Goal: Use online tool/utility: Utilize a website feature to perform a specific function

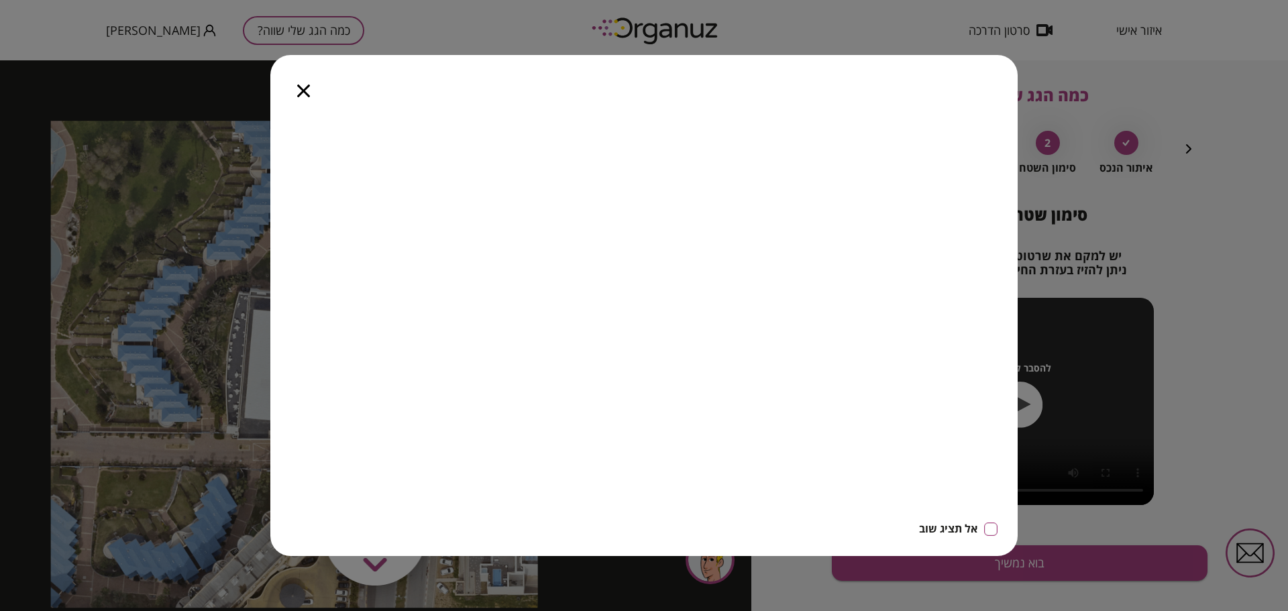
click at [312, 94] on div at bounding box center [303, 83] width 66 height 56
click at [295, 99] on div at bounding box center [303, 83] width 66 height 56
click at [306, 89] on icon "button" at bounding box center [303, 91] width 13 height 13
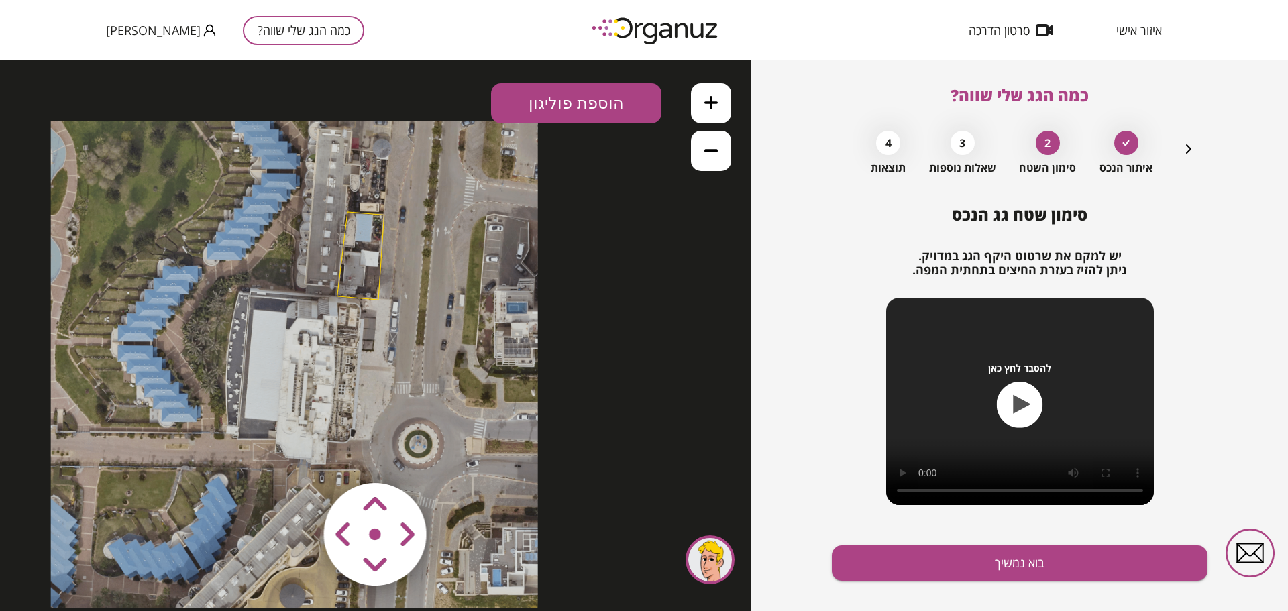
scroll to position [21, 0]
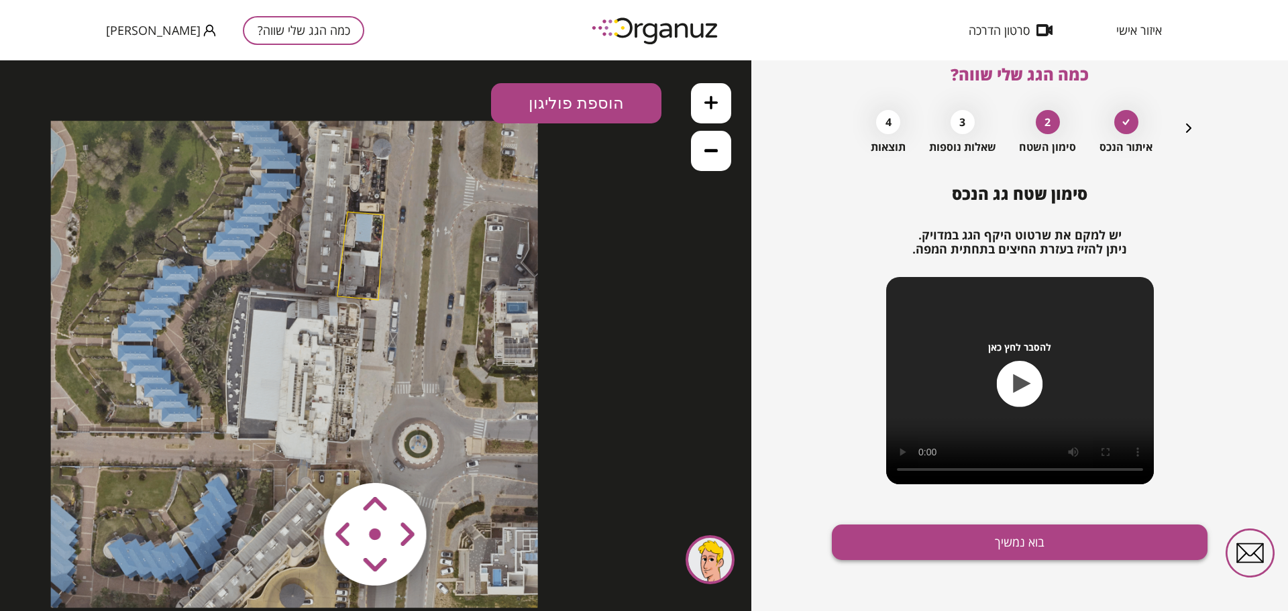
click at [968, 545] on button "בוא נמשיך" at bounding box center [1020, 543] width 376 height 36
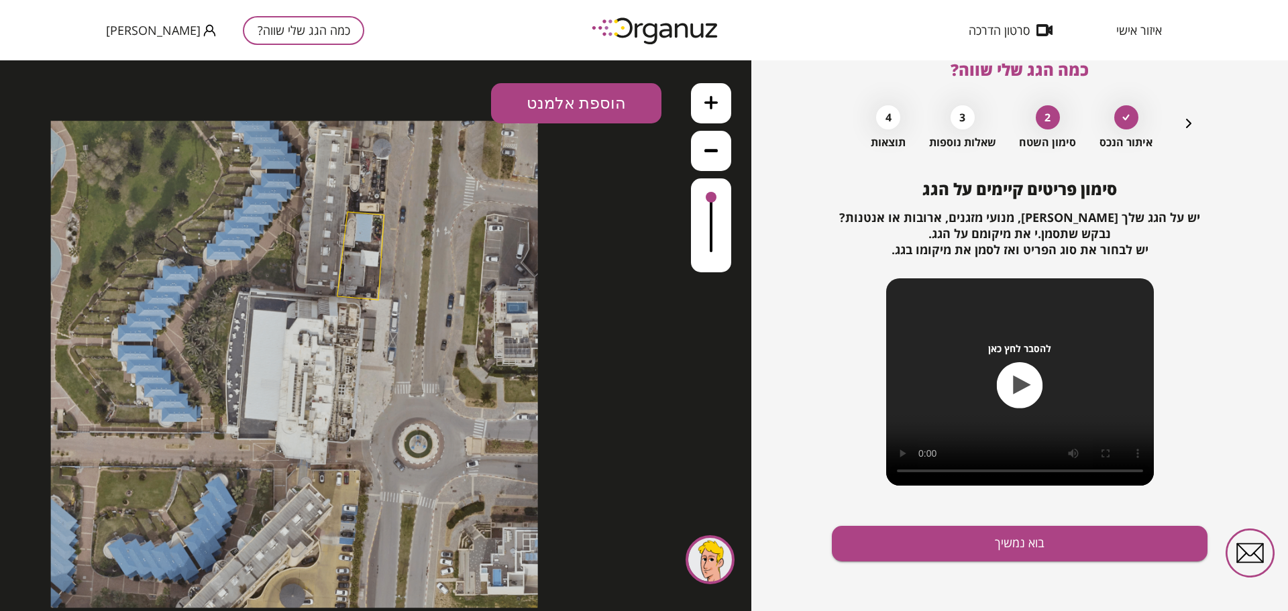
scroll to position [27, 0]
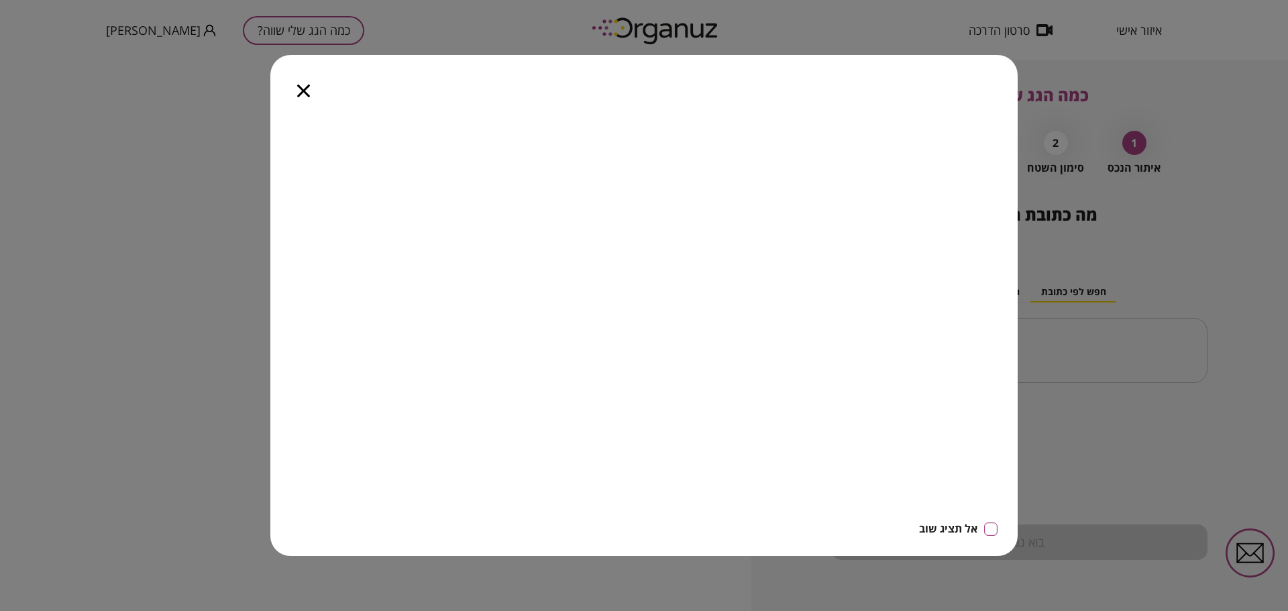
click at [299, 93] on icon "button" at bounding box center [303, 91] width 13 height 13
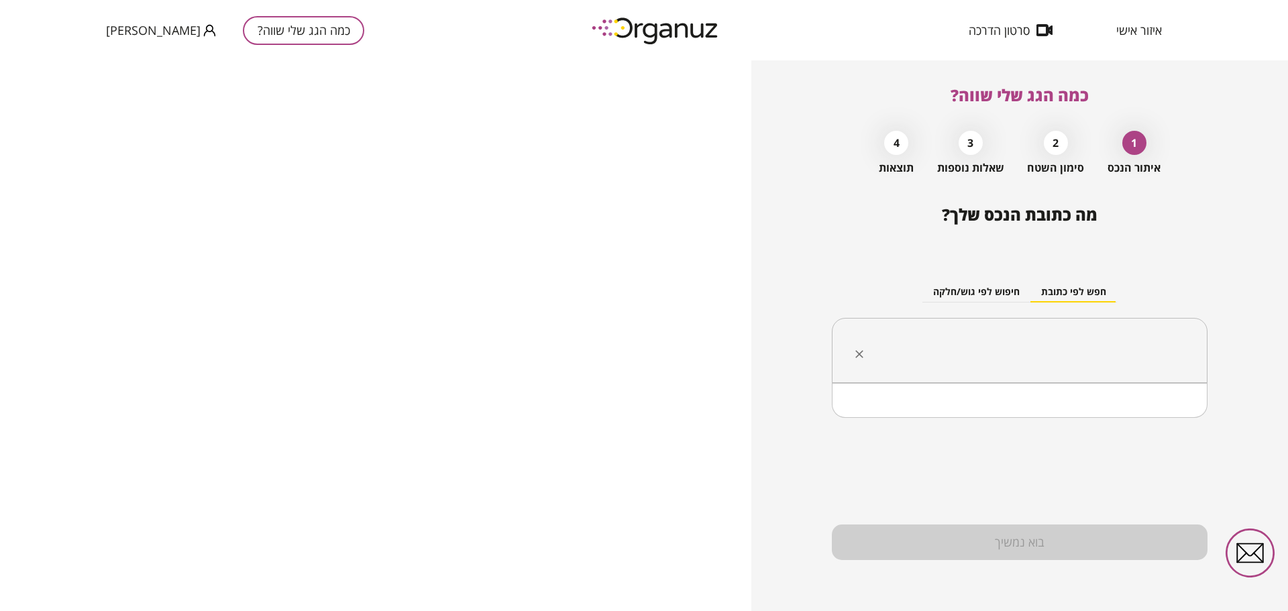
click at [1109, 354] on input "text" at bounding box center [1024, 351] width 333 height 34
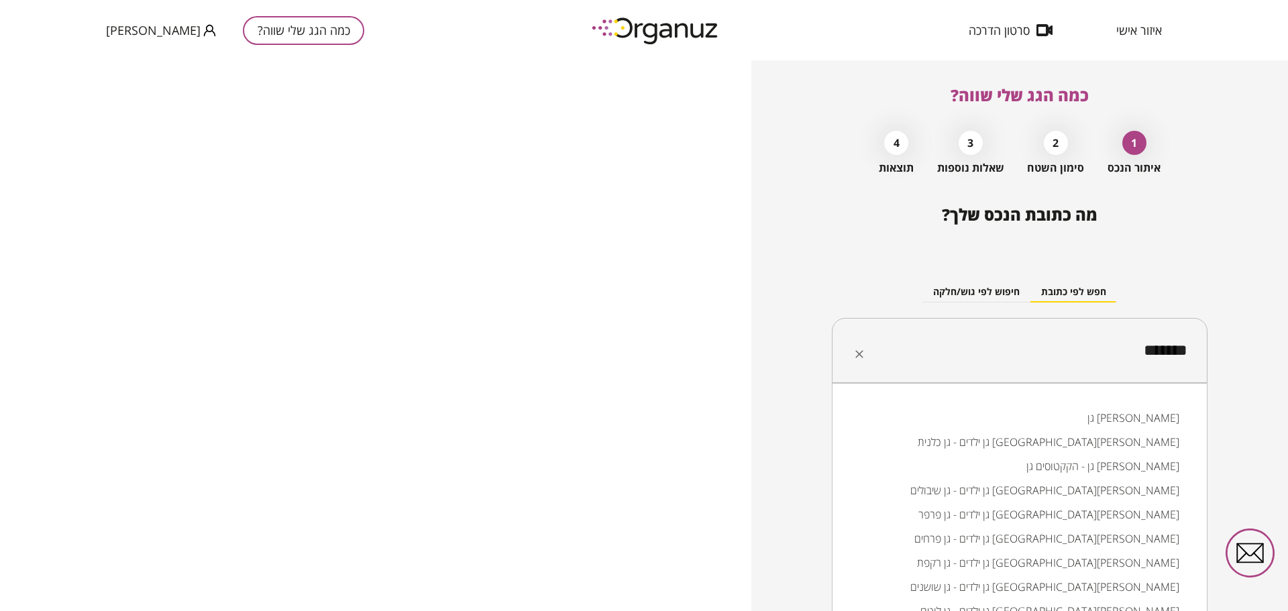
type input "********"
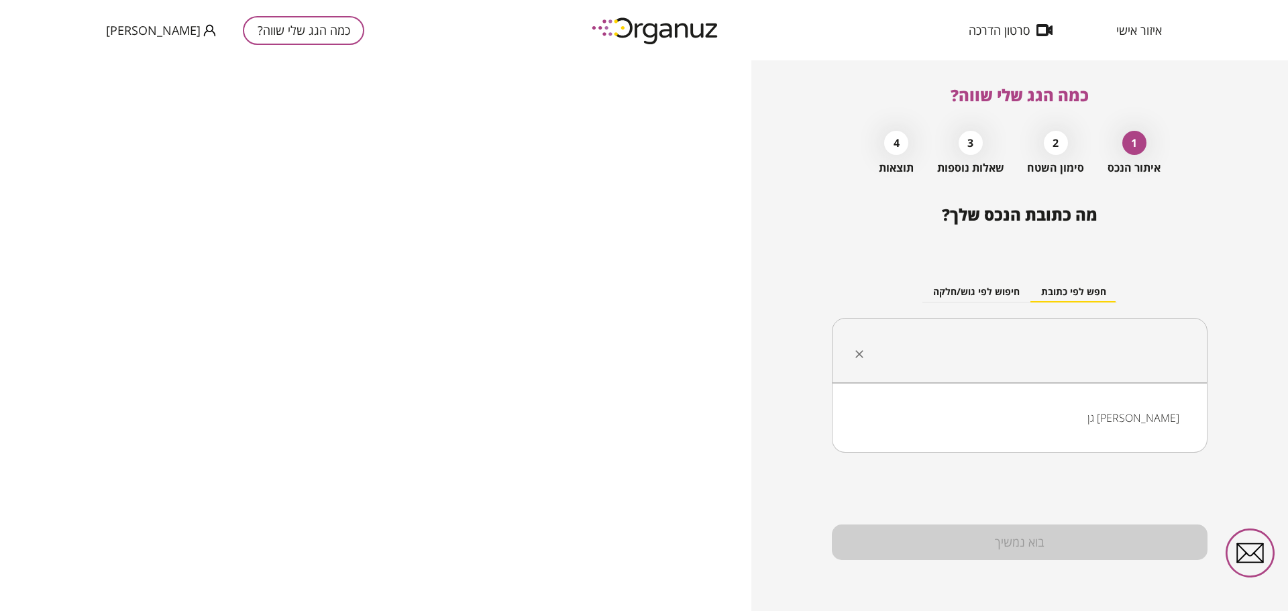
click at [1109, 354] on input "text" at bounding box center [1024, 351] width 333 height 34
click at [1152, 411] on li "גן [PERSON_NAME]" at bounding box center [1019, 418] width 341 height 24
type input "********"
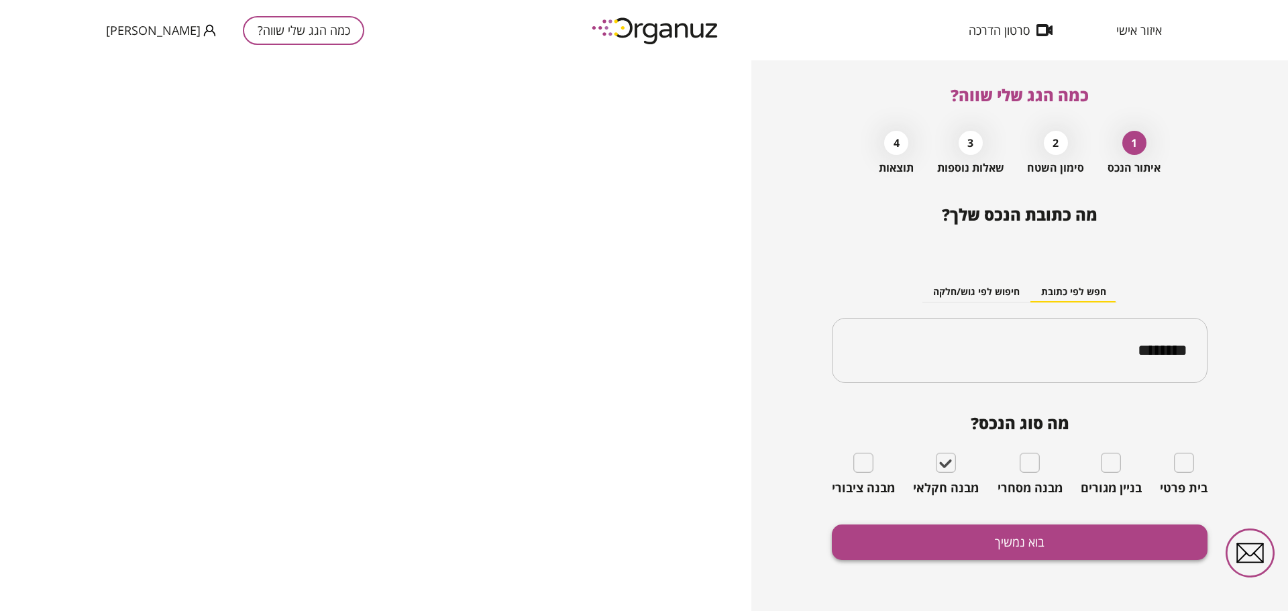
click at [985, 543] on button "בוא נמשיך" at bounding box center [1020, 543] width 376 height 36
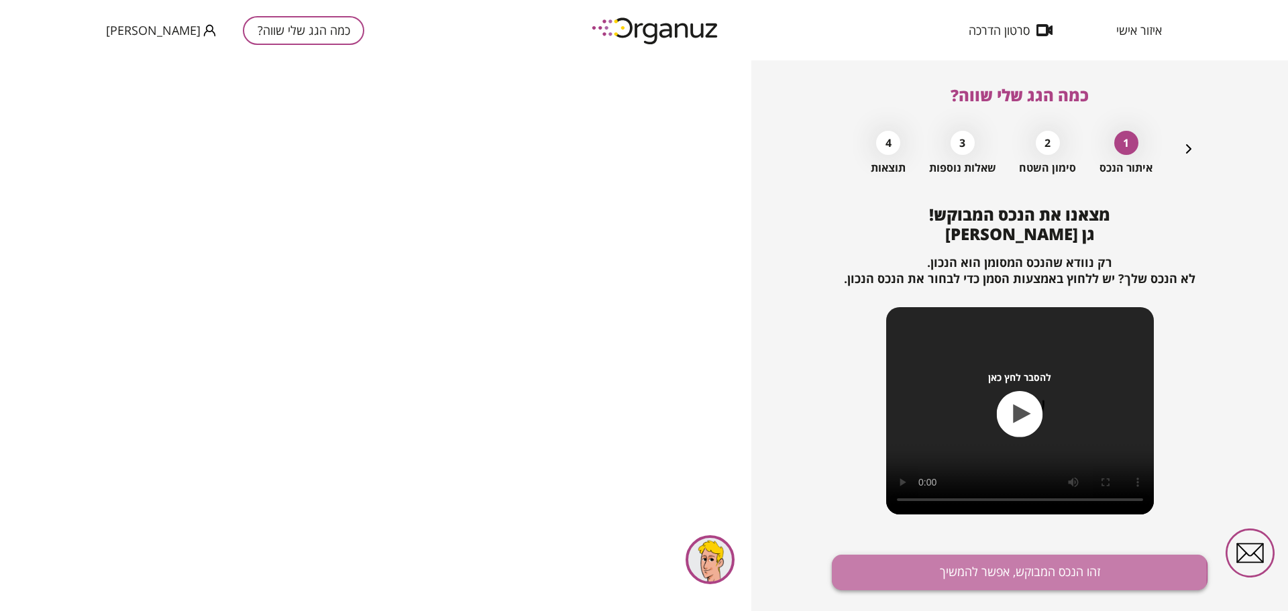
click at [970, 573] on button "זהו הנכס המבוקש, אפשר להמשיך" at bounding box center [1020, 573] width 376 height 36
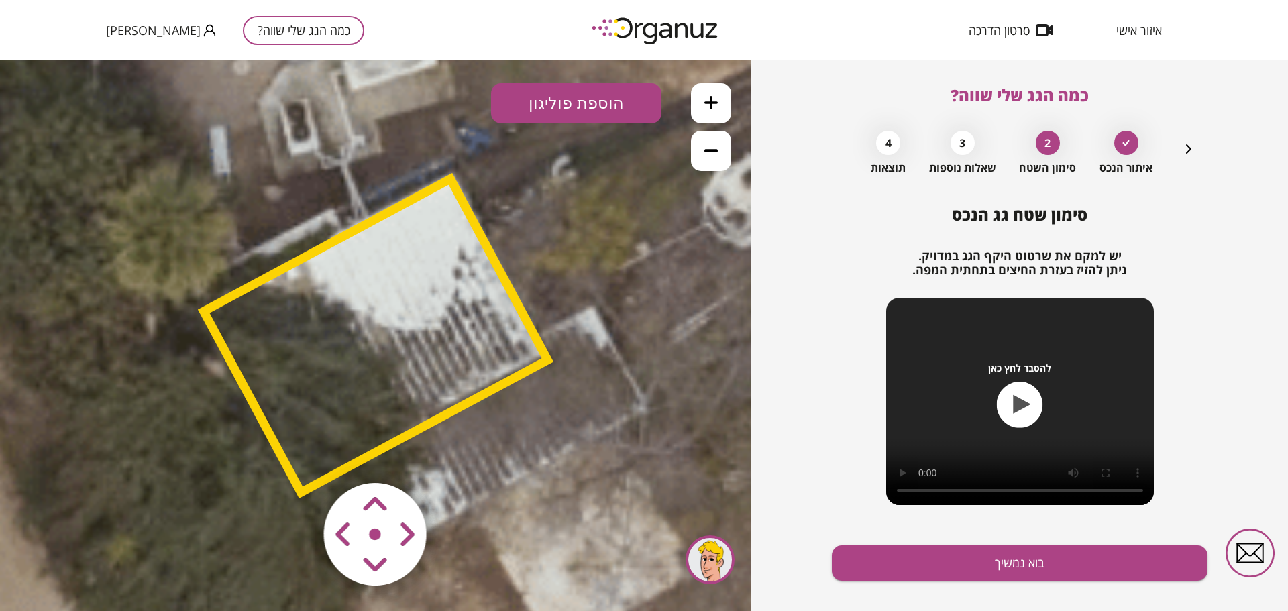
click at [441, 195] on polygon at bounding box center [376, 335] width 344 height 313
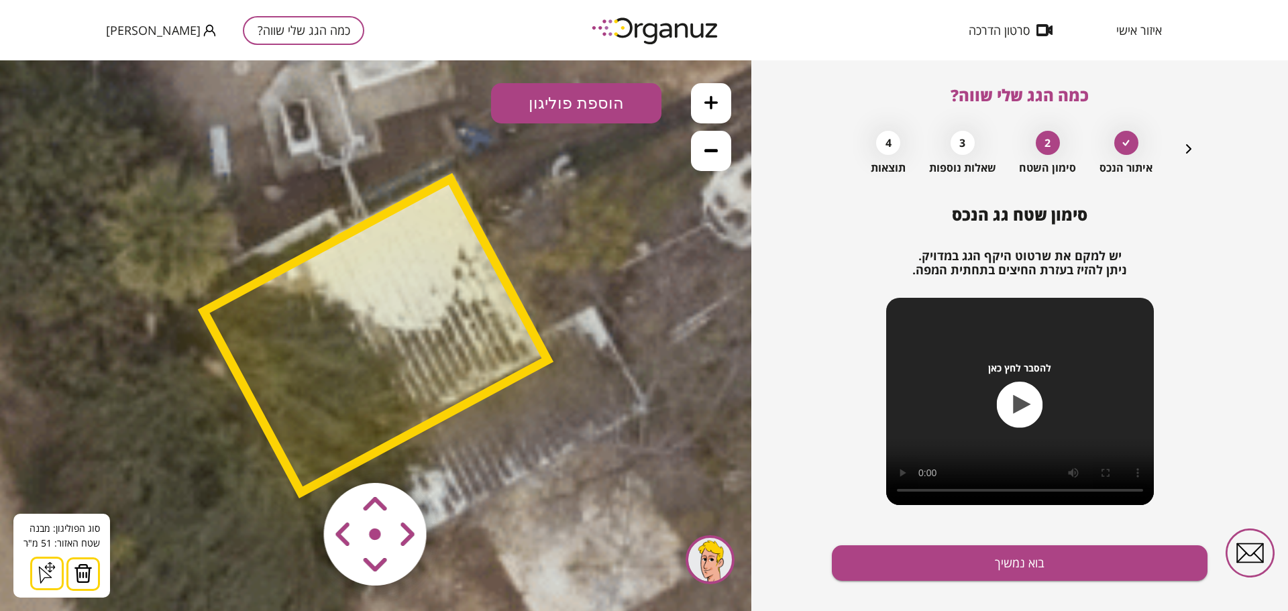
click at [453, 179] on polygon at bounding box center [376, 335] width 344 height 313
click at [78, 572] on img at bounding box center [83, 574] width 19 height 20
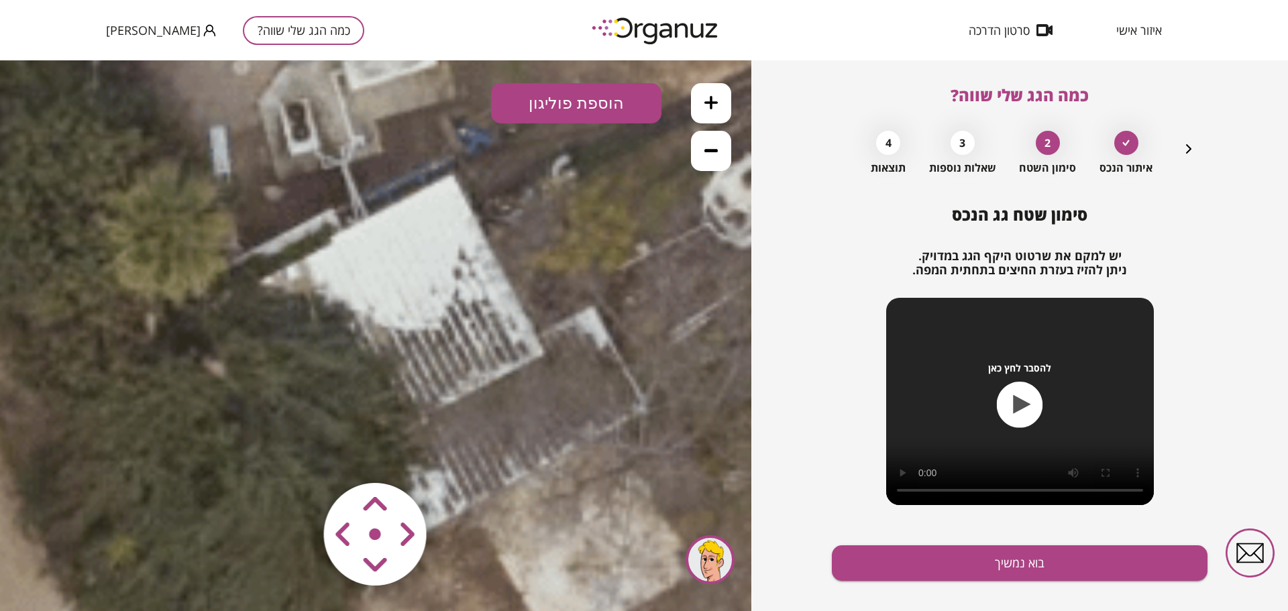
click at [702, 152] on button at bounding box center [711, 151] width 40 height 40
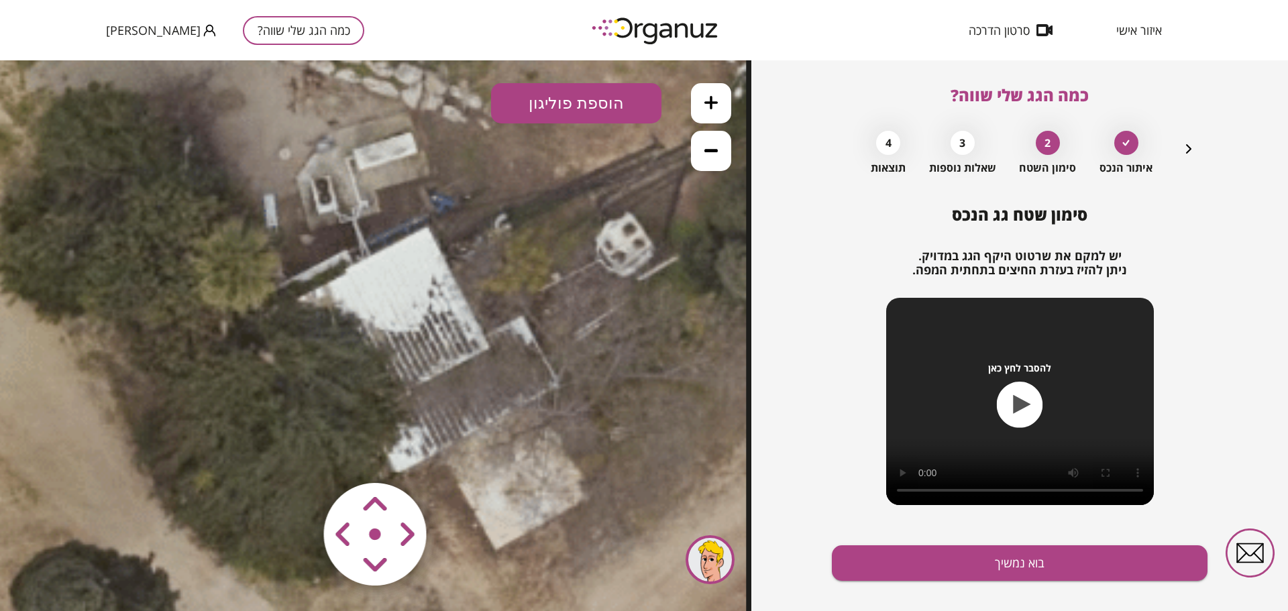
click at [702, 152] on button at bounding box center [711, 151] width 40 height 40
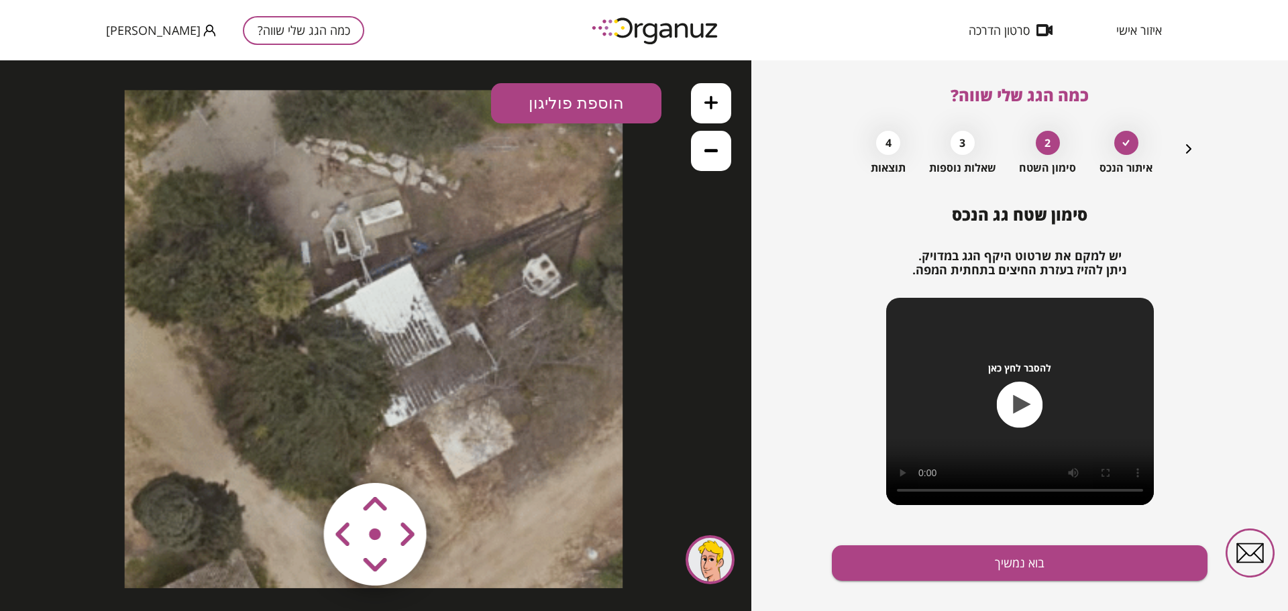
click at [702, 152] on button at bounding box center [711, 151] width 40 height 40
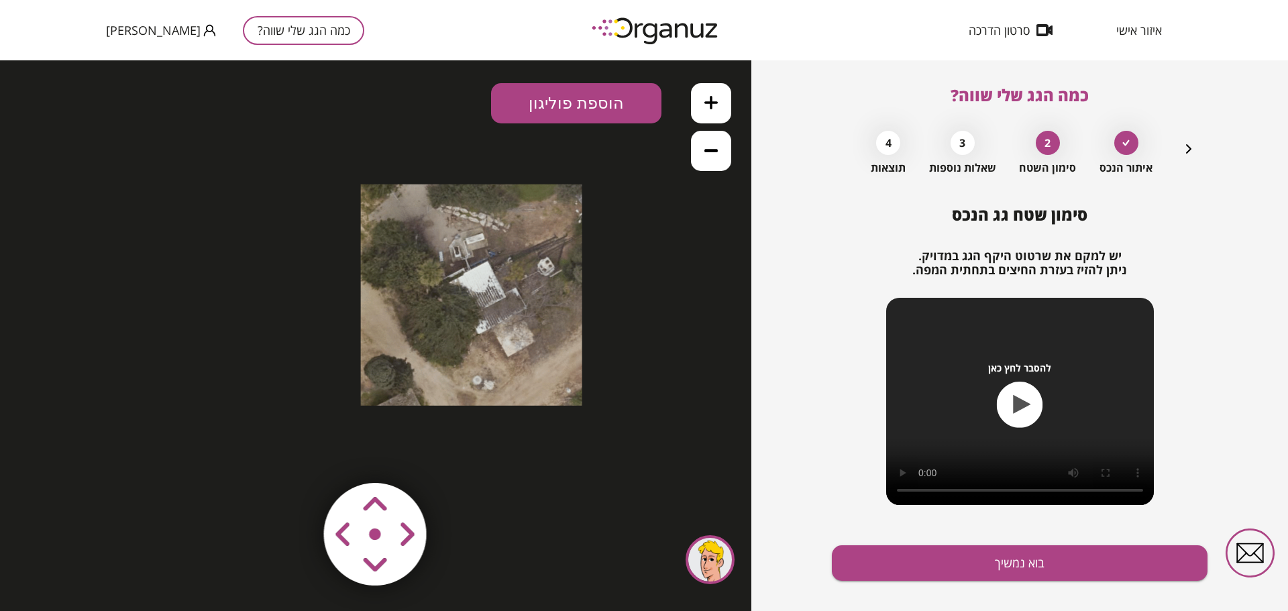
drag, startPoint x: 417, startPoint y: 356, endPoint x: 514, endPoint y: 313, distance: 105.4
click at [514, 313] on icon at bounding box center [471, 294] width 221 height 221
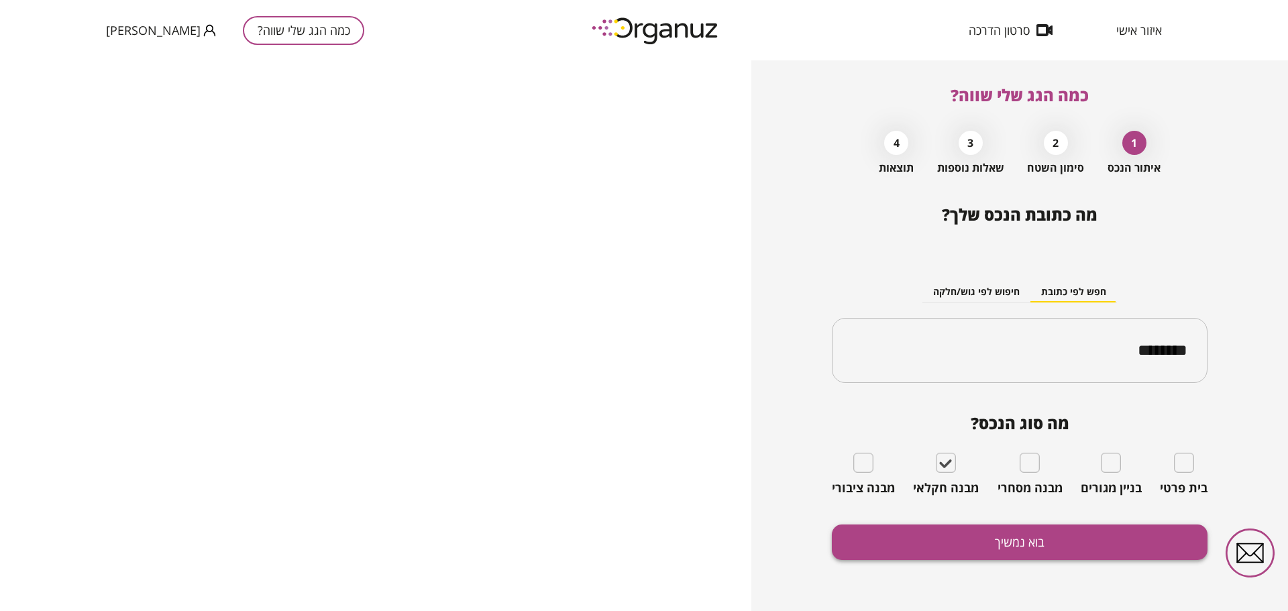
click at [1004, 538] on button "בוא נמשיך" at bounding box center [1020, 543] width 376 height 36
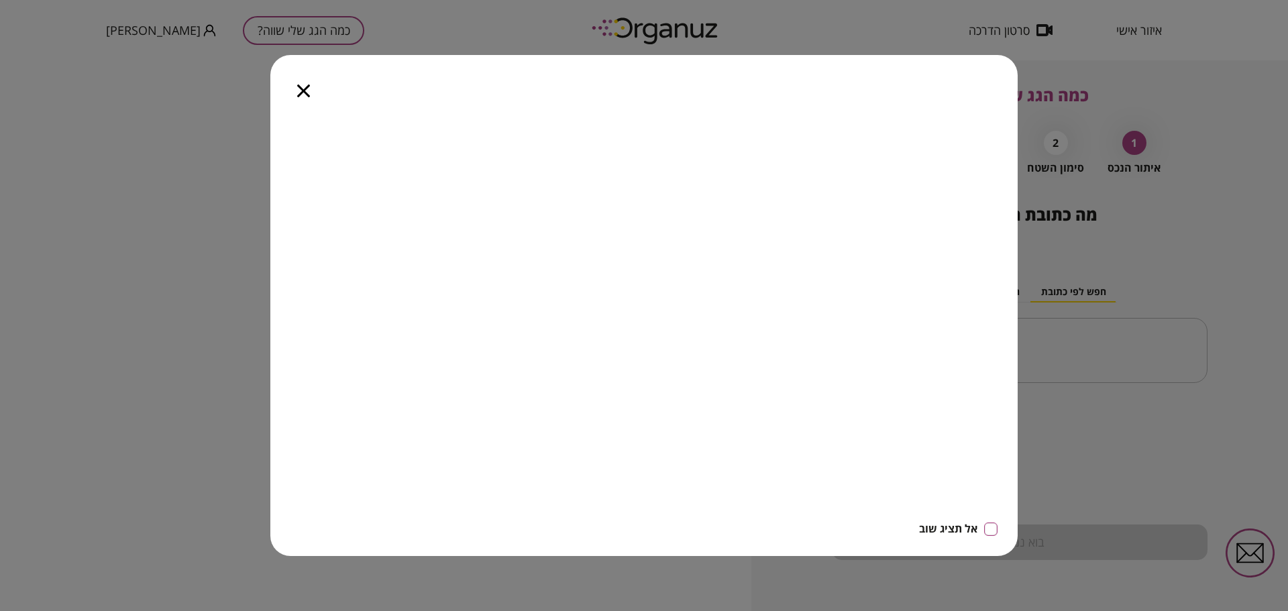
click at [303, 89] on icon "button" at bounding box center [303, 91] width 13 height 13
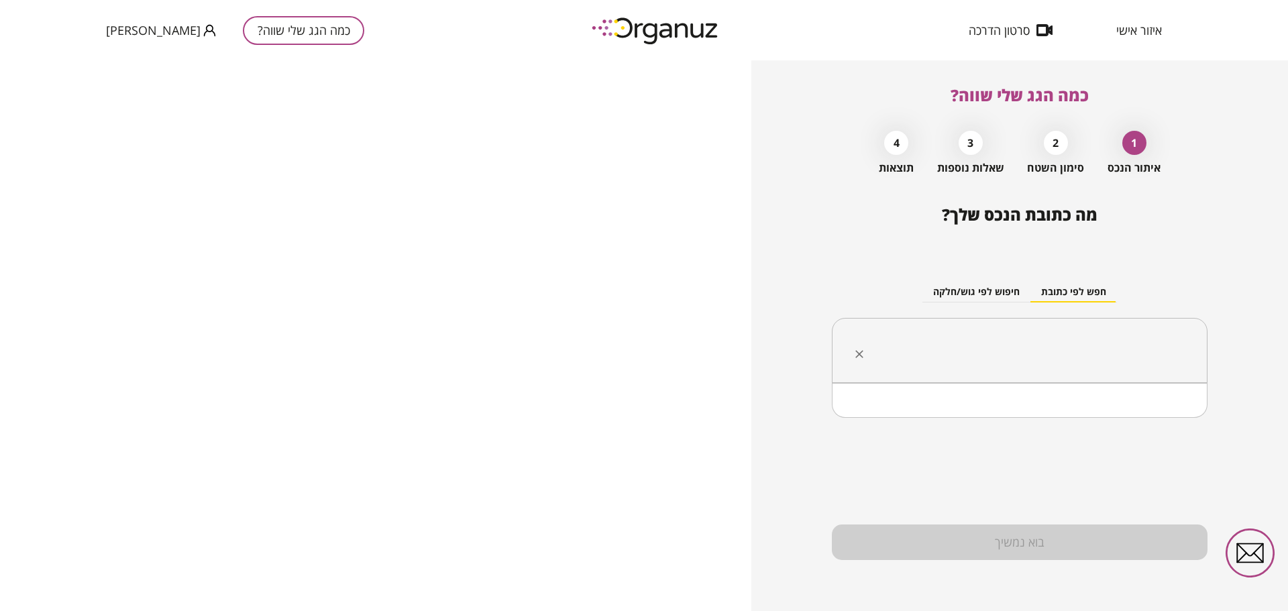
click at [1125, 364] on input "text" at bounding box center [1024, 351] width 333 height 34
click at [1175, 413] on li "גן שמואל" at bounding box center [1019, 418] width 341 height 24
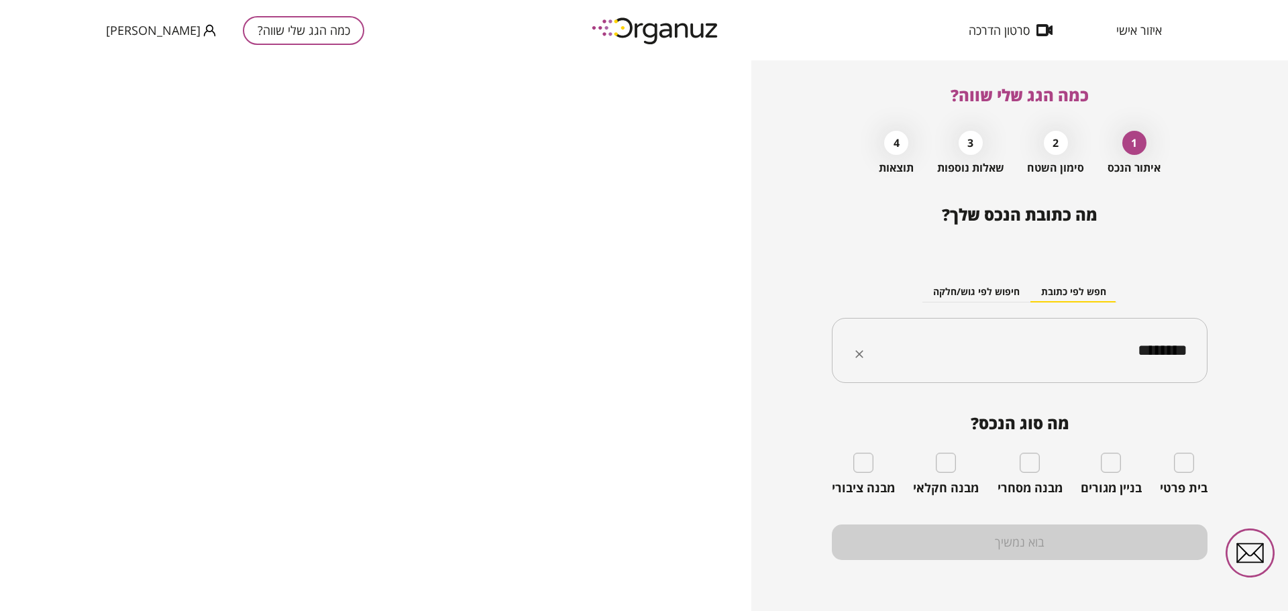
type input "********"
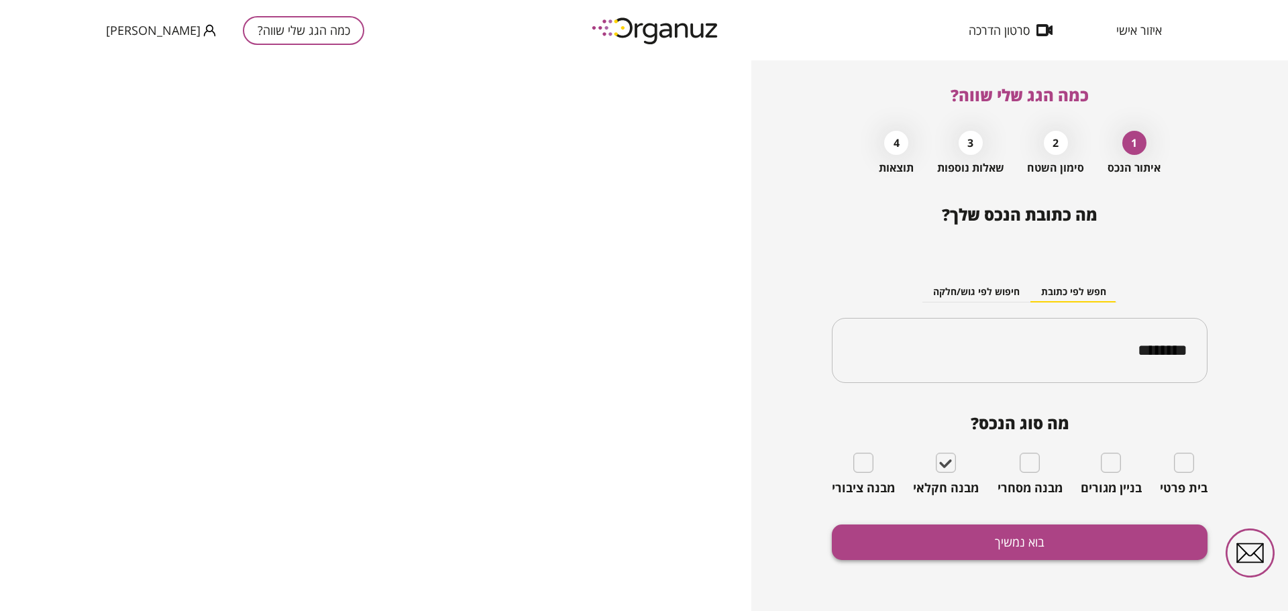
click at [999, 537] on button "בוא נמשיך" at bounding box center [1020, 543] width 376 height 36
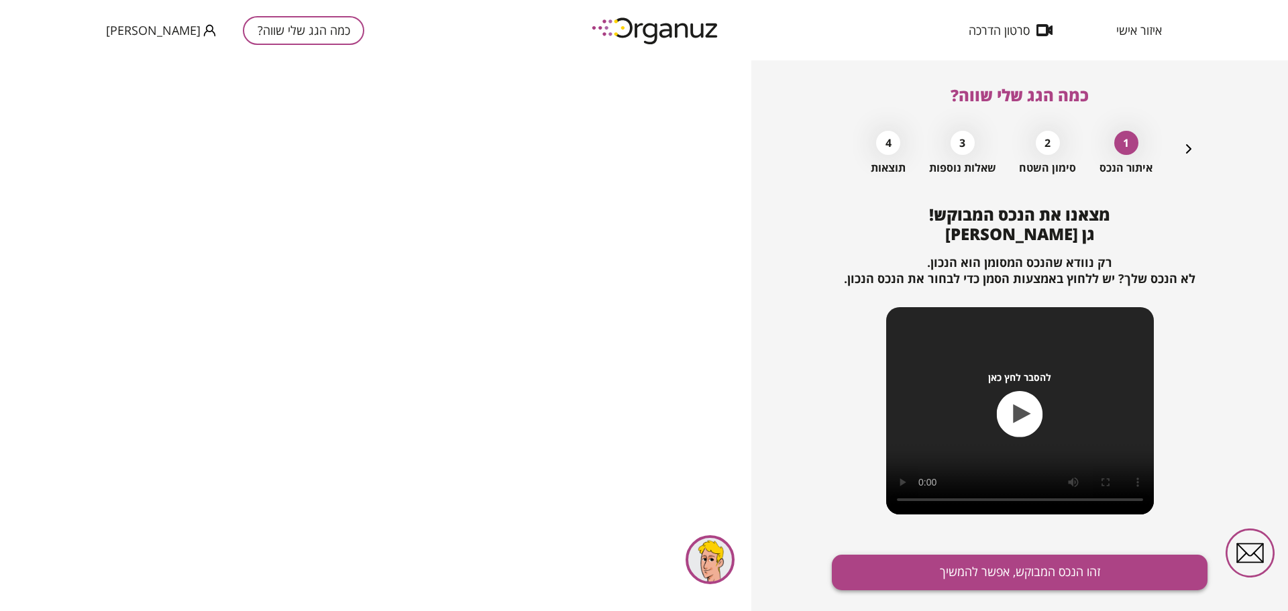
click at [992, 566] on button "זהו הנכס המבוקש, אפשר להמשיך" at bounding box center [1020, 573] width 376 height 36
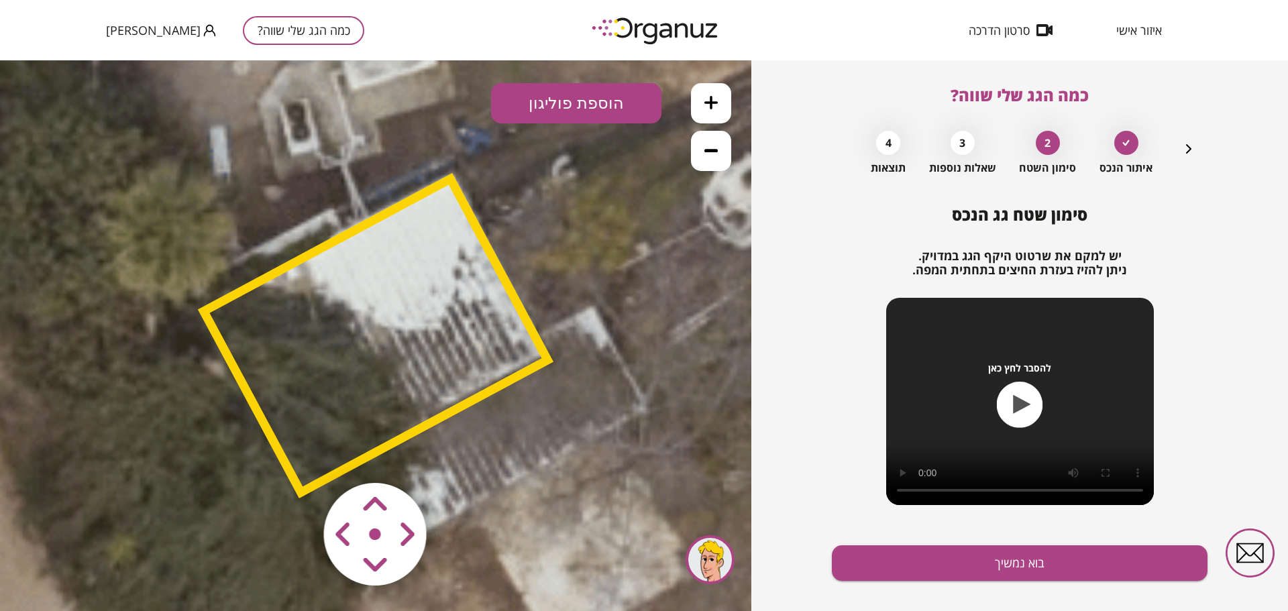
click at [403, 305] on polygon at bounding box center [376, 335] width 344 height 313
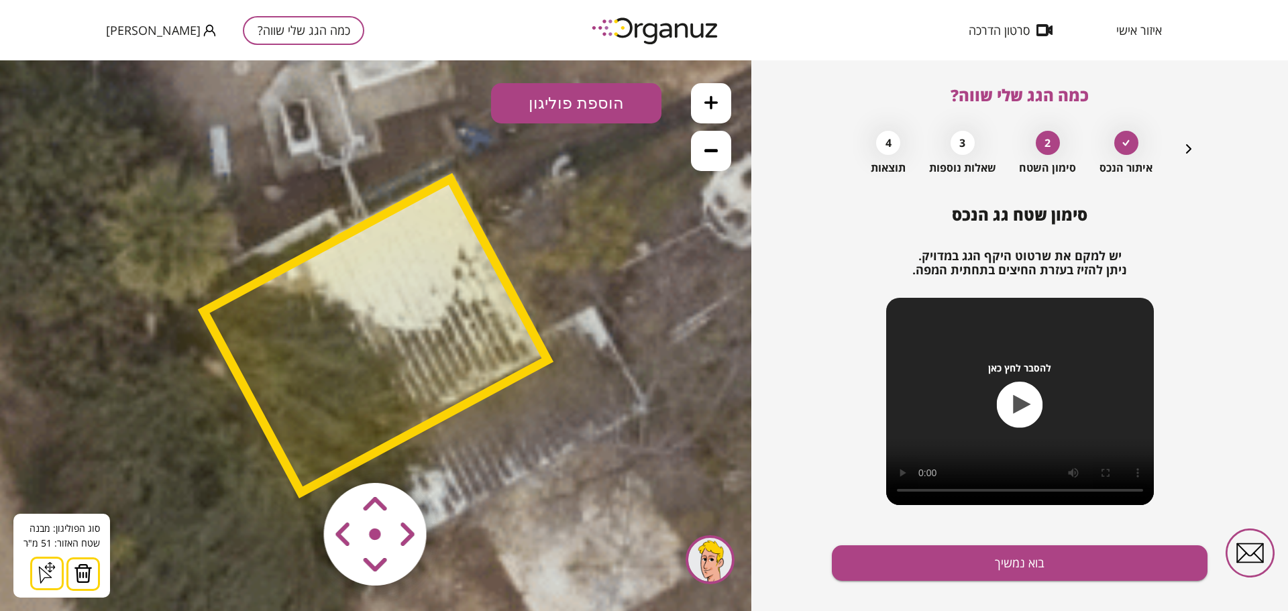
click at [82, 568] on img at bounding box center [83, 574] width 19 height 20
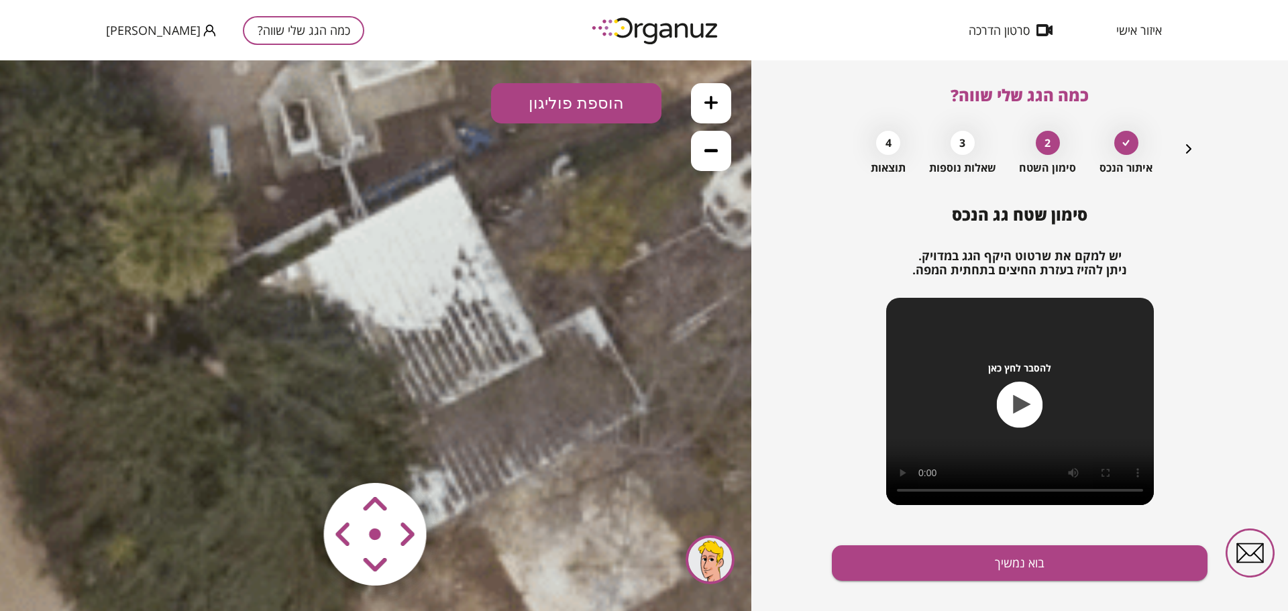
click at [712, 160] on button at bounding box center [711, 151] width 40 height 40
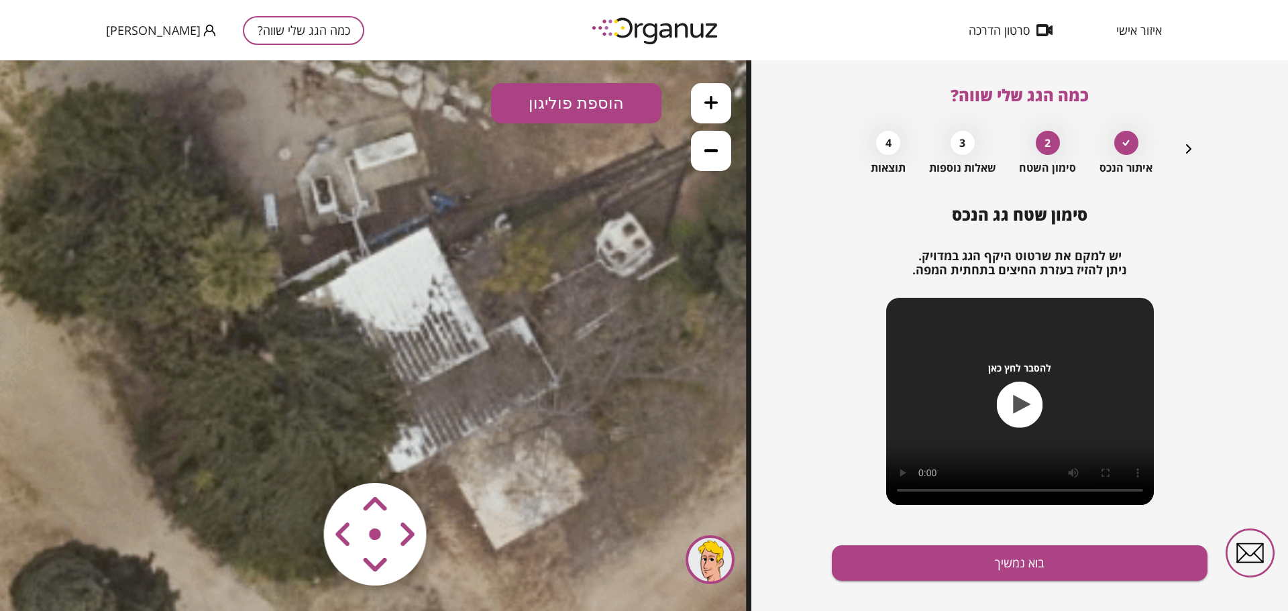
click at [712, 160] on button at bounding box center [711, 151] width 40 height 40
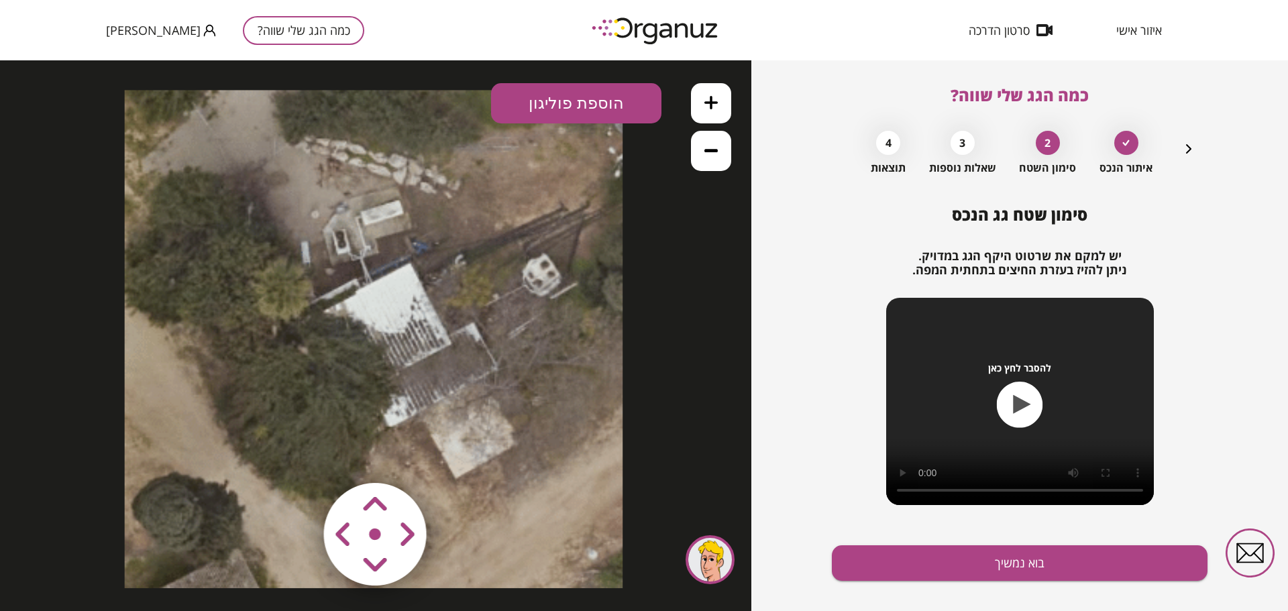
click at [296, 455] on area at bounding box center [296, 455] width 0 height 0
click at [712, 154] on icon at bounding box center [710, 150] width 13 height 13
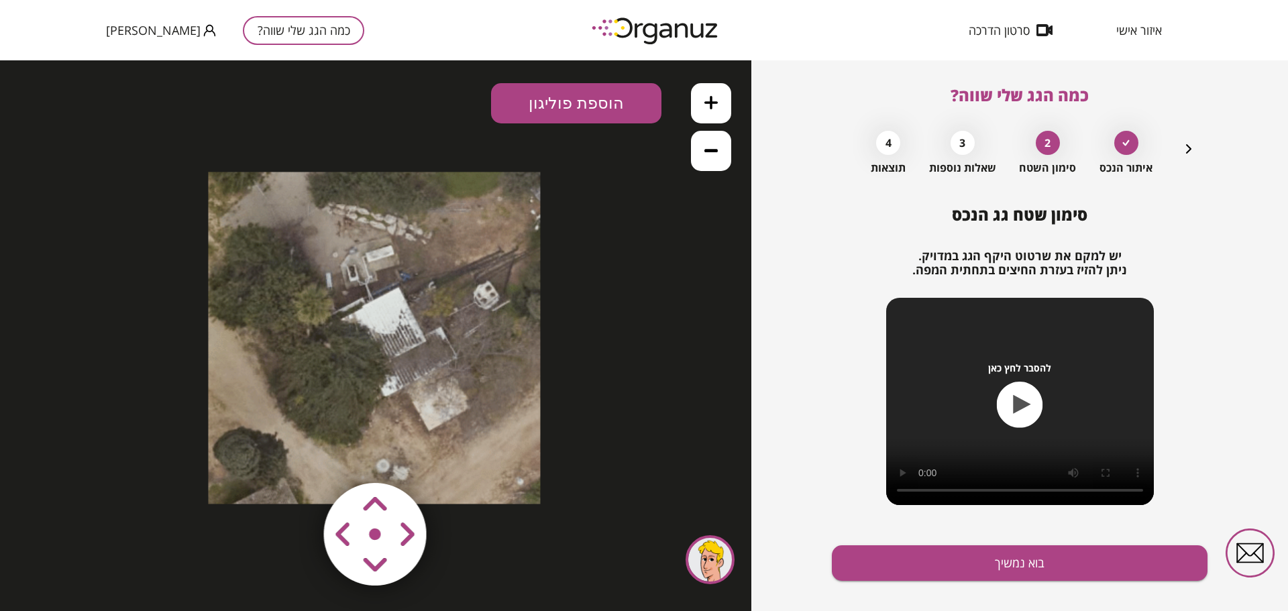
click at [712, 154] on icon at bounding box center [710, 150] width 13 height 13
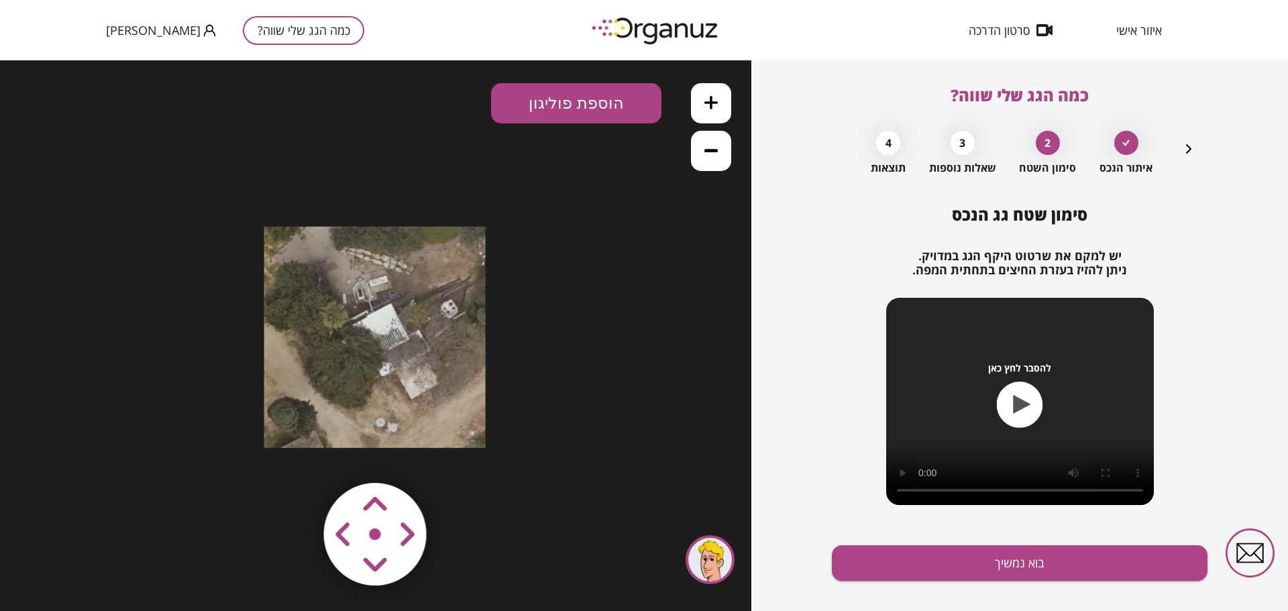
click at [1189, 148] on icon "button" at bounding box center [1188, 148] width 5 height 9
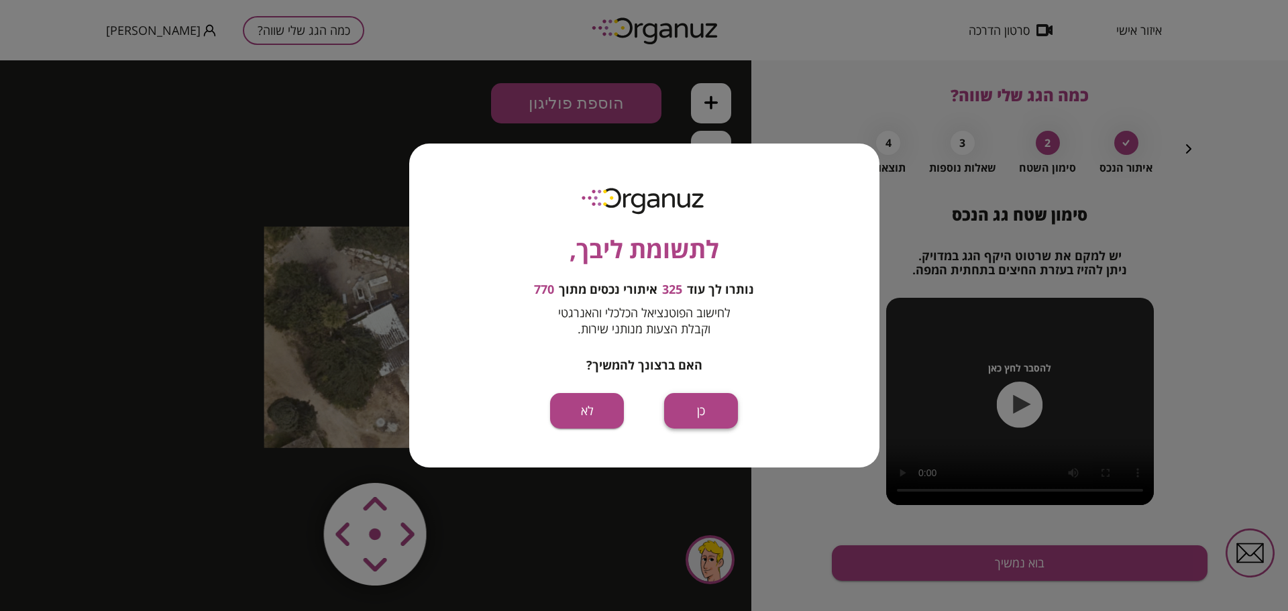
click at [700, 412] on button "כן" at bounding box center [701, 411] width 74 height 36
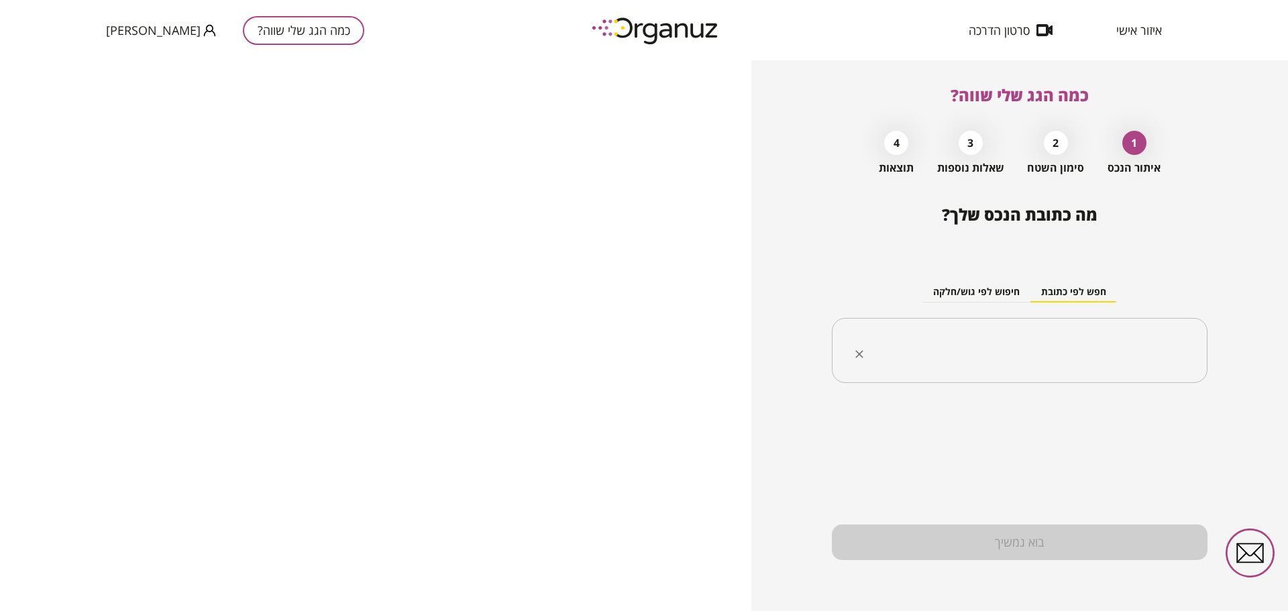
click at [1075, 321] on div "​" at bounding box center [1020, 351] width 376 height 66
click at [1073, 330] on div "​" at bounding box center [1020, 351] width 376 height 66
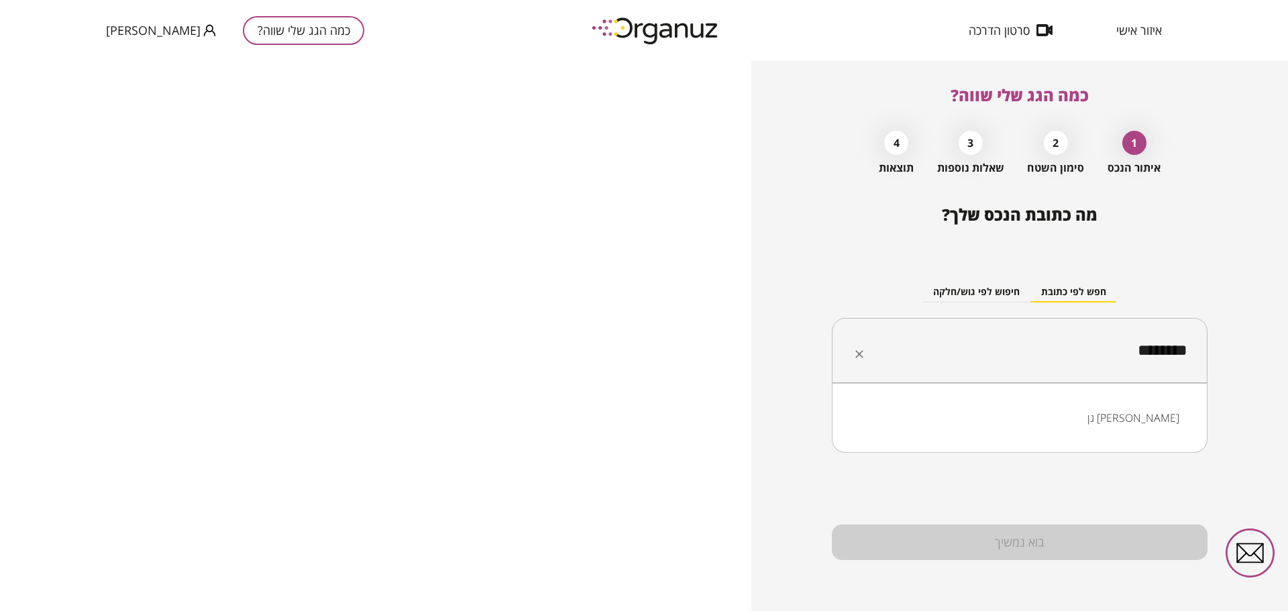
click at [1161, 425] on li "גן שמואל" at bounding box center [1019, 418] width 341 height 24
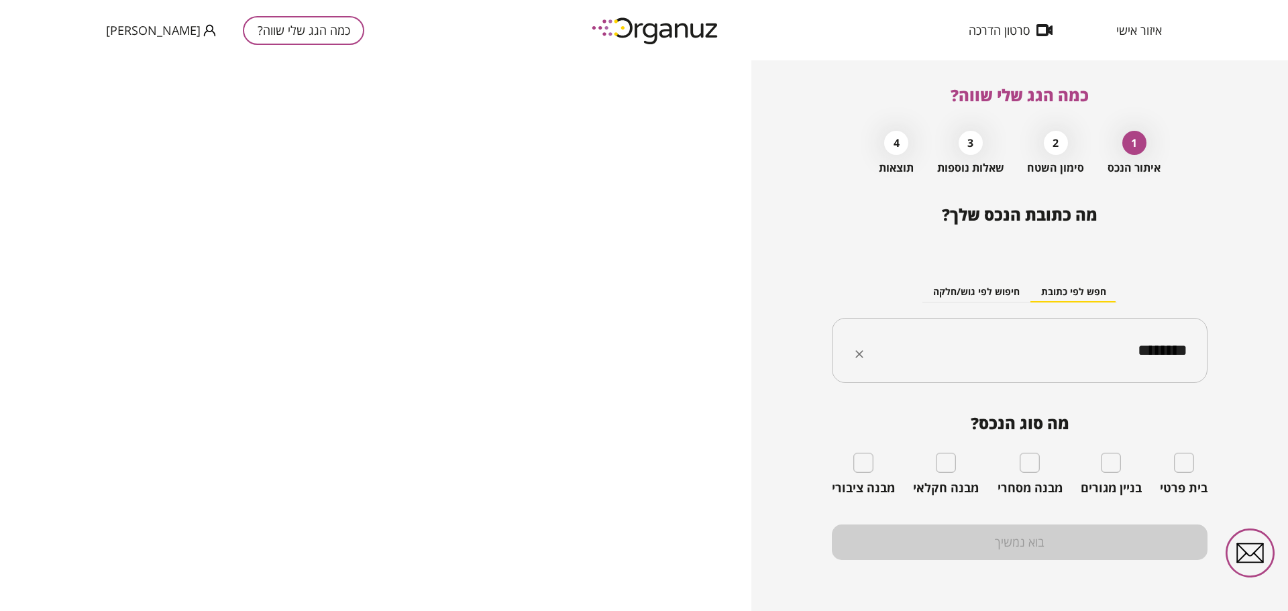
type input "********"
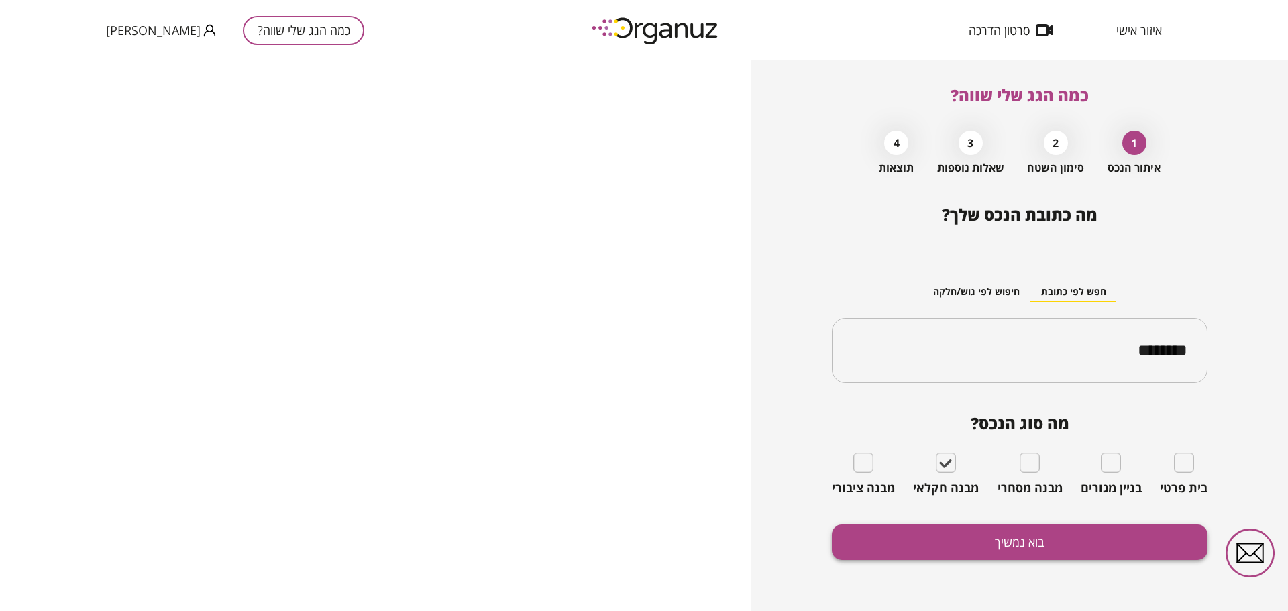
click at [958, 546] on button "בוא נמשיך" at bounding box center [1020, 543] width 376 height 36
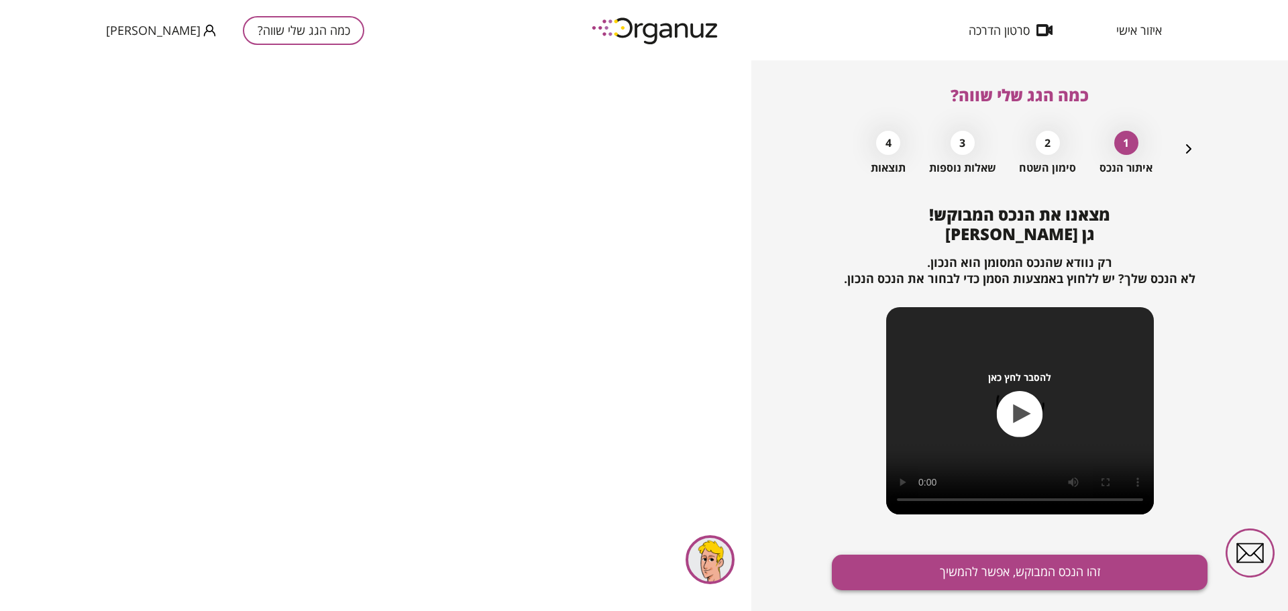
click at [991, 555] on button "זהו הנכס המבוקש, אפשר להמשיך" at bounding box center [1020, 573] width 376 height 36
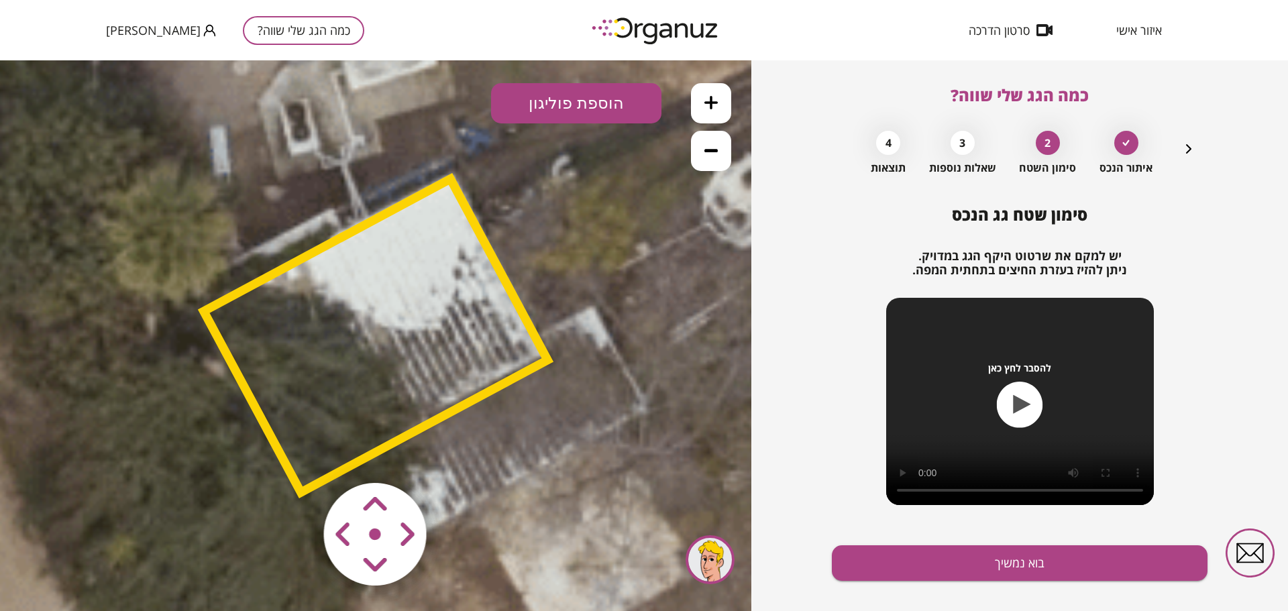
click at [1185, 150] on icon "button" at bounding box center [1189, 149] width 16 height 16
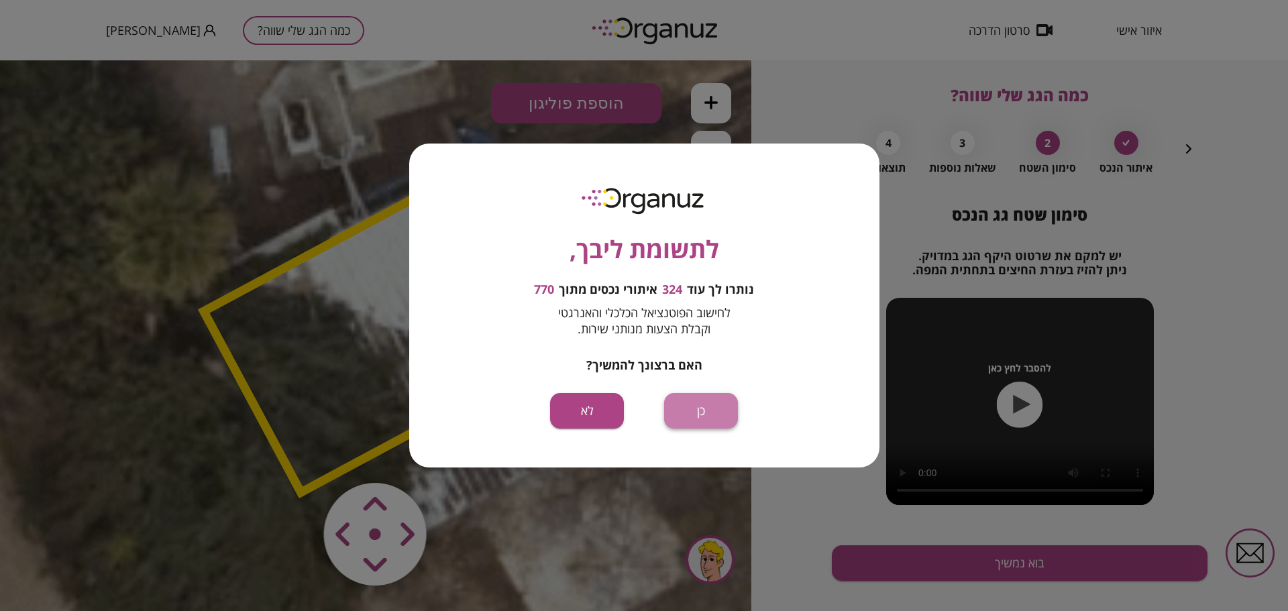
click at [704, 409] on button "כן" at bounding box center [701, 411] width 74 height 36
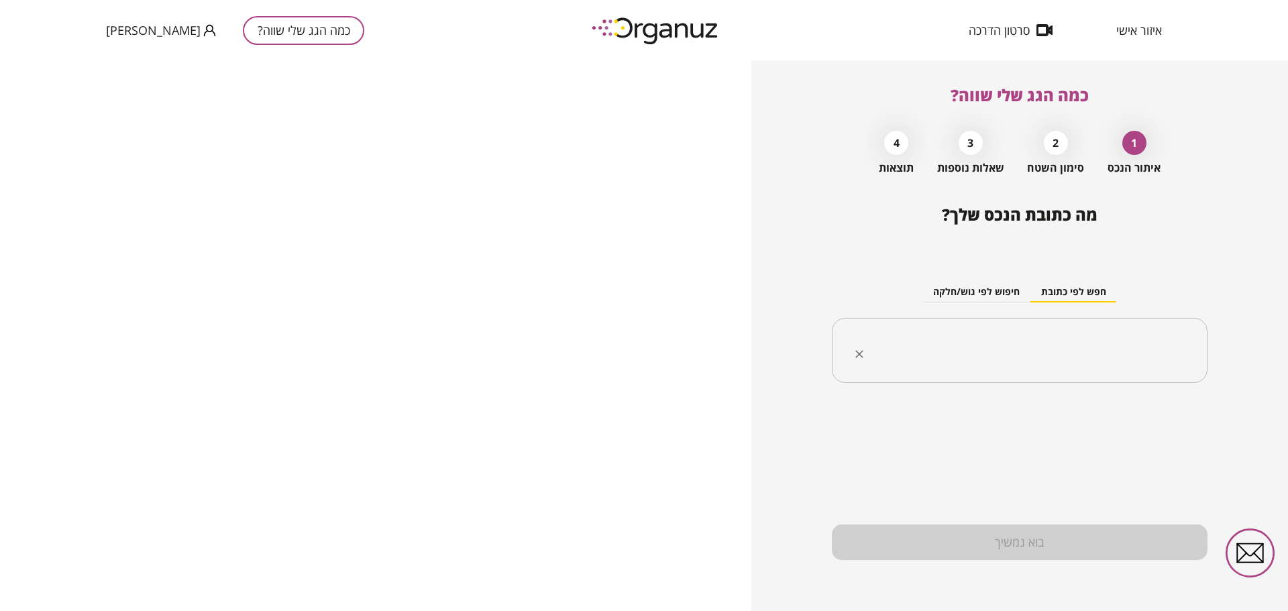
click at [1097, 347] on input "text" at bounding box center [1024, 351] width 333 height 34
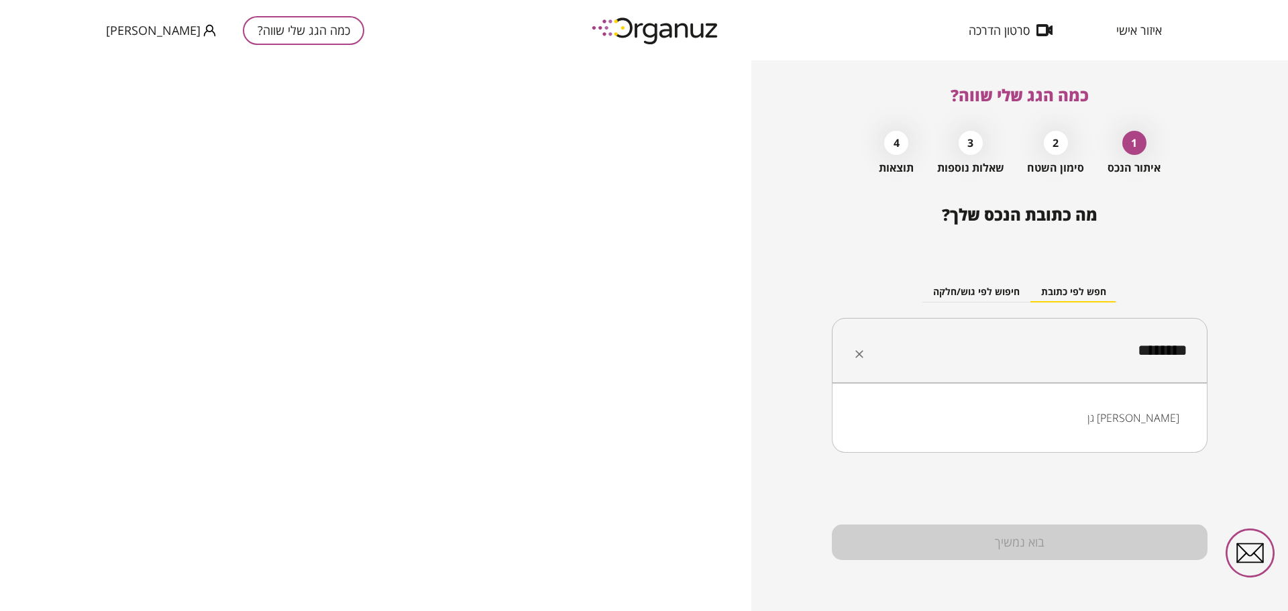
click at [1186, 347] on input "********" at bounding box center [1024, 351] width 333 height 34
click at [1152, 352] on input "**********" at bounding box center [1024, 351] width 333 height 34
drag, startPoint x: 1097, startPoint y: 350, endPoint x: 1193, endPoint y: 352, distance: 96.0
click at [1193, 352] on div "**********" at bounding box center [1020, 351] width 376 height 66
type input "*"
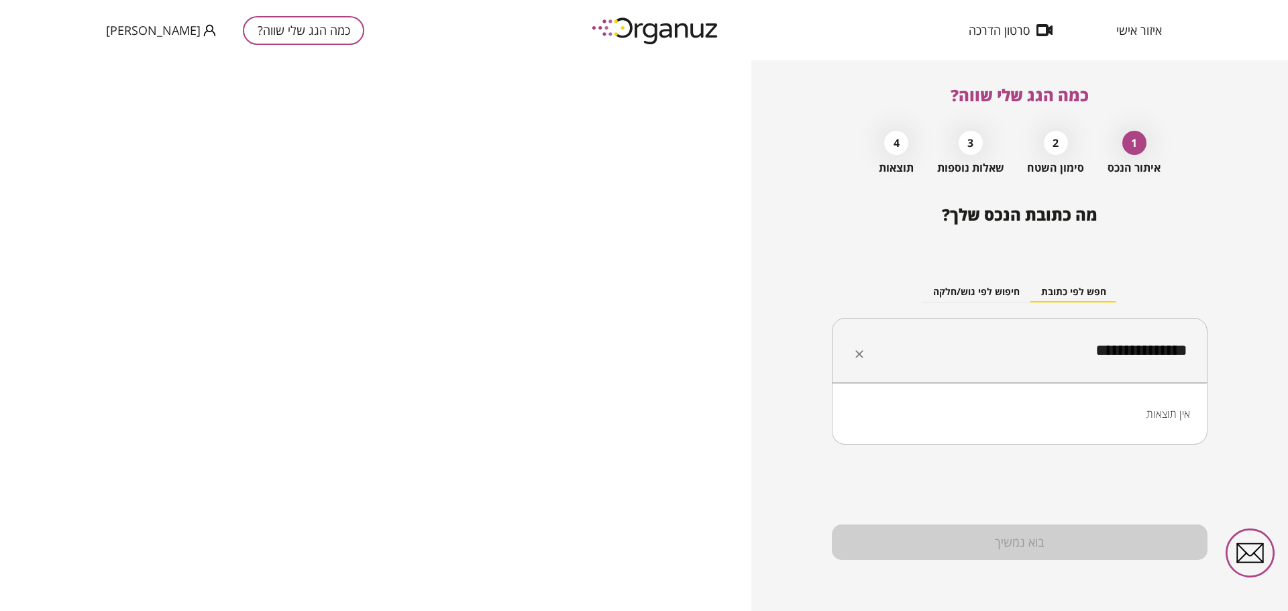
drag, startPoint x: 1105, startPoint y: 348, endPoint x: 1118, endPoint y: 352, distance: 13.4
click at [1118, 352] on input "**********" at bounding box center [1024, 351] width 333 height 34
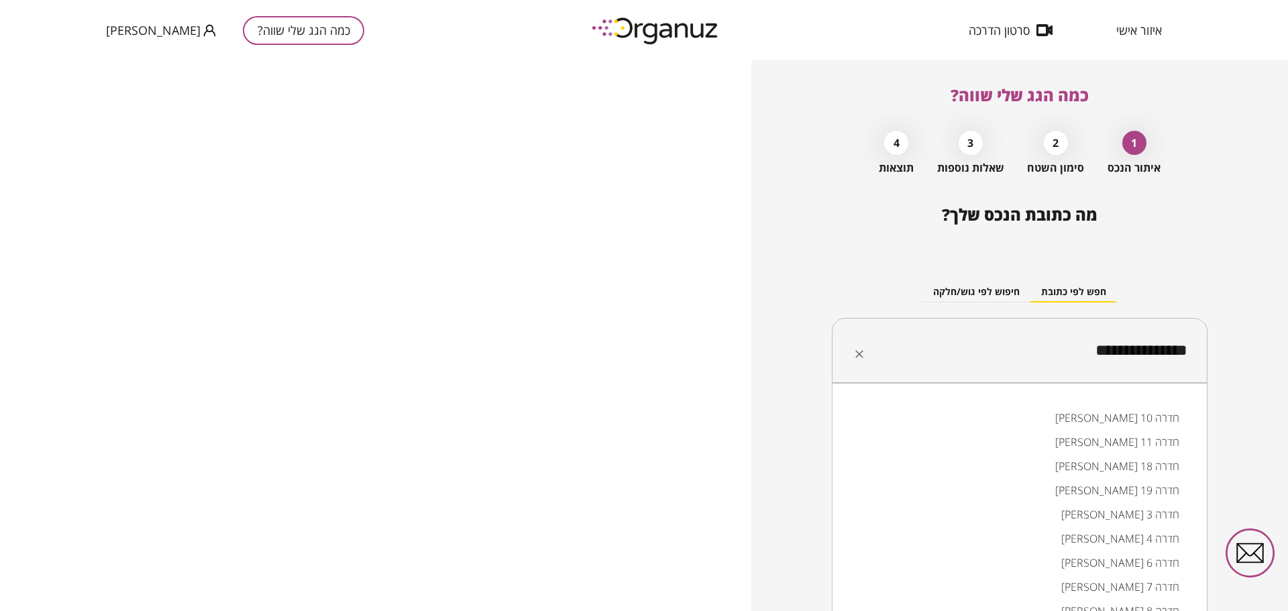
click at [1098, 419] on li "הדרור 10 חדרה" at bounding box center [1019, 418] width 341 height 24
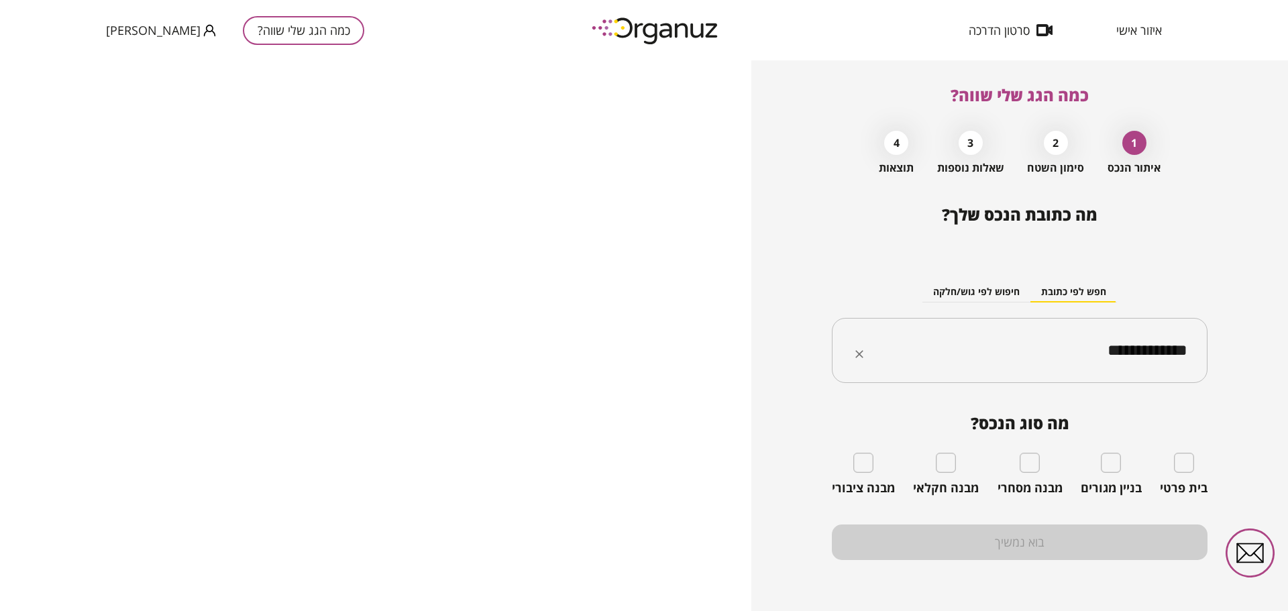
type input "**********"
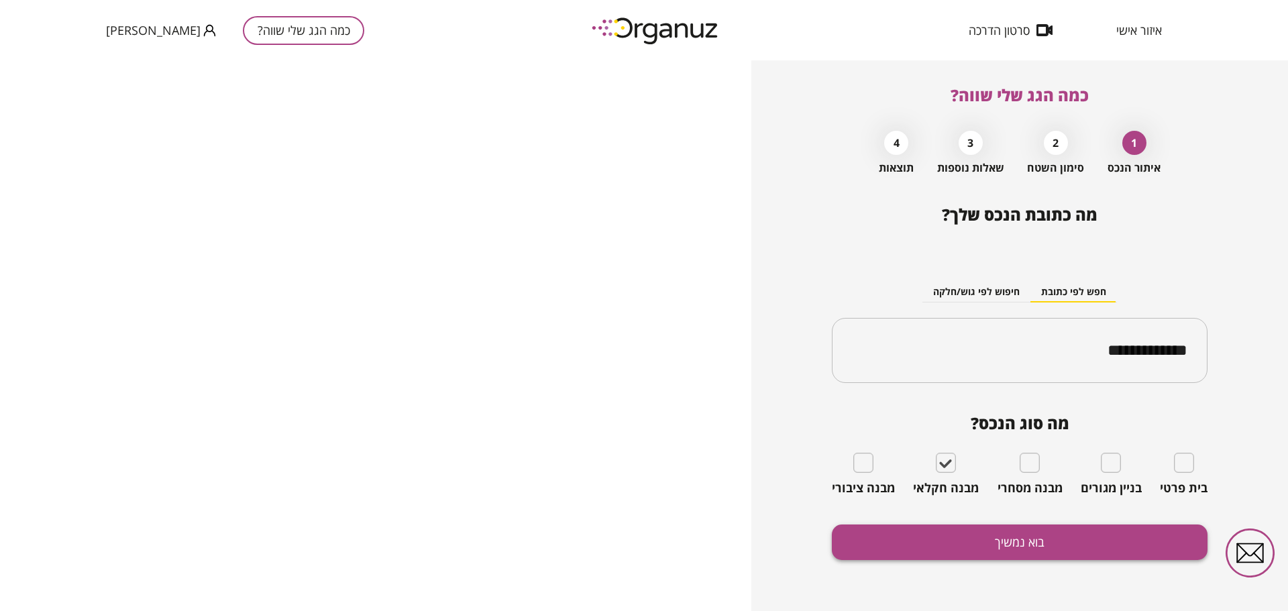
click at [957, 534] on button "בוא נמשיך" at bounding box center [1020, 543] width 376 height 36
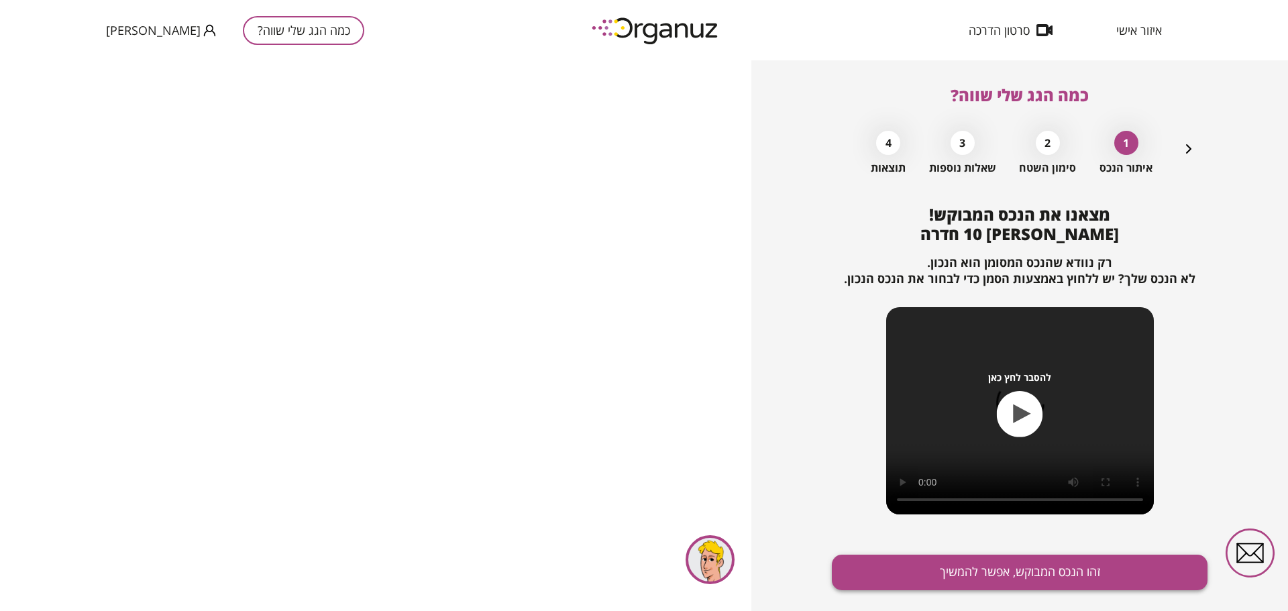
click at [899, 564] on button "זהו הנכס המבוקש, אפשר להמשיך" at bounding box center [1020, 573] width 376 height 36
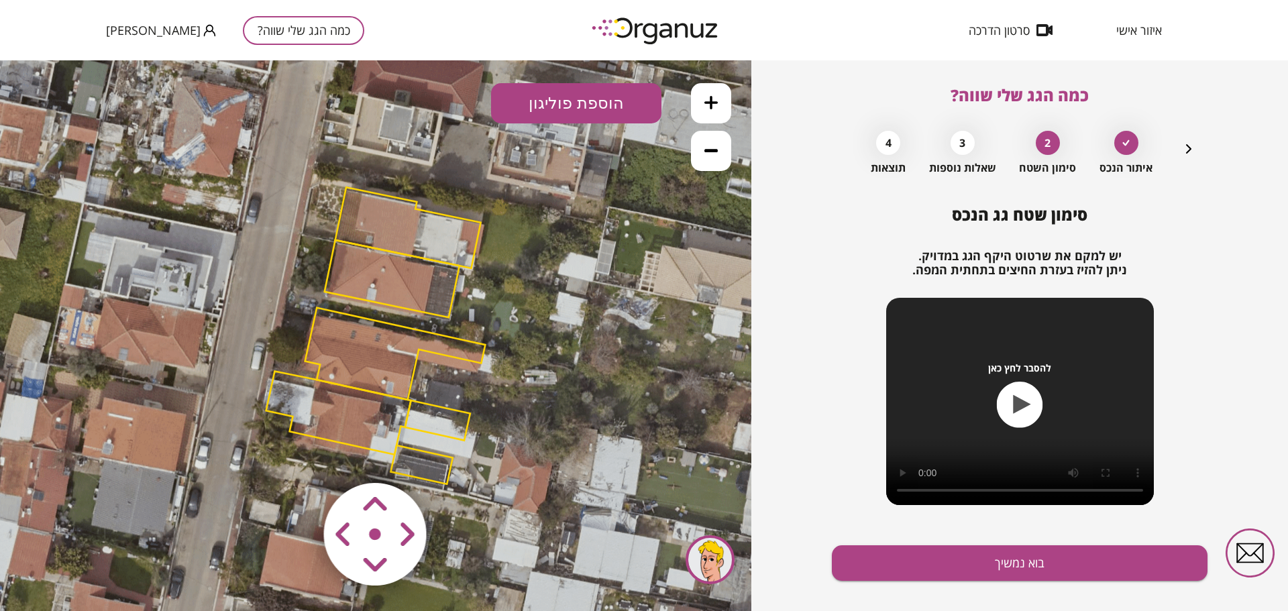
click at [710, 154] on icon at bounding box center [710, 150] width 13 height 13
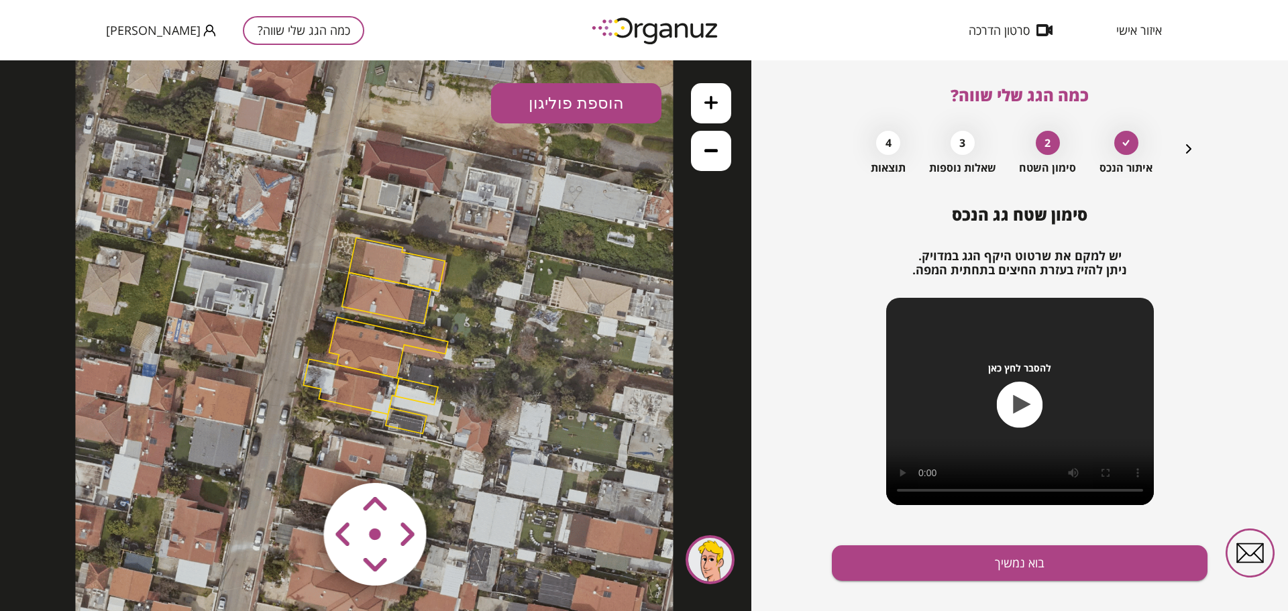
click at [710, 154] on icon at bounding box center [710, 150] width 13 height 13
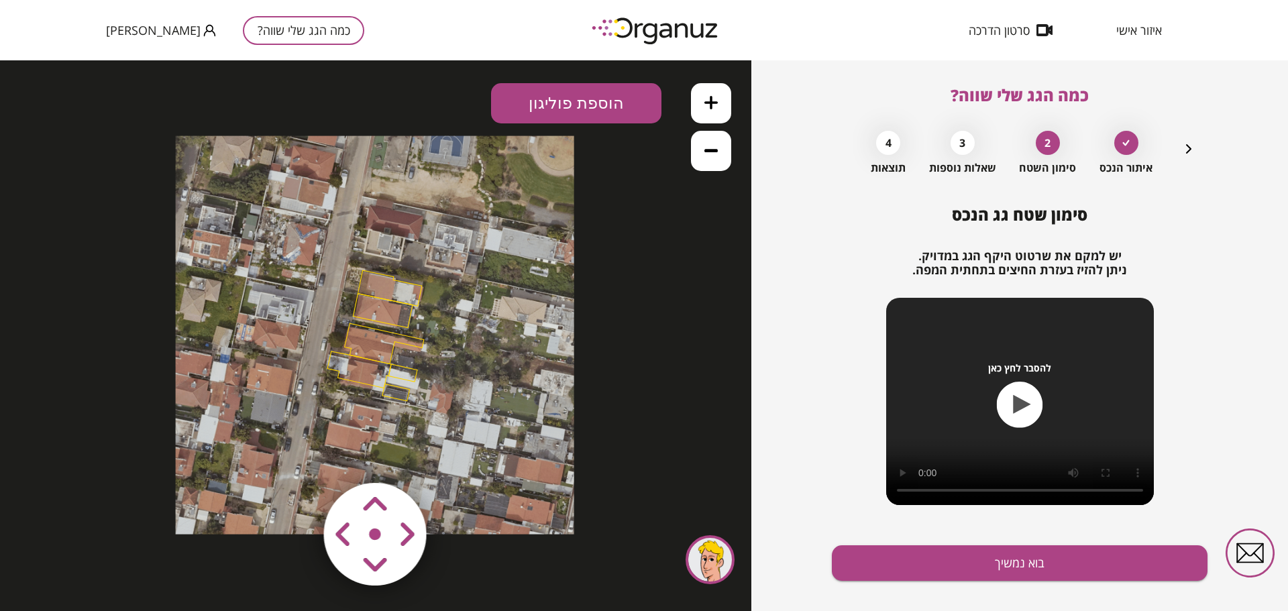
click at [359, 328] on polygon at bounding box center [384, 343] width 79 height 40
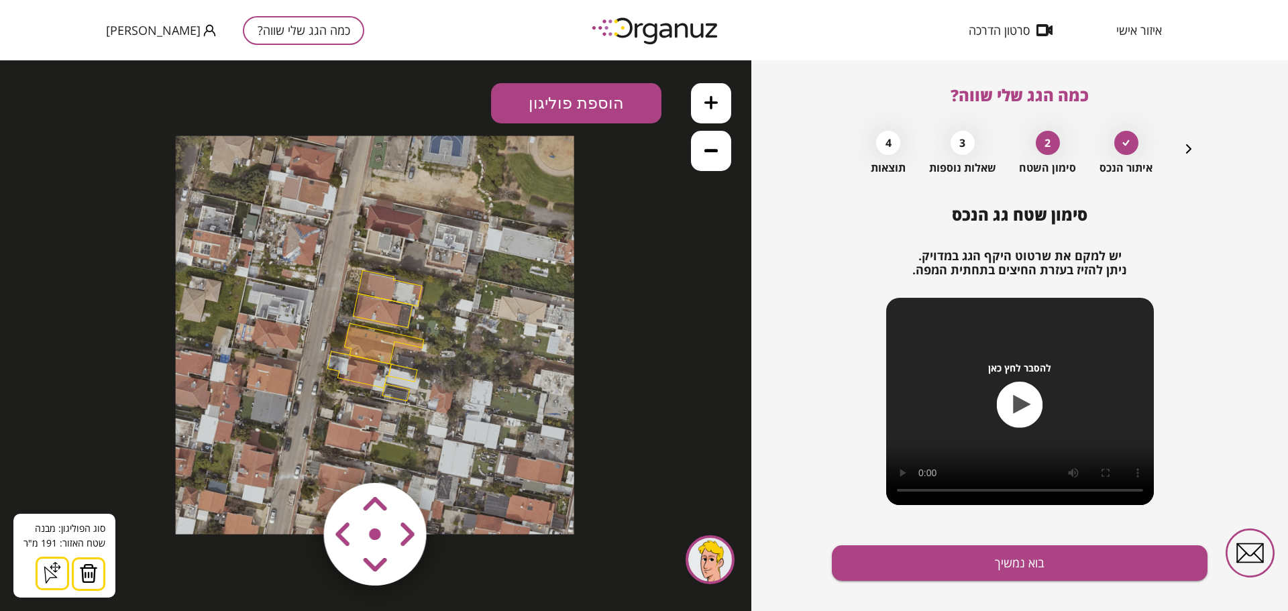
click at [103, 559] on div "סוג הפוליגון: מבנה אורך הצלע: 0 מטר שטח האזור: 191 מ"ּר הוסף נקודה סגור צורה" at bounding box center [64, 556] width 102 height 84
click at [99, 561] on button at bounding box center [89, 574] width 34 height 34
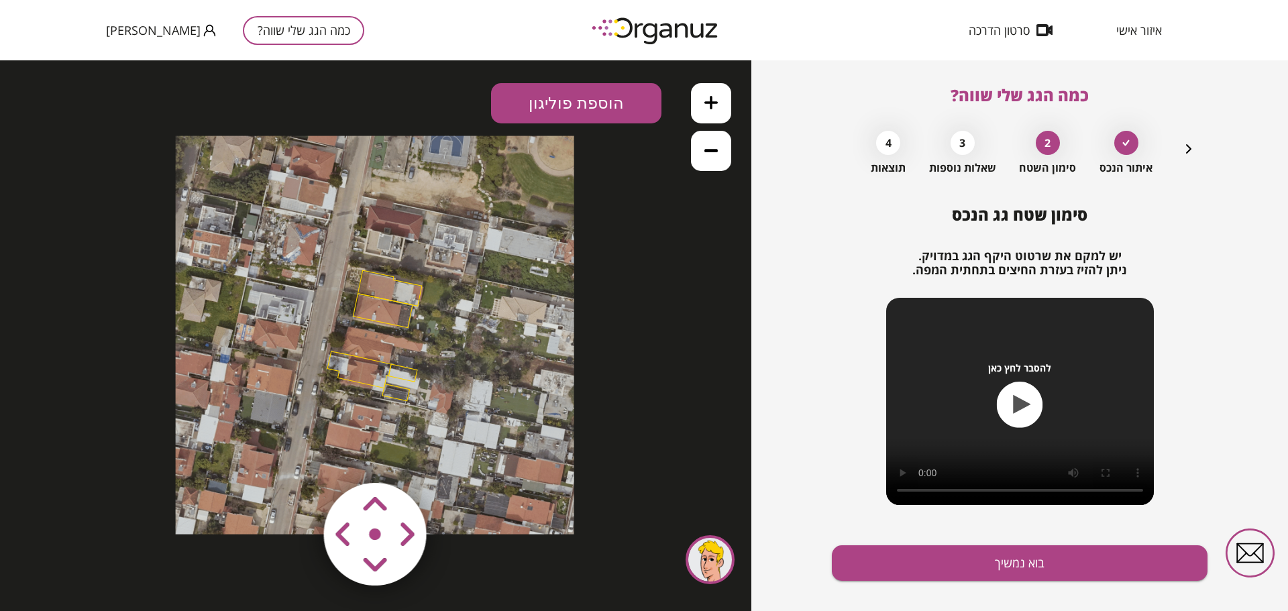
click at [79, 567] on div ".st0 { fill: #FFFFFF; } 0" at bounding box center [375, 335] width 751 height 551
click at [360, 373] on polygon at bounding box center [359, 370] width 64 height 37
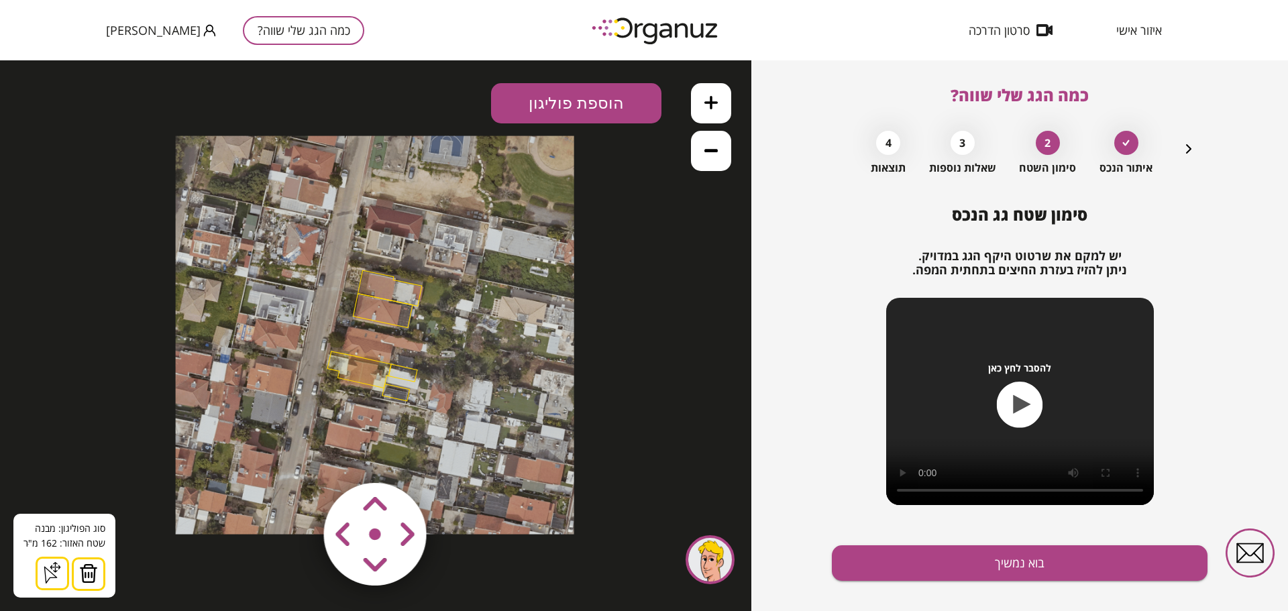
drag, startPoint x: 91, startPoint y: 570, endPoint x: 257, endPoint y: 449, distance: 205.0
click at [91, 566] on img at bounding box center [88, 574] width 19 height 20
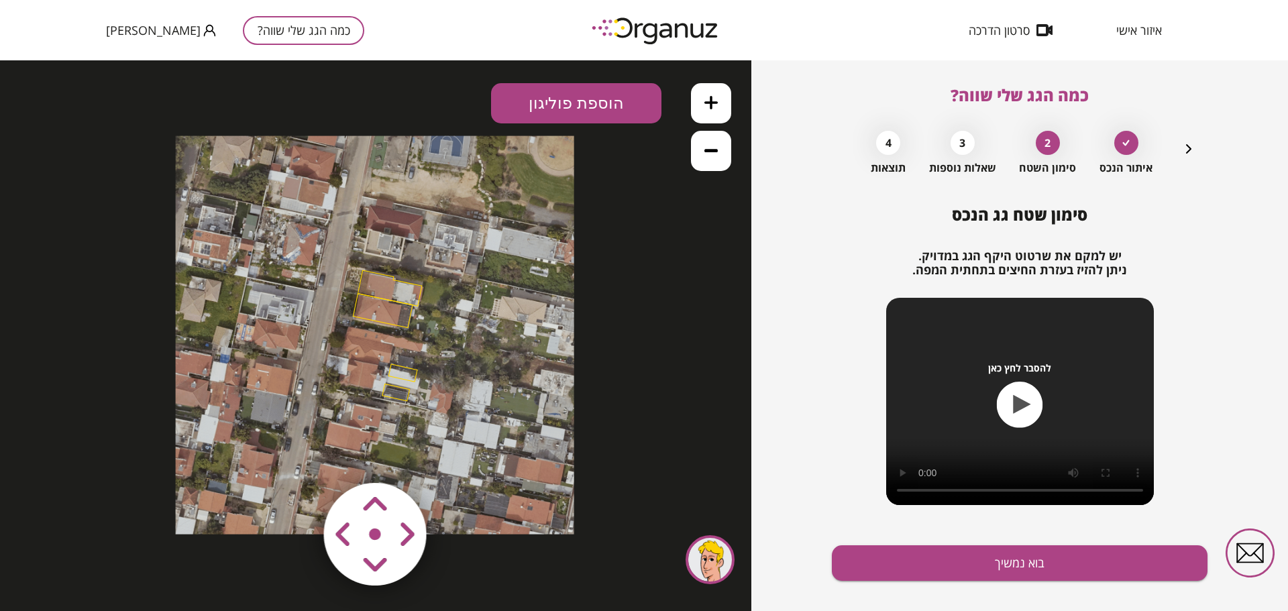
click at [364, 314] on polygon at bounding box center [382, 311] width 59 height 34
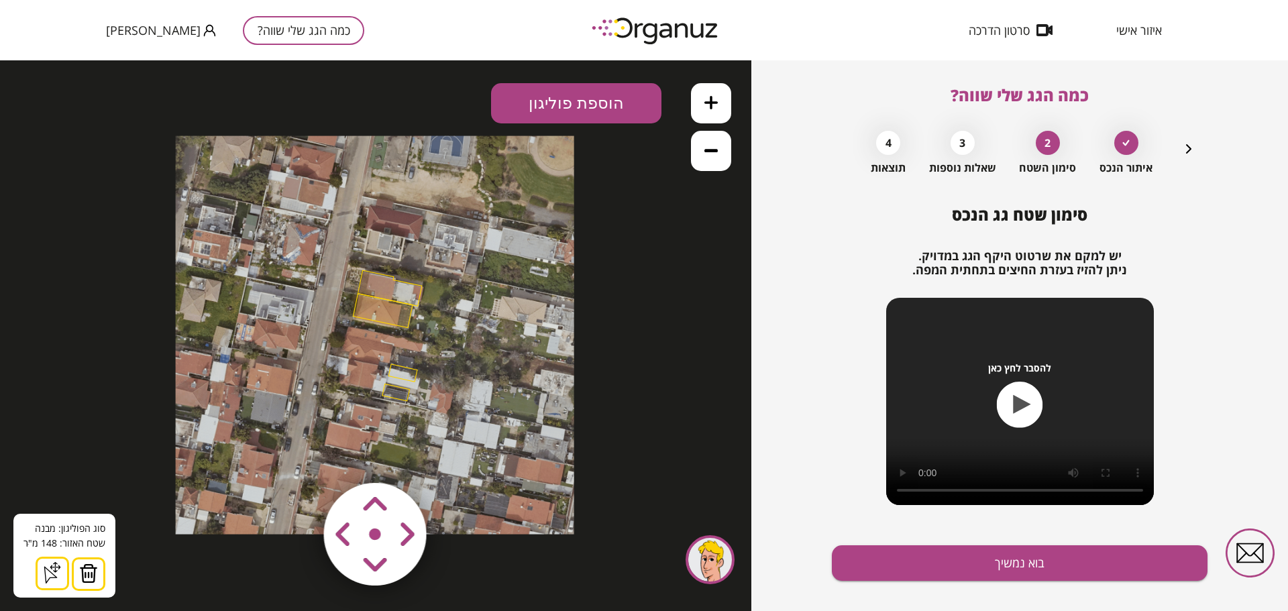
drag, startPoint x: 86, startPoint y: 574, endPoint x: 99, endPoint y: 567, distance: 15.3
click at [91, 571] on img at bounding box center [88, 574] width 19 height 20
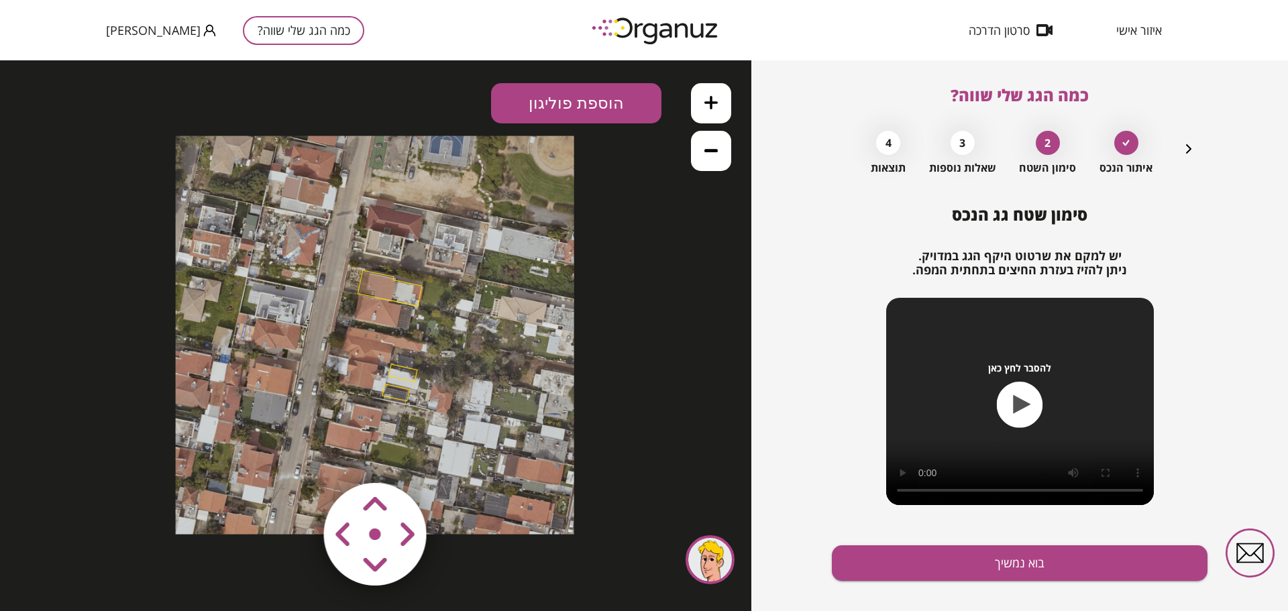
click at [389, 288] on polygon at bounding box center [390, 288] width 64 height 36
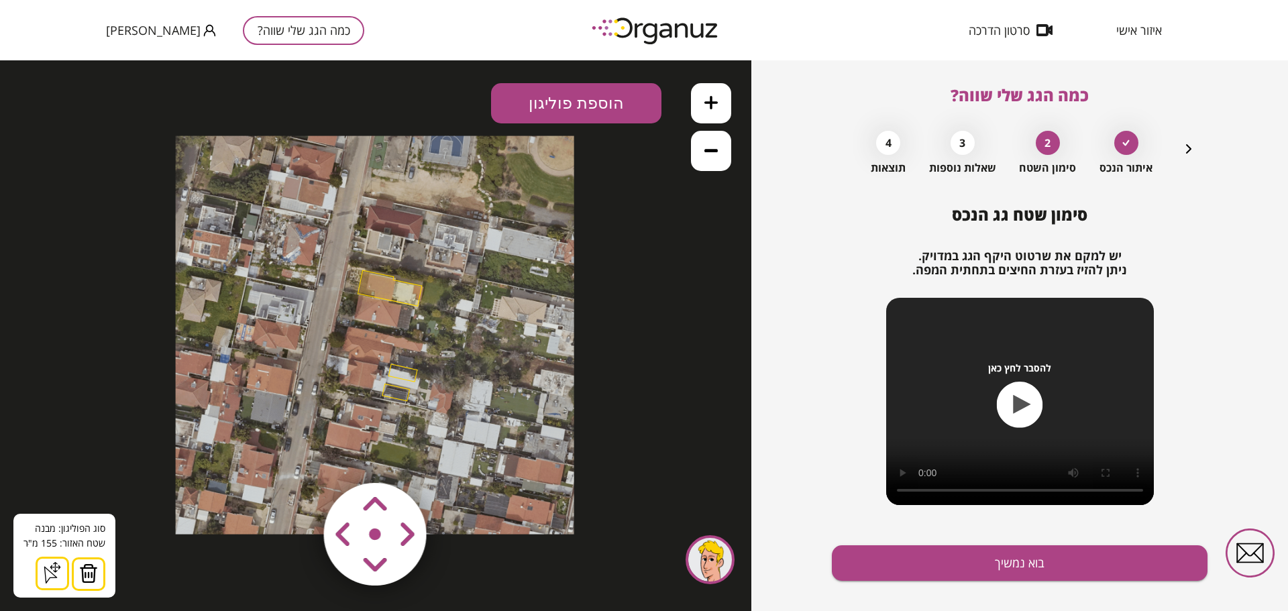
click at [84, 576] on img at bounding box center [88, 574] width 19 height 20
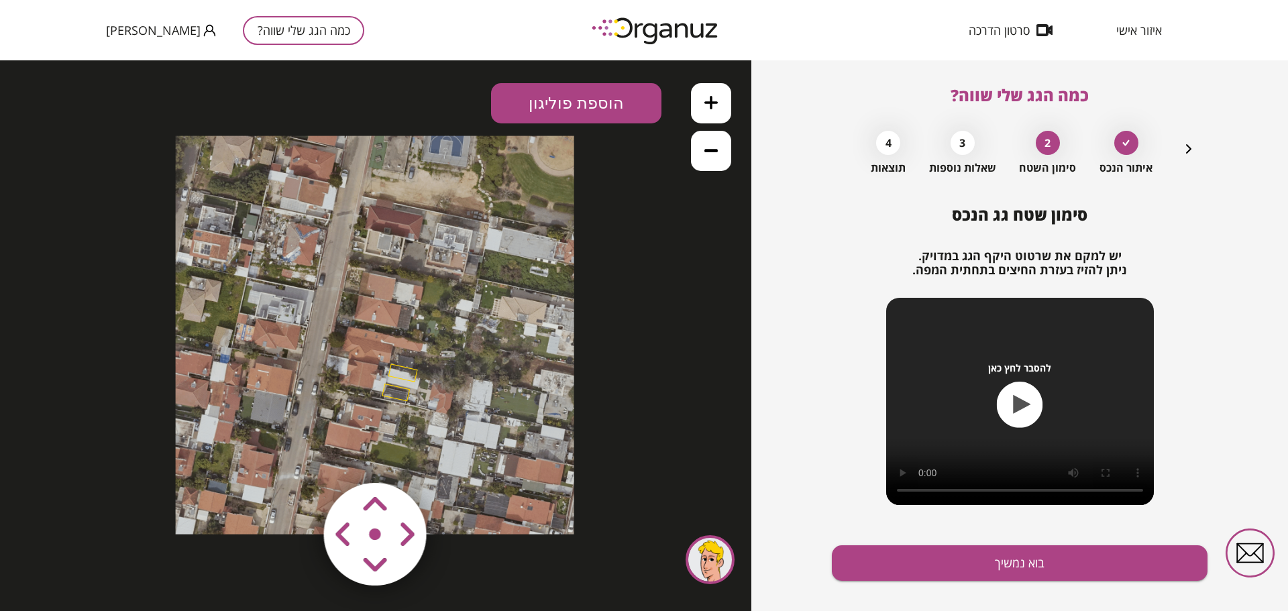
click at [296, 455] on area at bounding box center [296, 455] width 0 height 0
click at [718, 146] on button at bounding box center [711, 151] width 40 height 40
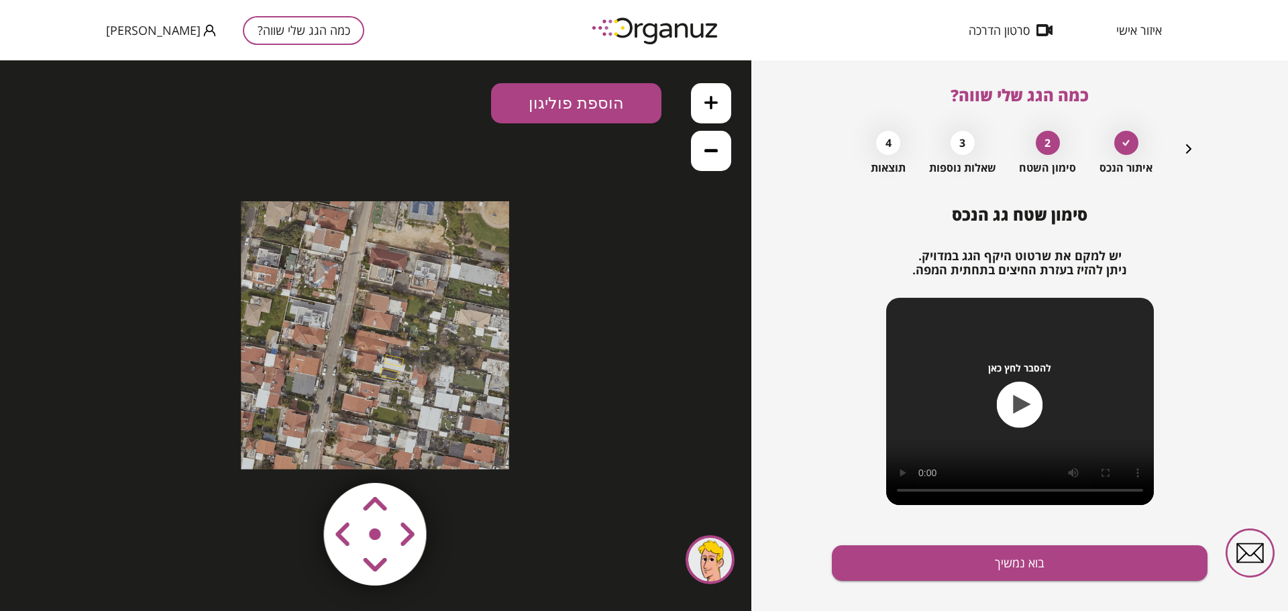
click at [718, 146] on button at bounding box center [711, 151] width 40 height 40
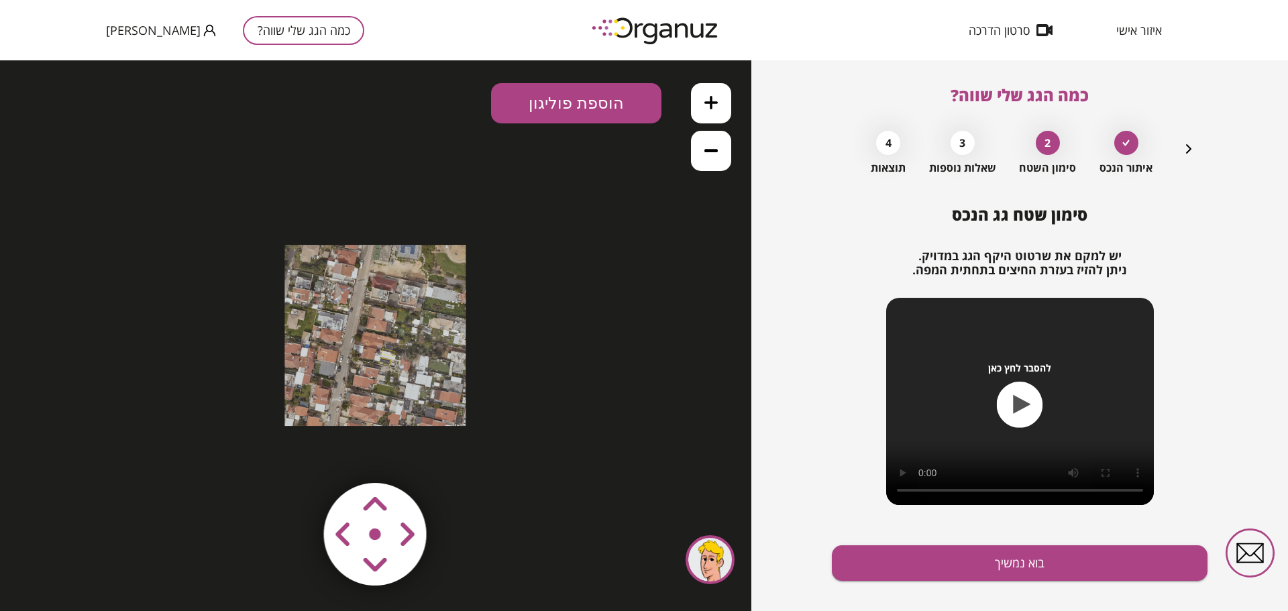
click at [1185, 147] on icon "button" at bounding box center [1189, 149] width 16 height 16
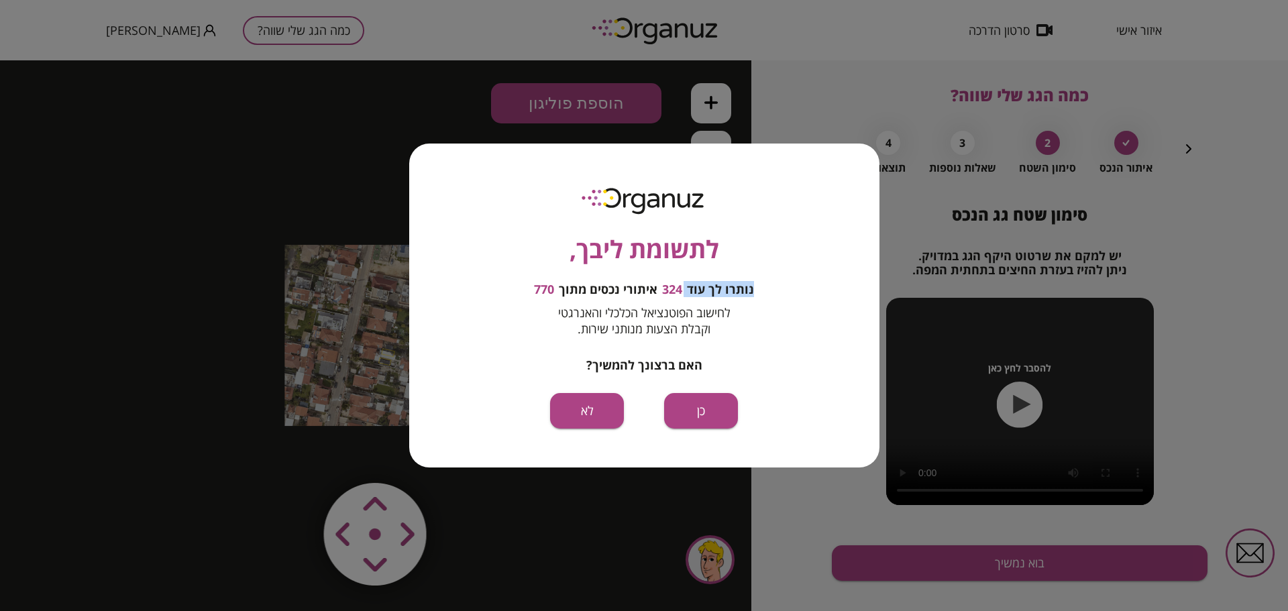
click at [1186, 148] on div "לתשומת ליבך, נותרו לך עוד 324 איתורי נכסים מתוך 770 לחישוב הפוטנציאל הכלכלי והא…" at bounding box center [644, 305] width 1288 height 611
click at [691, 414] on button "כן" at bounding box center [701, 411] width 74 height 36
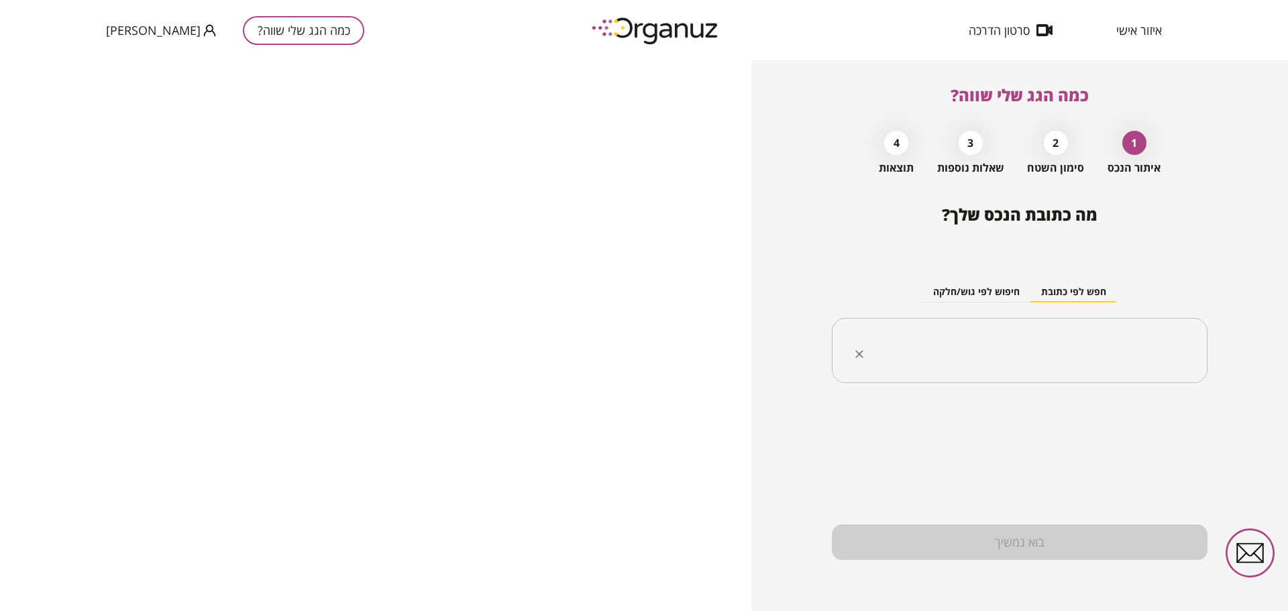
click at [1004, 350] on input "text" at bounding box center [1024, 351] width 333 height 34
click at [1090, 358] on input "text" at bounding box center [1024, 351] width 333 height 34
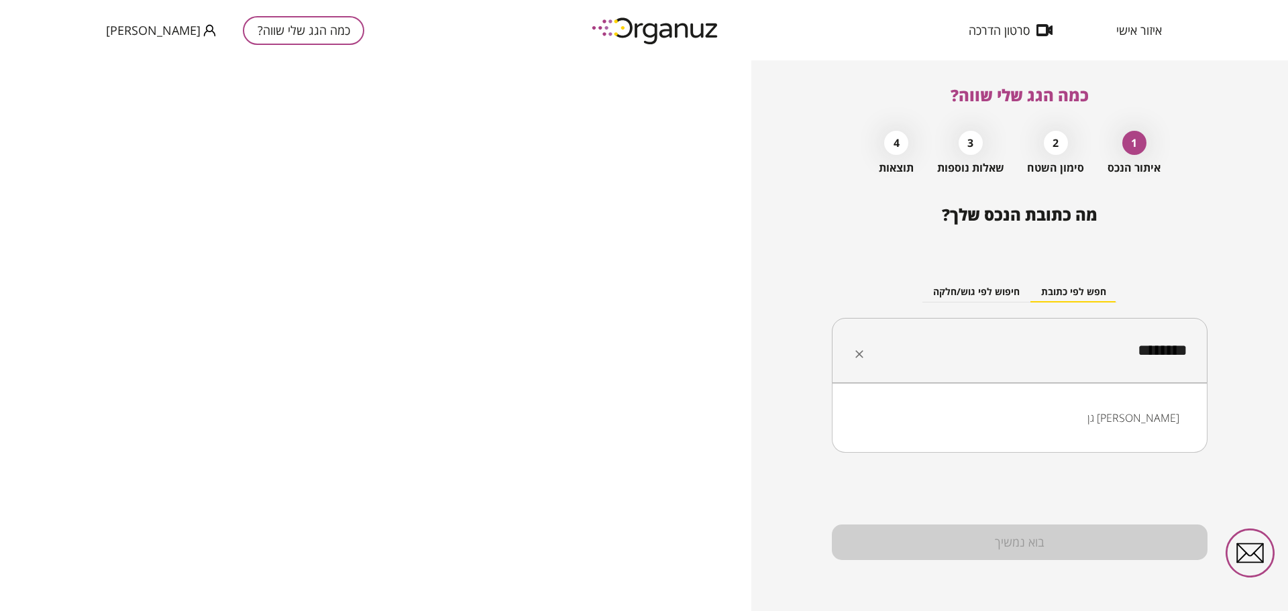
click at [1153, 417] on li "גן שמואל" at bounding box center [1019, 418] width 341 height 24
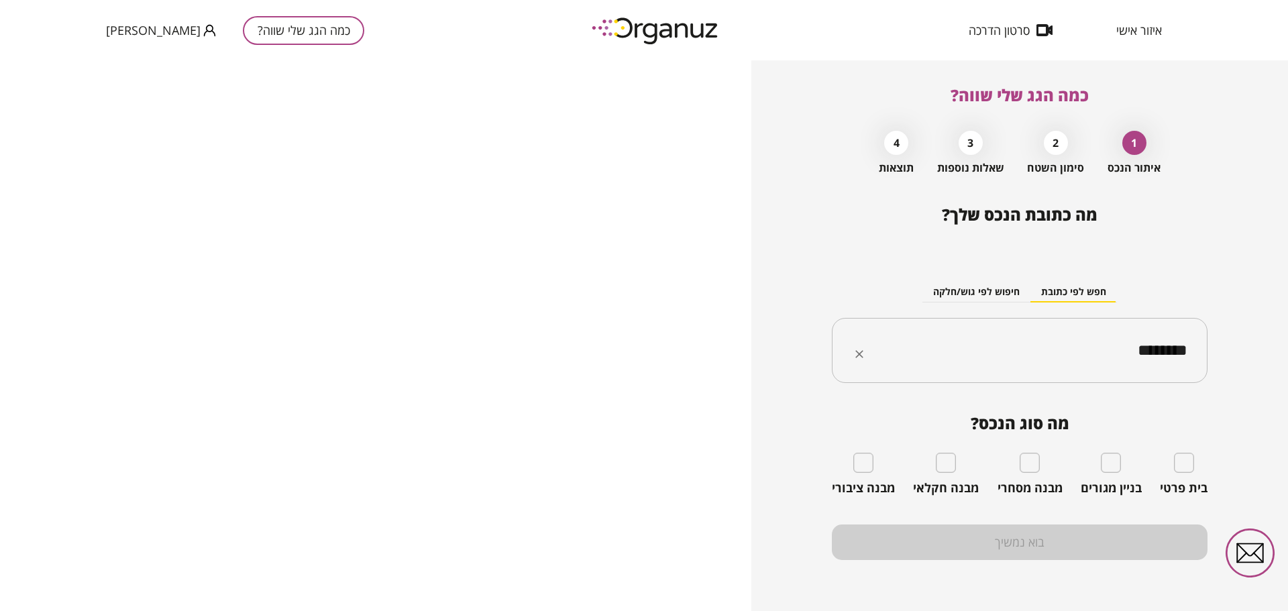
type input "********"
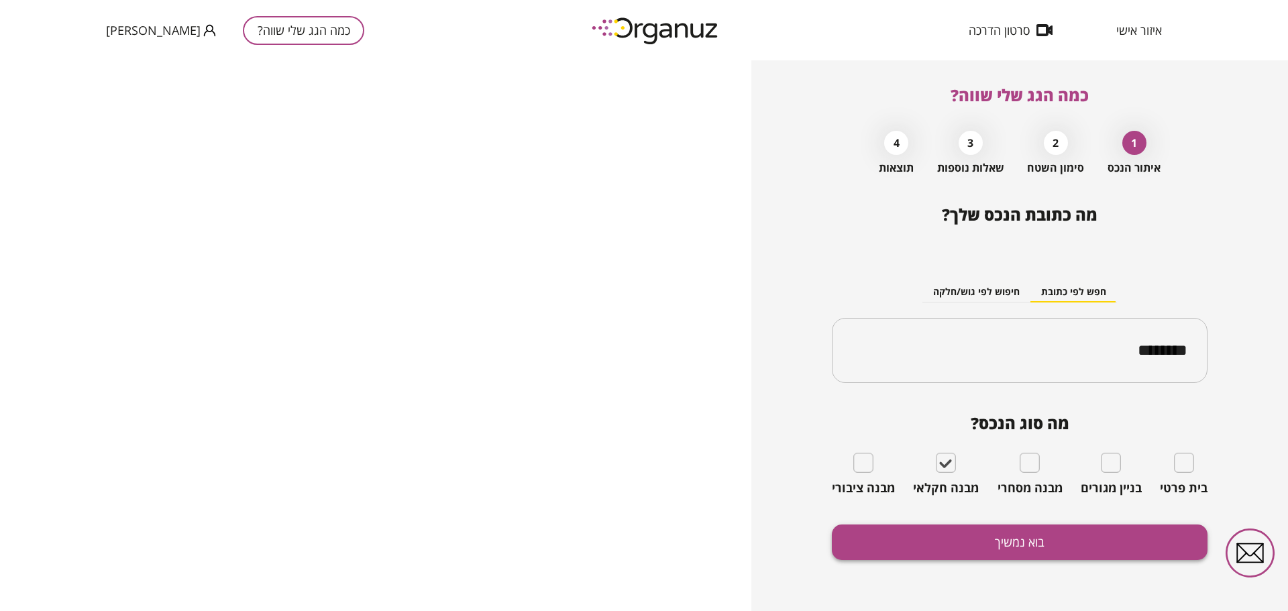
click at [953, 536] on button "בוא נמשיך" at bounding box center [1020, 543] width 376 height 36
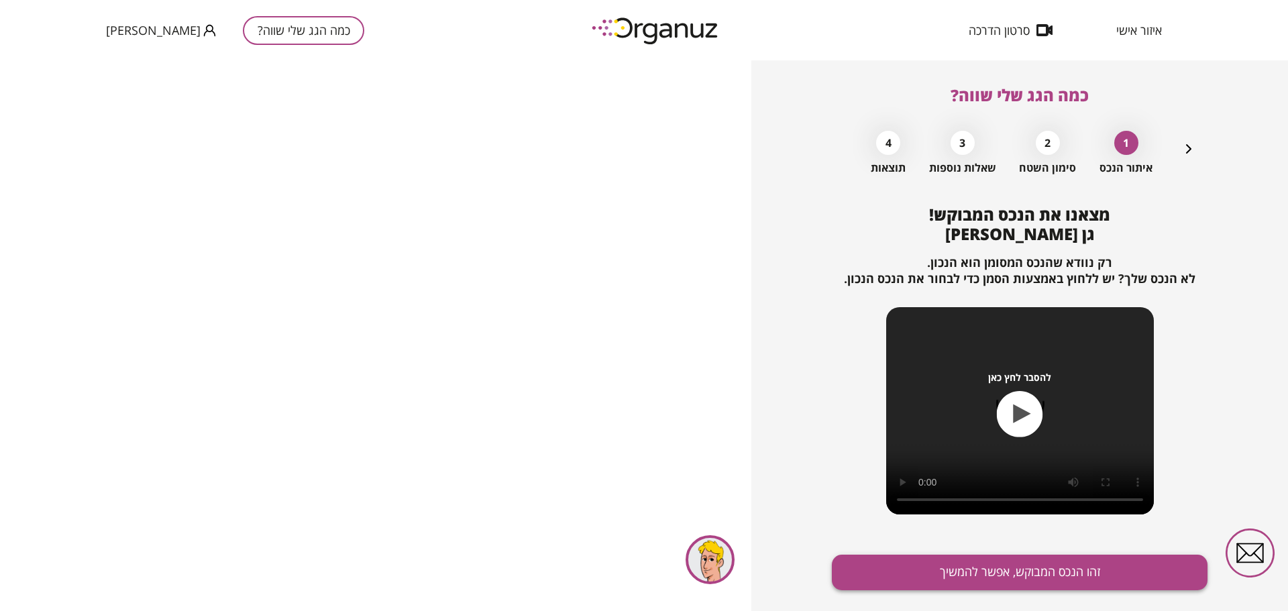
click at [966, 576] on button "זהו הנכס המבוקש, אפשר להמשיך" at bounding box center [1020, 573] width 376 height 36
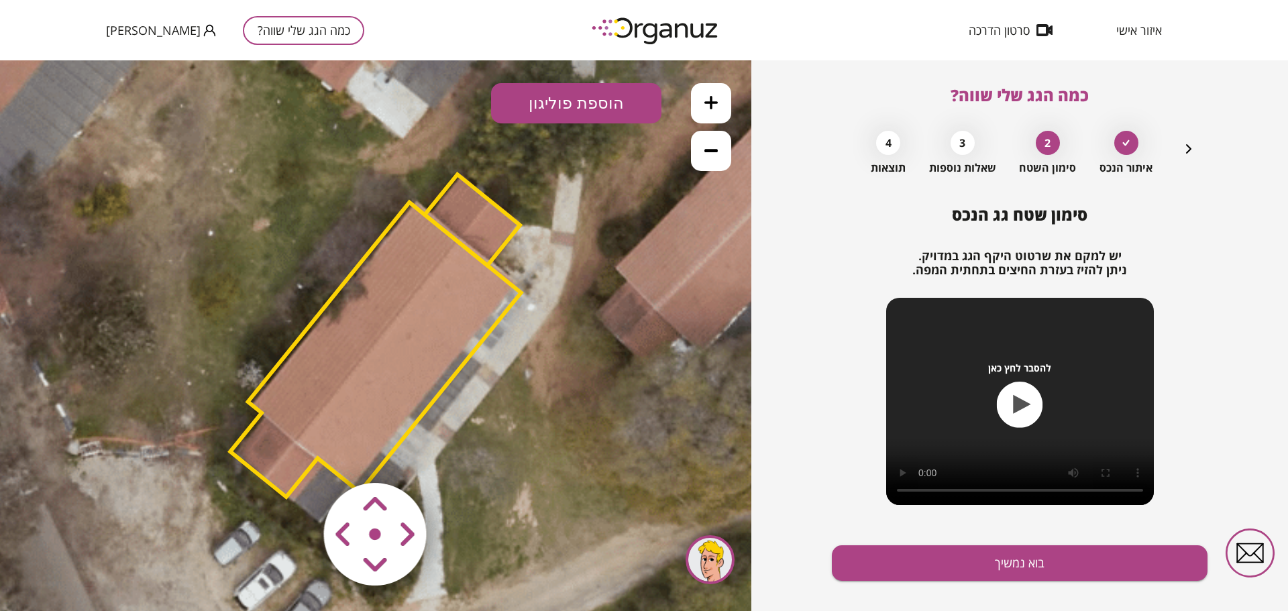
click at [704, 143] on button at bounding box center [711, 151] width 40 height 40
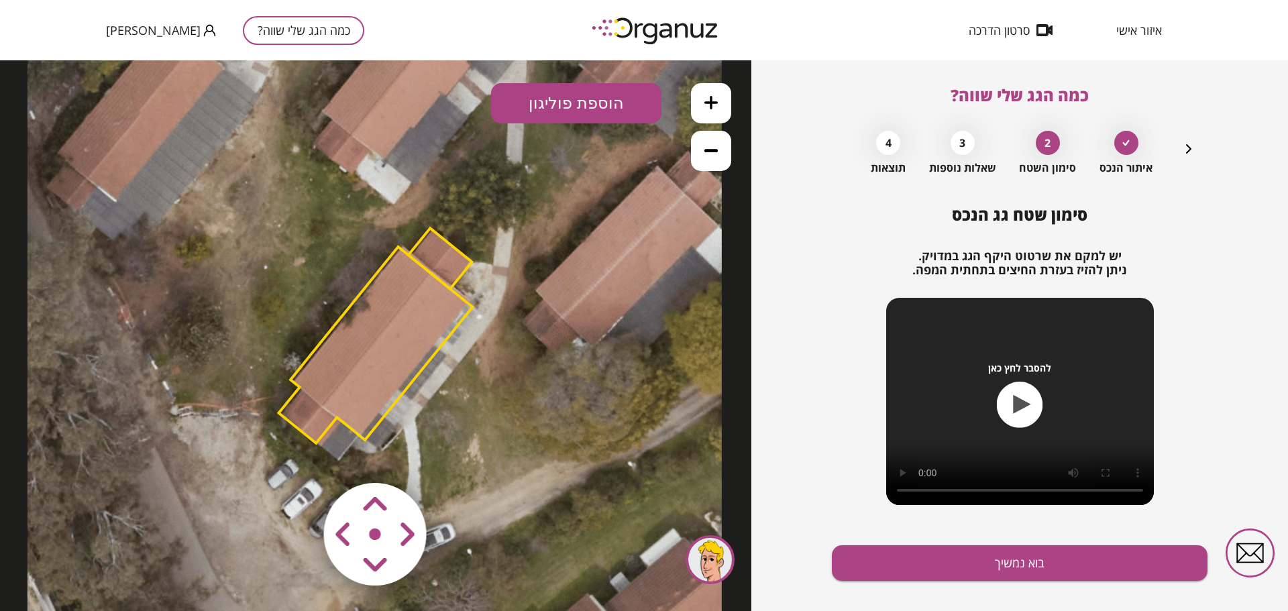
click at [705, 143] on button at bounding box center [711, 151] width 40 height 40
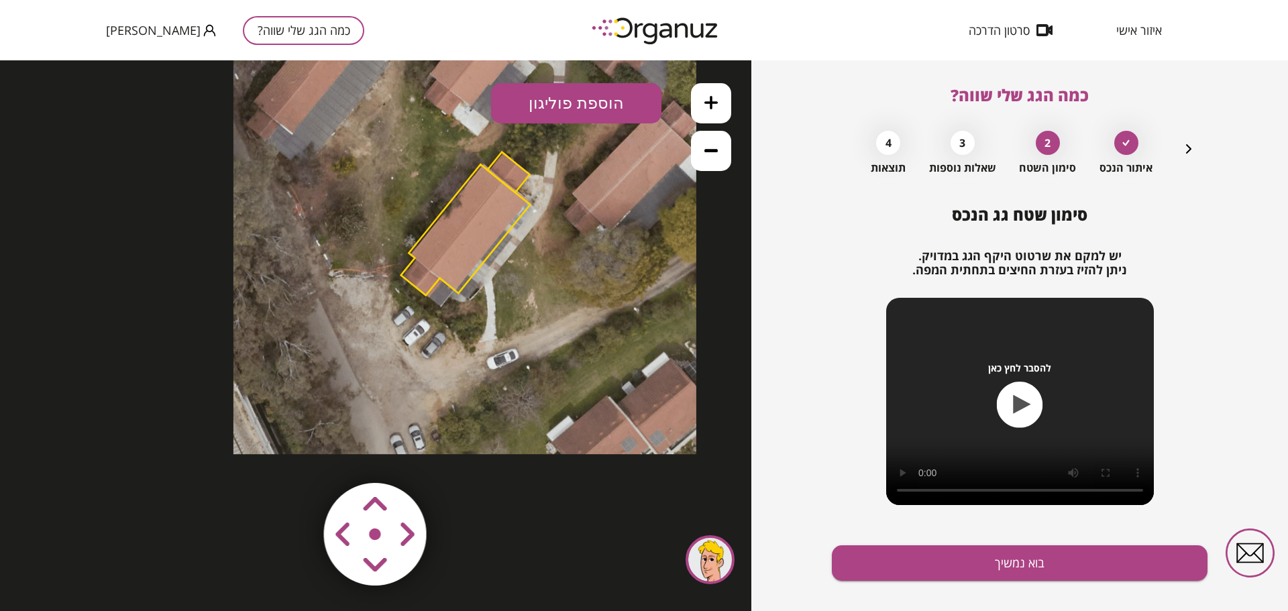
drag, startPoint x: 376, startPoint y: 321, endPoint x: 466, endPoint y: 209, distance: 143.6
click at [466, 209] on polygon at bounding box center [465, 229] width 129 height 131
click at [296, 455] on area at bounding box center [296, 455] width 0 height 0
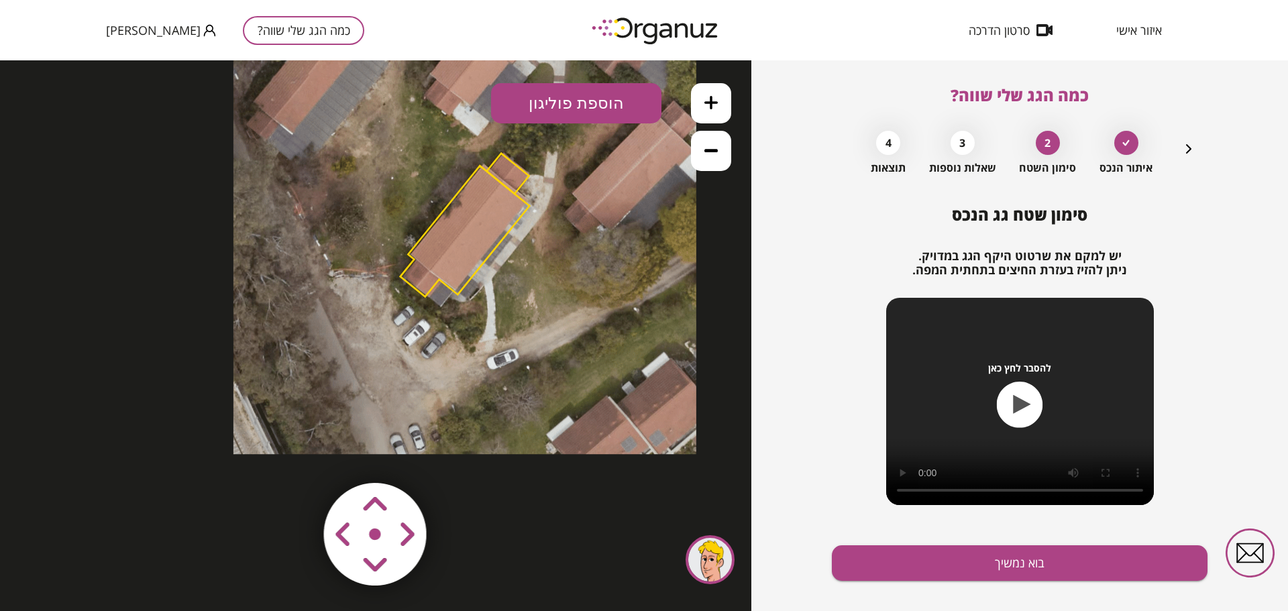
click at [1182, 152] on icon "button" at bounding box center [1189, 149] width 16 height 16
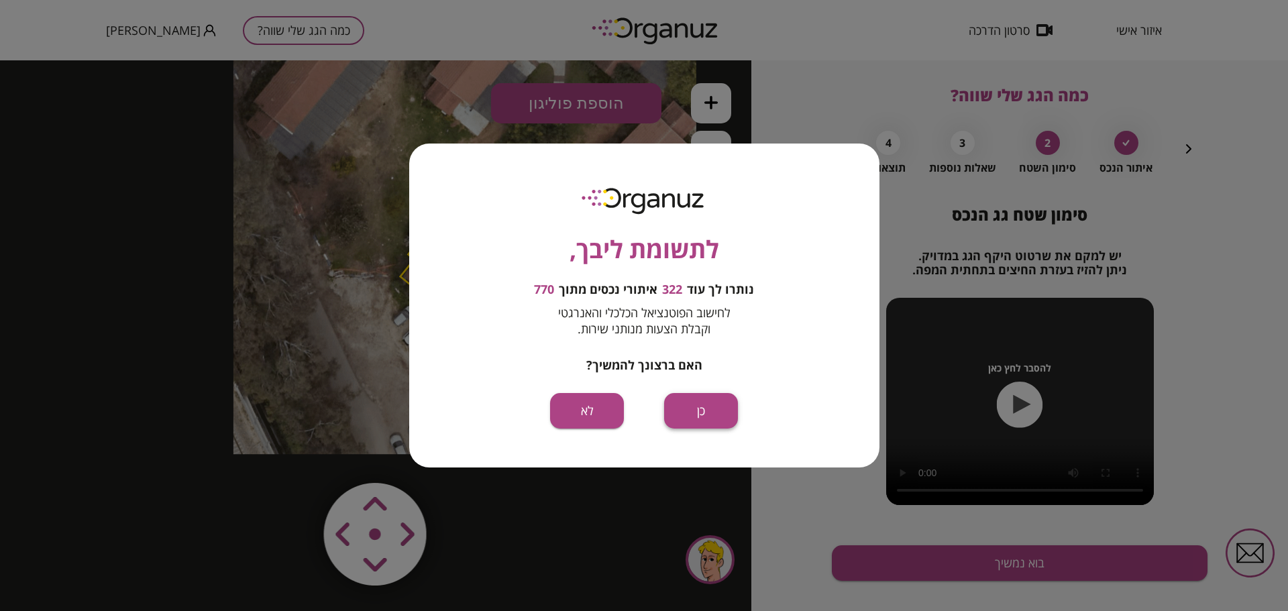
click at [686, 417] on button "כן" at bounding box center [701, 411] width 74 height 36
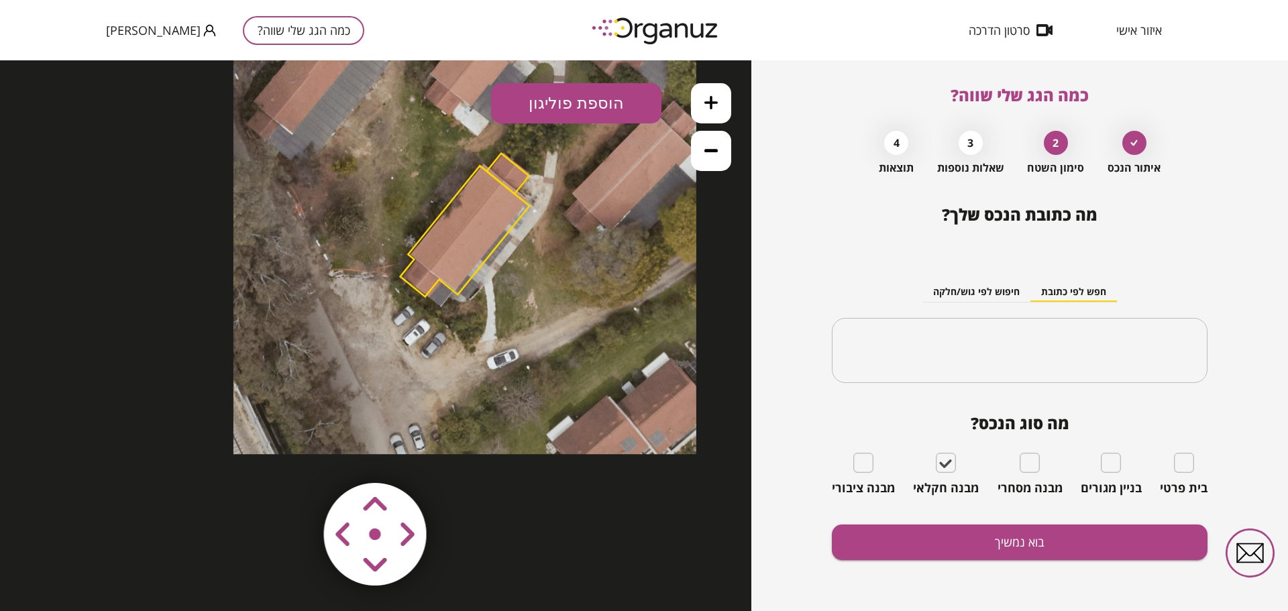
type input "********"
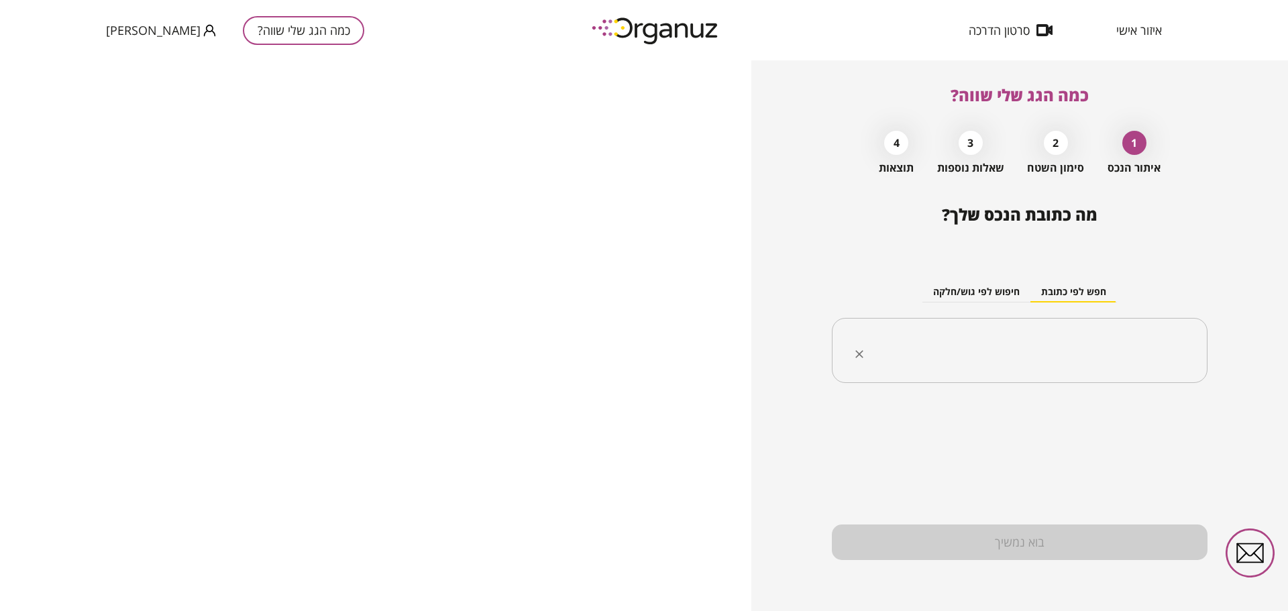
click at [1054, 334] on input "text" at bounding box center [1024, 351] width 333 height 34
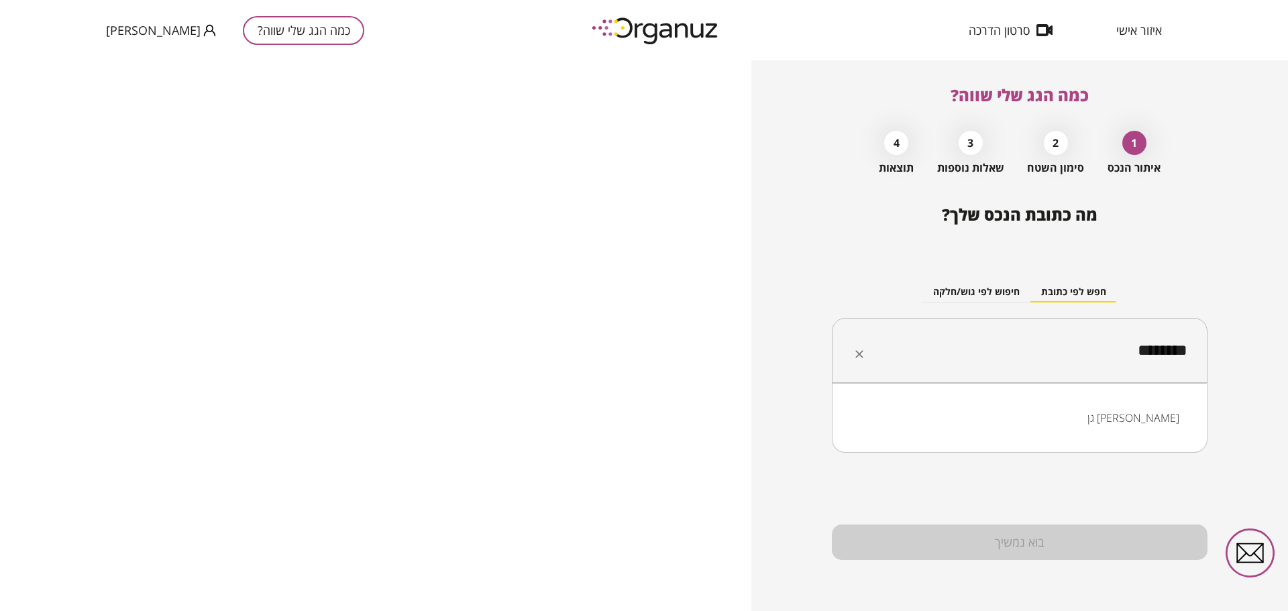
click at [1166, 425] on li "גן שמואל" at bounding box center [1019, 418] width 341 height 24
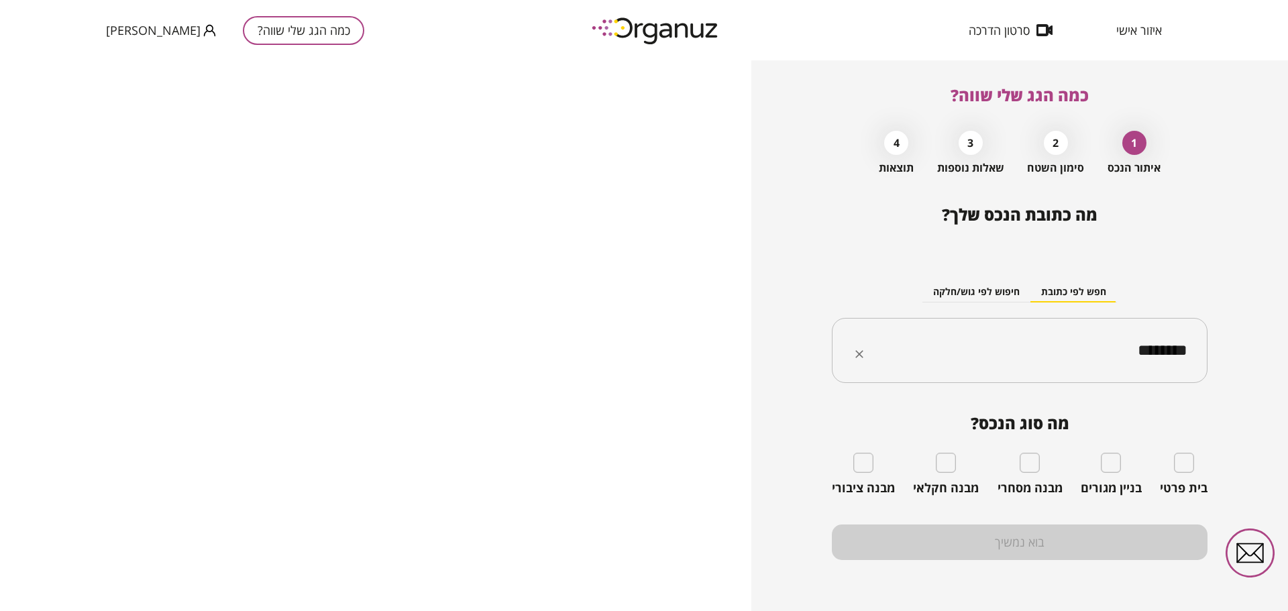
type input "********"
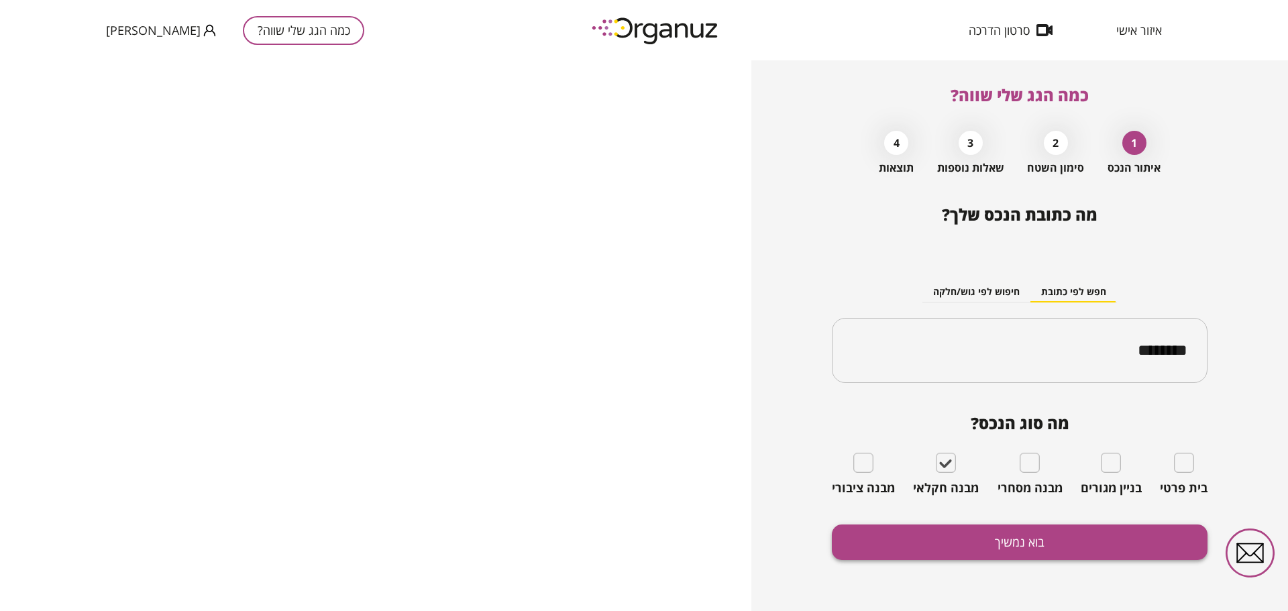
click at [984, 541] on button "בוא נמשיך" at bounding box center [1020, 543] width 376 height 36
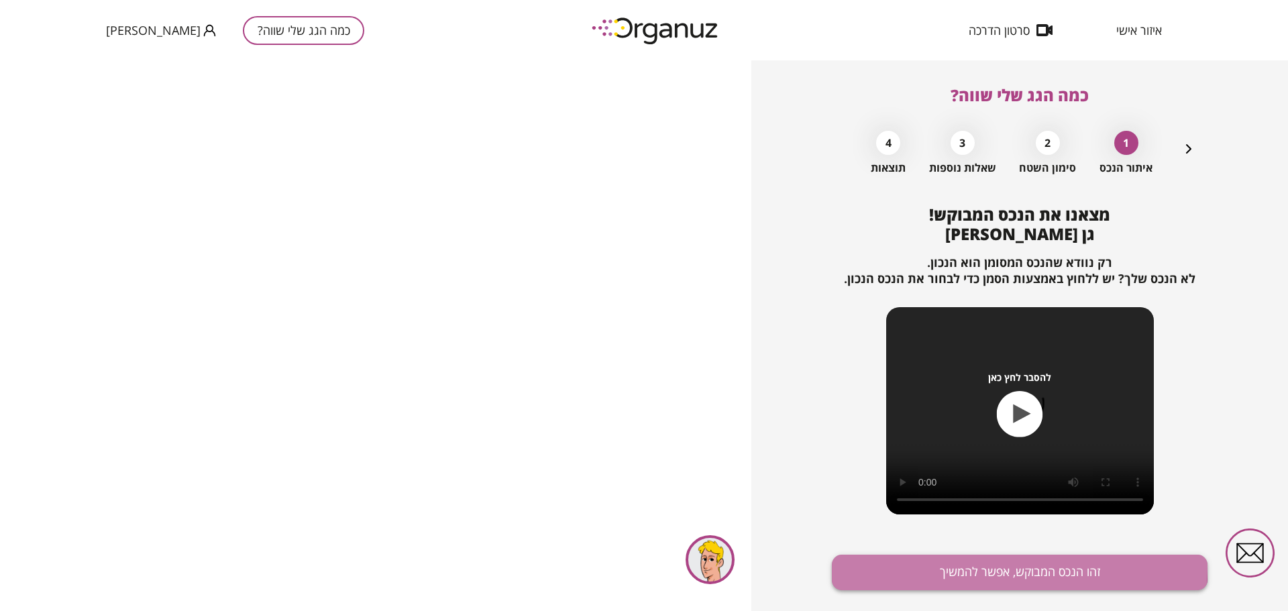
click at [968, 566] on button "זהו הנכס המבוקש, אפשר להמשיך" at bounding box center [1020, 573] width 376 height 36
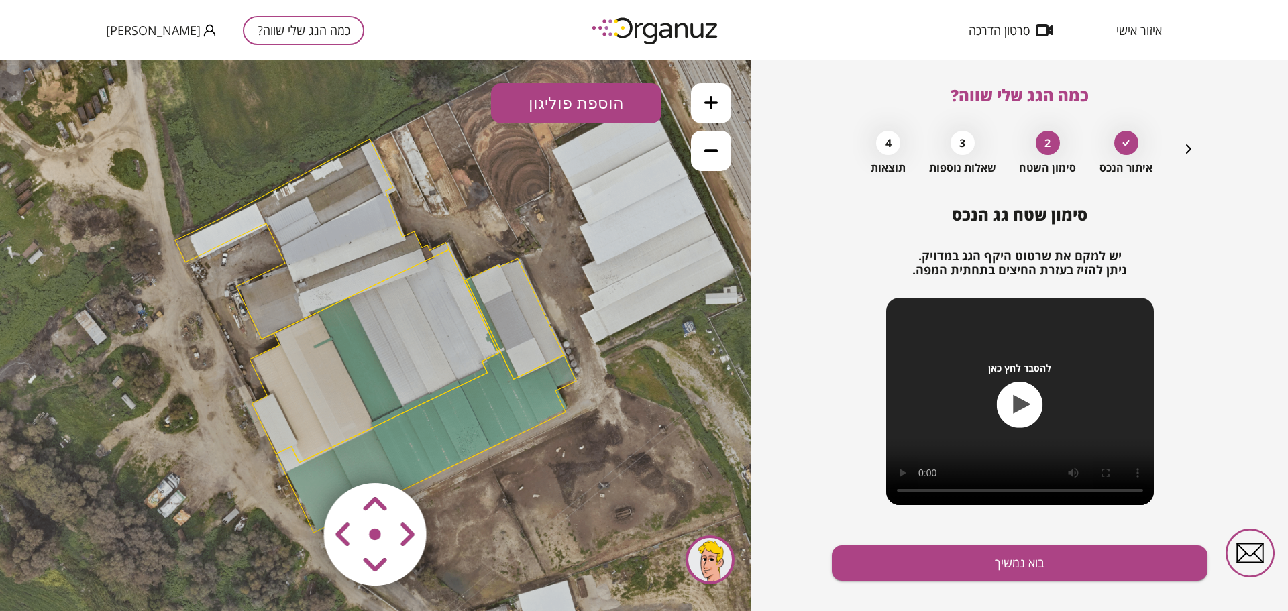
click at [399, 224] on icon at bounding box center [375, 336] width 1209 height 1209
click at [394, 224] on polygon at bounding box center [312, 239] width 274 height 201
click at [435, 347] on polygon at bounding box center [372, 356] width 249 height 213
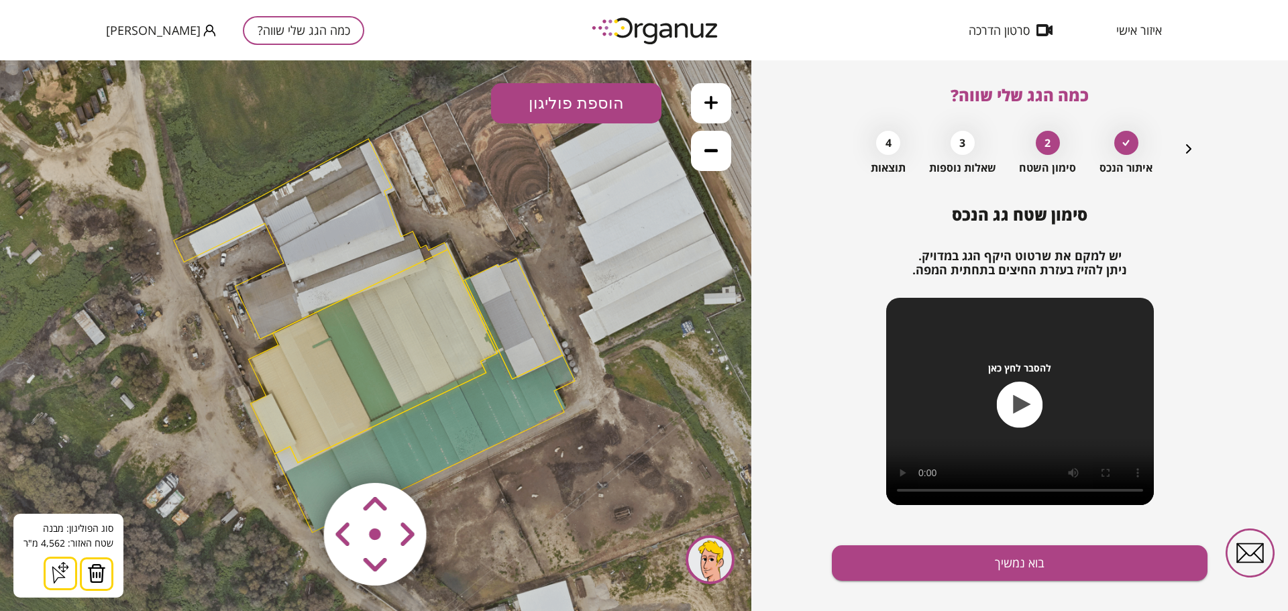
click at [98, 567] on img at bounding box center [96, 574] width 19 height 20
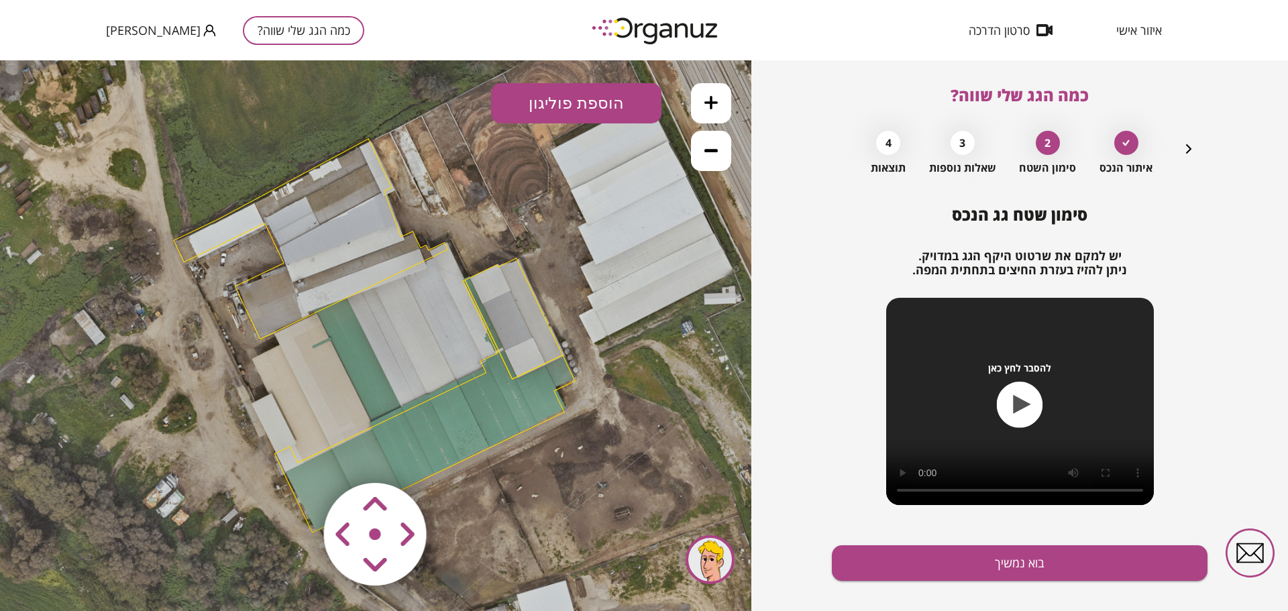
click at [466, 459] on polygon at bounding box center [424, 406] width 301 height 253
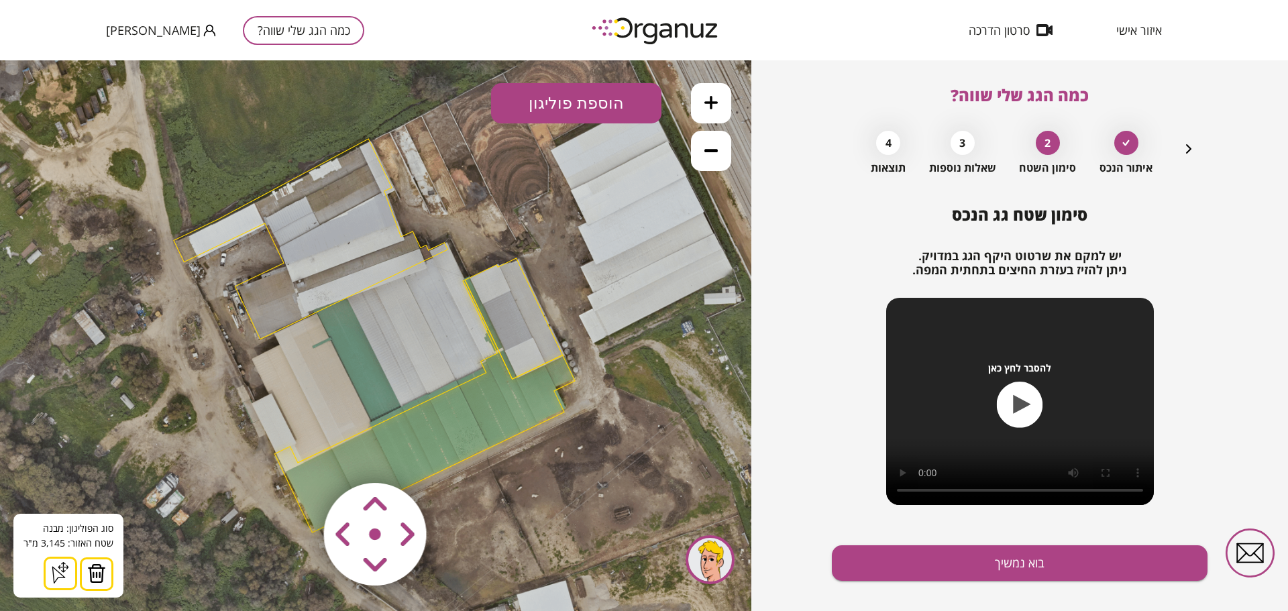
click at [101, 564] on img at bounding box center [96, 574] width 19 height 20
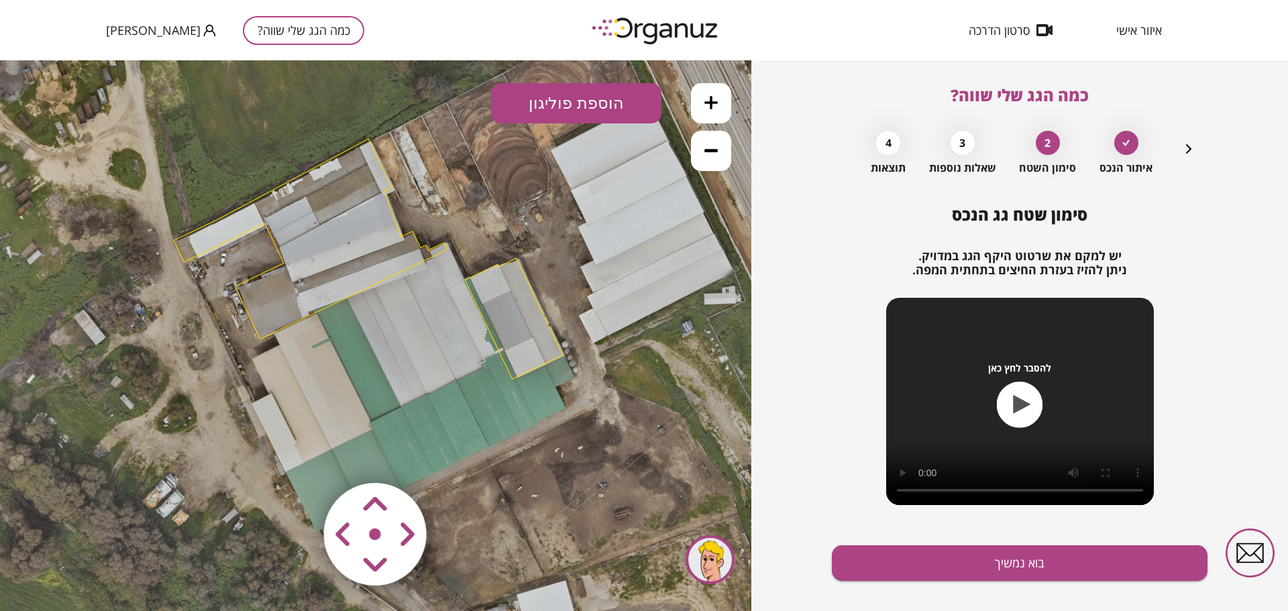
click at [333, 252] on polygon at bounding box center [311, 239] width 274 height 201
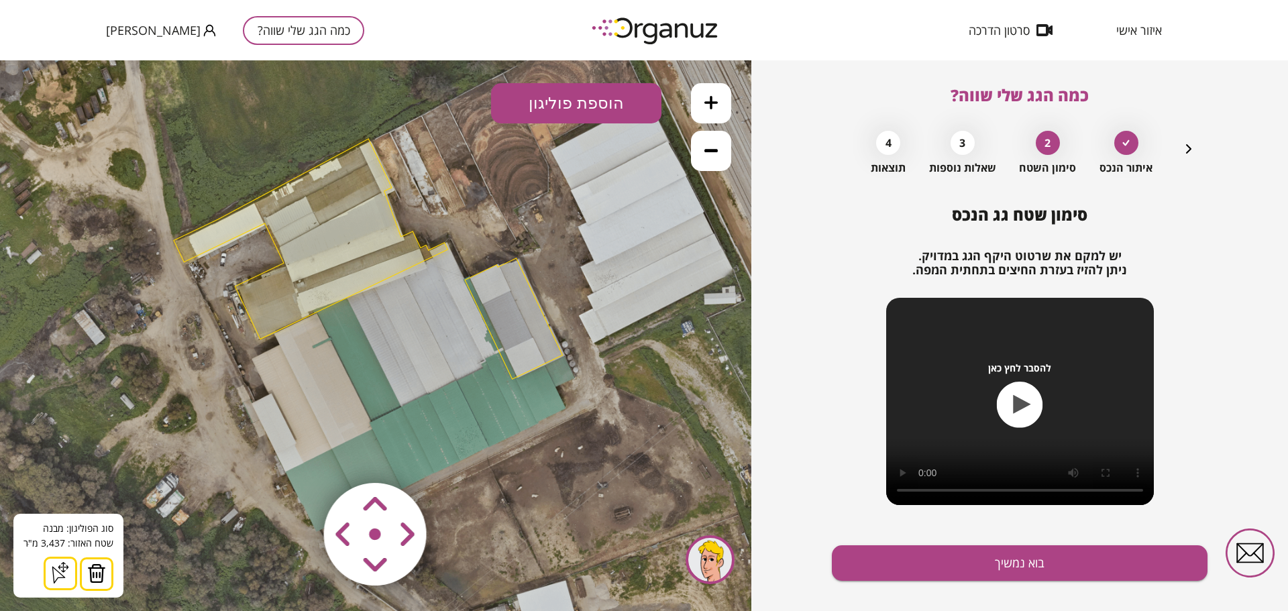
drag, startPoint x: 97, startPoint y: 574, endPoint x: 436, endPoint y: 453, distance: 360.5
click at [103, 573] on img at bounding box center [96, 574] width 19 height 20
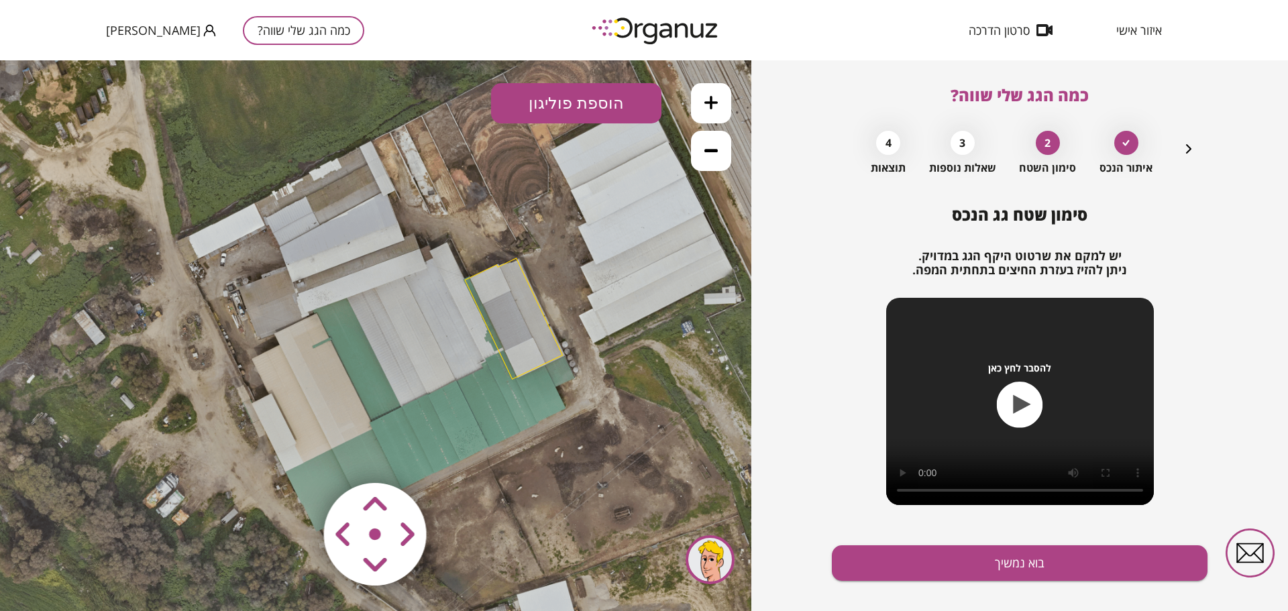
click at [522, 343] on polygon at bounding box center [514, 318] width 98 height 121
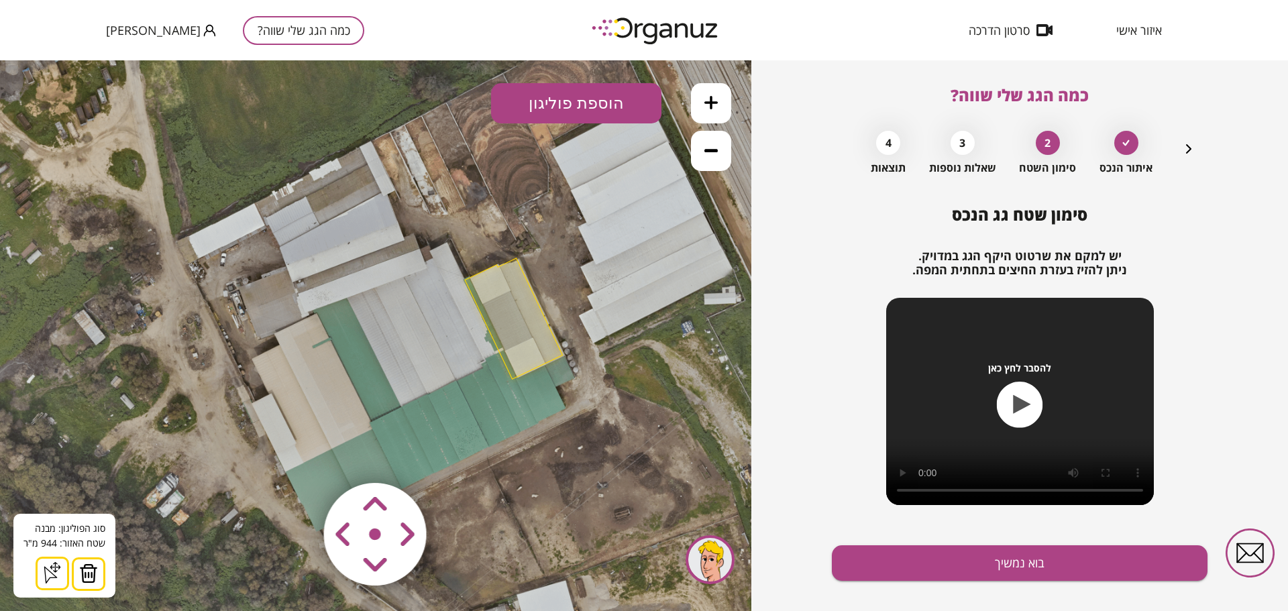
click at [92, 570] on img at bounding box center [88, 574] width 19 height 20
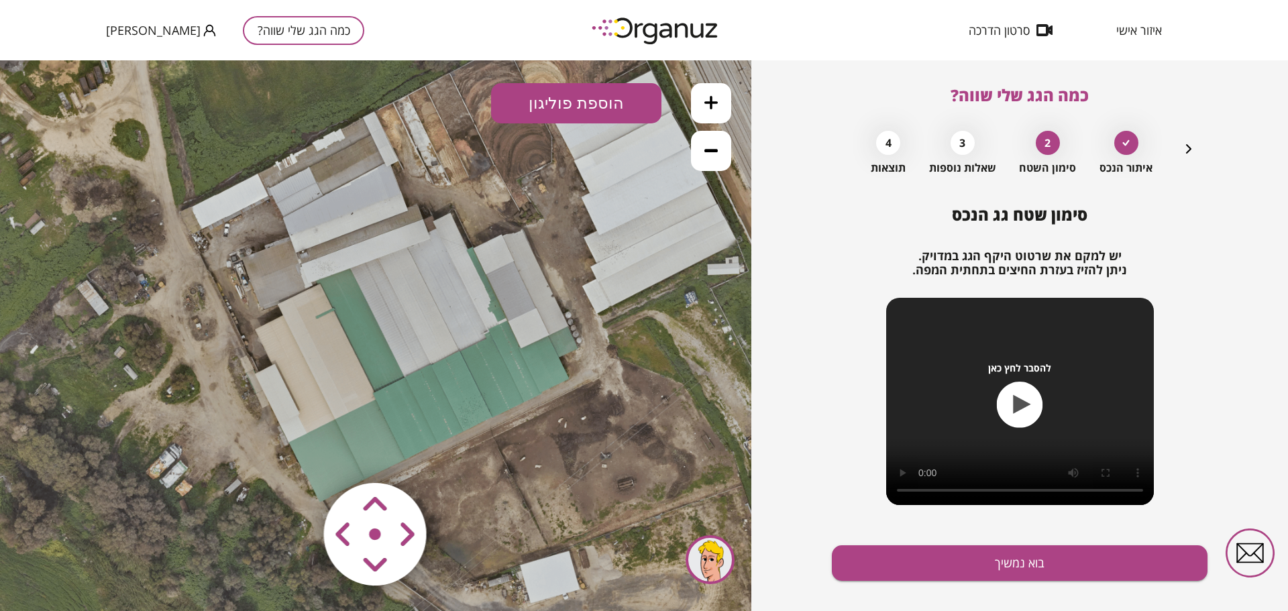
drag, startPoint x: 452, startPoint y: 387, endPoint x: 455, endPoint y: 358, distance: 29.7
click at [455, 358] on icon at bounding box center [377, 306] width 1209 height 1209
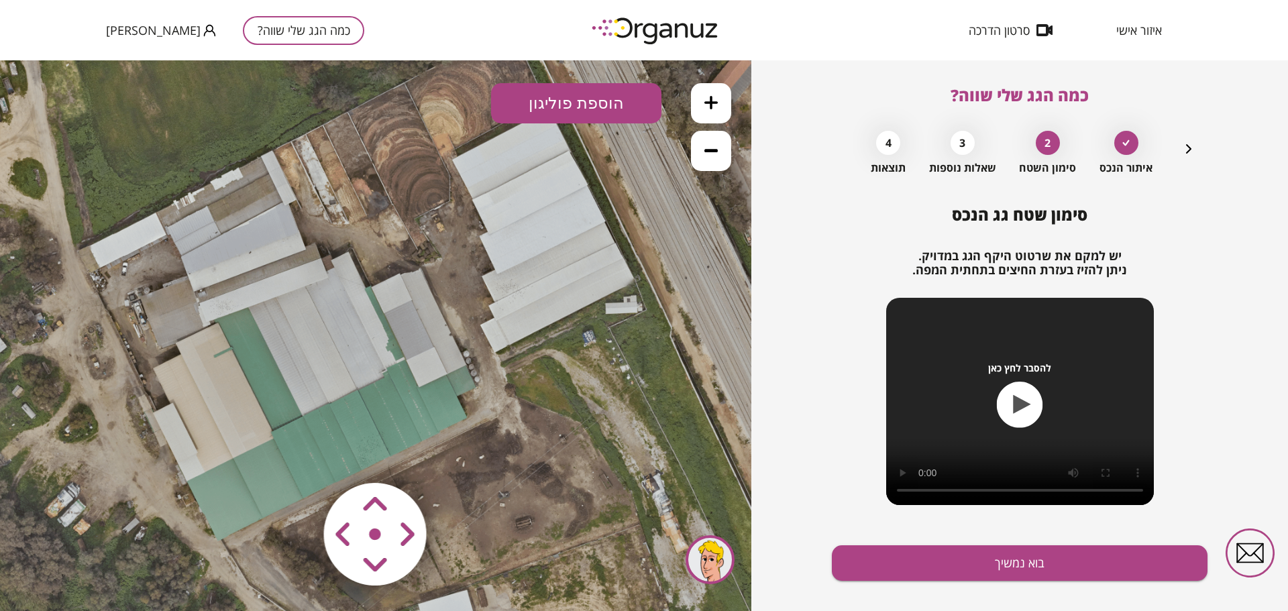
drag, startPoint x: 414, startPoint y: 355, endPoint x: 307, endPoint y: 397, distance: 114.7
click at [307, 397] on icon at bounding box center [275, 345] width 1209 height 1209
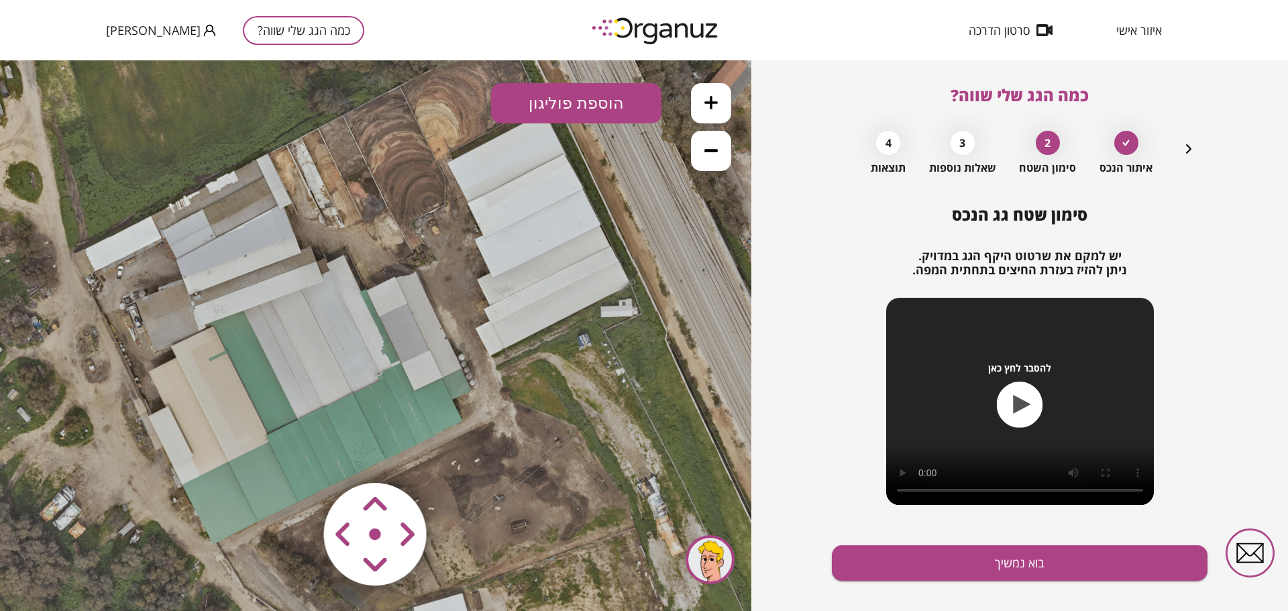
click at [719, 162] on button at bounding box center [711, 151] width 40 height 40
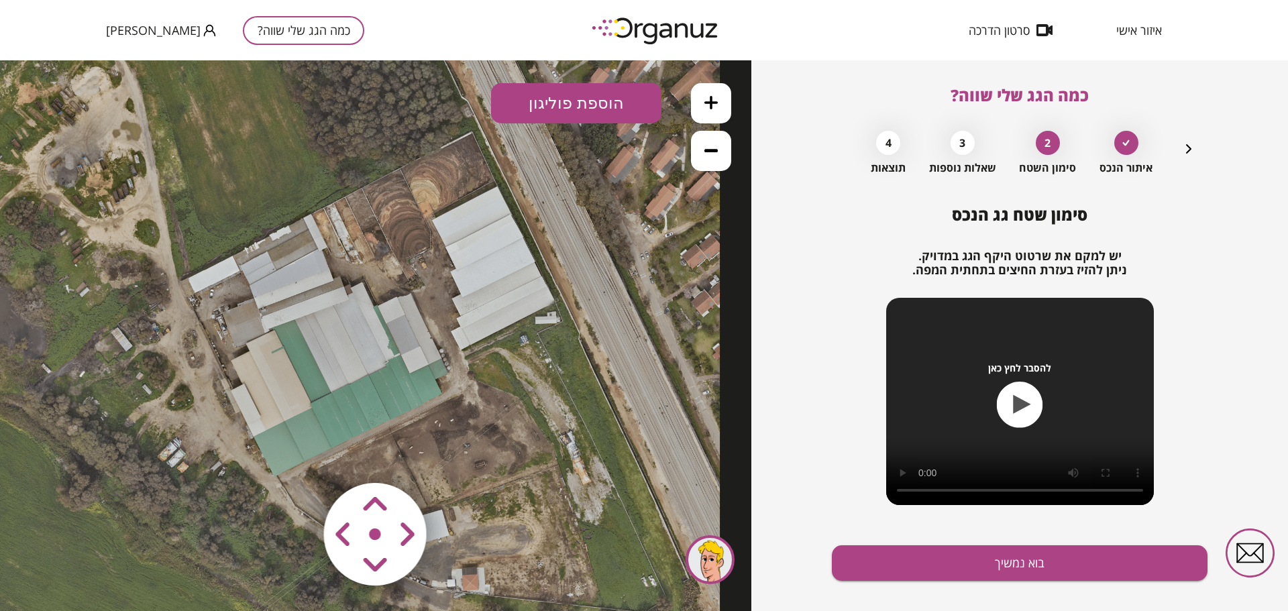
drag, startPoint x: 433, startPoint y: 266, endPoint x: 441, endPoint y: 267, distance: 8.1
click at [441, 267] on icon at bounding box center [313, 344] width 813 height 813
click at [604, 107] on button "הוספת פוליגון" at bounding box center [576, 103] width 170 height 40
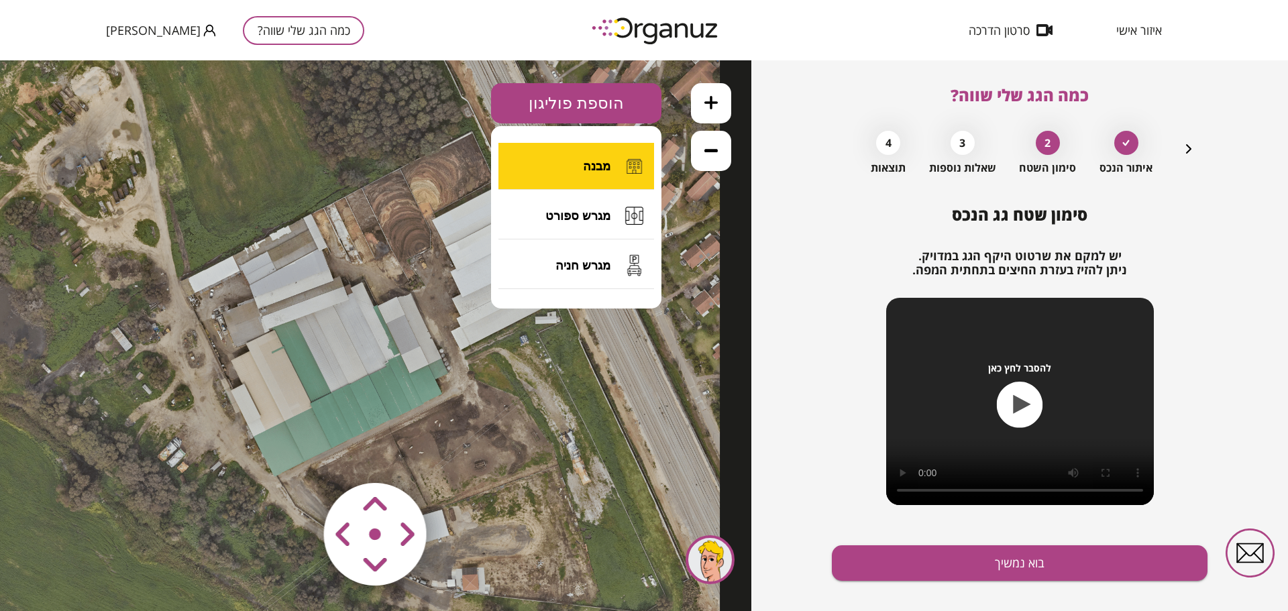
click at [581, 168] on button "מבנה" at bounding box center [576, 166] width 156 height 47
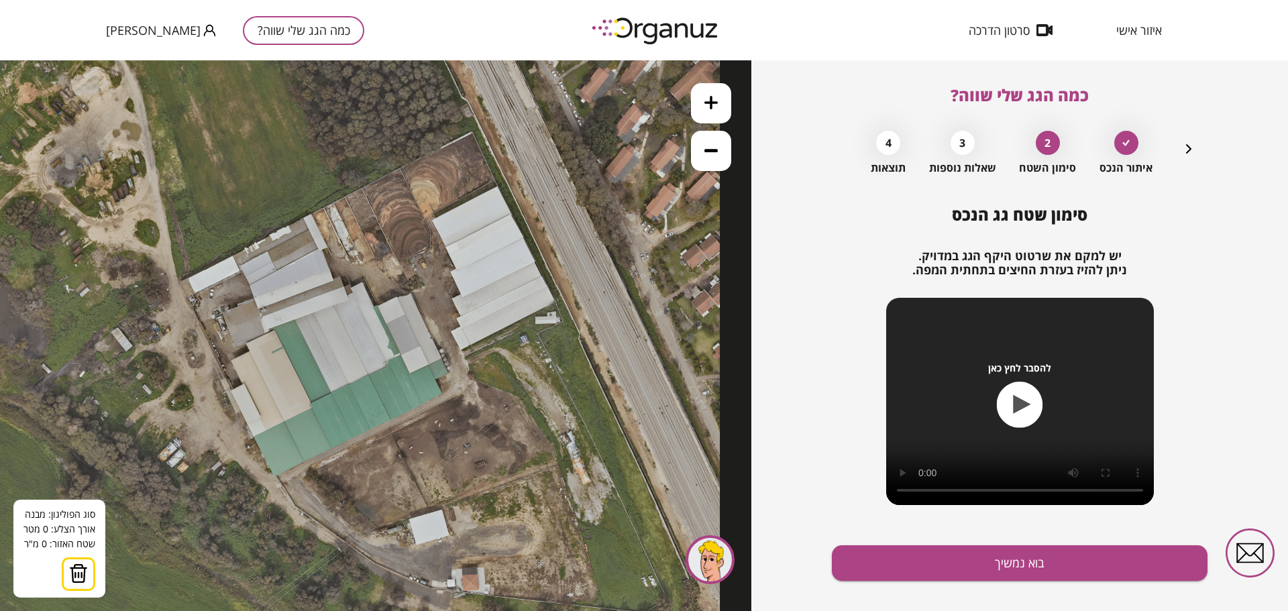
click at [555, 302] on icon at bounding box center [313, 344] width 813 height 813
click at [556, 300] on icon at bounding box center [313, 345] width 813 height 813
click at [498, 188] on polygon at bounding box center [527, 244] width 58 height 112
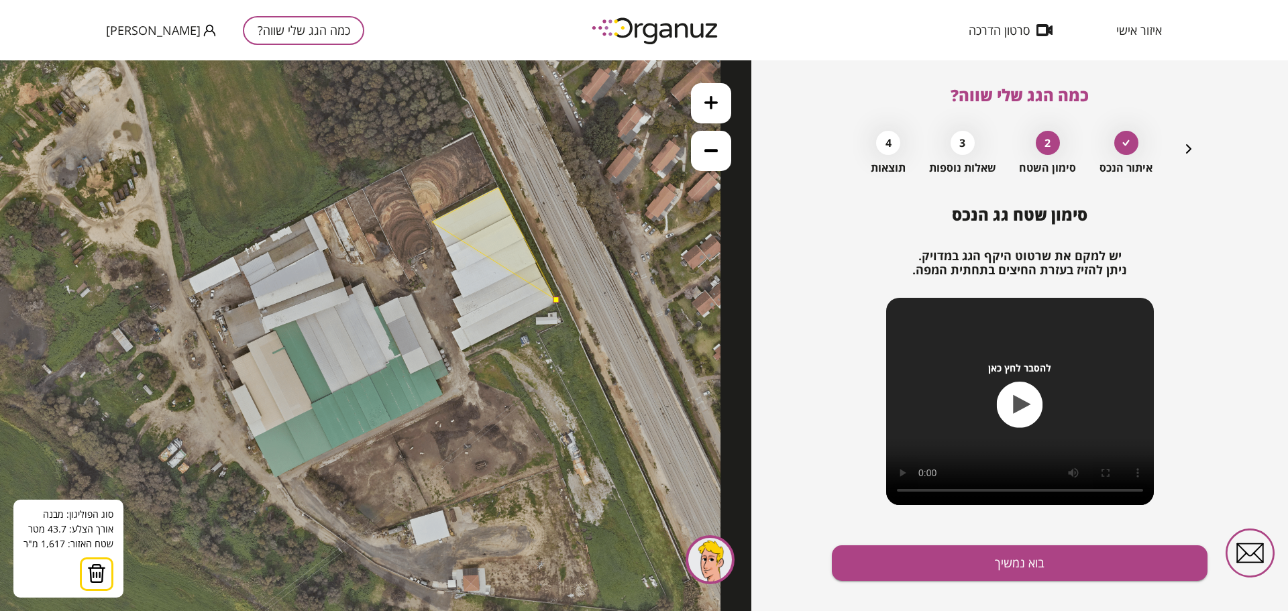
click at [432, 222] on polygon at bounding box center [494, 244] width 124 height 112
click at [458, 270] on polygon at bounding box center [494, 244] width 124 height 112
click at [452, 274] on polygon at bounding box center [494, 244] width 124 height 112
click at [462, 294] on polygon at bounding box center [494, 244] width 124 height 112
click at [453, 301] on polygon at bounding box center [494, 244] width 124 height 113
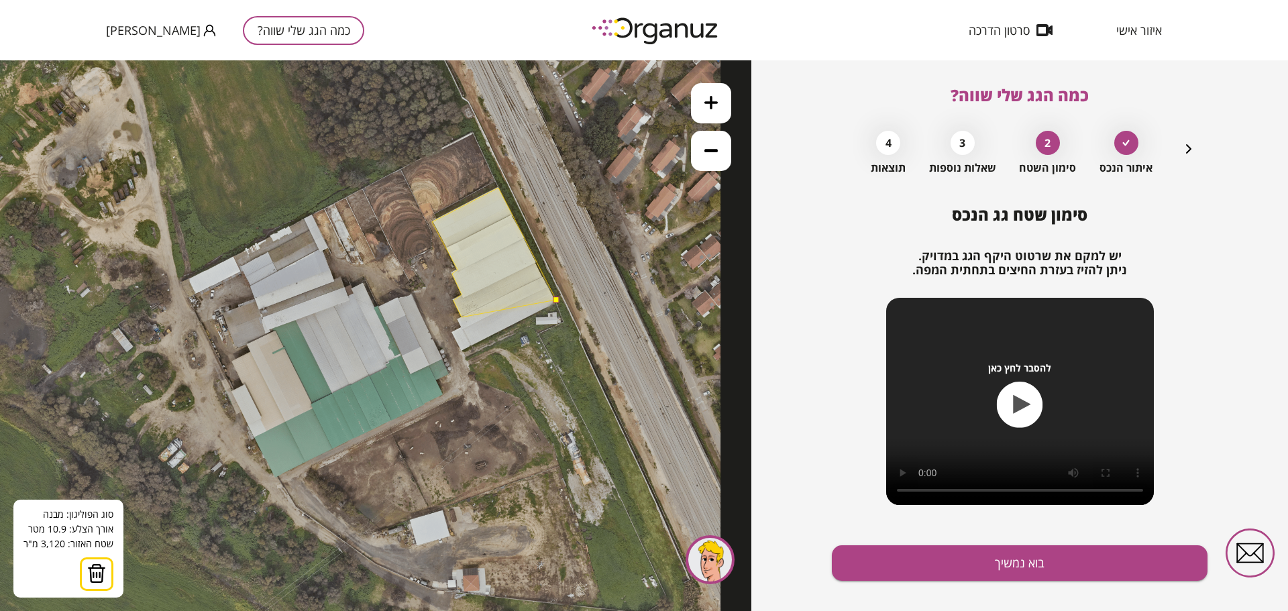
click at [462, 317] on polygon at bounding box center [494, 252] width 124 height 129
click at [458, 319] on polygon at bounding box center [494, 253] width 124 height 131
click at [462, 328] on polygon at bounding box center [494, 258] width 124 height 140
click at [450, 332] on polygon at bounding box center [494, 260] width 124 height 144
click at [462, 350] on polygon at bounding box center [494, 269] width 124 height 162
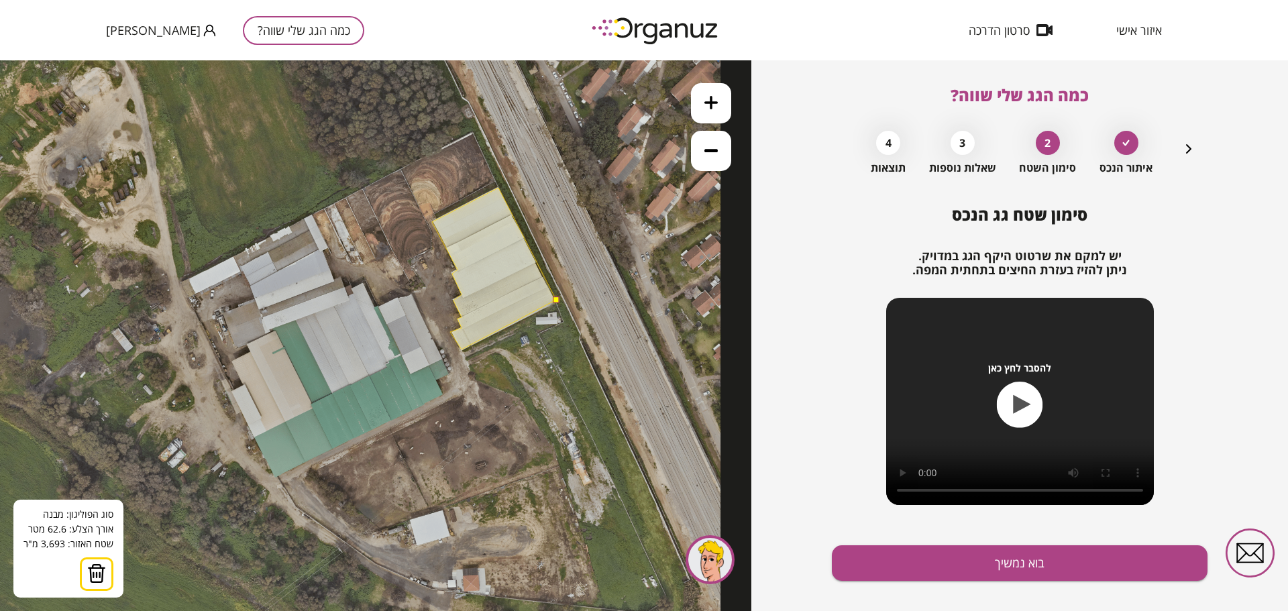
click at [555, 301] on button at bounding box center [556, 300] width 6 height 6
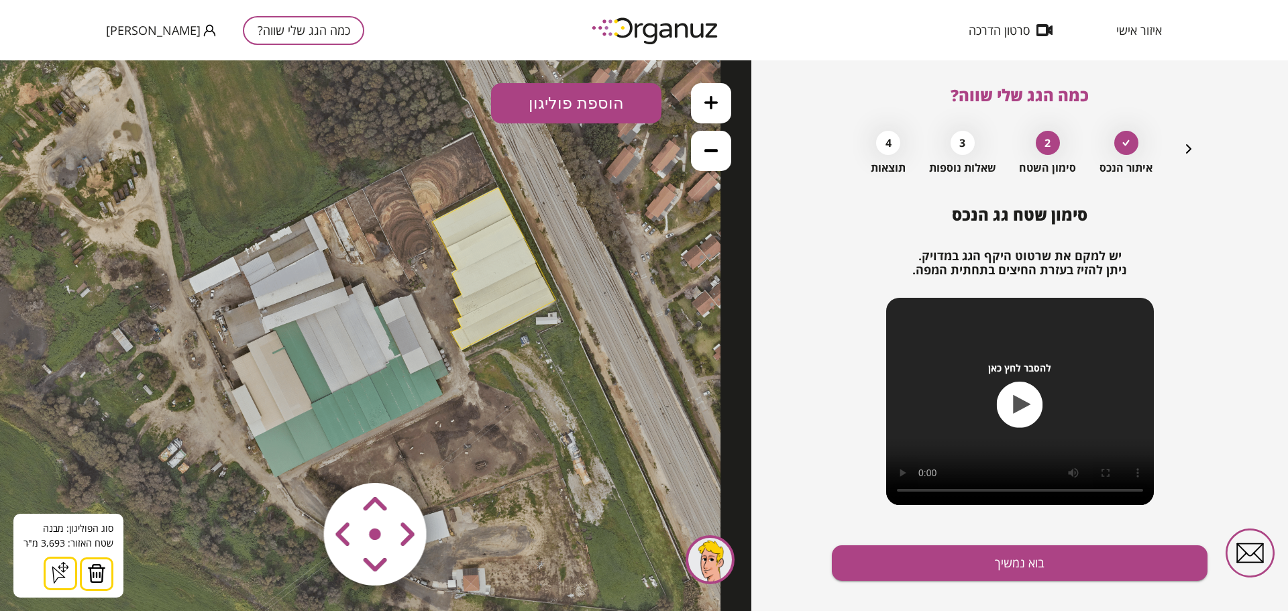
click at [600, 107] on button "הוספת פוליגון" at bounding box center [576, 103] width 170 height 40
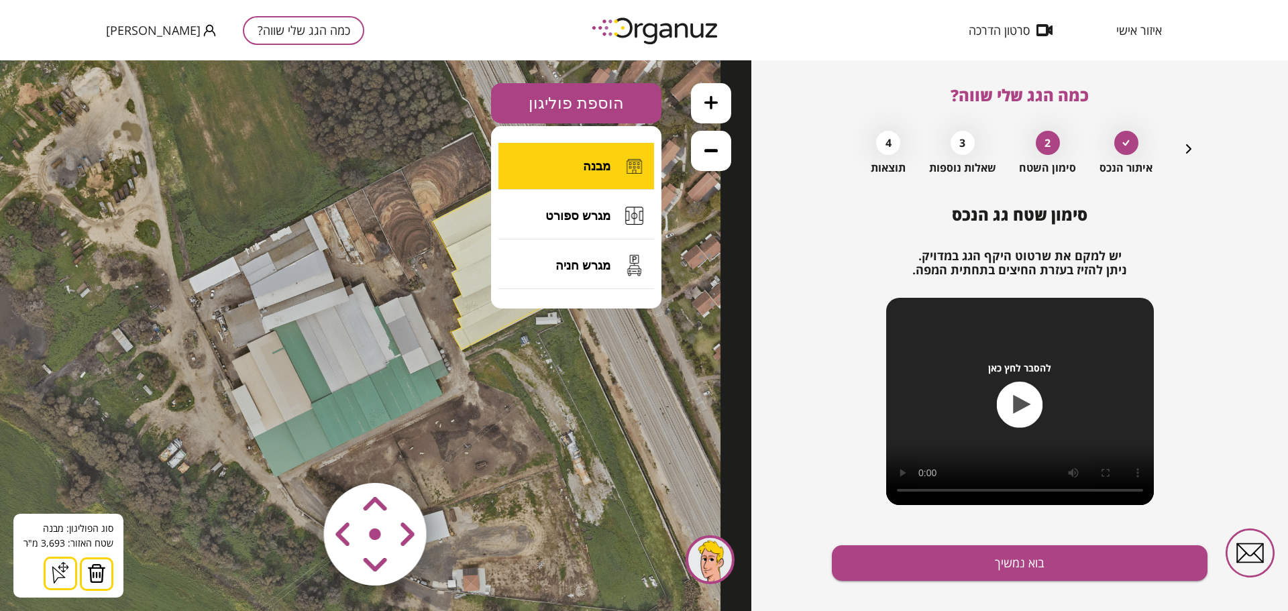
click at [594, 168] on span "מבנה" at bounding box center [597, 166] width 28 height 15
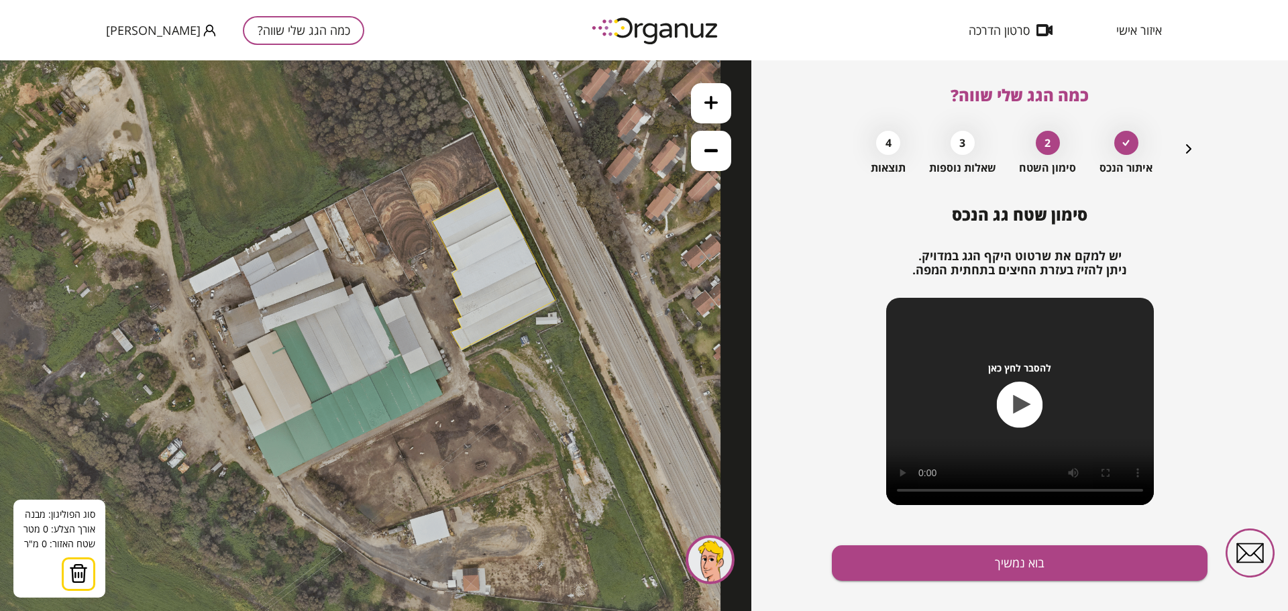
click at [276, 477] on icon at bounding box center [313, 345] width 813 height 813
click at [442, 396] on polygon at bounding box center [359, 436] width 166 height 81
click at [436, 379] on polygon at bounding box center [359, 428] width 166 height 98
click at [450, 372] on polygon at bounding box center [363, 424] width 174 height 105
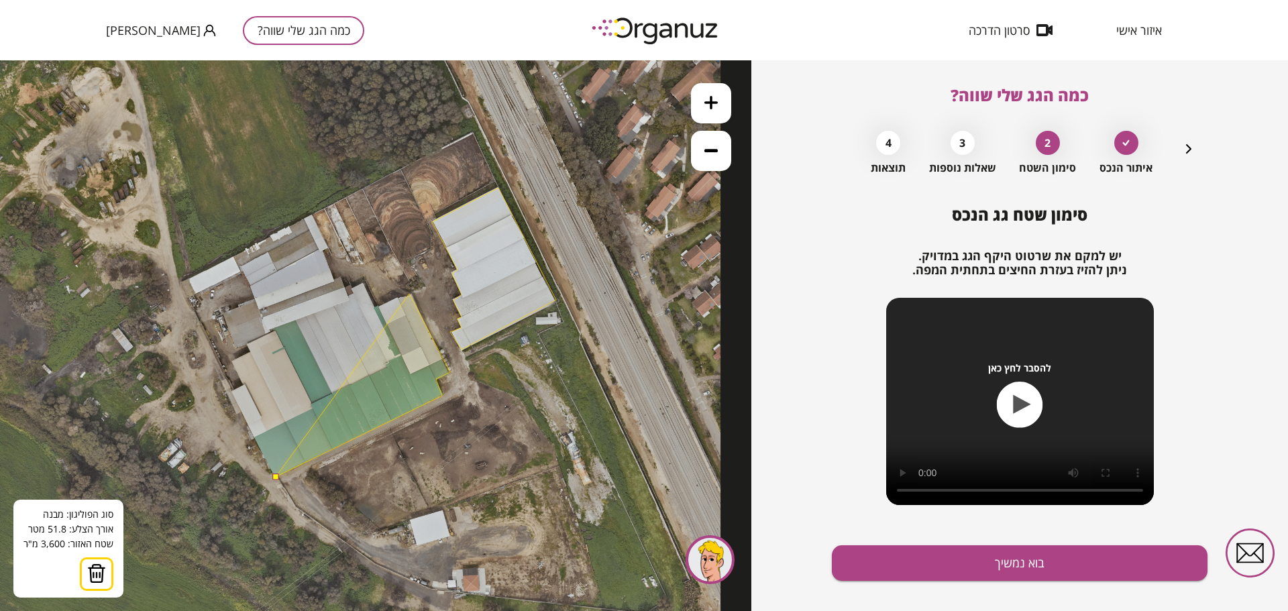
click at [409, 294] on polygon at bounding box center [363, 385] width 174 height 183
click at [374, 307] on polygon at bounding box center [363, 385] width 174 height 183
click at [363, 284] on polygon at bounding box center [363, 380] width 174 height 193
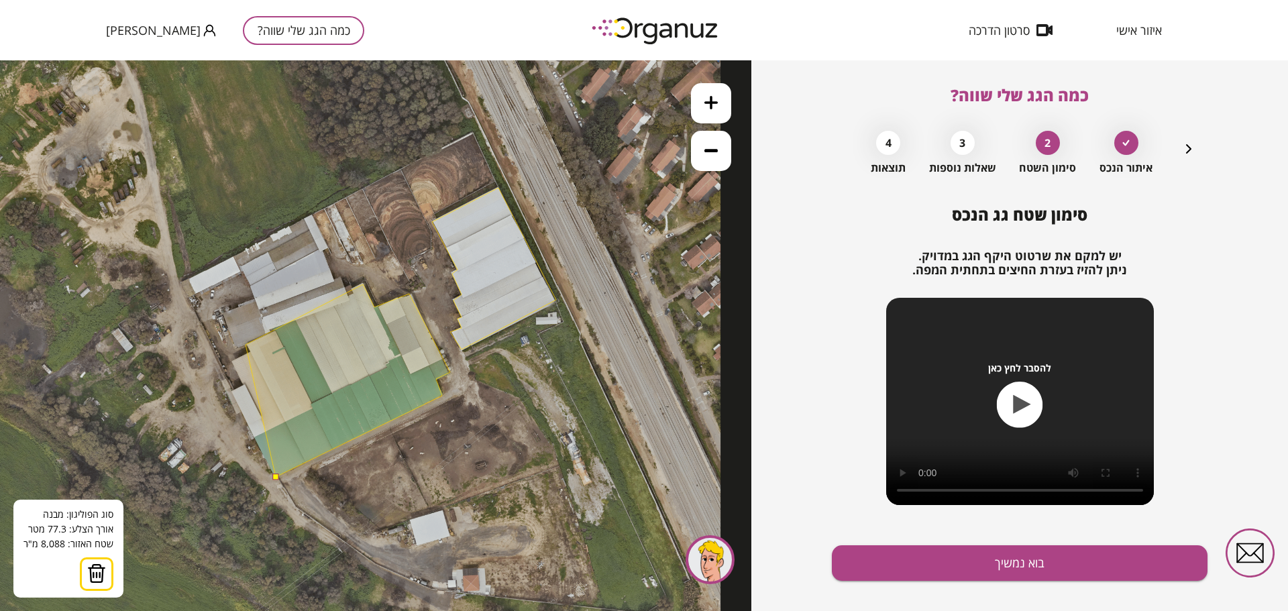
click at [246, 345] on polygon at bounding box center [348, 380] width 205 height 193
click at [249, 352] on polygon at bounding box center [348, 380] width 205 height 193
click at [230, 362] on polygon at bounding box center [340, 380] width 220 height 193
click at [244, 388] on polygon at bounding box center [340, 380] width 220 height 193
click at [230, 392] on polygon at bounding box center [340, 380] width 220 height 193
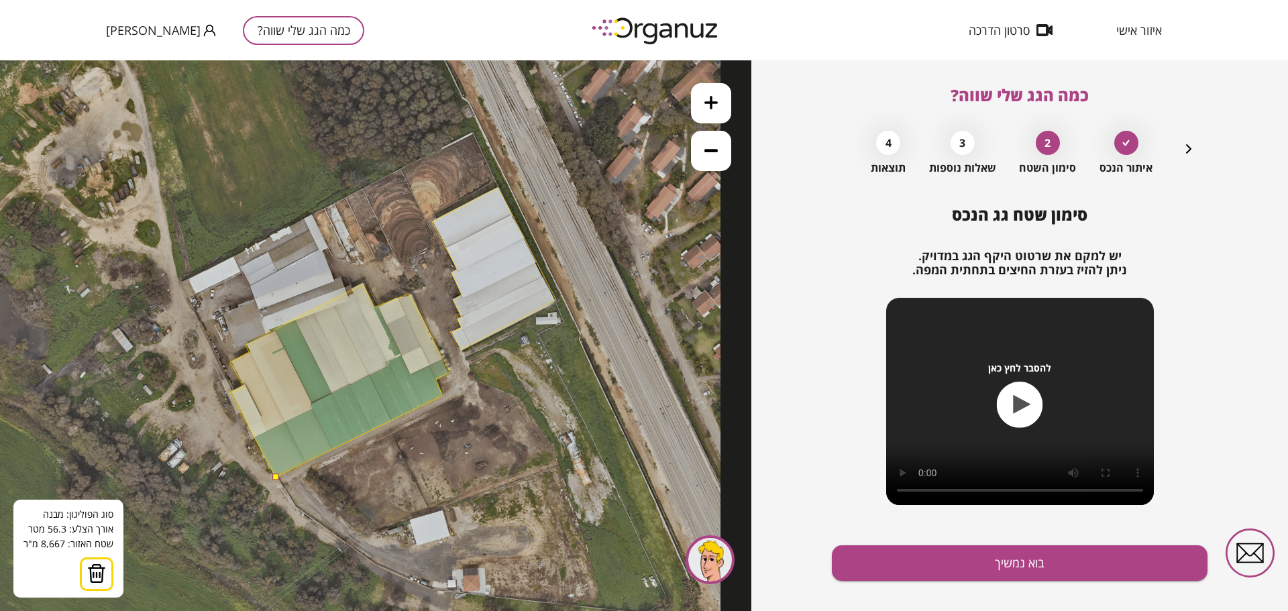
click at [274, 478] on button at bounding box center [275, 477] width 6 height 6
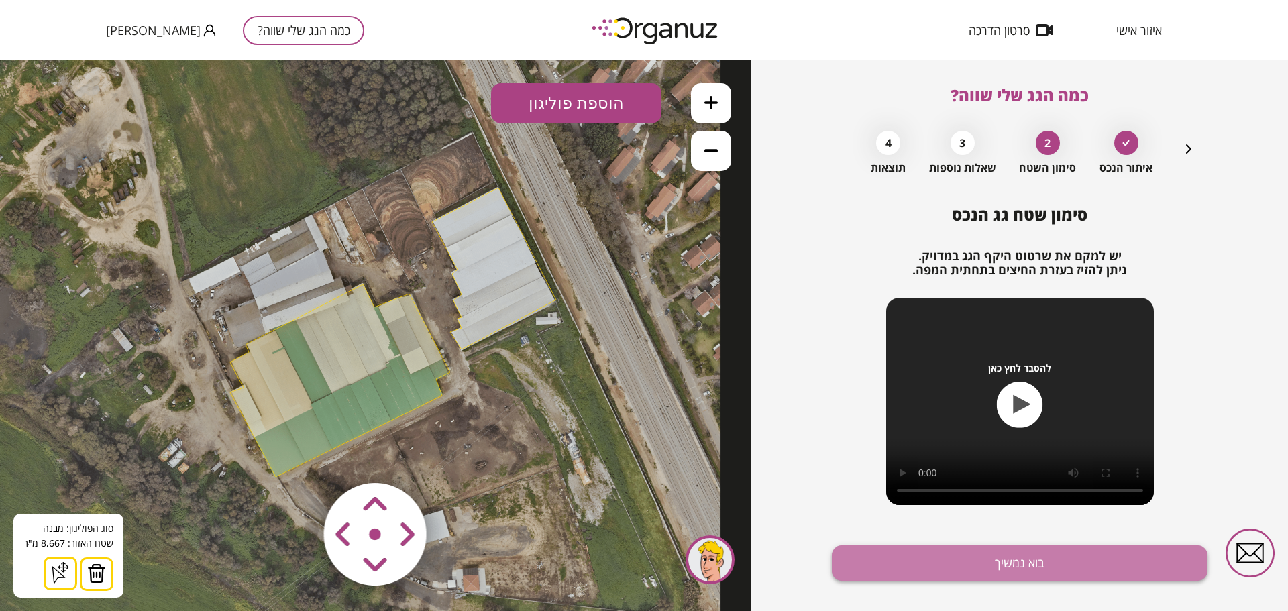
click at [988, 568] on button "בוא נמשיך" at bounding box center [1020, 563] width 376 height 36
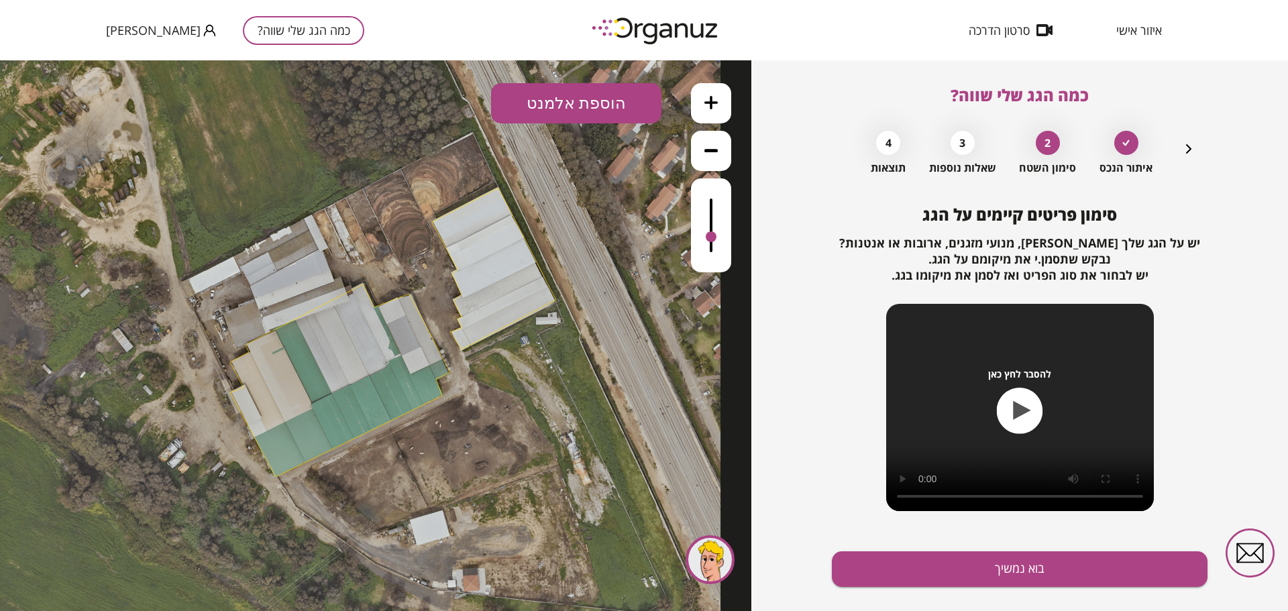
drag, startPoint x: 712, startPoint y: 198, endPoint x: 712, endPoint y: 238, distance: 40.2
click at [712, 238] on div at bounding box center [711, 236] width 11 height 11
click at [716, 202] on div at bounding box center [711, 201] width 11 height 11
click at [969, 575] on button "בוא נמשיך" at bounding box center [1020, 569] width 376 height 36
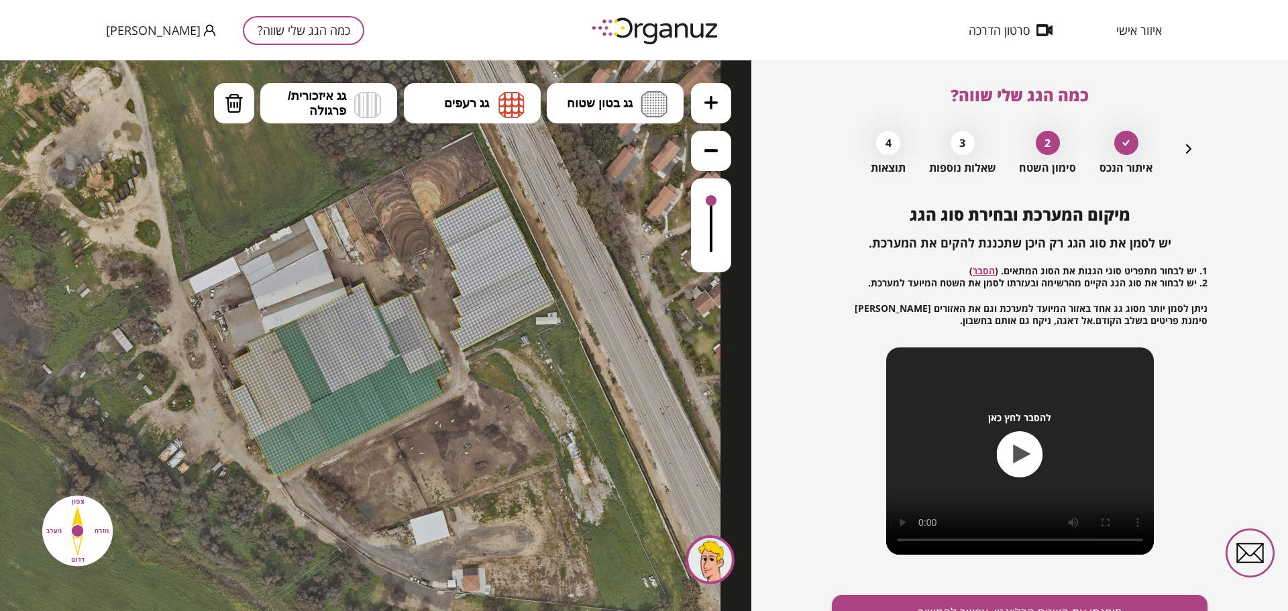
drag, startPoint x: 435, startPoint y: 221, endPoint x: 487, endPoint y: 199, distance: 56.2
drag, startPoint x: 498, startPoint y: 191, endPoint x: 492, endPoint y: 229, distance: 38.6
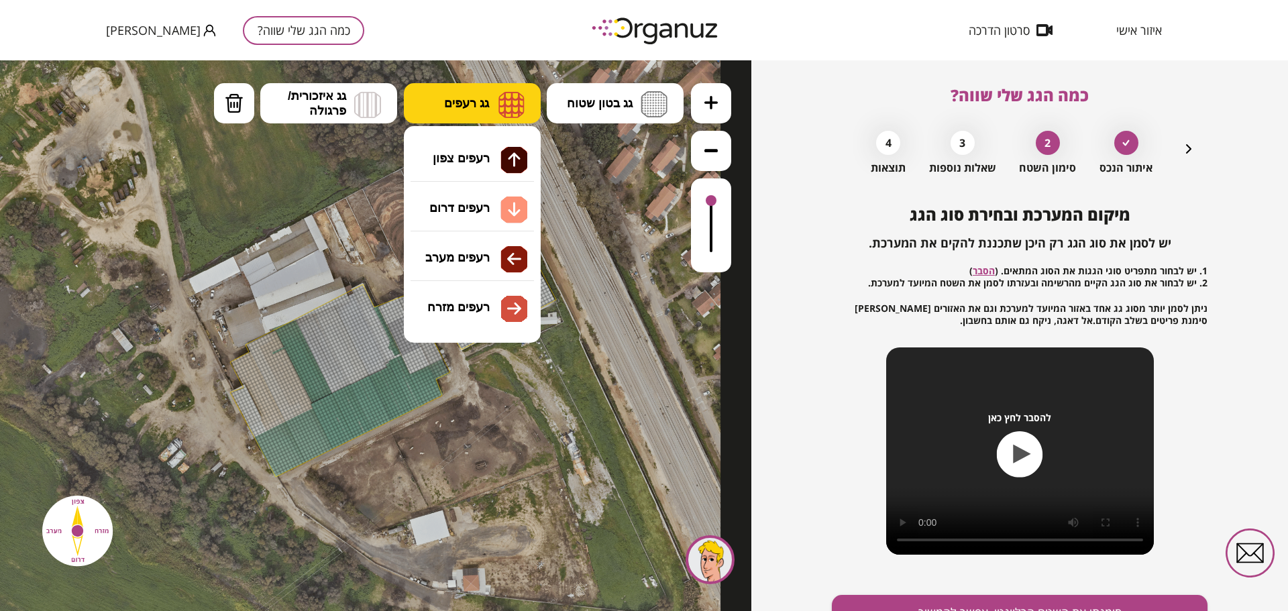
click at [489, 98] on span "גג רעפים" at bounding box center [466, 103] width 45 height 15
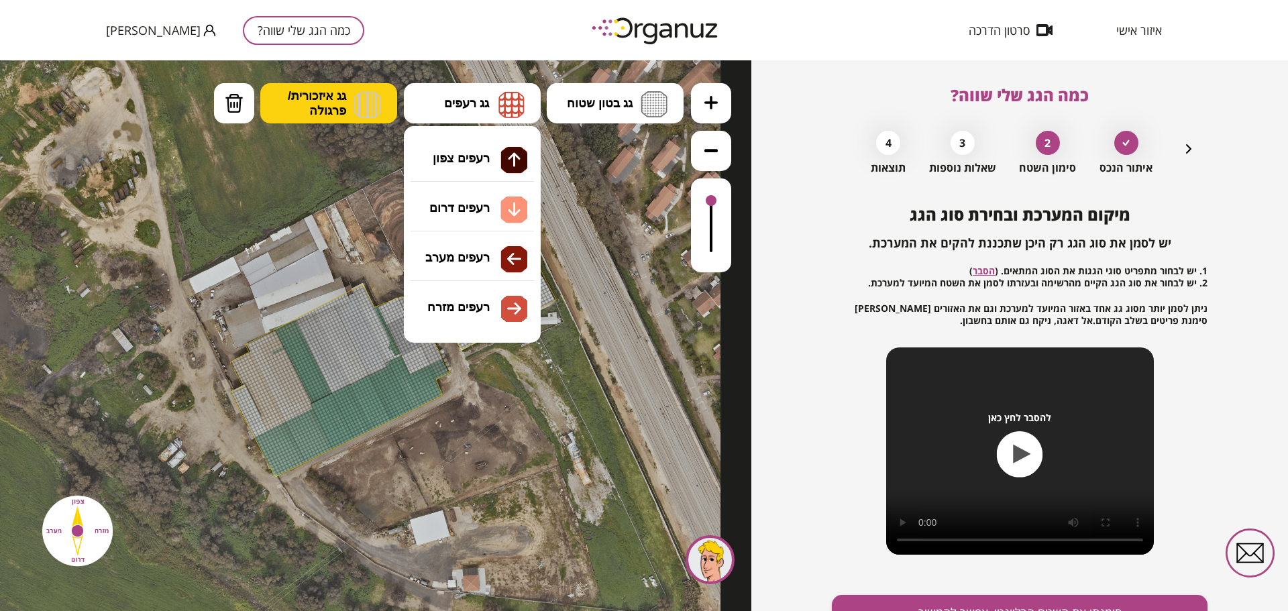
click at [331, 104] on span "גג איזכורית/ פרגולה" at bounding box center [317, 104] width 58 height 30
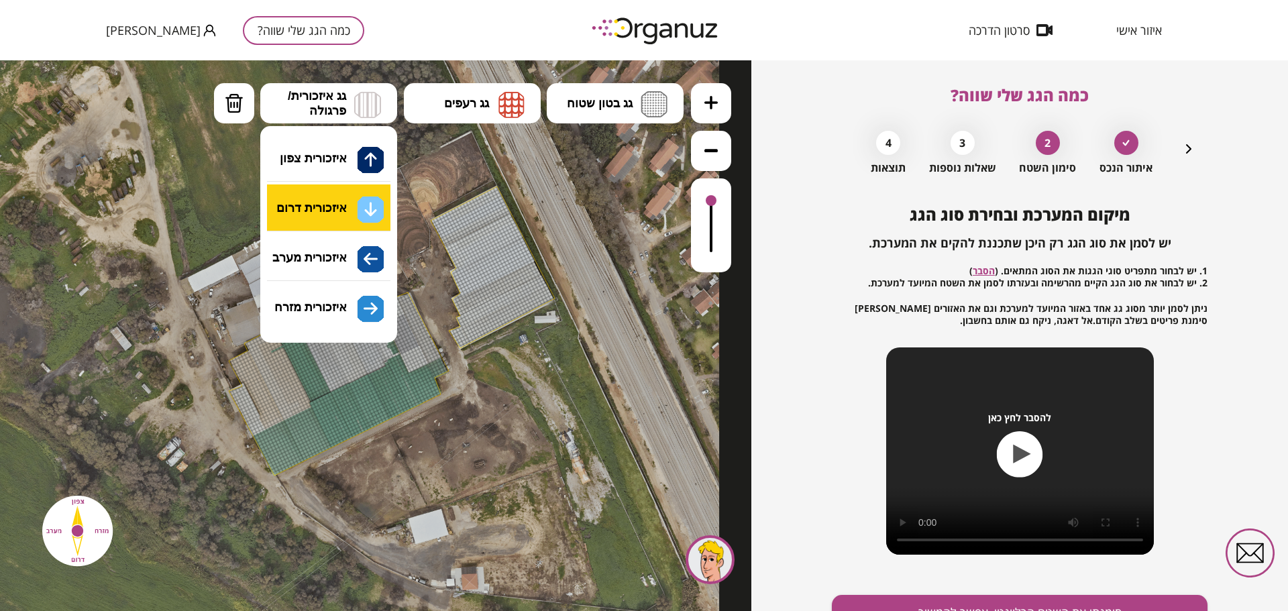
click at [306, 201] on div ".st0 { fill: #FFFFFF; } א" at bounding box center [375, 335] width 751 height 551
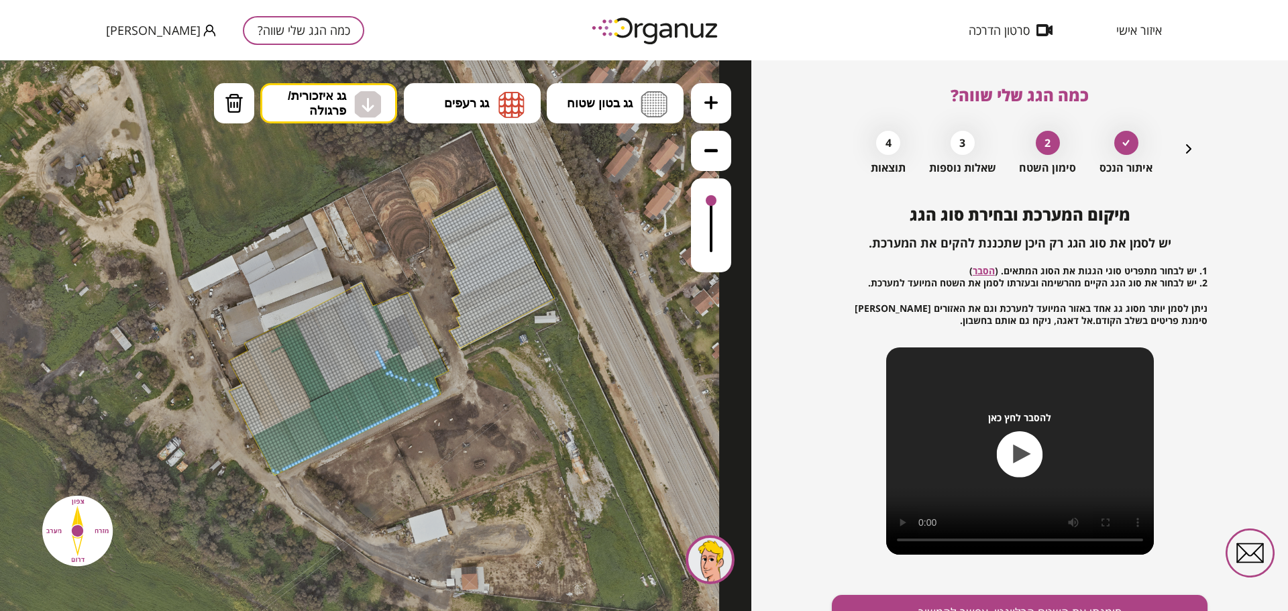
drag, startPoint x: 273, startPoint y: 472, endPoint x: 376, endPoint y: 350, distance: 159.0
click at [340, 342] on div at bounding box center [342, 343] width 5 height 5
click at [374, 344] on div at bounding box center [374, 346] width 5 height 5
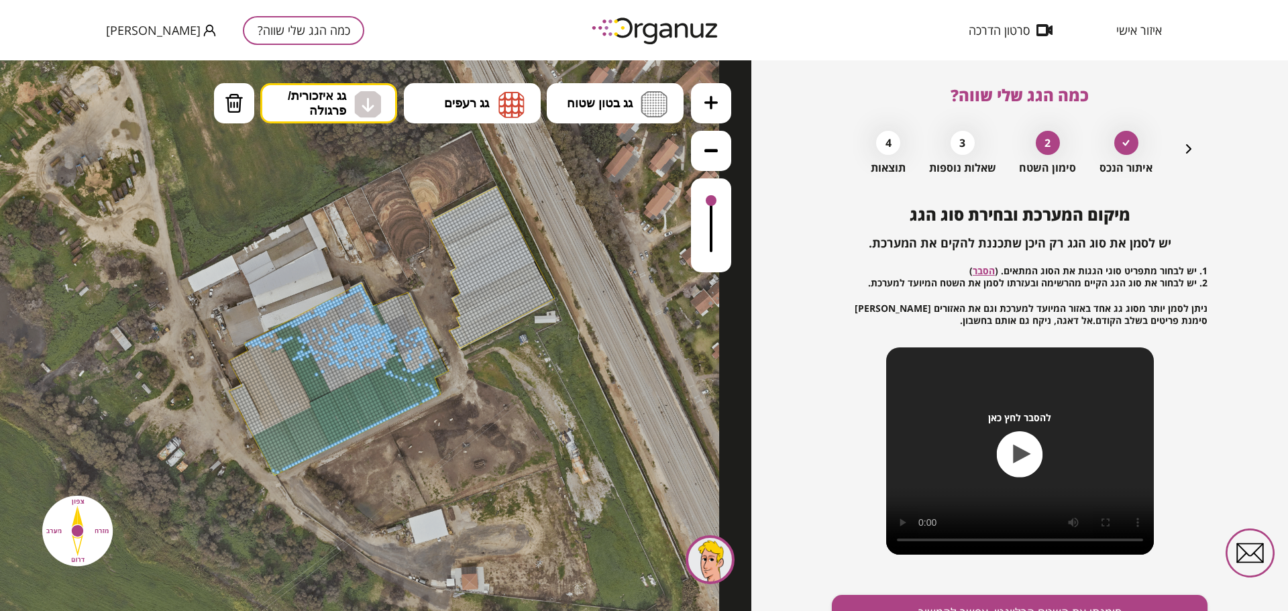
click at [333, 299] on div at bounding box center [335, 298] width 5 height 4
click at [335, 298] on div at bounding box center [335, 298] width 5 height 4
click at [339, 296] on div at bounding box center [341, 295] width 5 height 4
click at [343, 294] on div at bounding box center [344, 294] width 5 height 4
click at [338, 296] on div at bounding box center [338, 296] width 5 height 4
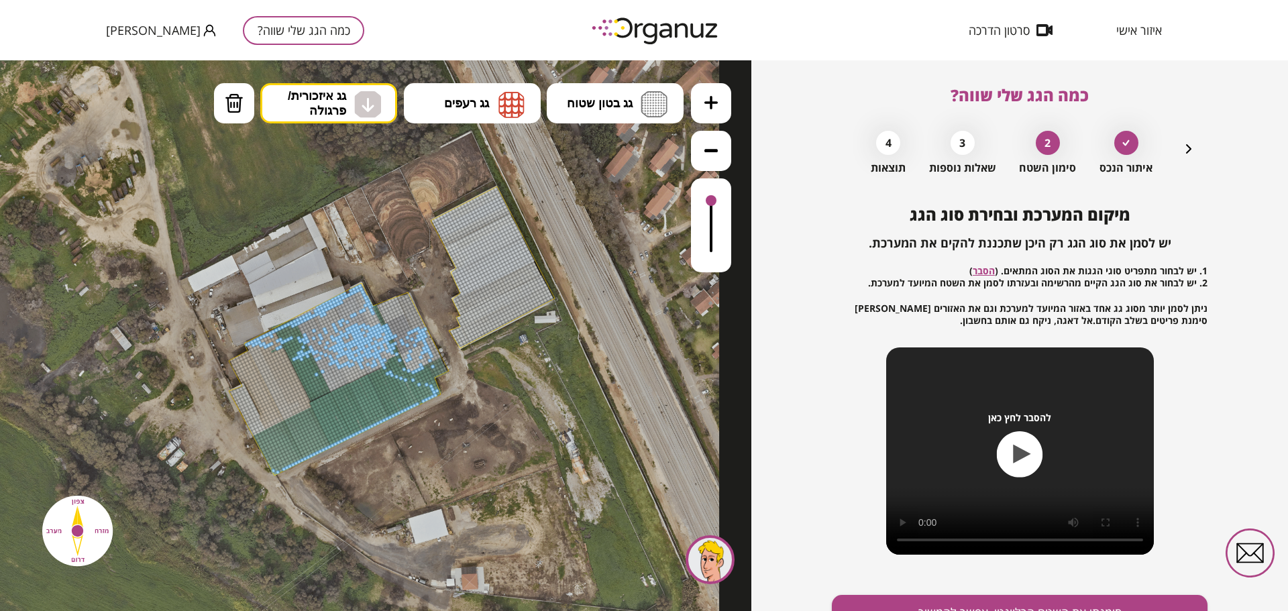
click at [333, 299] on div at bounding box center [332, 300] width 5 height 4
click at [359, 301] on div at bounding box center [359, 301] width 5 height 5
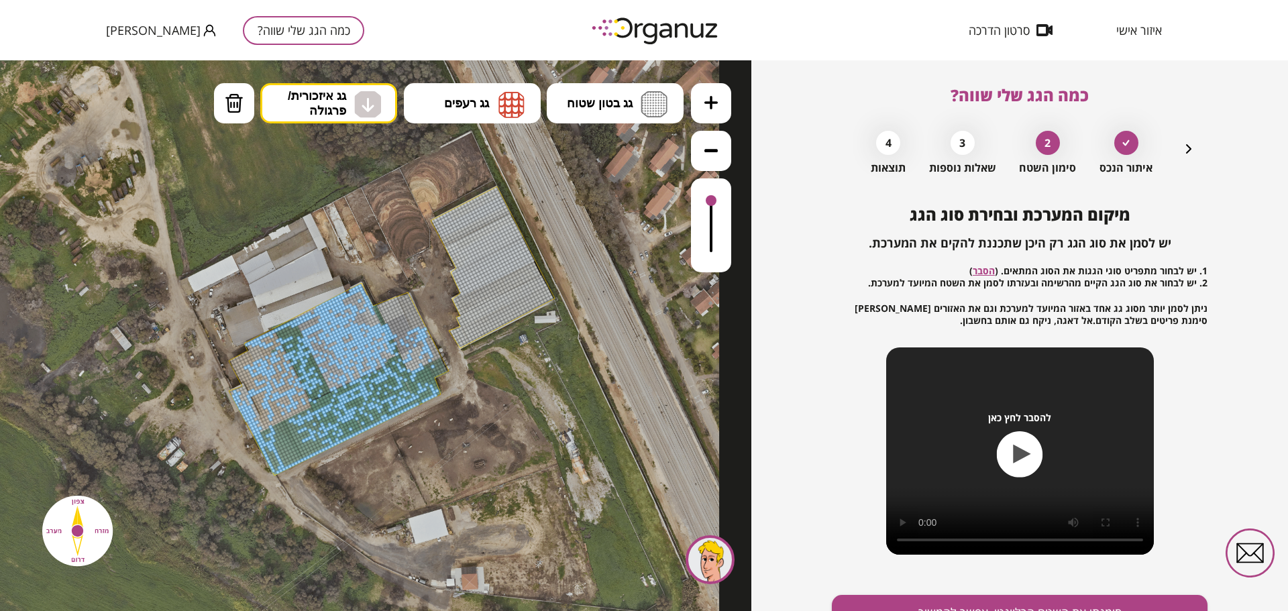
click at [235, 395] on div at bounding box center [236, 394] width 5 height 5
click at [240, 393] on div at bounding box center [239, 393] width 5 height 5
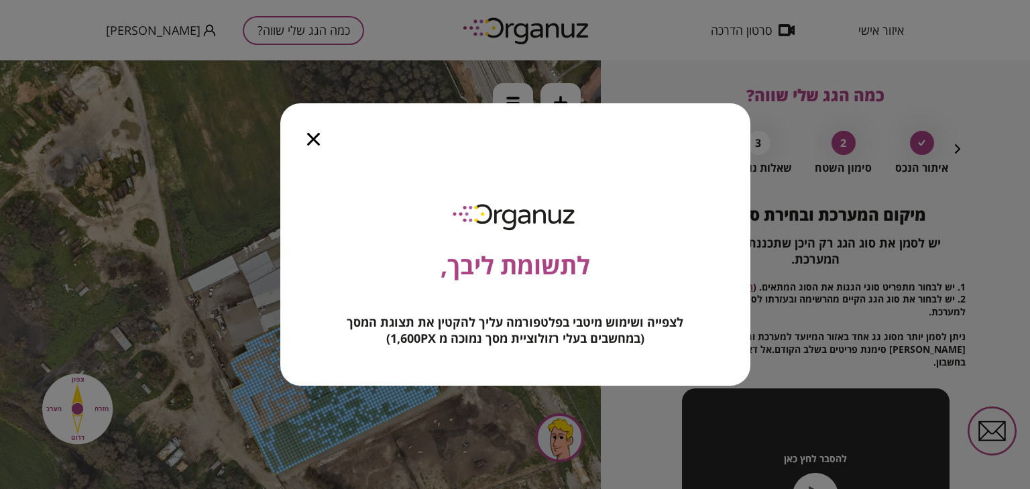
click at [317, 134] on icon "button" at bounding box center [313, 139] width 13 height 13
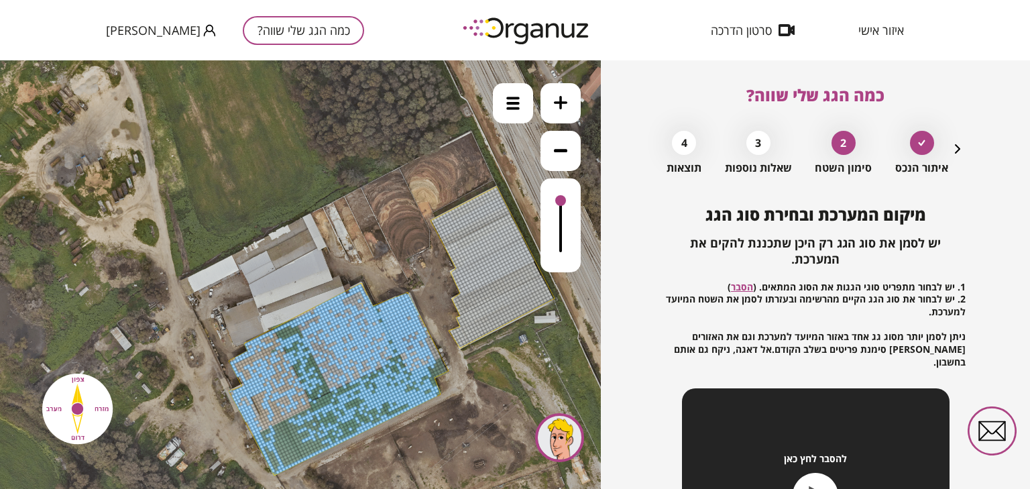
click at [569, 103] on button at bounding box center [561, 103] width 40 height 40
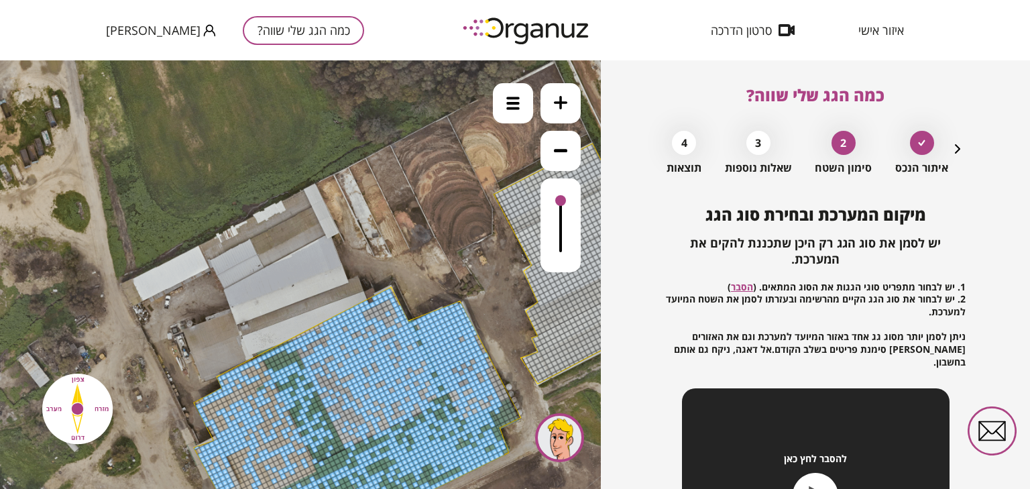
click at [569, 103] on button at bounding box center [561, 103] width 40 height 40
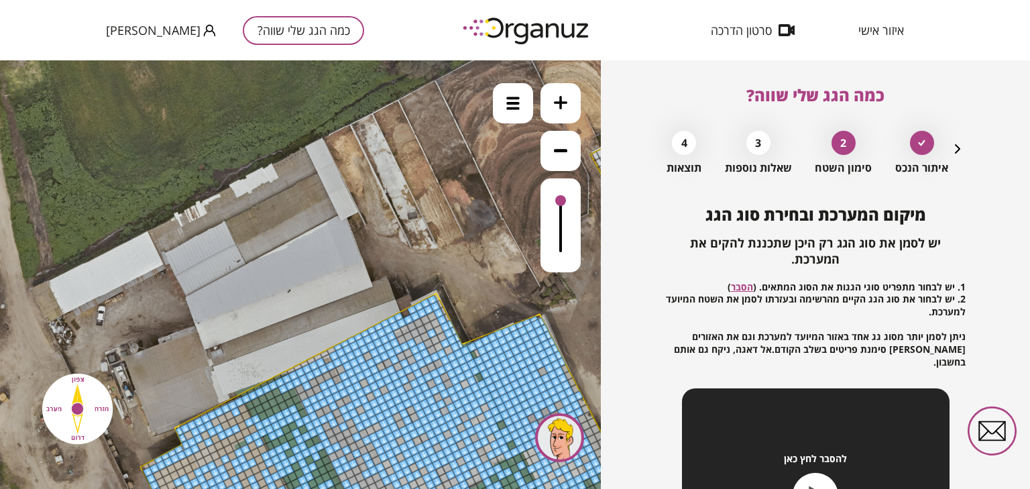
click at [569, 103] on button at bounding box center [561, 103] width 40 height 40
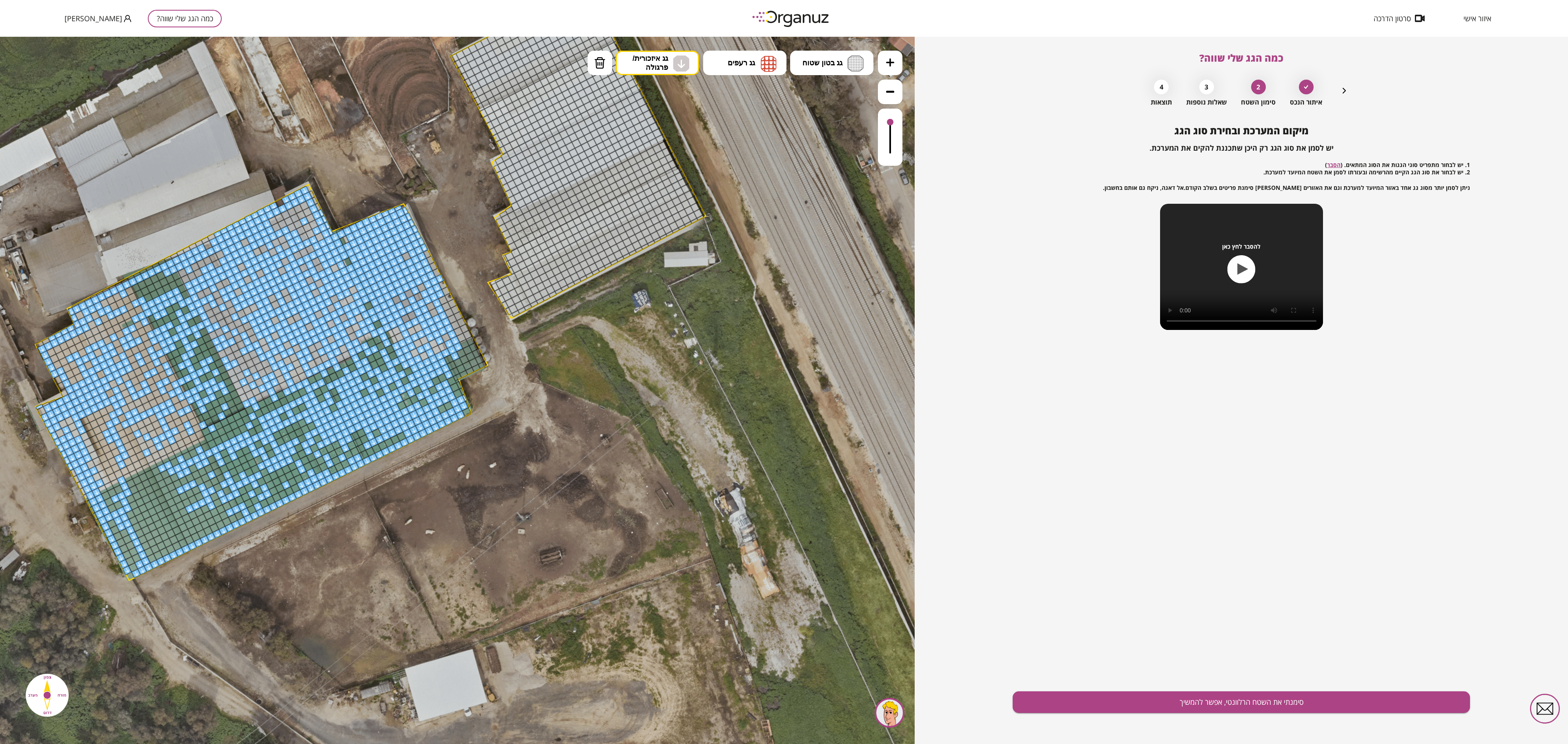
click at [783, 60] on button at bounding box center [890, 63] width 24 height 24
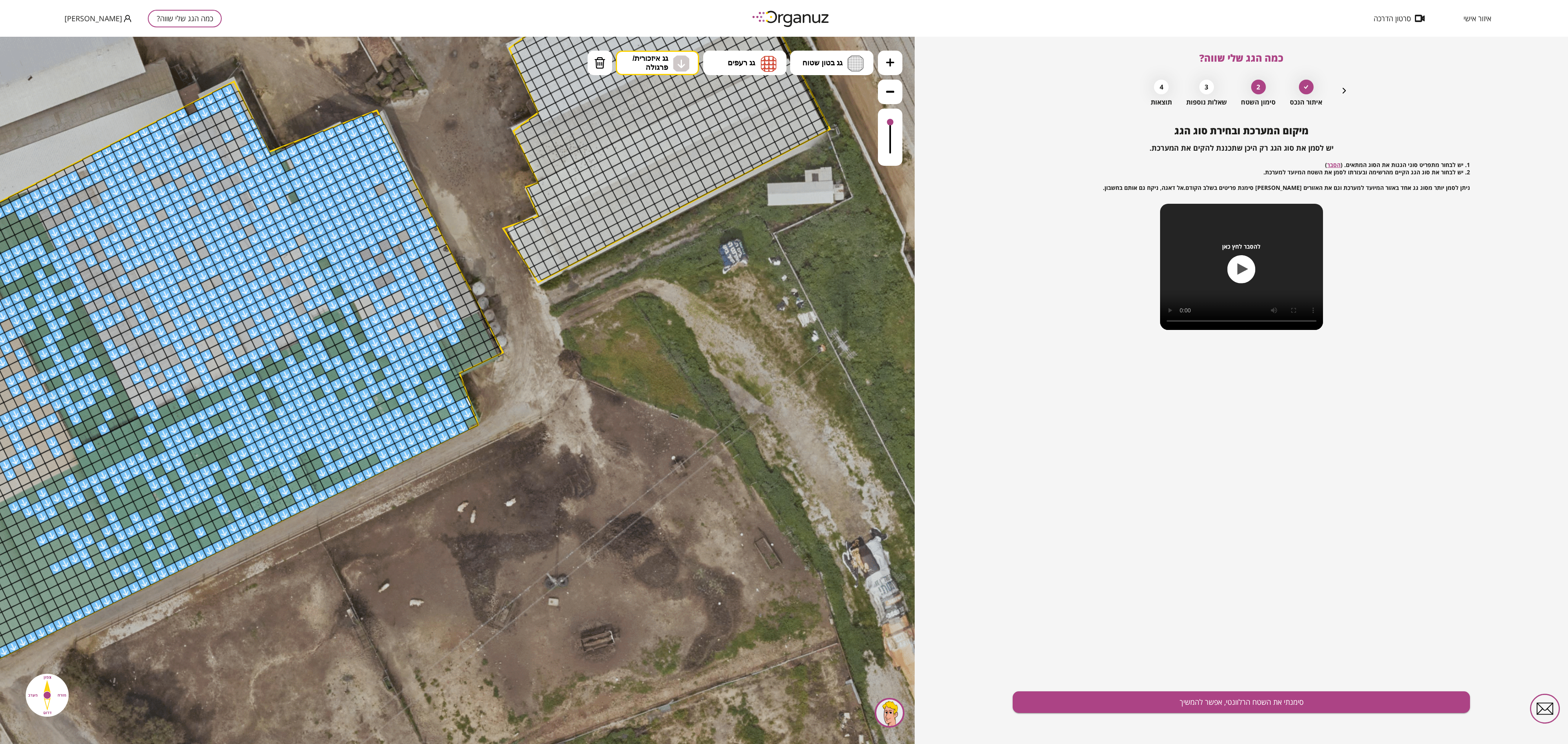
click at [783, 60] on button at bounding box center [890, 63] width 24 height 24
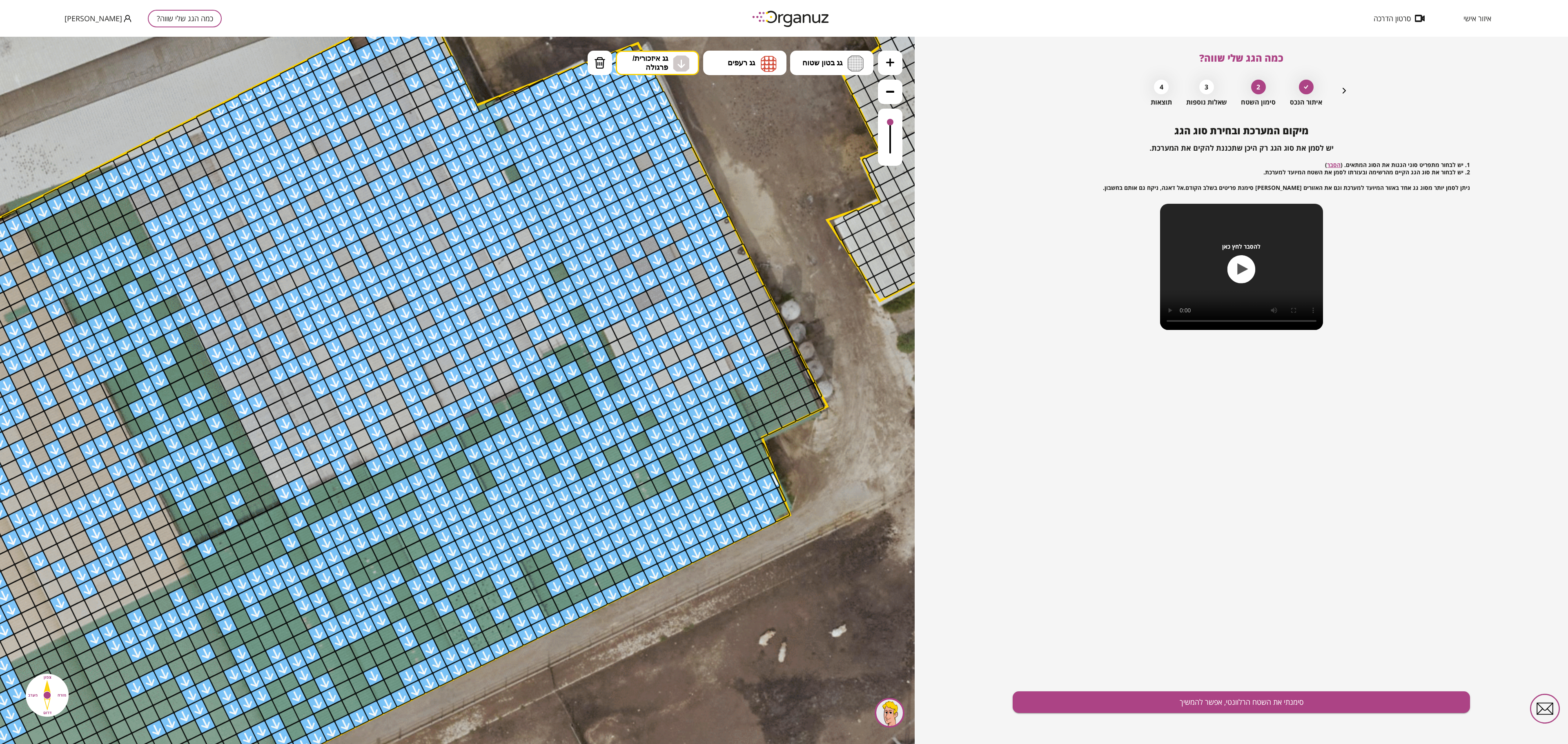
click at [783, 371] on icon at bounding box center [197, 283] width 3763 height 3764
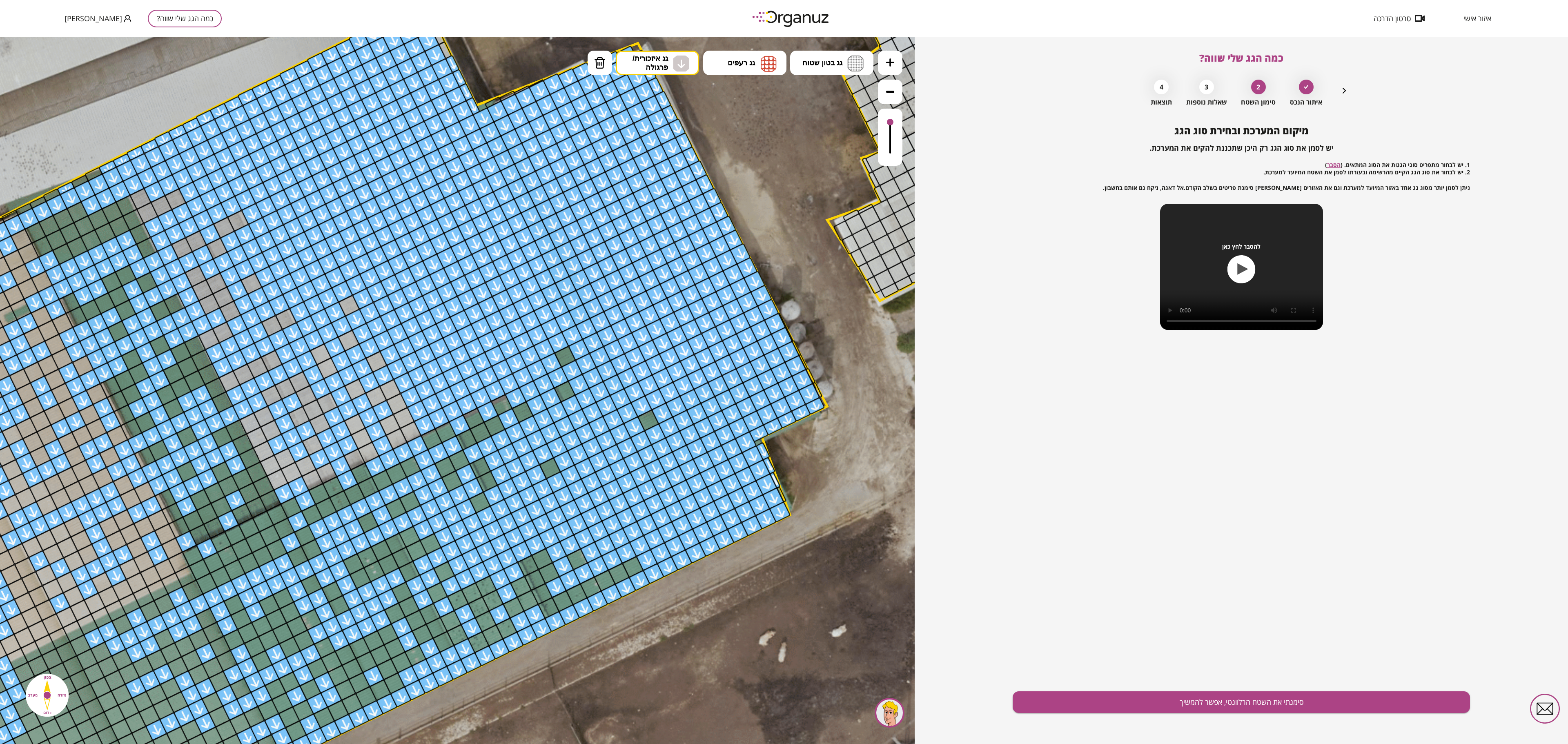
drag, startPoint x: 509, startPoint y: 380, endPoint x: 268, endPoint y: 384, distance: 241.0
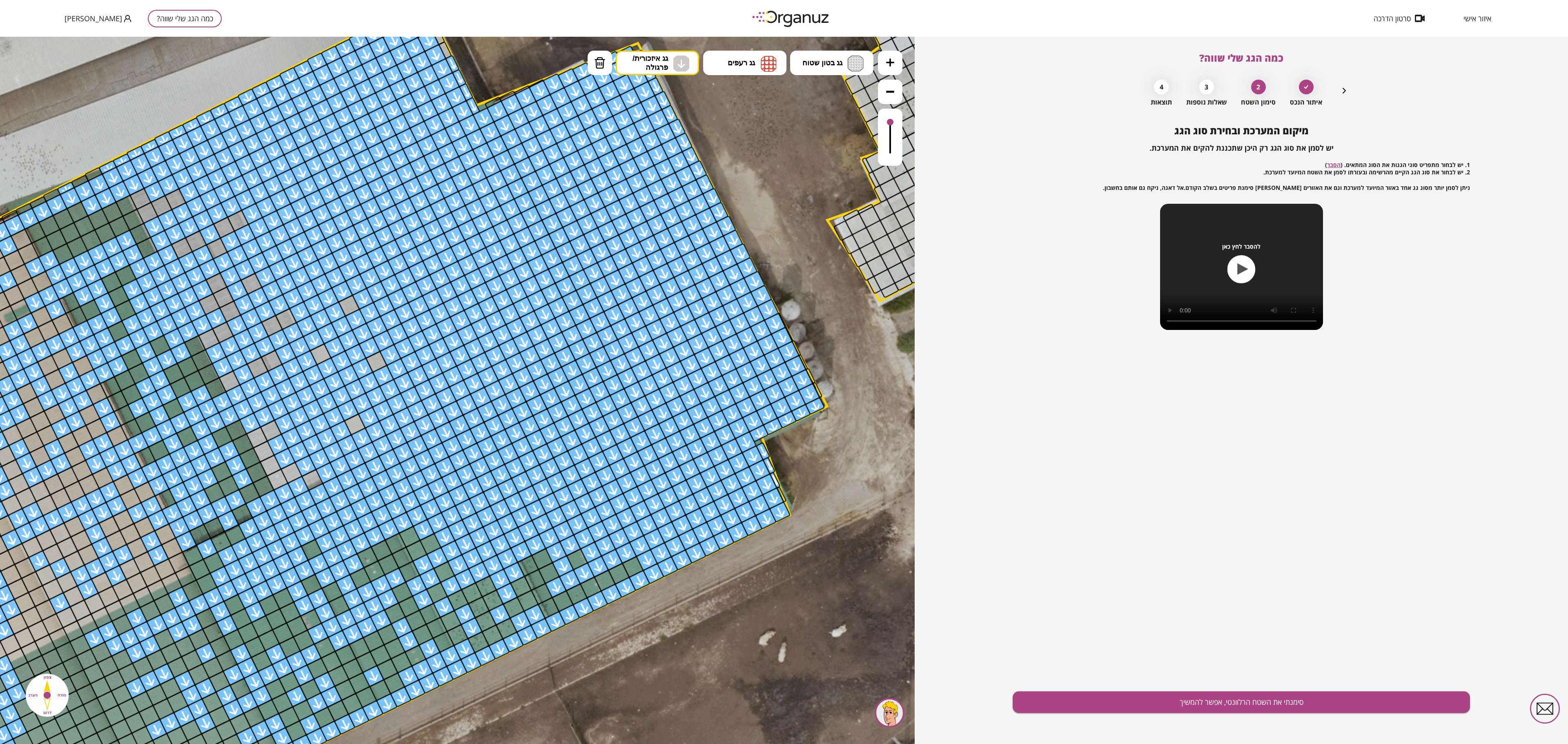
drag, startPoint x: 282, startPoint y: 427, endPoint x: 186, endPoint y: 335, distance: 133.0
drag, startPoint x: 282, startPoint y: 289, endPoint x: 441, endPoint y: 290, distance: 159.0
drag, startPoint x: 284, startPoint y: 414, endPoint x: 404, endPoint y: 428, distance: 120.8
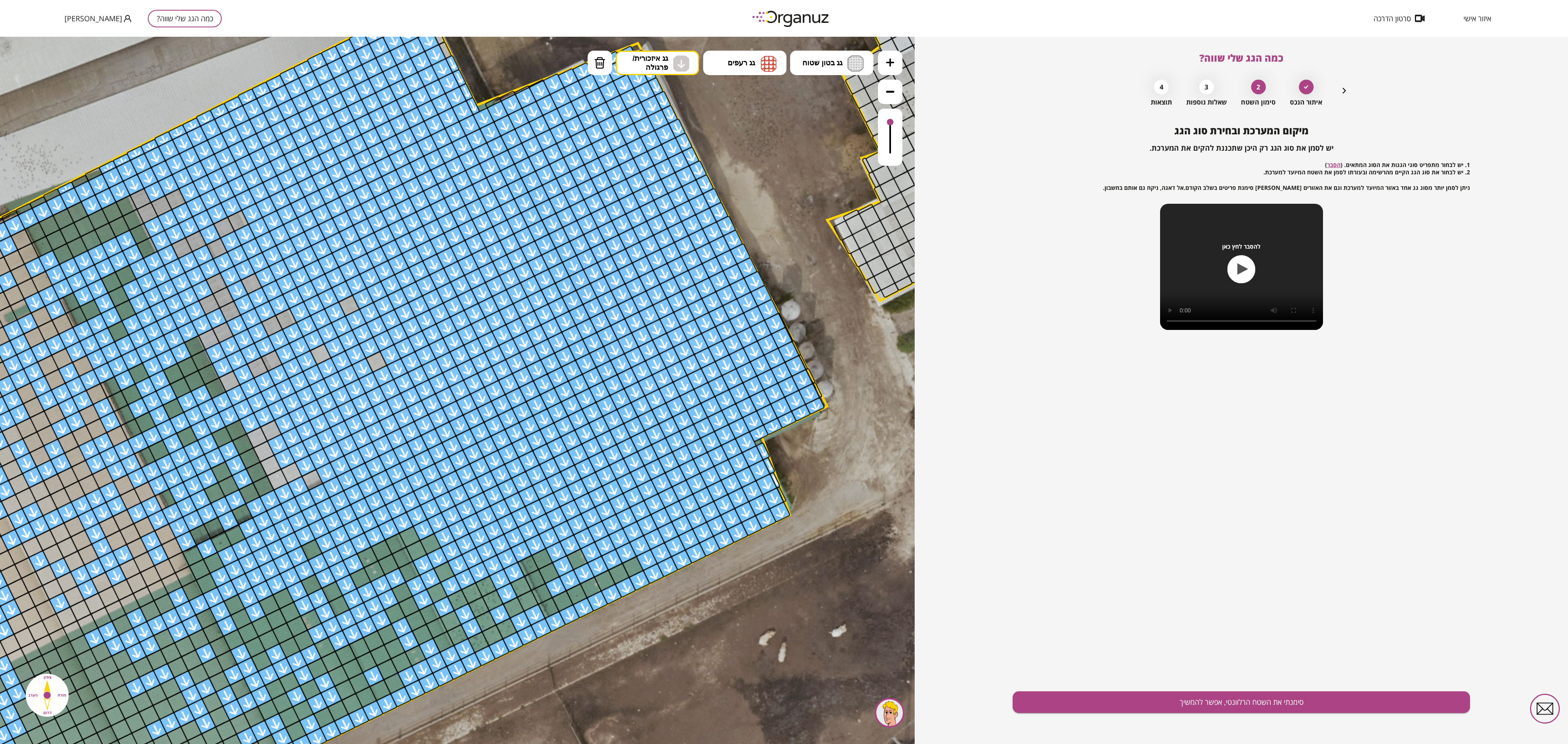
click at [783, 91] on icon at bounding box center [890, 91] width 8 height 8
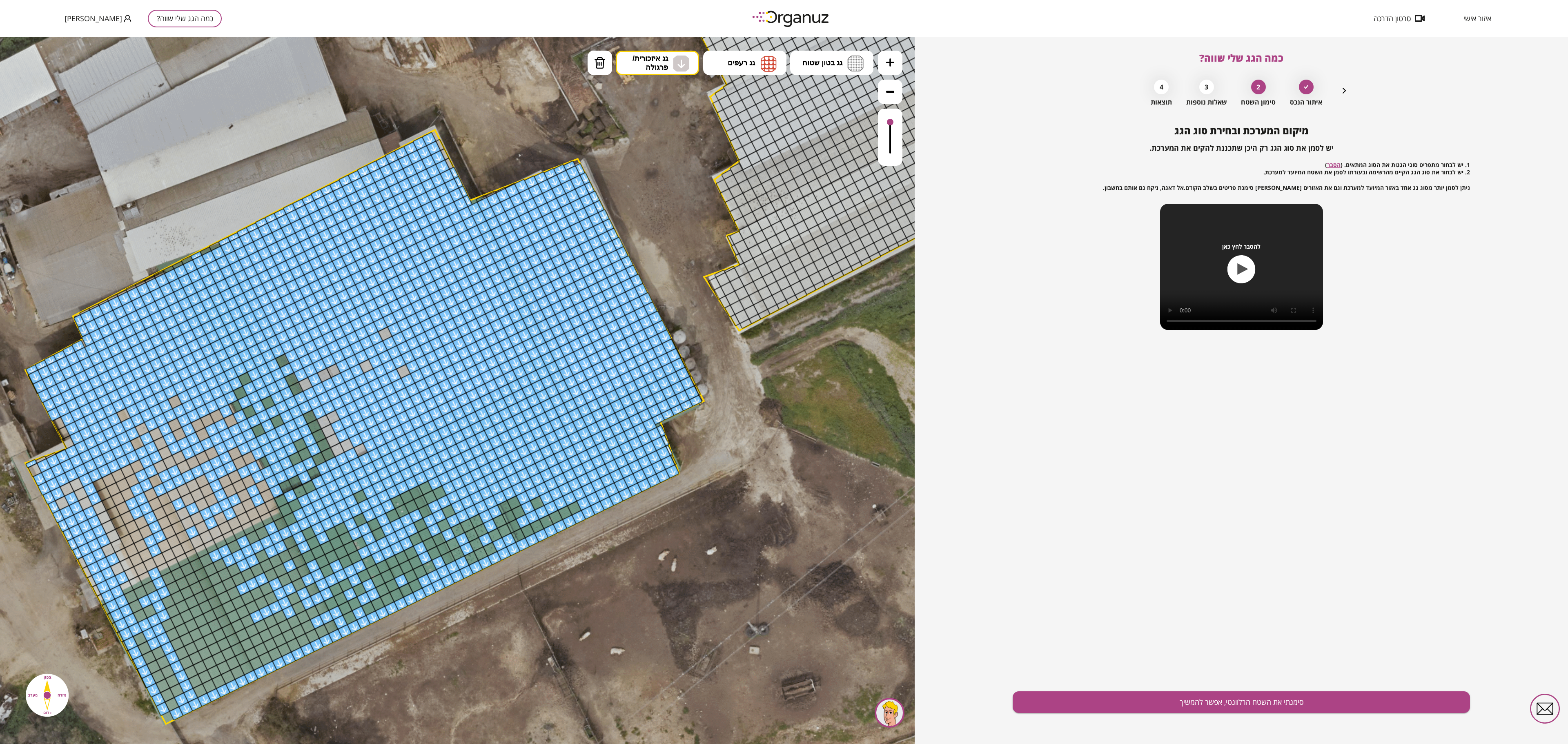
drag, startPoint x: 349, startPoint y: 420, endPoint x: 282, endPoint y: 353, distance: 94.8
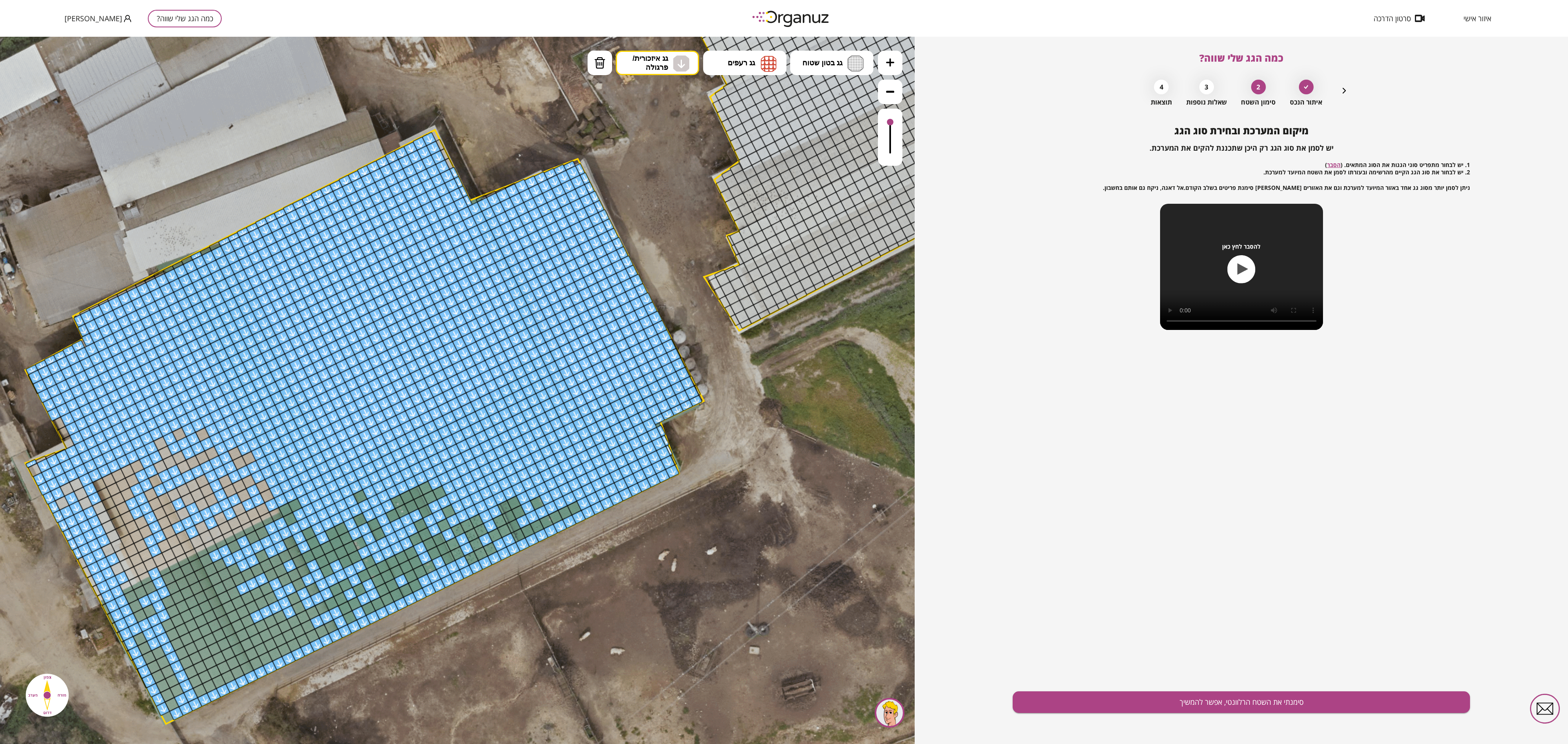
drag, startPoint x: 247, startPoint y: 503, endPoint x: 291, endPoint y: 454, distance: 65.9
drag, startPoint x: 331, startPoint y: 591, endPoint x: 327, endPoint y: 547, distance: 44.2
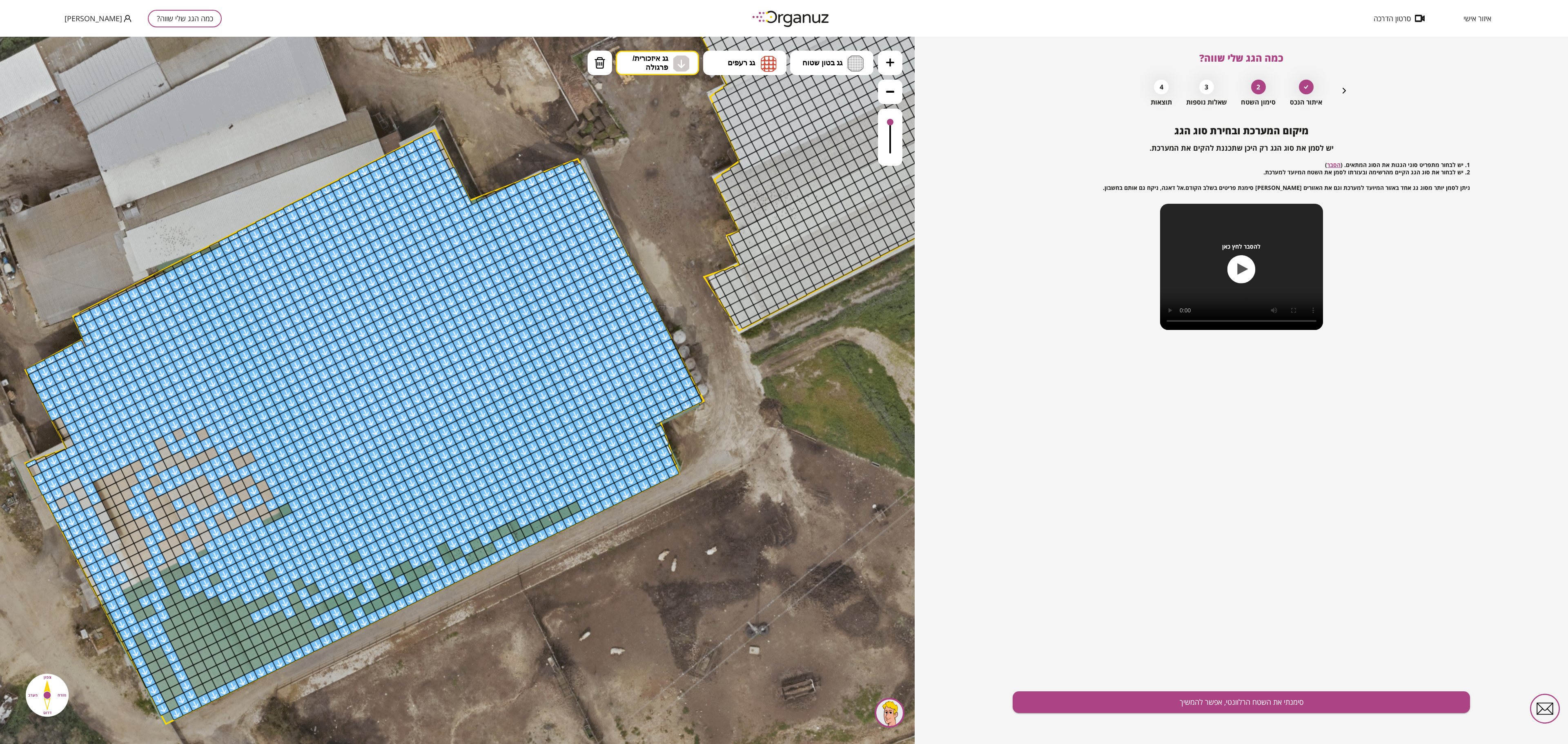
drag, startPoint x: 226, startPoint y: 595, endPoint x: 346, endPoint y: 471, distance: 172.6
drag, startPoint x: 112, startPoint y: 498, endPoint x: 647, endPoint y: 292, distance: 573.3
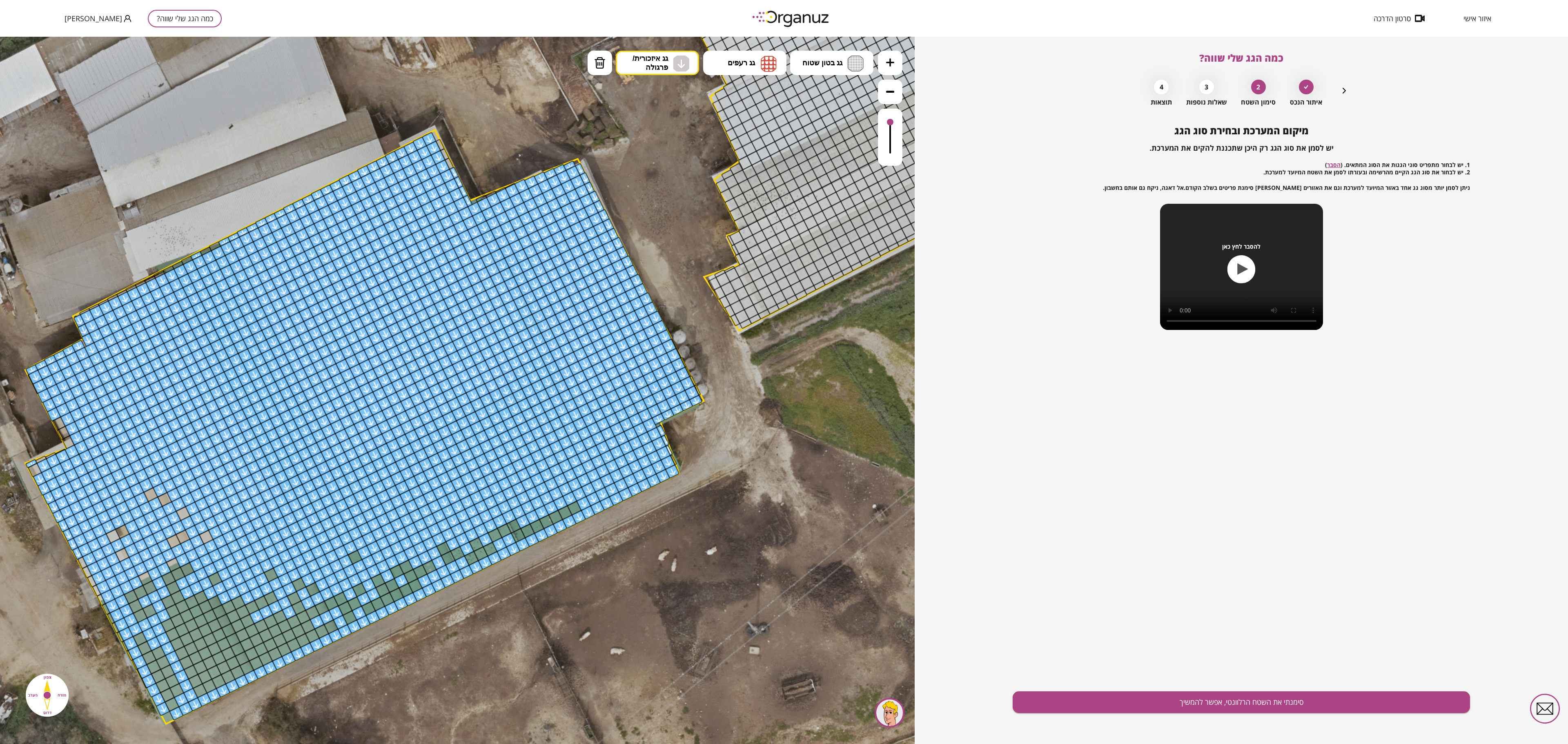
drag, startPoint x: 115, startPoint y: 588, endPoint x: 156, endPoint y: 502, distance: 95.3
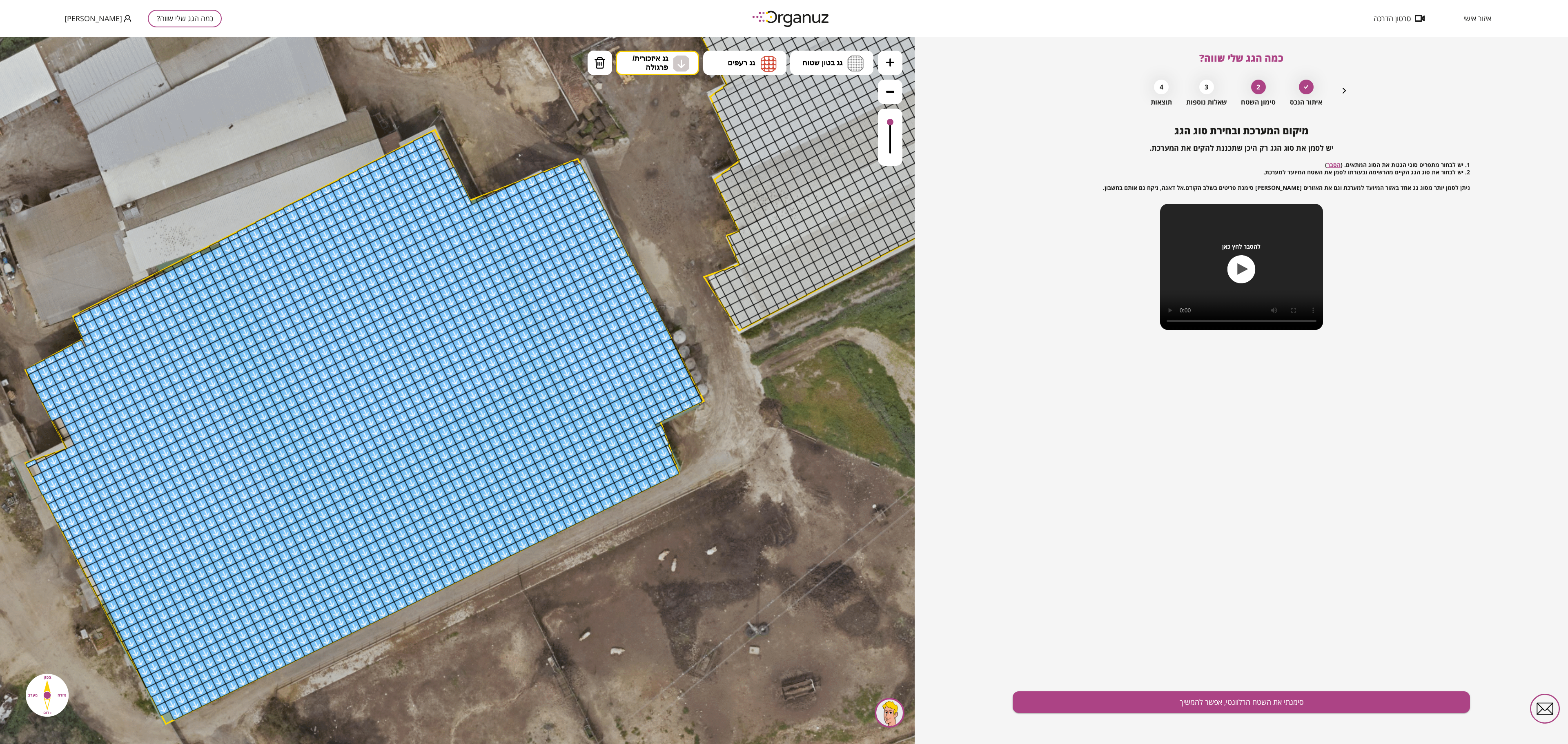
drag, startPoint x: 164, startPoint y: 499, endPoint x: 249, endPoint y: 589, distance: 123.8
click at [168, 371] on polygon at bounding box center [365, 426] width 679 height 594
click at [164, 371] on div at bounding box center [163, 708] width 14 height 14
drag, startPoint x: 79, startPoint y: 558, endPoint x: 115, endPoint y: 615, distance: 67.4
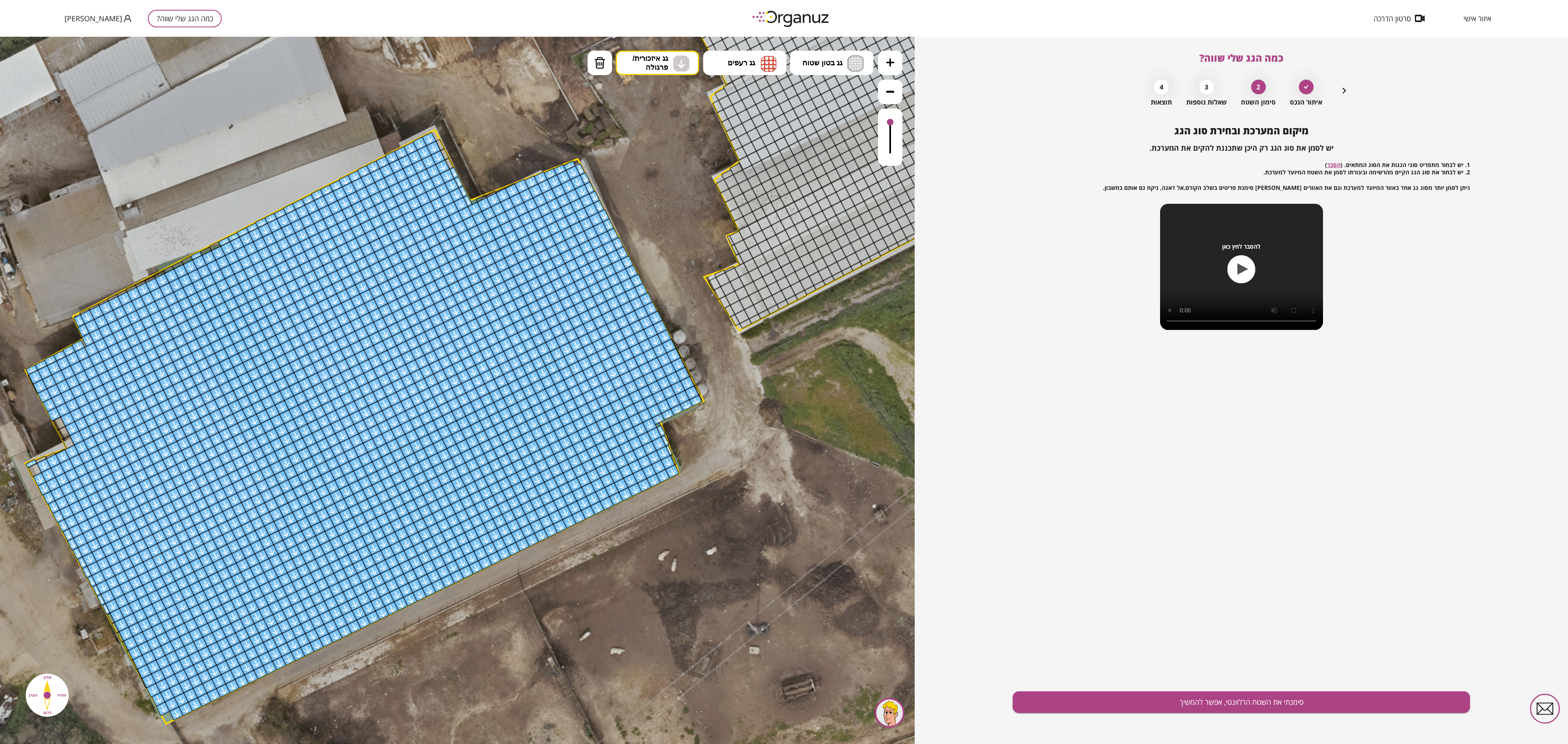
click at [35, 371] on div at bounding box center [35, 469] width 14 height 14
drag, startPoint x: 112, startPoint y: 297, endPoint x: 142, endPoint y: 280, distance: 34.5
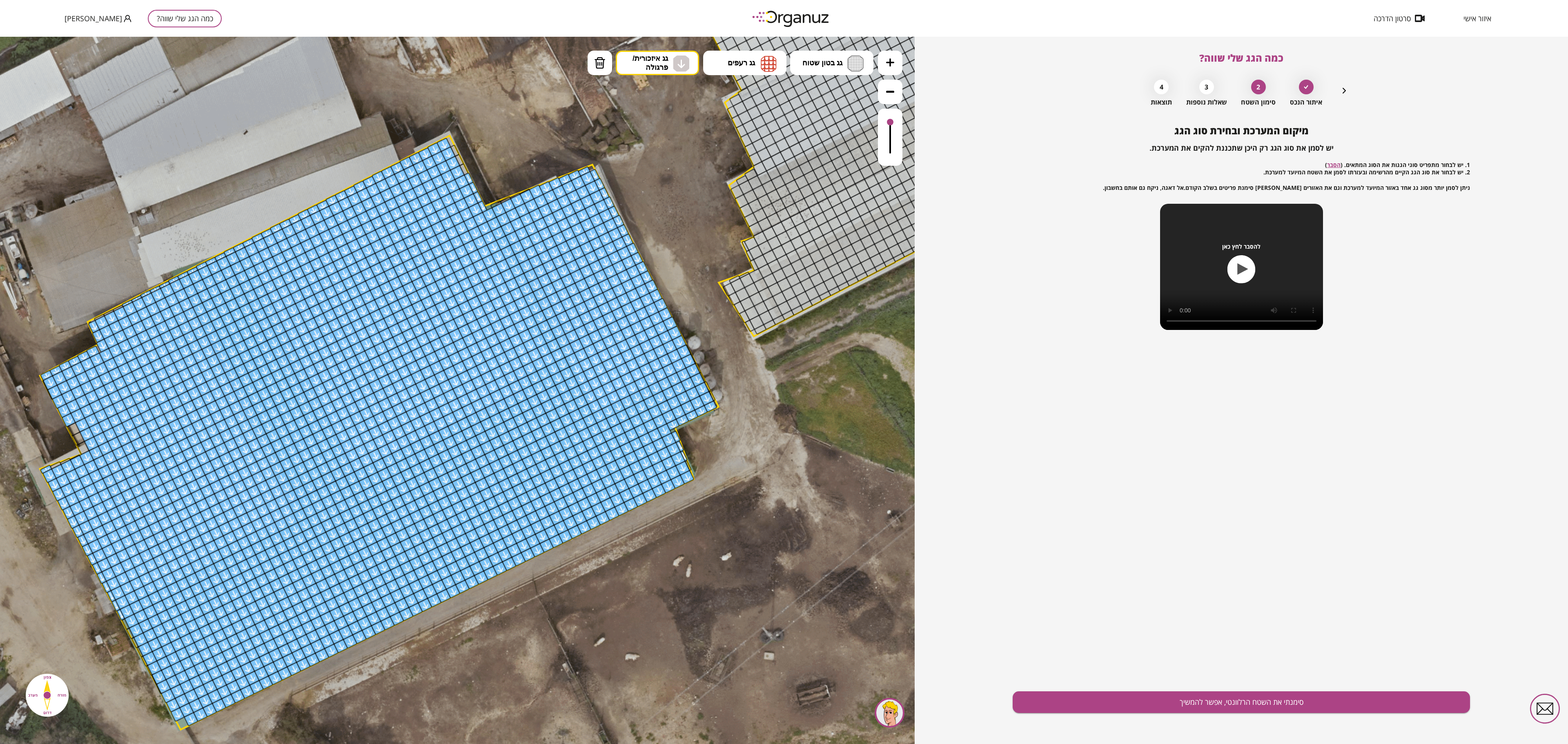
drag, startPoint x: 477, startPoint y: 202, endPoint x: 492, endPoint y: 199, distance: 15.3
click at [492, 199] on polygon at bounding box center [379, 432] width 679 height 594
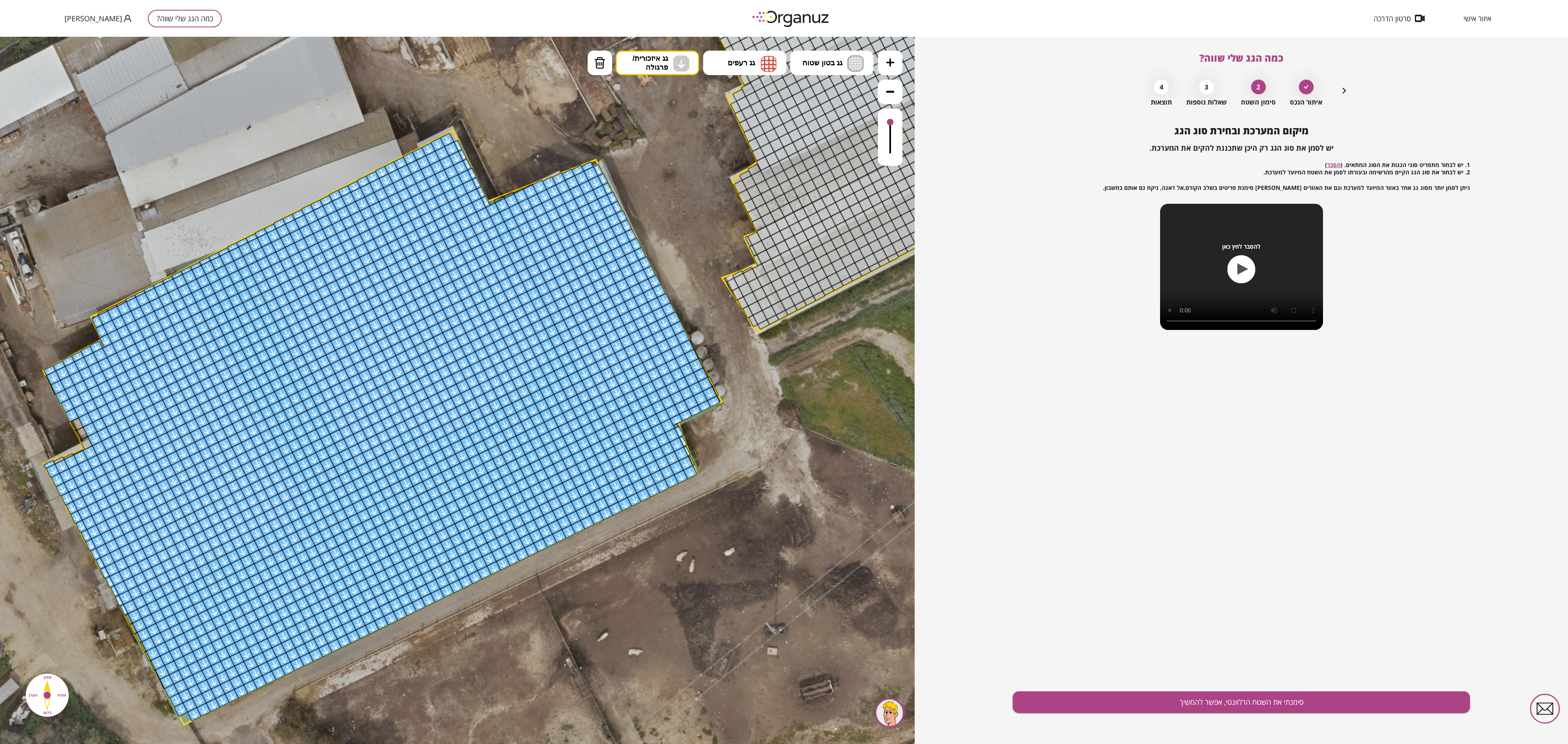
drag, startPoint x: 457, startPoint y: 144, endPoint x: 475, endPoint y: 198, distance: 56.9
click at [783, 94] on button at bounding box center [890, 92] width 24 height 24
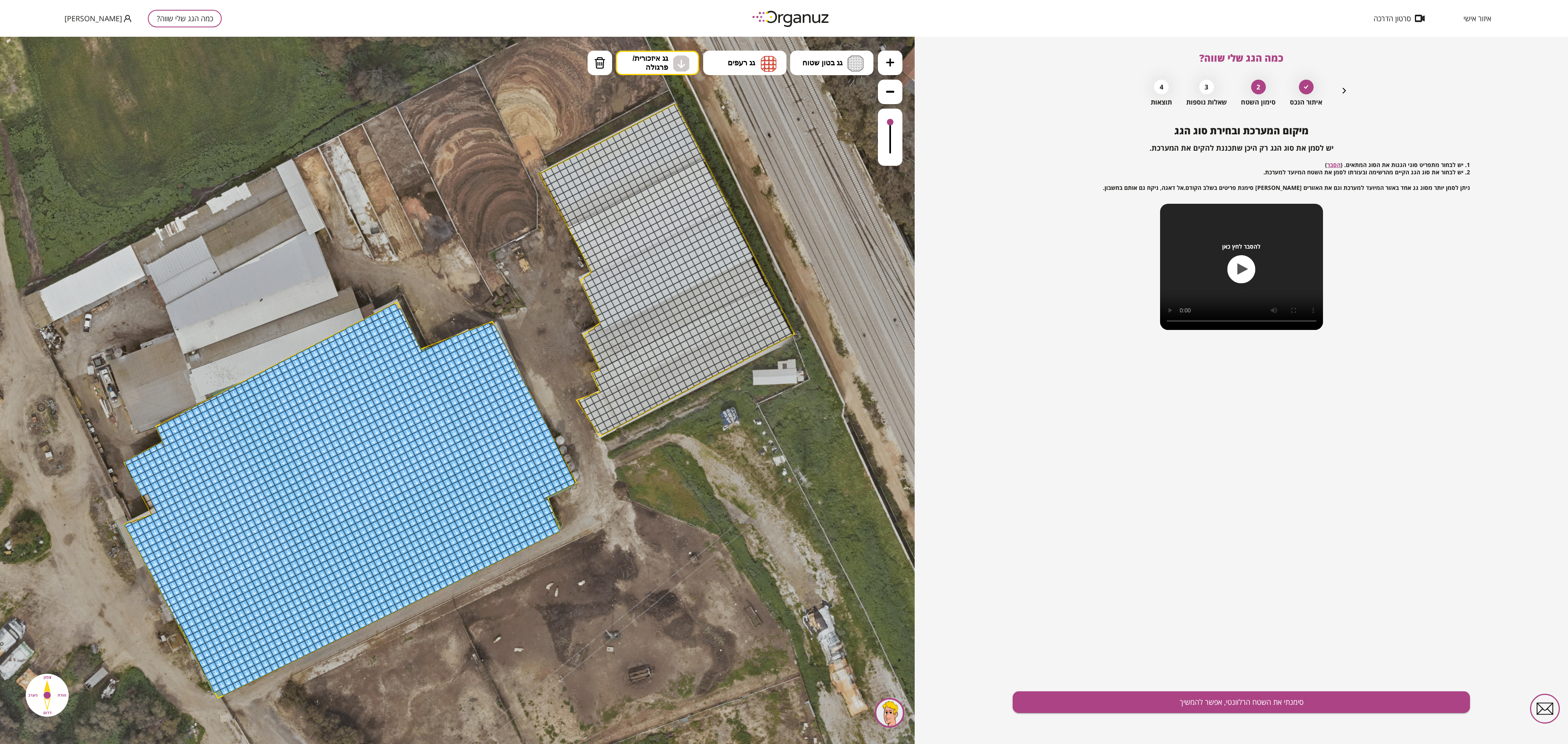
drag, startPoint x: 530, startPoint y: 167, endPoint x: 461, endPoint y: 261, distance: 116.6
click at [461, 261] on icon at bounding box center [296, 429] width 1673 height 1673
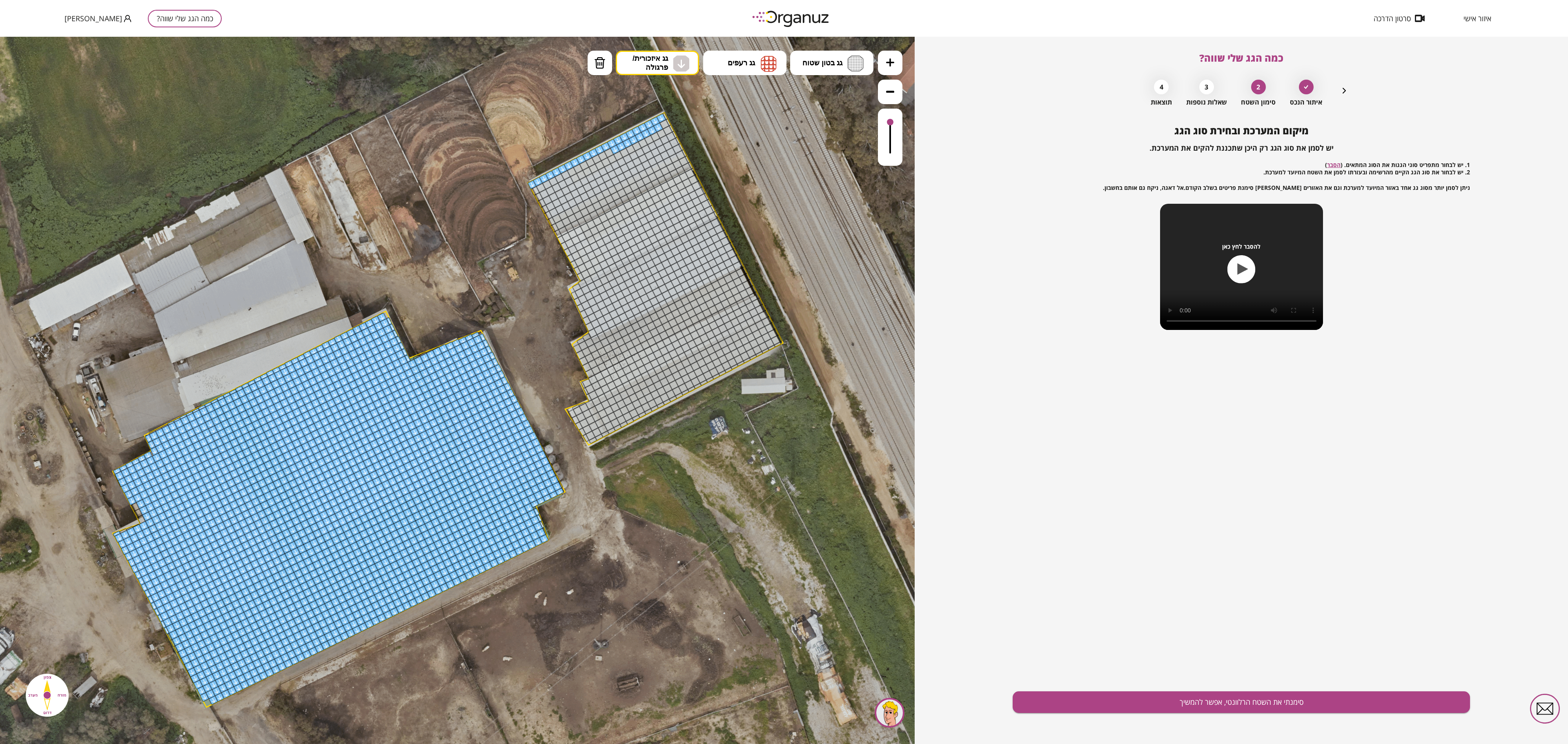
drag, startPoint x: 531, startPoint y: 184, endPoint x: 588, endPoint y: 152, distance: 65.4
click at [783, 371] on div "מיקום המערכת ובחירת סוג הגג יש לסמן את סוג הגג רק היכן שתכננת להקים את המערכת. …" at bounding box center [1241, 434] width 457 height 619
drag, startPoint x: 593, startPoint y: 433, endPoint x: 679, endPoint y: 387, distance: 97.5
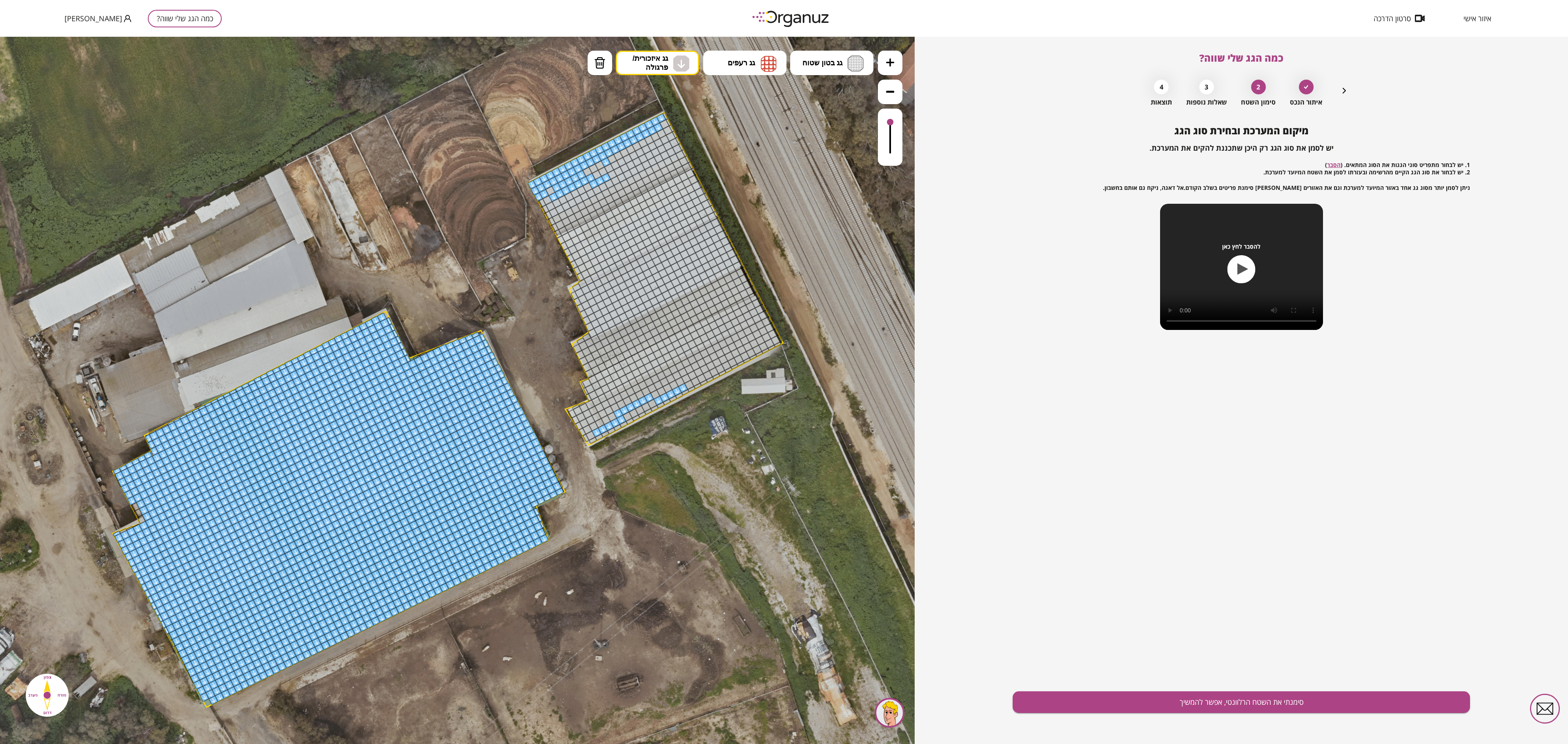
drag, startPoint x: 607, startPoint y: 155, endPoint x: 611, endPoint y: 172, distance: 17.5
click at [783, 60] on button at bounding box center [890, 63] width 24 height 24
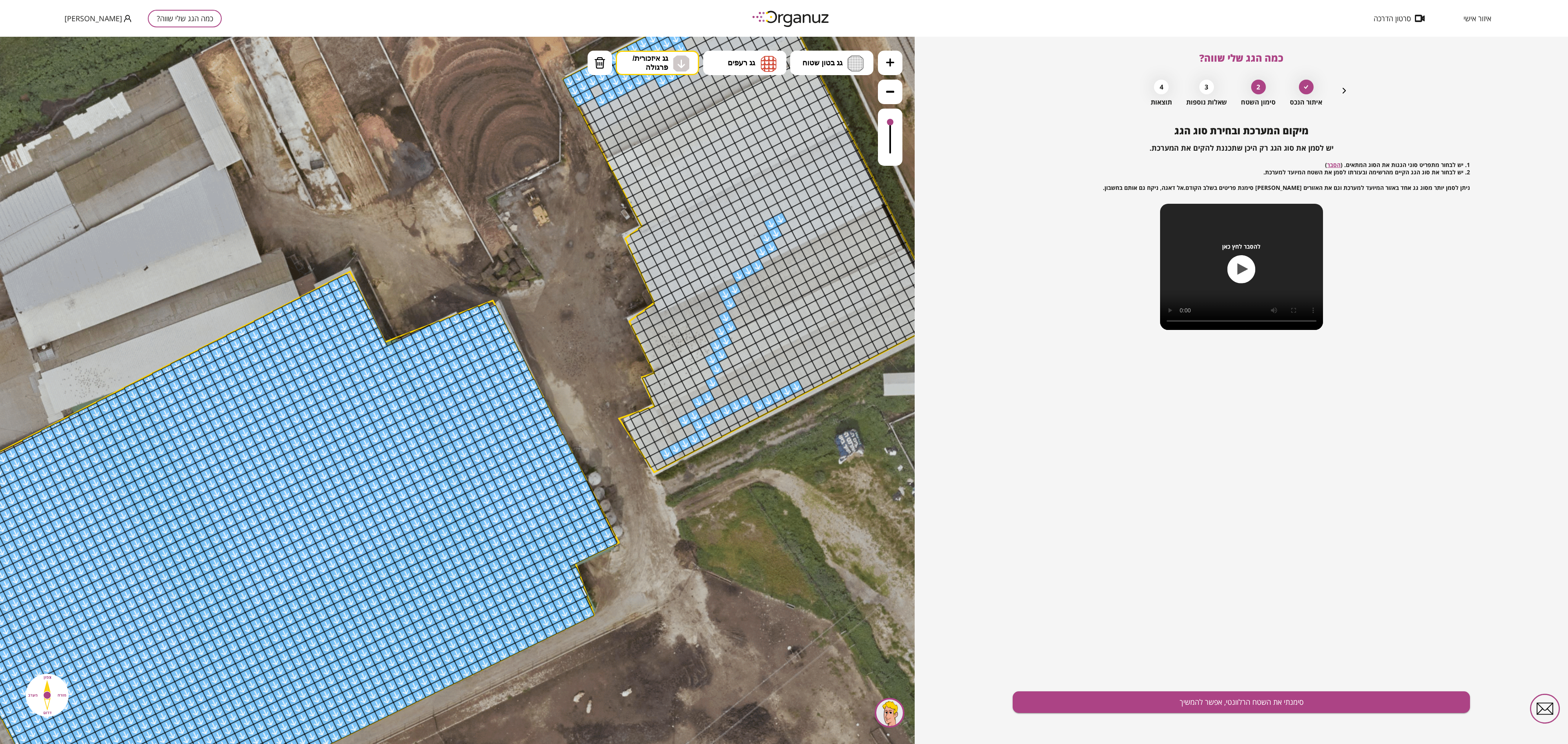
drag, startPoint x: 774, startPoint y: 218, endPoint x: 687, endPoint y: 424, distance: 223.6
drag, startPoint x: 856, startPoint y: 226, endPoint x: 758, endPoint y: 365, distance: 170.1
drag, startPoint x: 842, startPoint y: 222, endPoint x: 743, endPoint y: 371, distance: 178.9
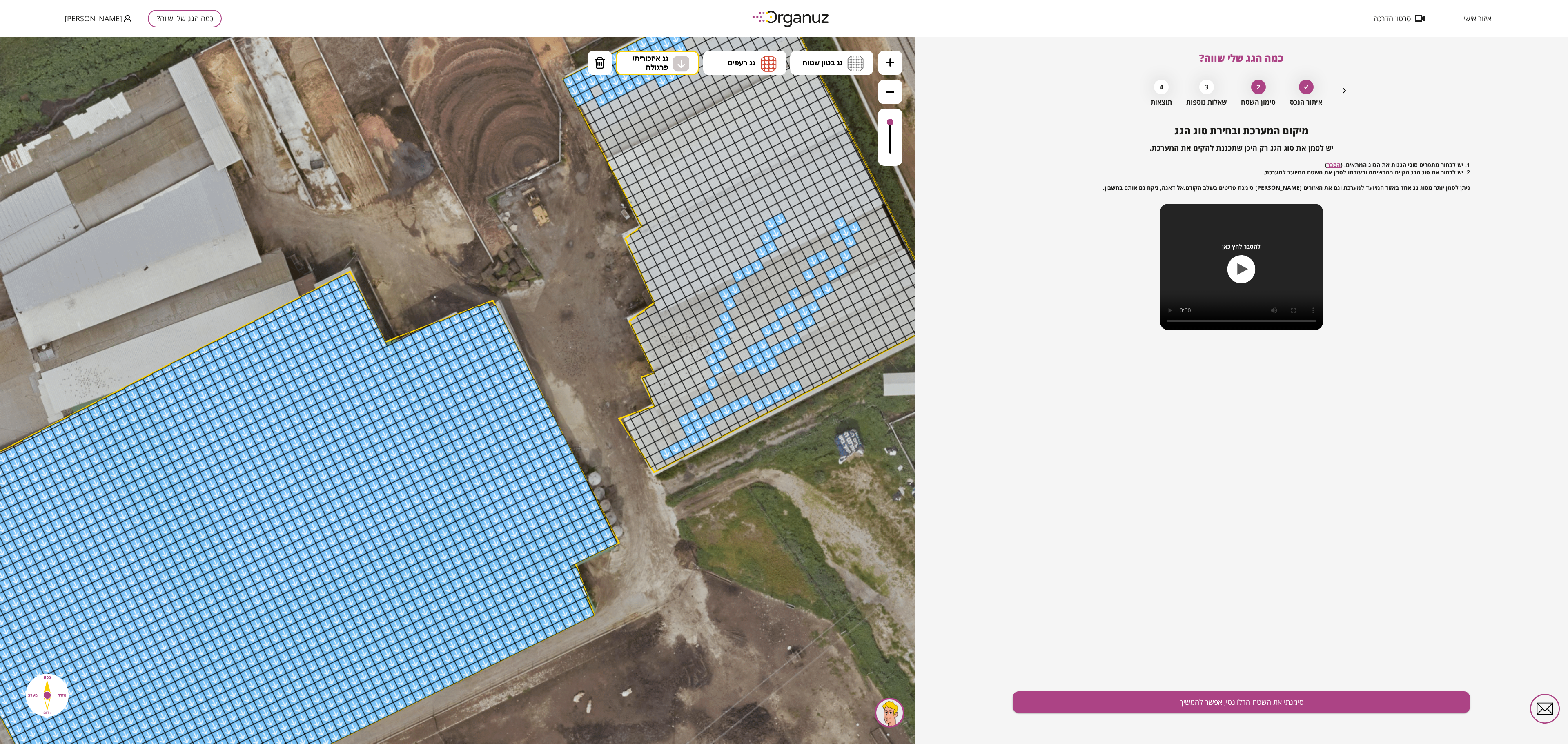
drag, startPoint x: 814, startPoint y: 193, endPoint x: 744, endPoint y: 352, distance: 173.7
drag, startPoint x: 774, startPoint y: 178, endPoint x: 690, endPoint y: 357, distance: 197.7
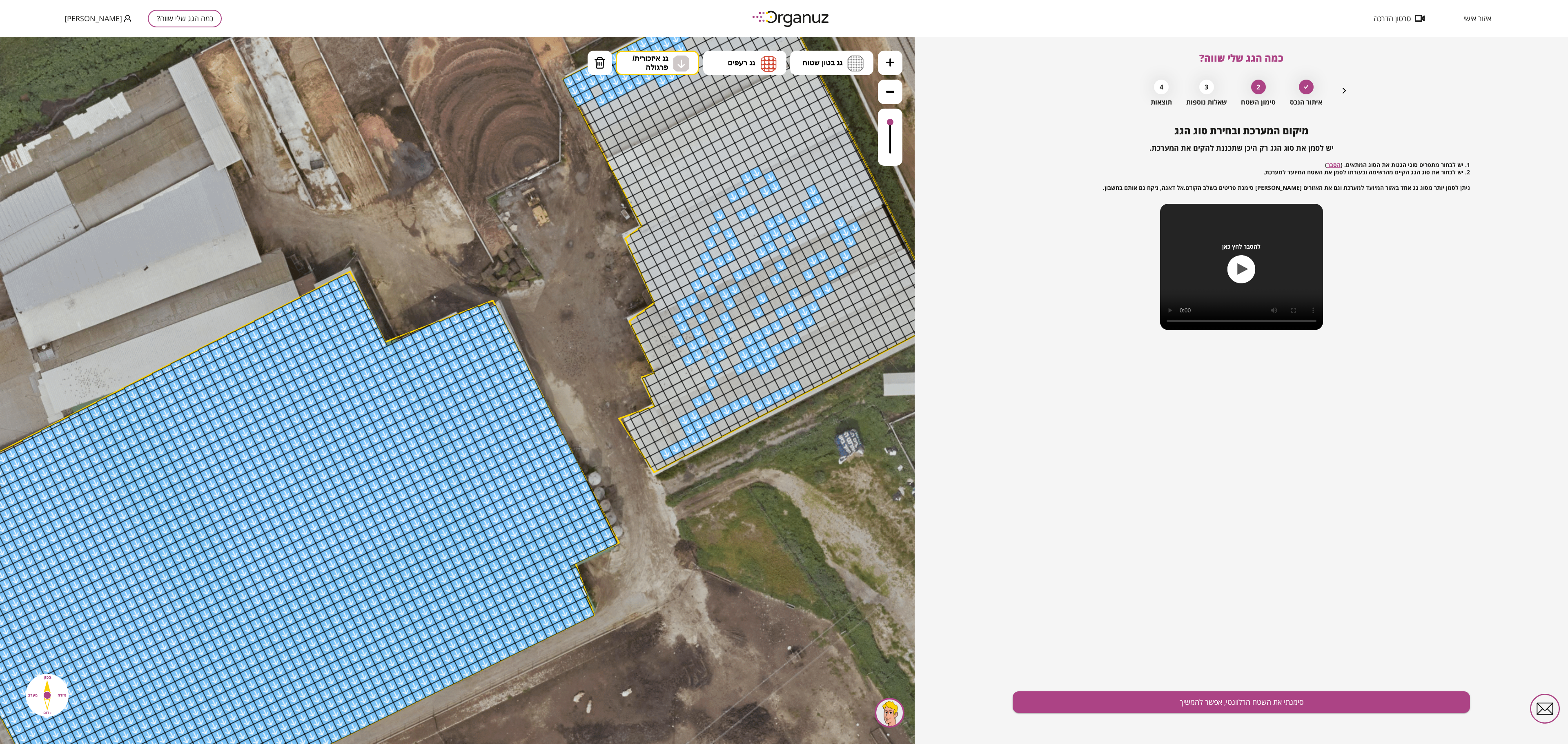
drag, startPoint x: 751, startPoint y: 173, endPoint x: 679, endPoint y: 337, distance: 179.1
click at [783, 62] on icon at bounding box center [890, 62] width 8 height 8
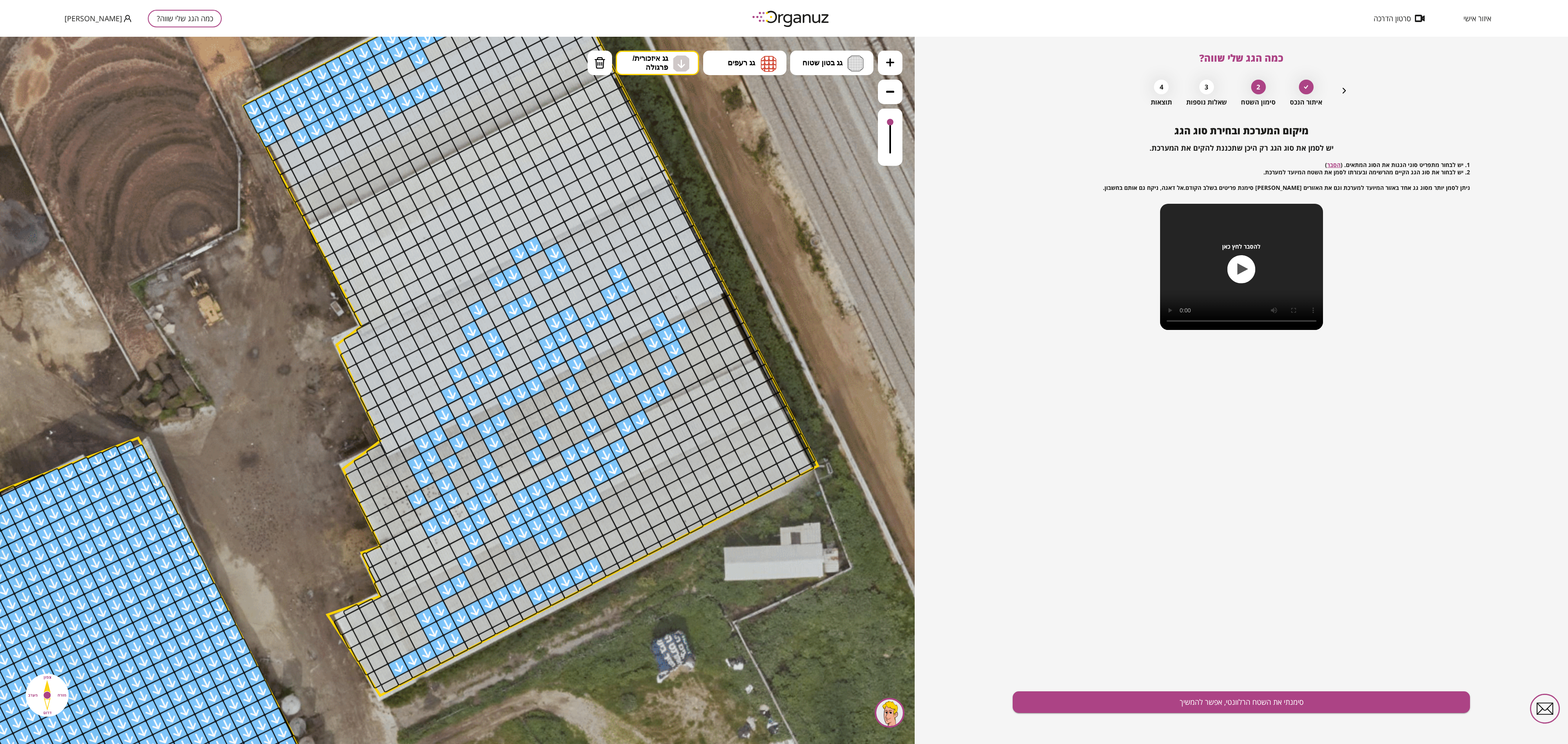
drag, startPoint x: 684, startPoint y: 208, endPoint x: 306, endPoint y: 407, distance: 427.2
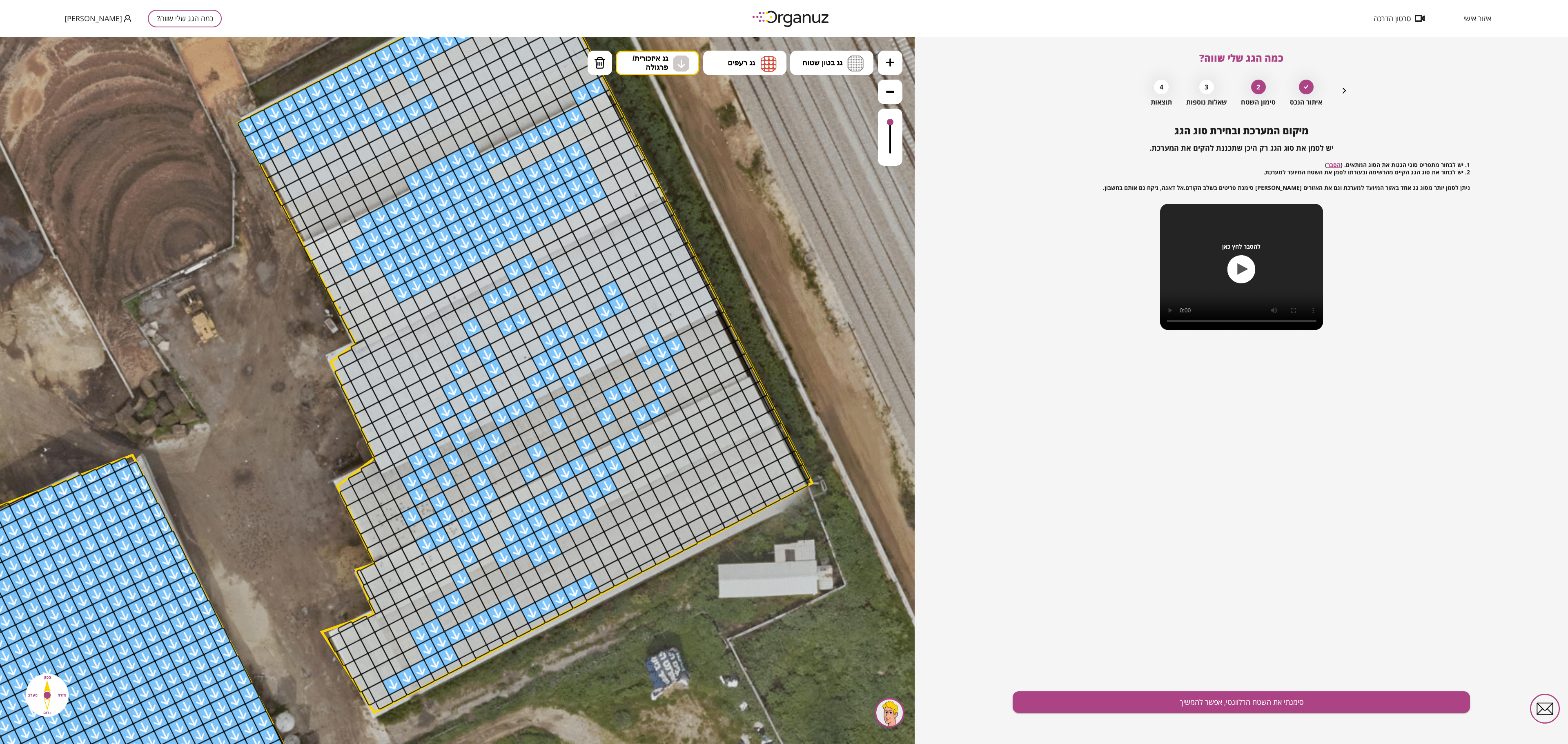
drag, startPoint x: 572, startPoint y: 108, endPoint x: 428, endPoint y: 193, distance: 167.2
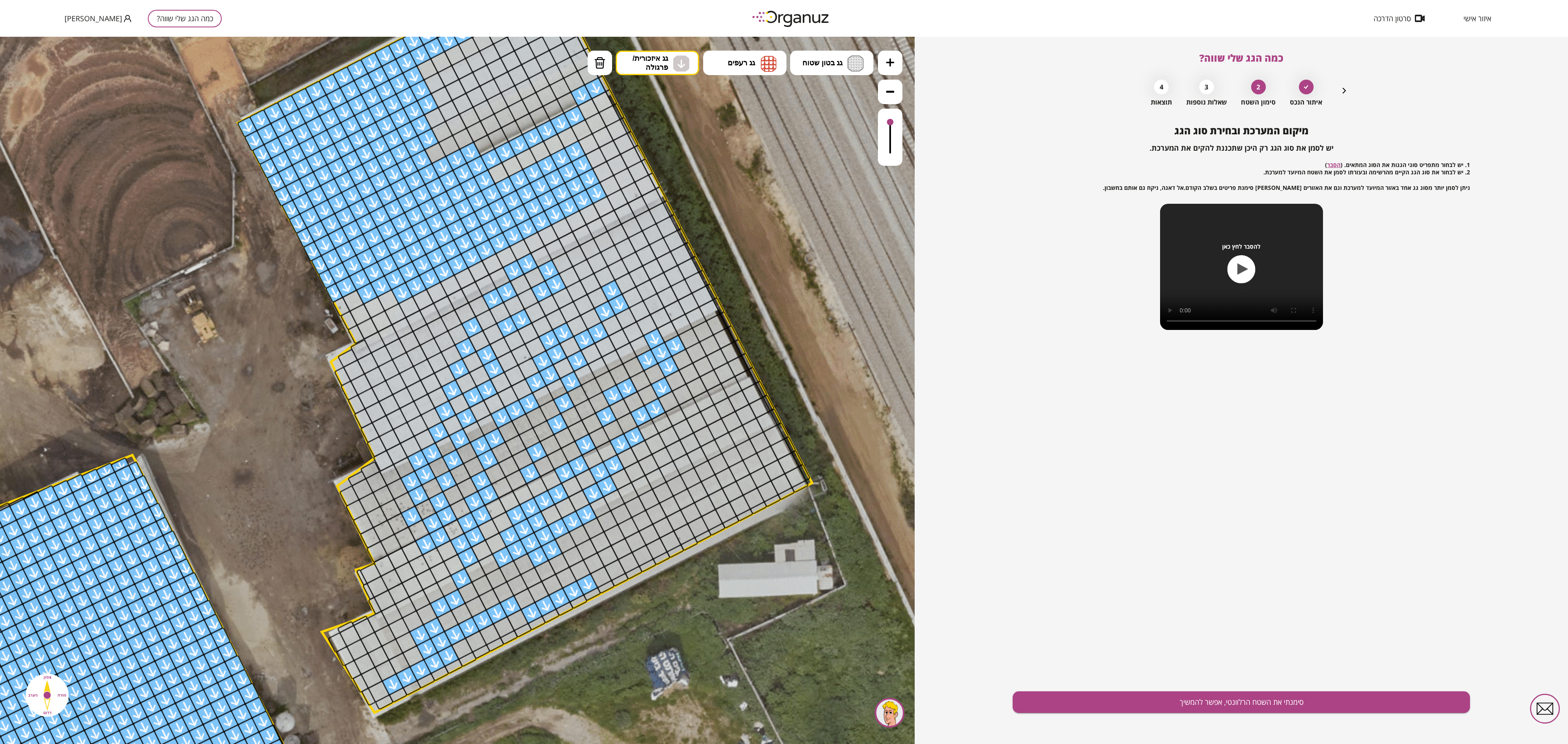
drag, startPoint x: 414, startPoint y: 182, endPoint x: 315, endPoint y: 272, distance: 133.8
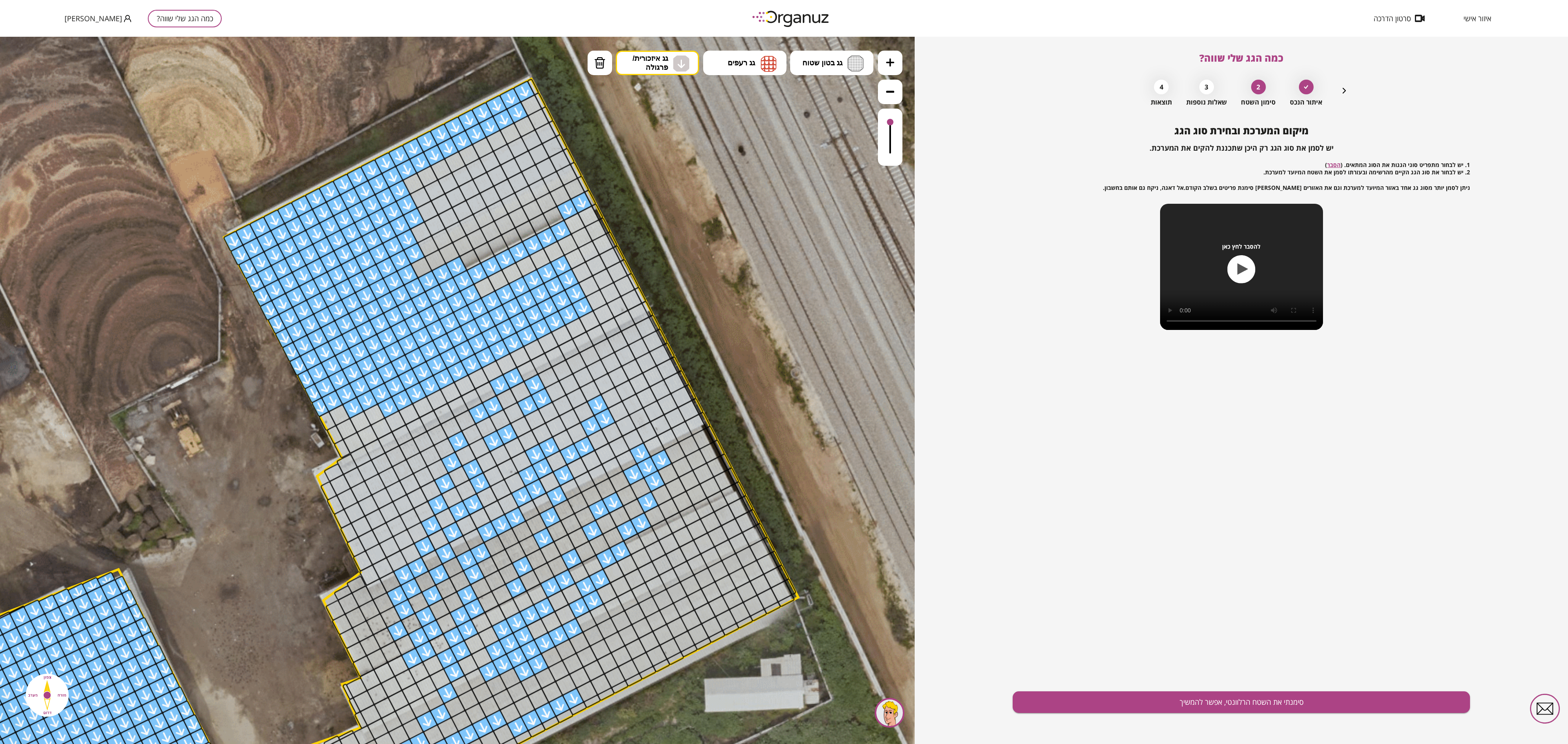
drag, startPoint x: 712, startPoint y: 177, endPoint x: 698, endPoint y: 292, distance: 115.8
drag, startPoint x: 534, startPoint y: 94, endPoint x: 562, endPoint y: 130, distance: 45.6
click at [533, 88] on div at bounding box center [533, 88] width 13 height 17
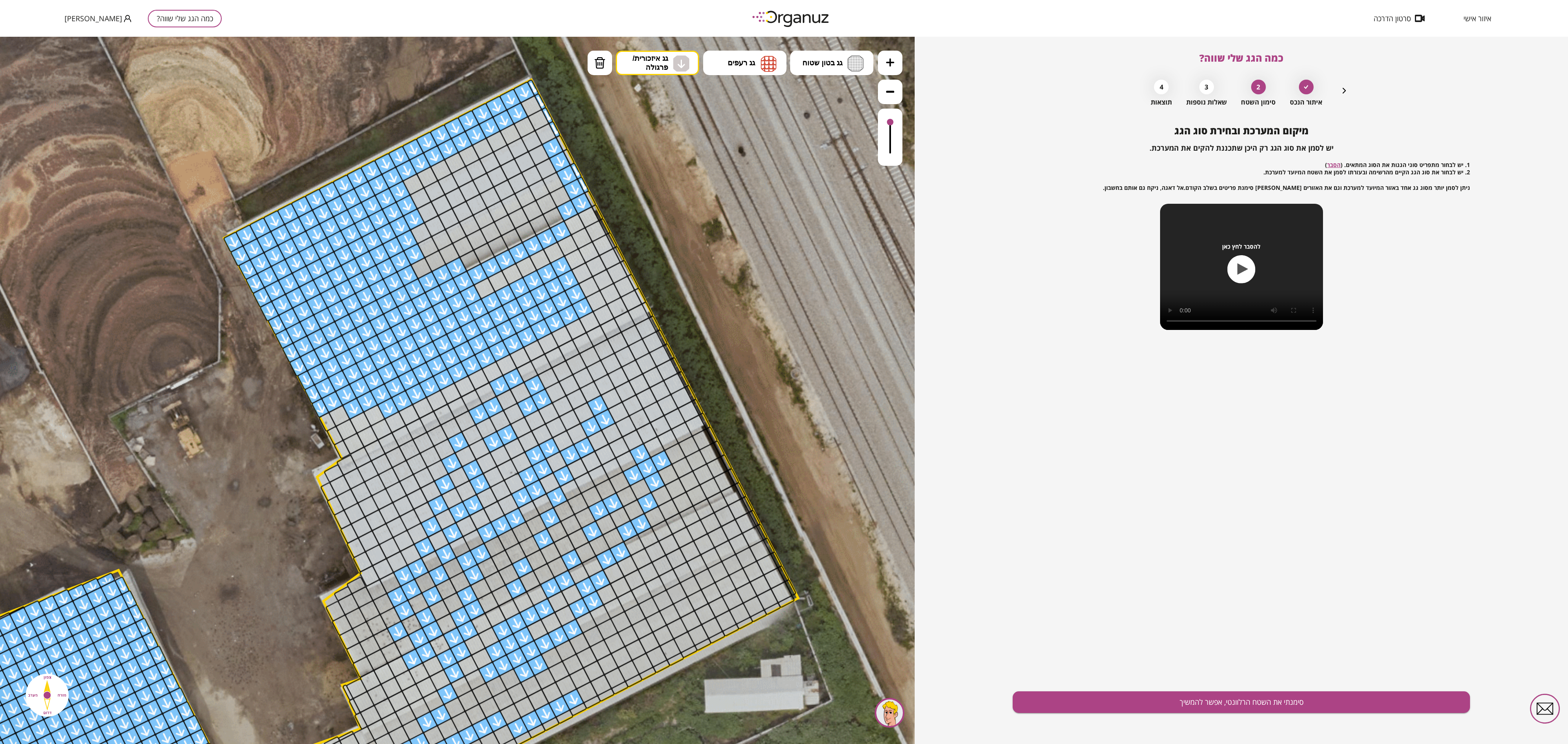
click at [533, 86] on div at bounding box center [533, 88] width 13 height 17
click at [533, 85] on div at bounding box center [533, 88] width 13 height 17
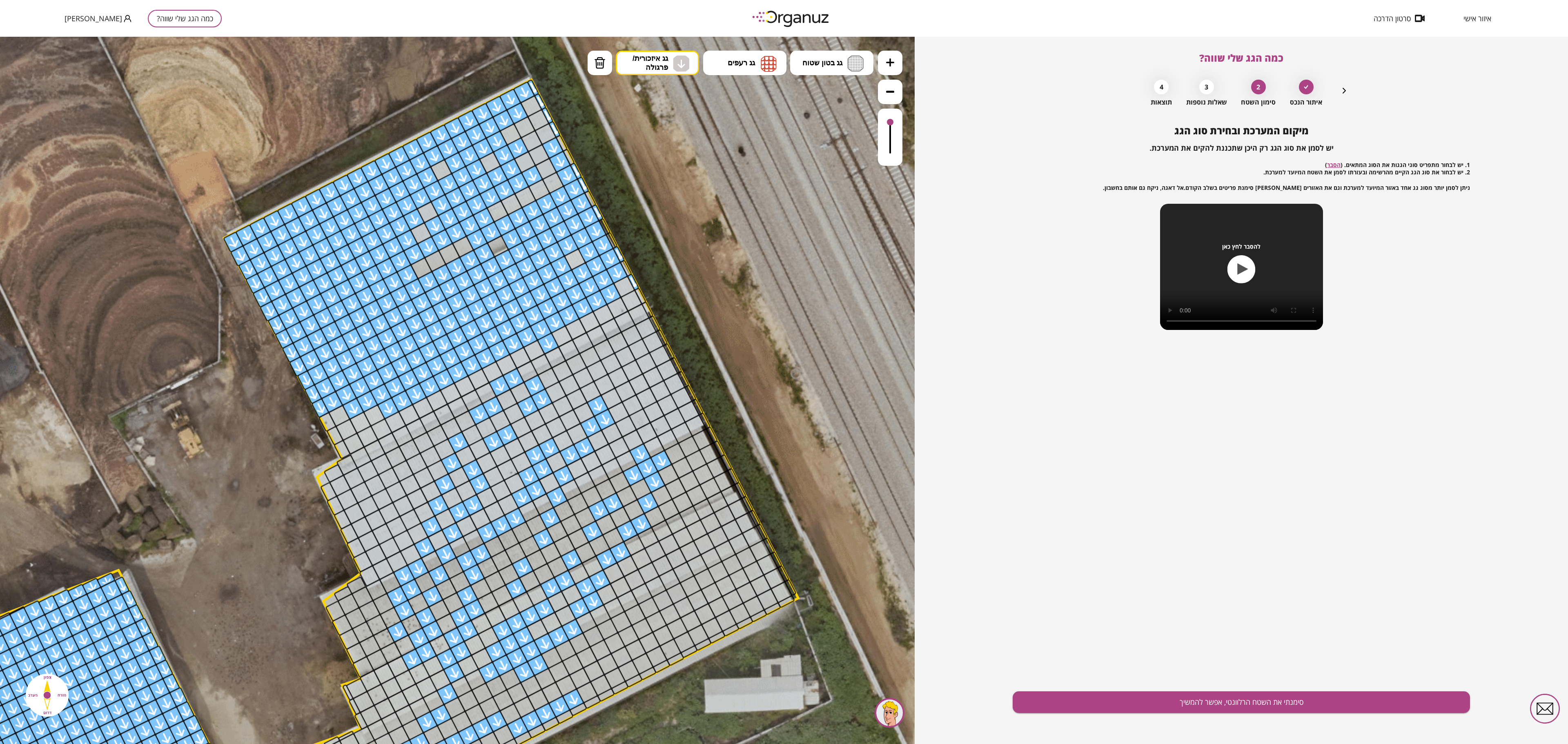
drag, startPoint x: 502, startPoint y: 119, endPoint x: 591, endPoint y: 177, distance: 106.2
drag, startPoint x: 574, startPoint y: 197, endPoint x: 528, endPoint y: 88, distance: 118.3
drag, startPoint x: 528, startPoint y: 88, endPoint x: 575, endPoint y: 258, distance: 176.4
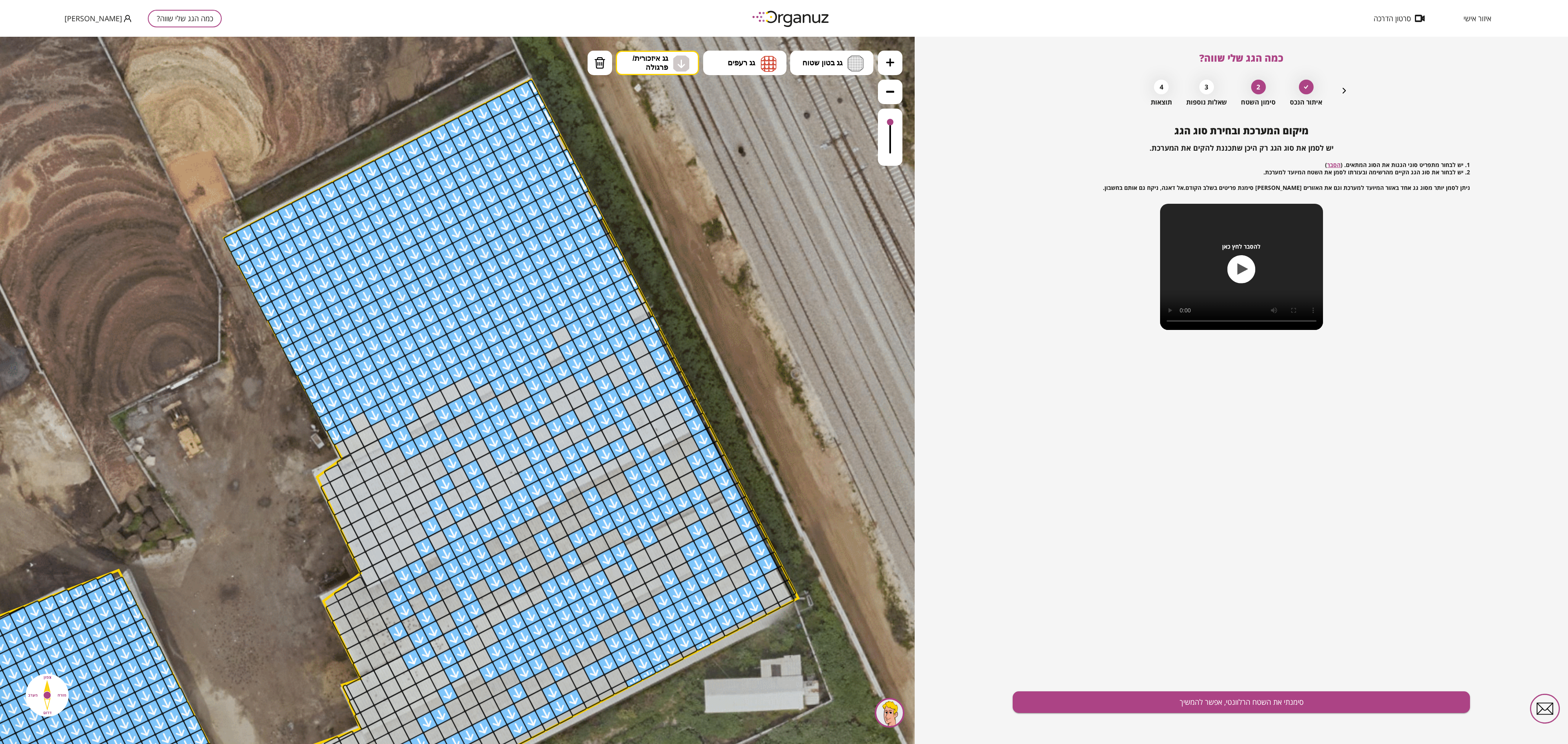
drag, startPoint x: 621, startPoint y: 283, endPoint x: 330, endPoint y: 421, distance: 322.1
drag, startPoint x: 556, startPoint y: 477, endPoint x: 550, endPoint y: 399, distance: 78.2
drag, startPoint x: 565, startPoint y: 381, endPoint x: 614, endPoint y: 415, distance: 59.6
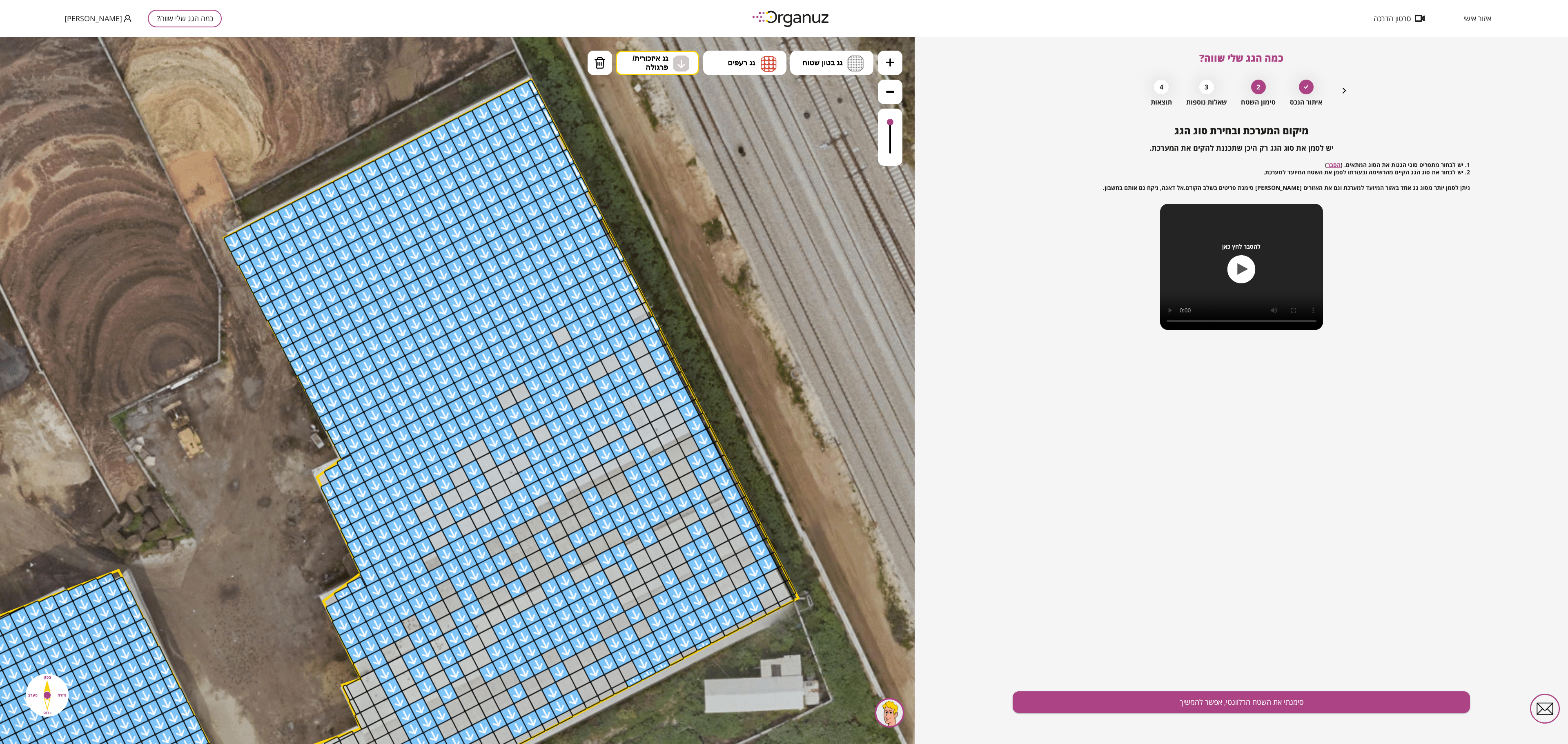
drag, startPoint x: 360, startPoint y: 429, endPoint x: 603, endPoint y: 309, distance: 271.0
drag, startPoint x: 561, startPoint y: 332, endPoint x: 645, endPoint y: 308, distance: 87.4
click at [642, 301] on div at bounding box center [640, 296] width 13 height 17
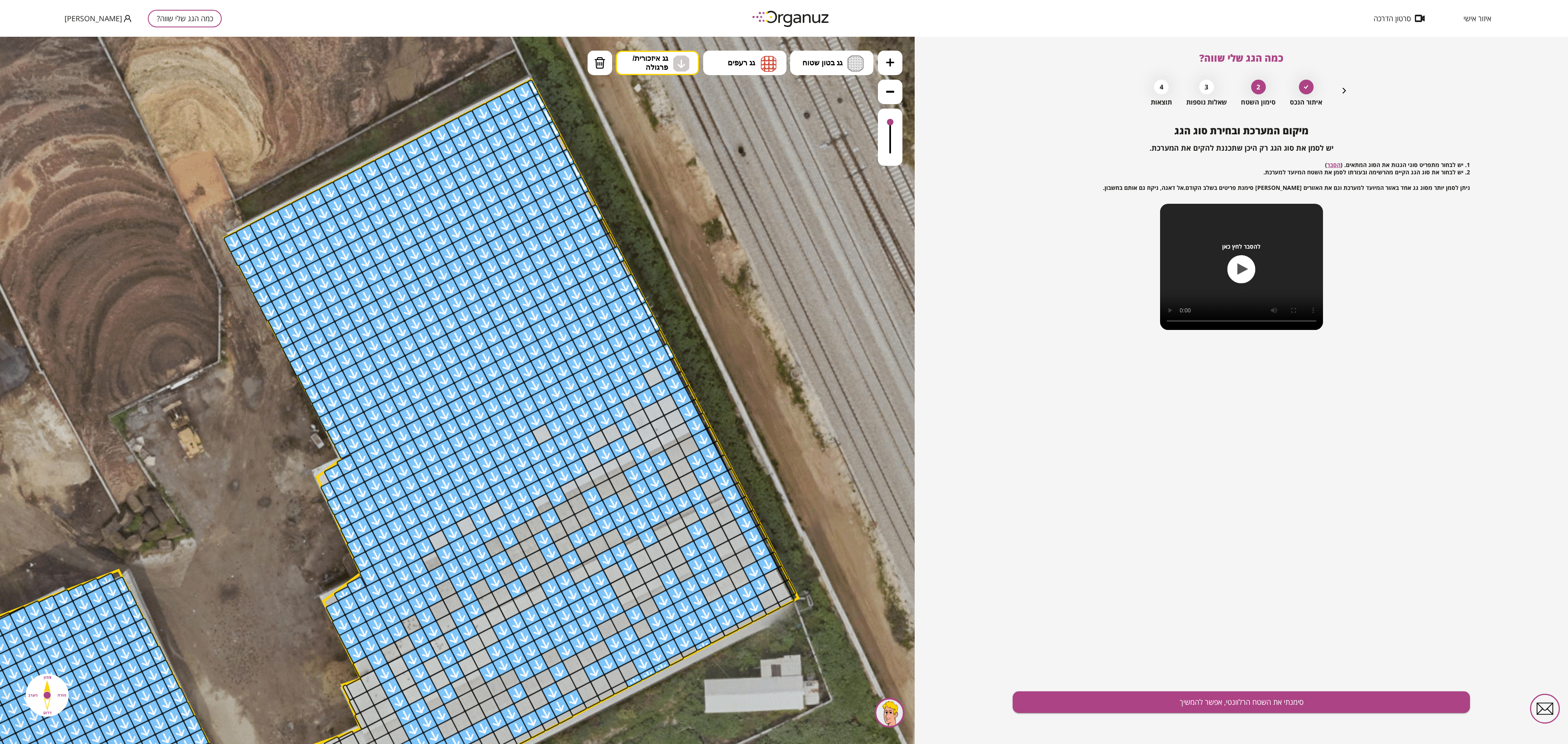
click at [642, 295] on div at bounding box center [640, 296] width 13 height 17
click at [626, 283] on div at bounding box center [624, 287] width 23 height 23
click at [612, 256] on div at bounding box center [609, 259] width 23 height 23
click at [530, 86] on div at bounding box center [533, 88] width 13 height 17
drag, startPoint x: 533, startPoint y: 86, endPoint x: 554, endPoint y: 130, distance: 48.8
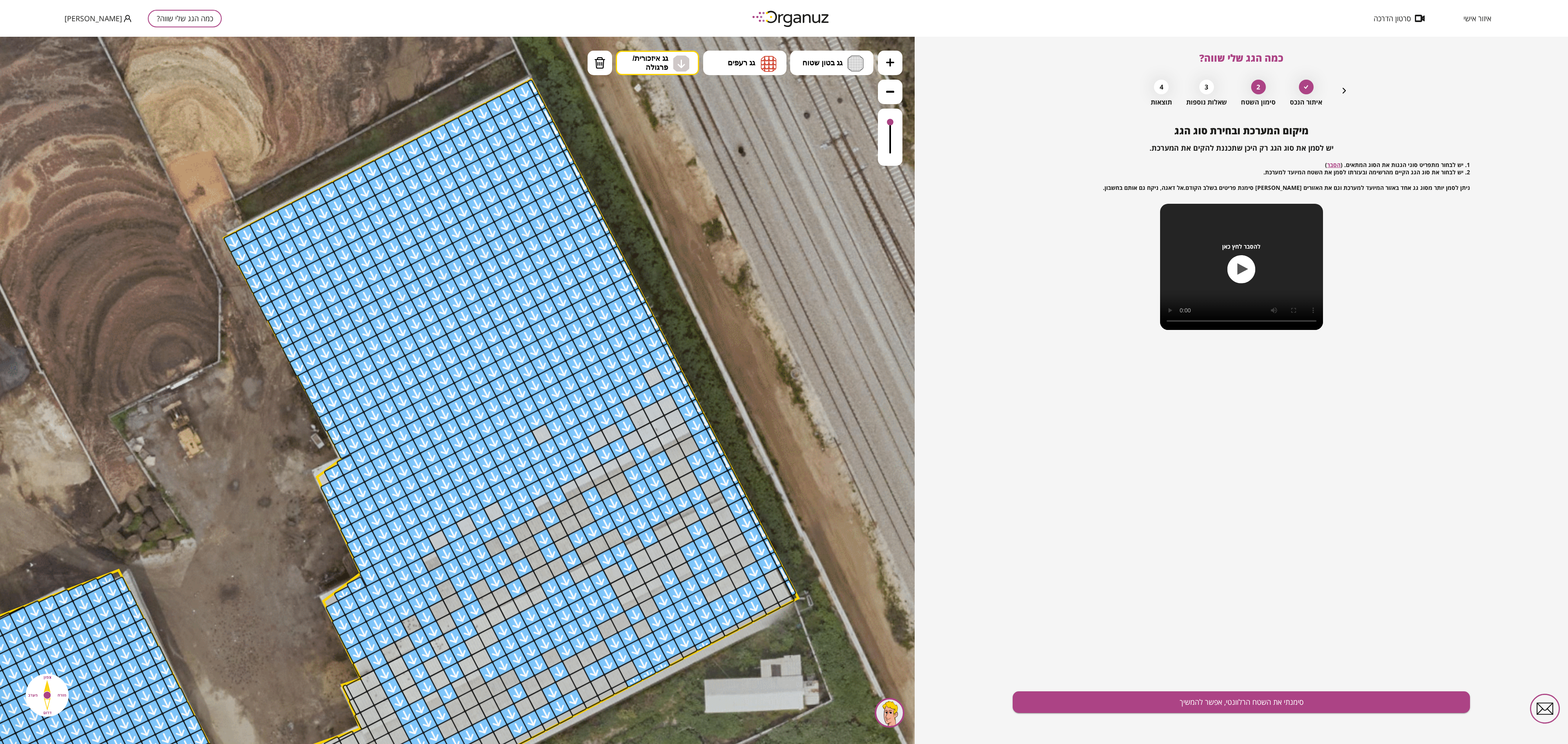
drag, startPoint x: 432, startPoint y: 536, endPoint x: 540, endPoint y: 457, distance: 133.8
click at [543, 371] on div at bounding box center [542, 434] width 23 height 23
drag, startPoint x: 653, startPoint y: 369, endPoint x: 425, endPoint y: 569, distance: 303.3
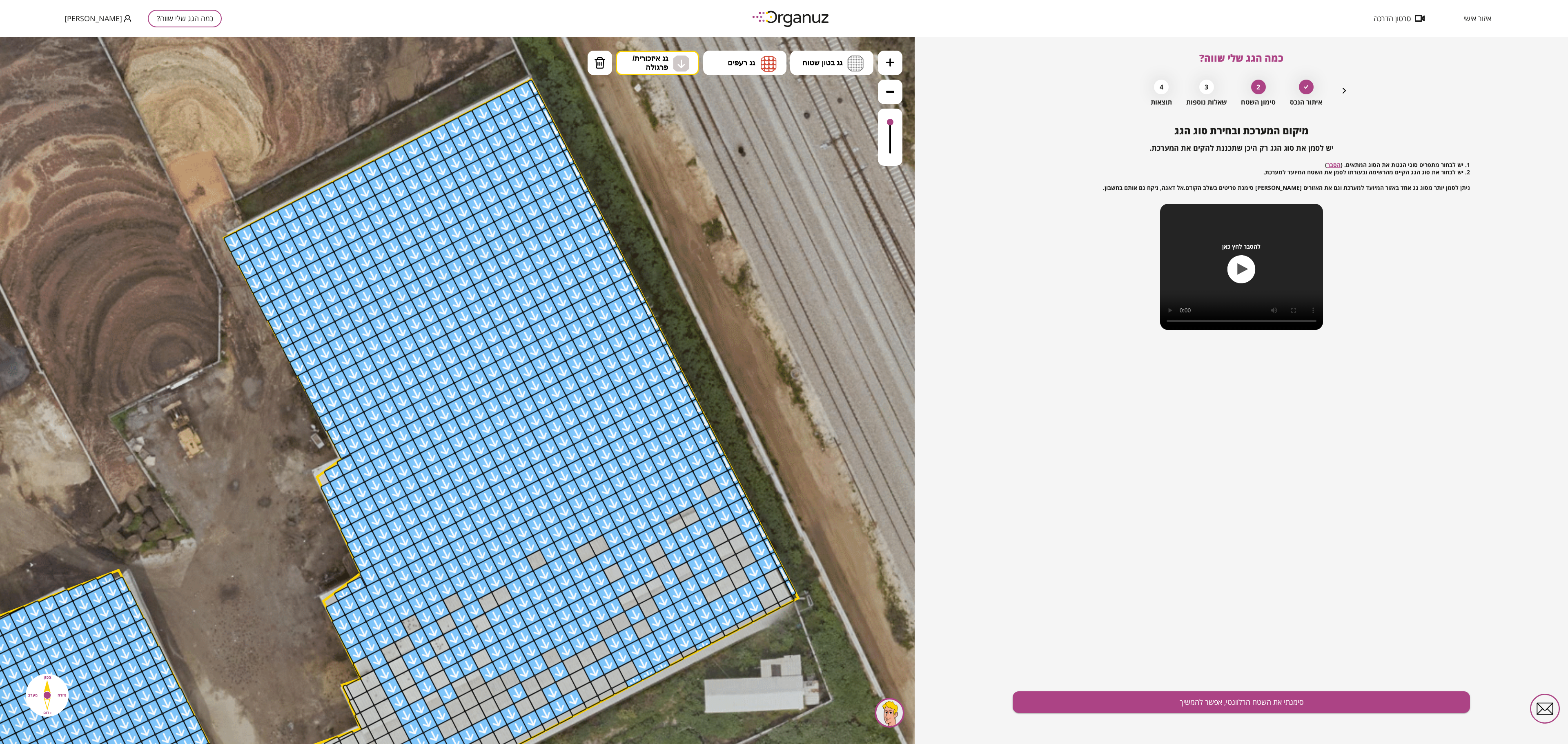
drag, startPoint x: 425, startPoint y: 569, endPoint x: 511, endPoint y: 610, distance: 95.3
drag, startPoint x: 555, startPoint y: 552, endPoint x: 514, endPoint y: 251, distance: 303.8
drag, startPoint x: 590, startPoint y: 436, endPoint x: 593, endPoint y: 379, distance: 57.1
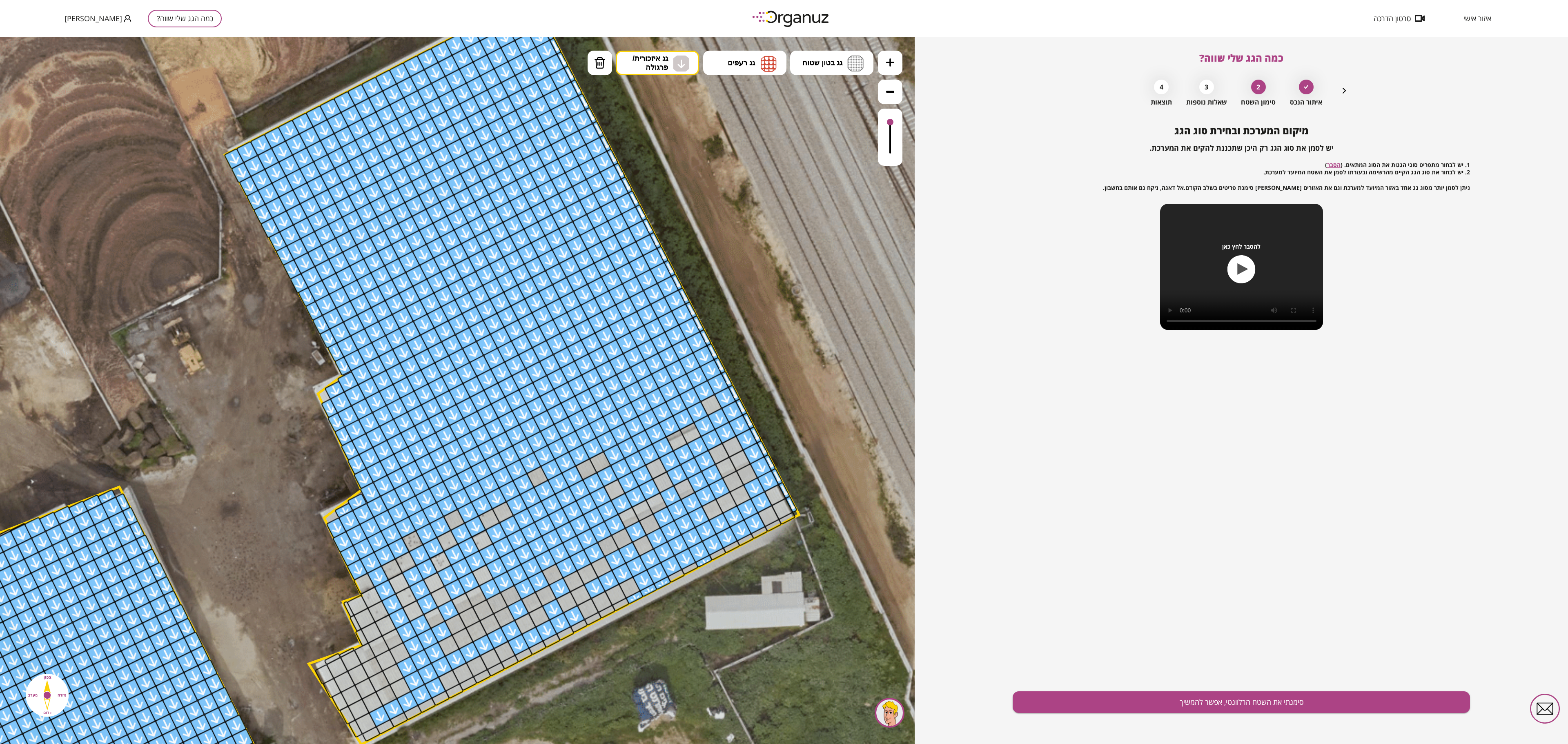
drag, startPoint x: 751, startPoint y: 393, endPoint x: 751, endPoint y: 309, distance: 84.0
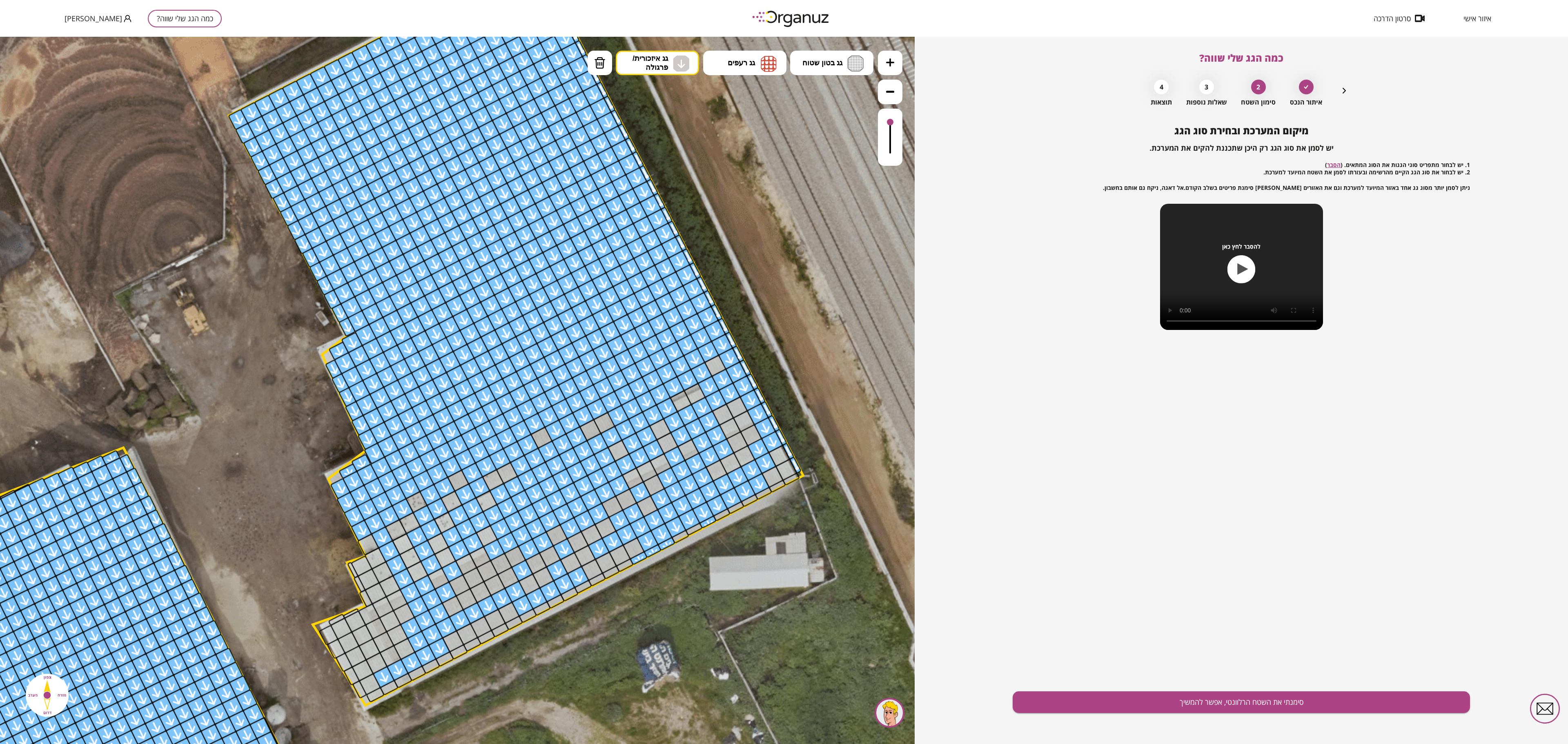
drag, startPoint x: 758, startPoint y: 365, endPoint x: 762, endPoint y: 325, distance: 40.2
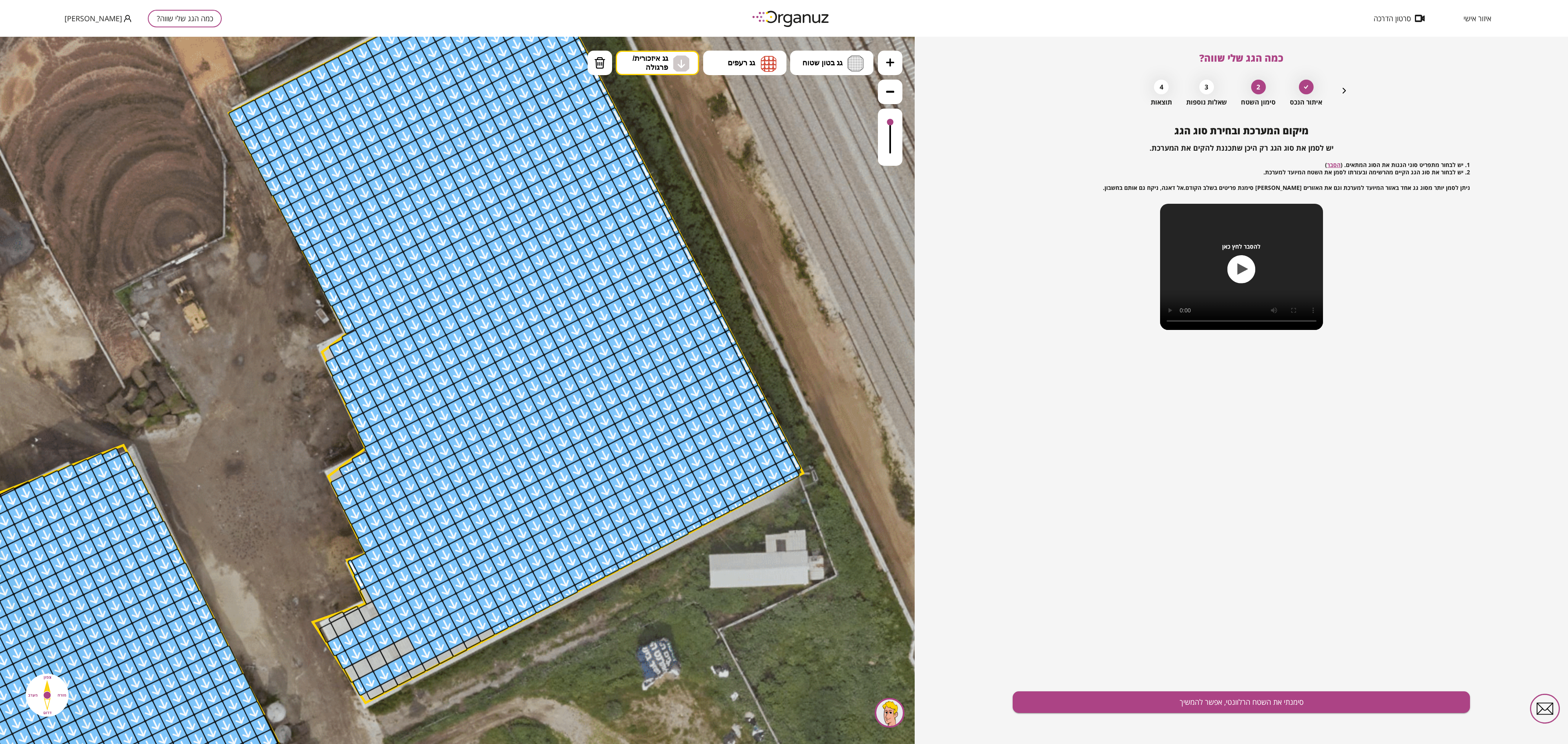
drag, startPoint x: 360, startPoint y: 688, endPoint x: 384, endPoint y: 678, distance: 26.0
drag, startPoint x: 389, startPoint y: 610, endPoint x: 433, endPoint y: 662, distance: 68.1
click at [583, 371] on div at bounding box center [583, 584] width 18 height 14
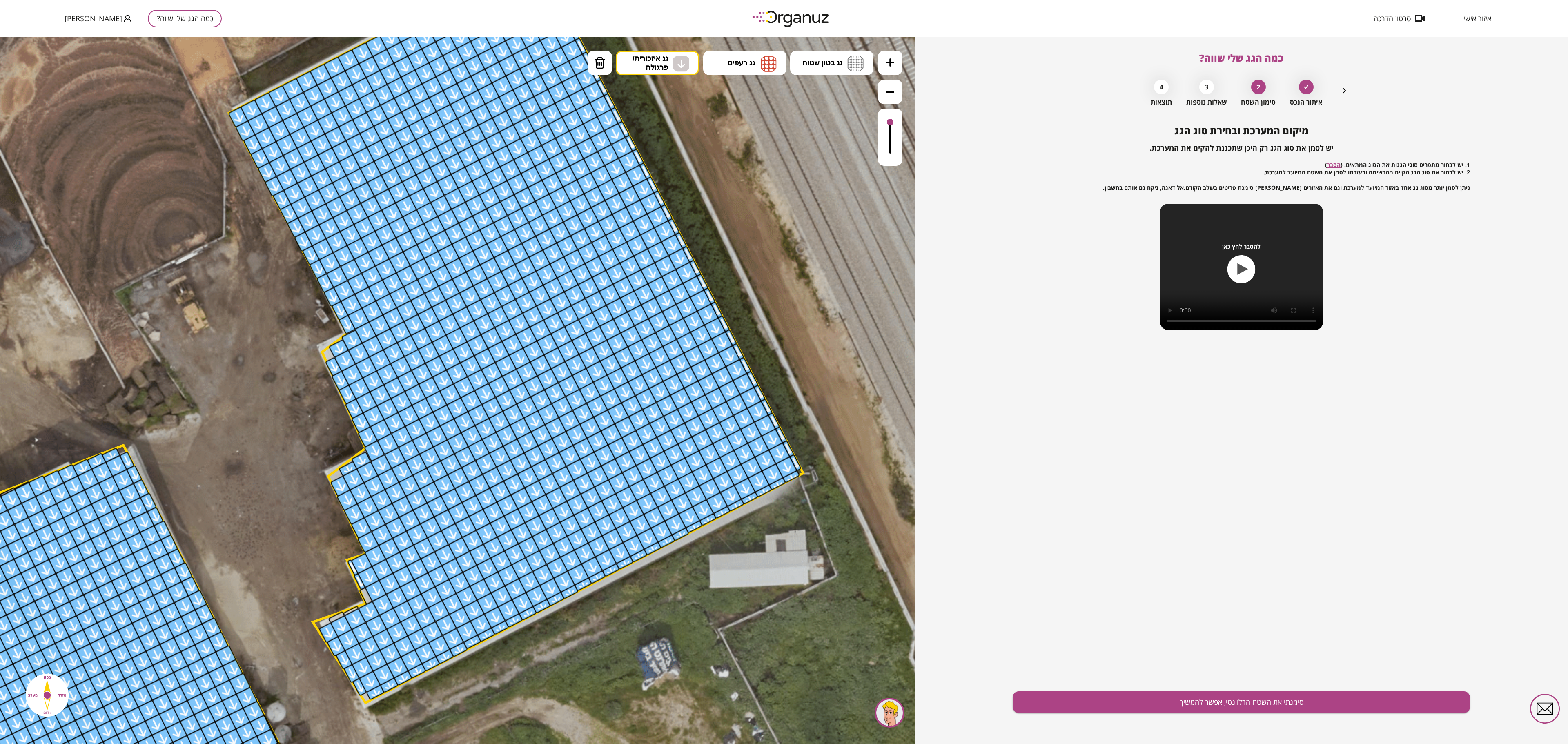
click at [783, 88] on icon at bounding box center [890, 91] width 8 height 8
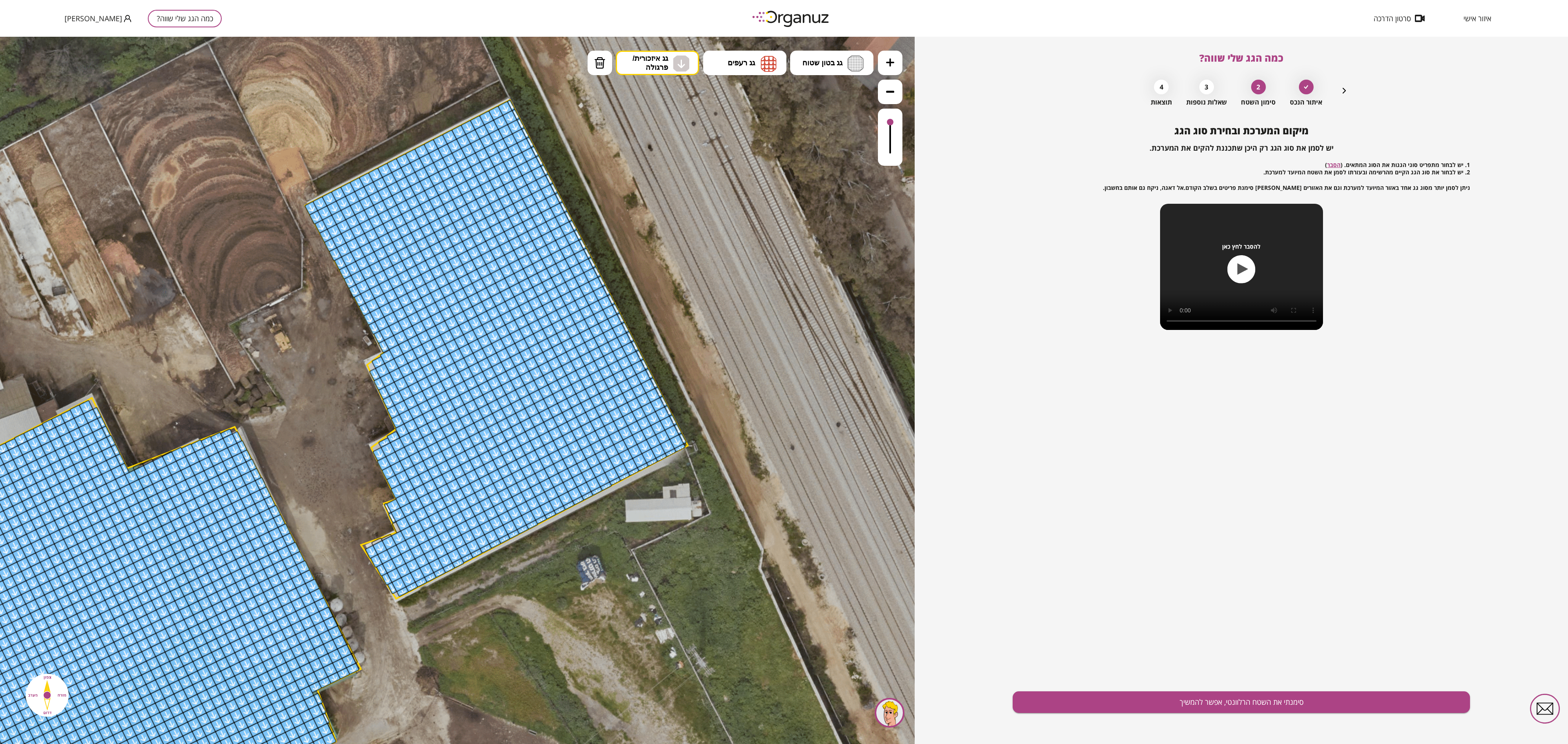
click at [783, 88] on icon at bounding box center [890, 91] width 8 height 8
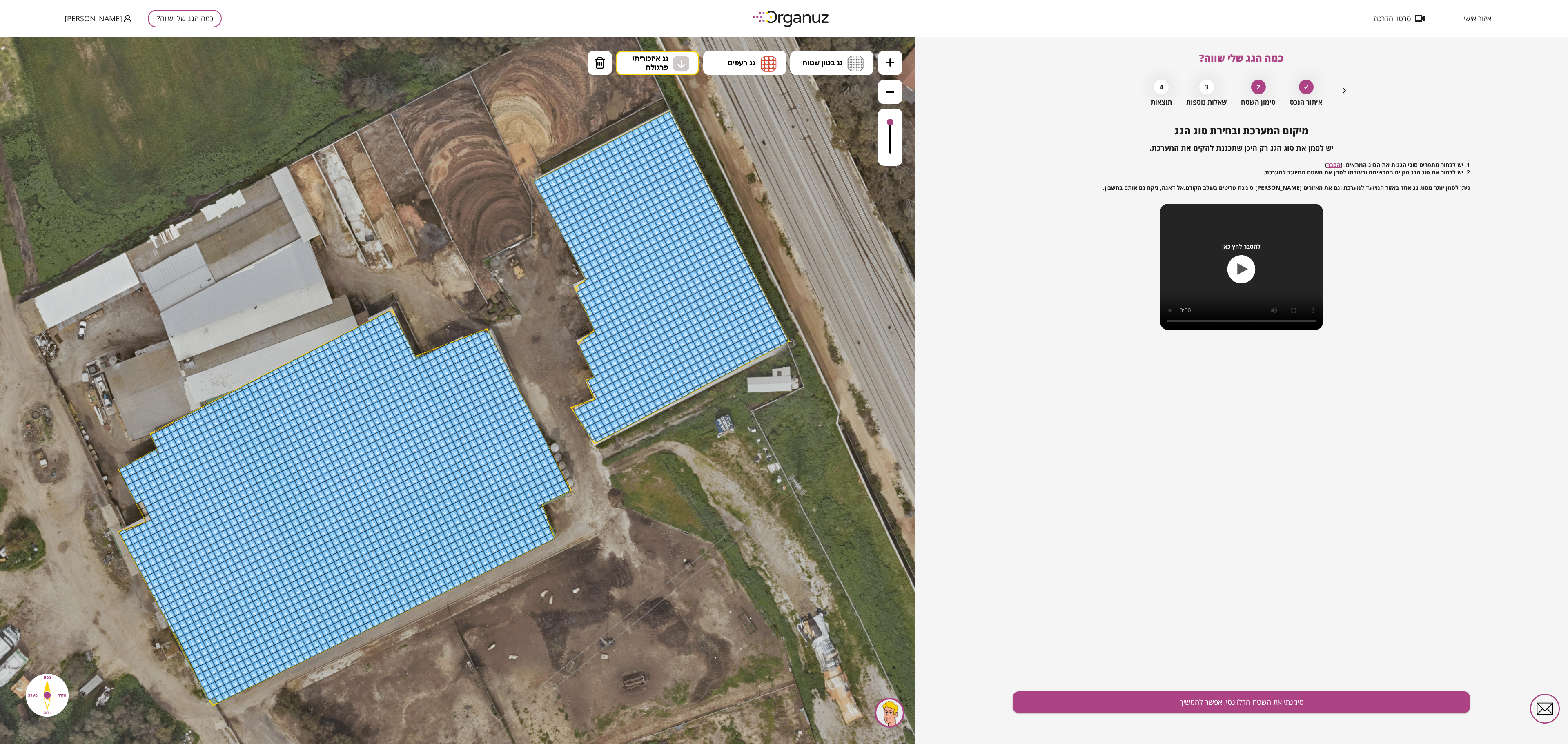
drag, startPoint x: 712, startPoint y: 304, endPoint x: 890, endPoint y: 219, distance: 197.3
click at [783, 219] on icon at bounding box center [291, 436] width 1673 height 1673
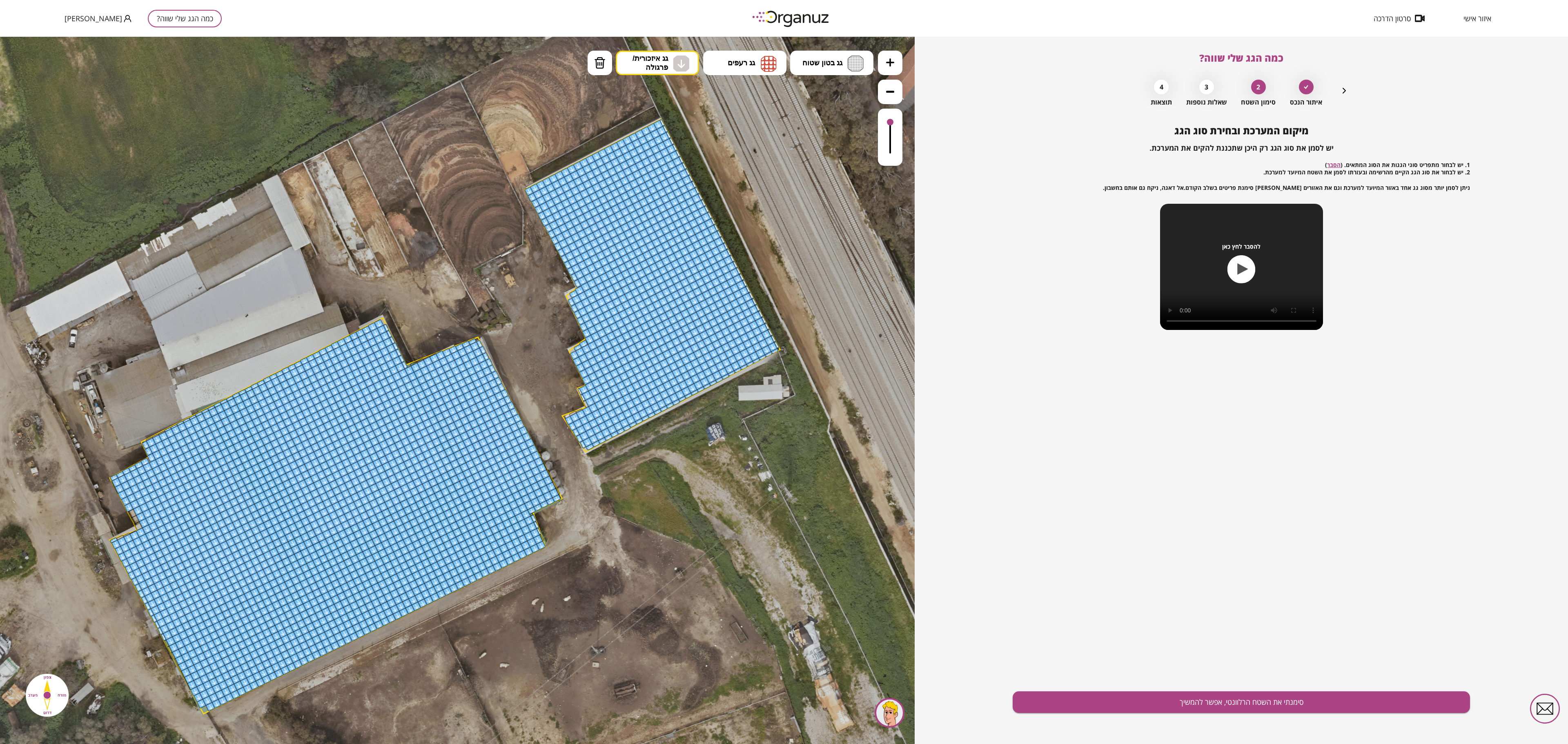
drag, startPoint x: 879, startPoint y: 203, endPoint x: 870, endPoint y: 211, distance: 12.0
click at [783, 211] on icon at bounding box center [282, 444] width 1673 height 1673
drag, startPoint x: 970, startPoint y: 480, endPoint x: 1116, endPoint y: 546, distance: 160.2
click at [783, 371] on div "כמה הגג שלי שווה? איתור הנכס 2 סימון השטח 3 שאלות נוספות 4 תוצאות מיקום המערכת …" at bounding box center [1241, 390] width 653 height 707
click at [783, 371] on button "סימנתי את השטח הרלוונטי, אפשר להמשיך" at bounding box center [1241, 703] width 457 height 22
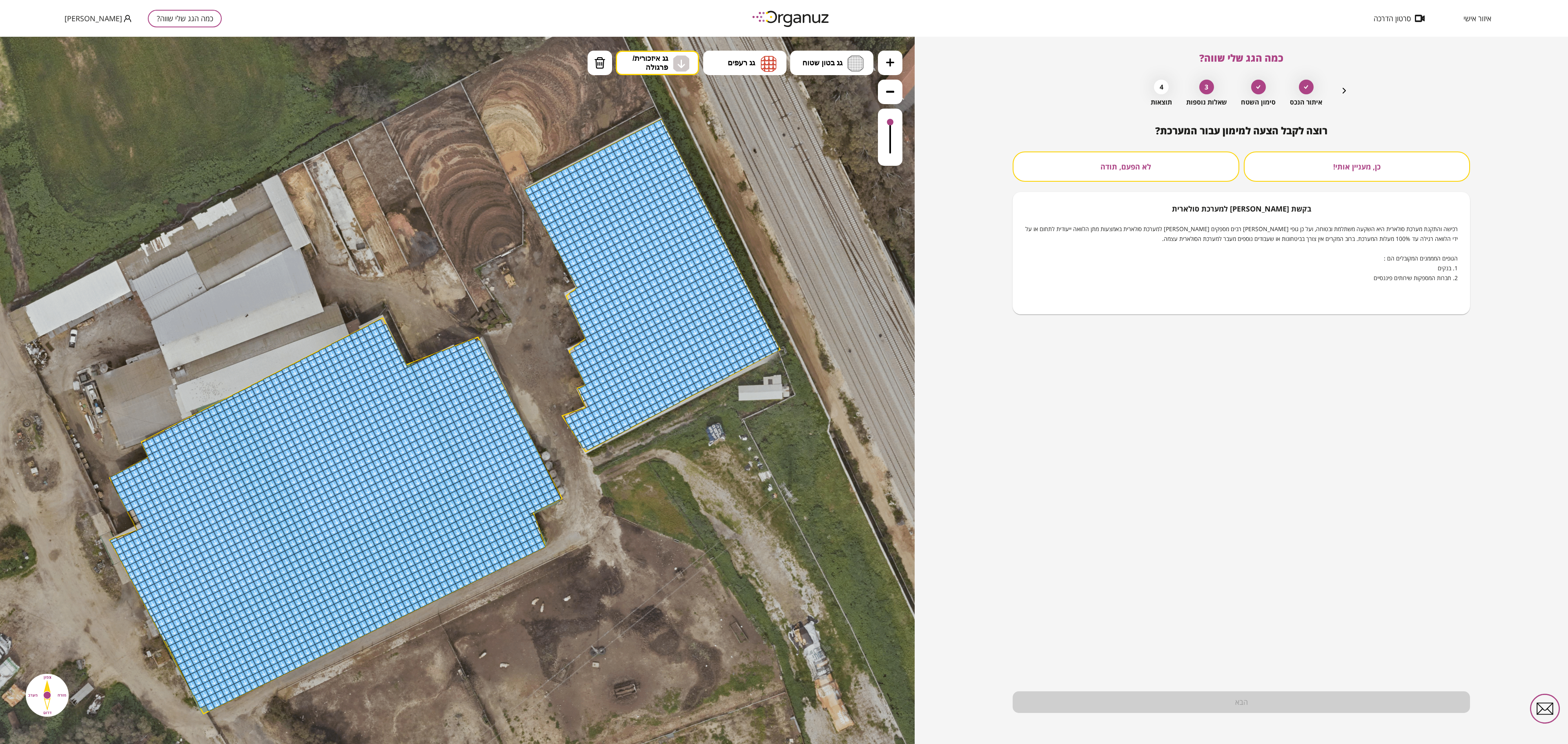
click at [783, 371] on div "רוצה לקבל הצעה למימון עבור המערכת? כן, מעניין אותי! לא הפעם, תודה בקשת מימון למ…" at bounding box center [1241, 434] width 457 height 619
click at [783, 371] on div "הבא" at bounding box center [1241, 703] width 457 height 22
click at [783, 172] on button "לא הפעם, תודה" at bounding box center [1126, 167] width 226 height 30
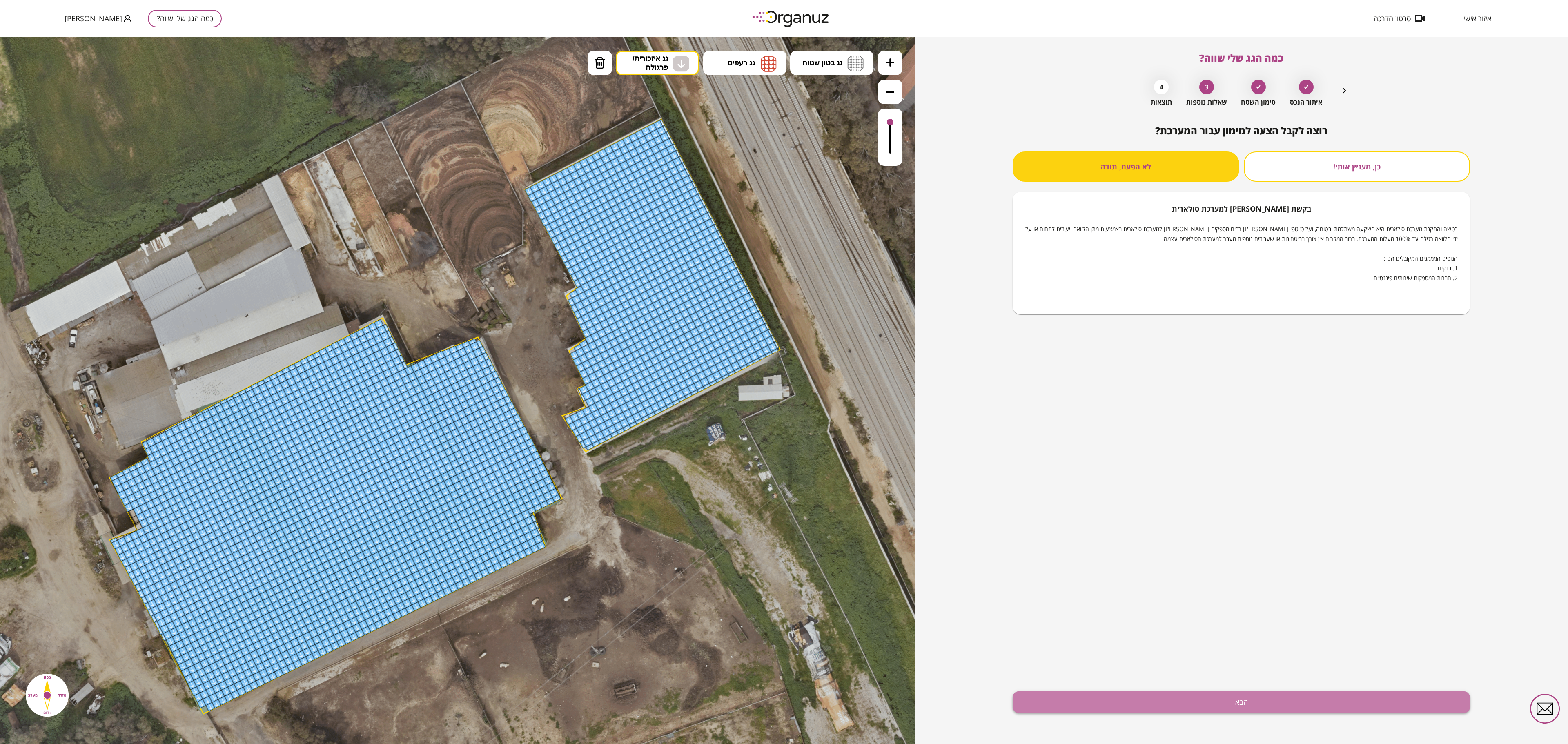
click at [783, 371] on button "הבא" at bounding box center [1241, 703] width 457 height 22
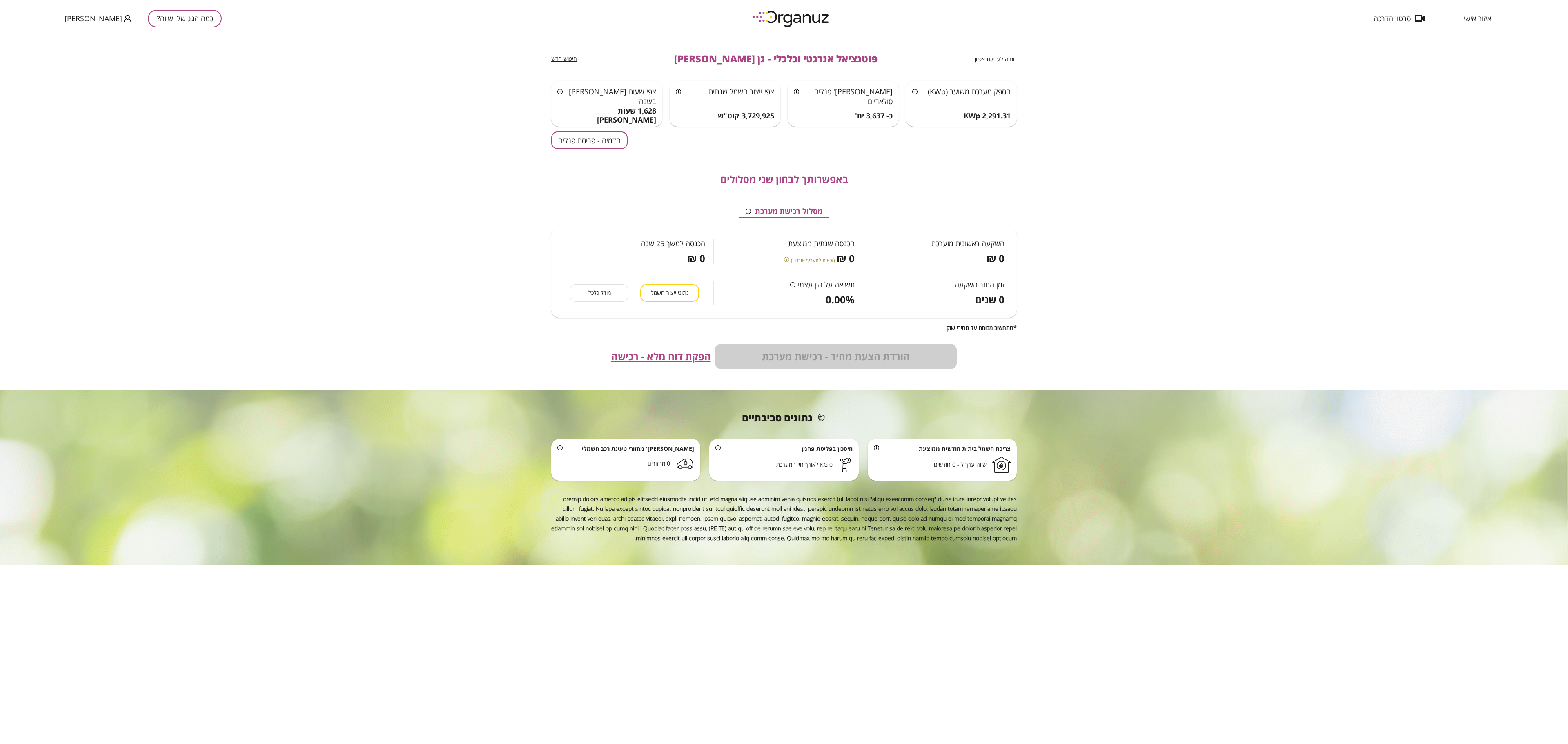
click at [783, 181] on div "חזרה לעריכת אפיון פוטנציאל אנרגטי וכלכלי - גן [PERSON_NAME] חיפוש חדש הספק מערכ…" at bounding box center [784, 390] width 1568 height 707
click at [783, 258] on div "חזרה לעריכת אפיון פוטנציאל אנרגטי וכלכלי - גן [PERSON_NAME] חיפוש חדש הספק מערכ…" at bounding box center [784, 390] width 1568 height 707
click at [606, 143] on button "הדמיה - פריסת פנלים" at bounding box center [589, 140] width 76 height 18
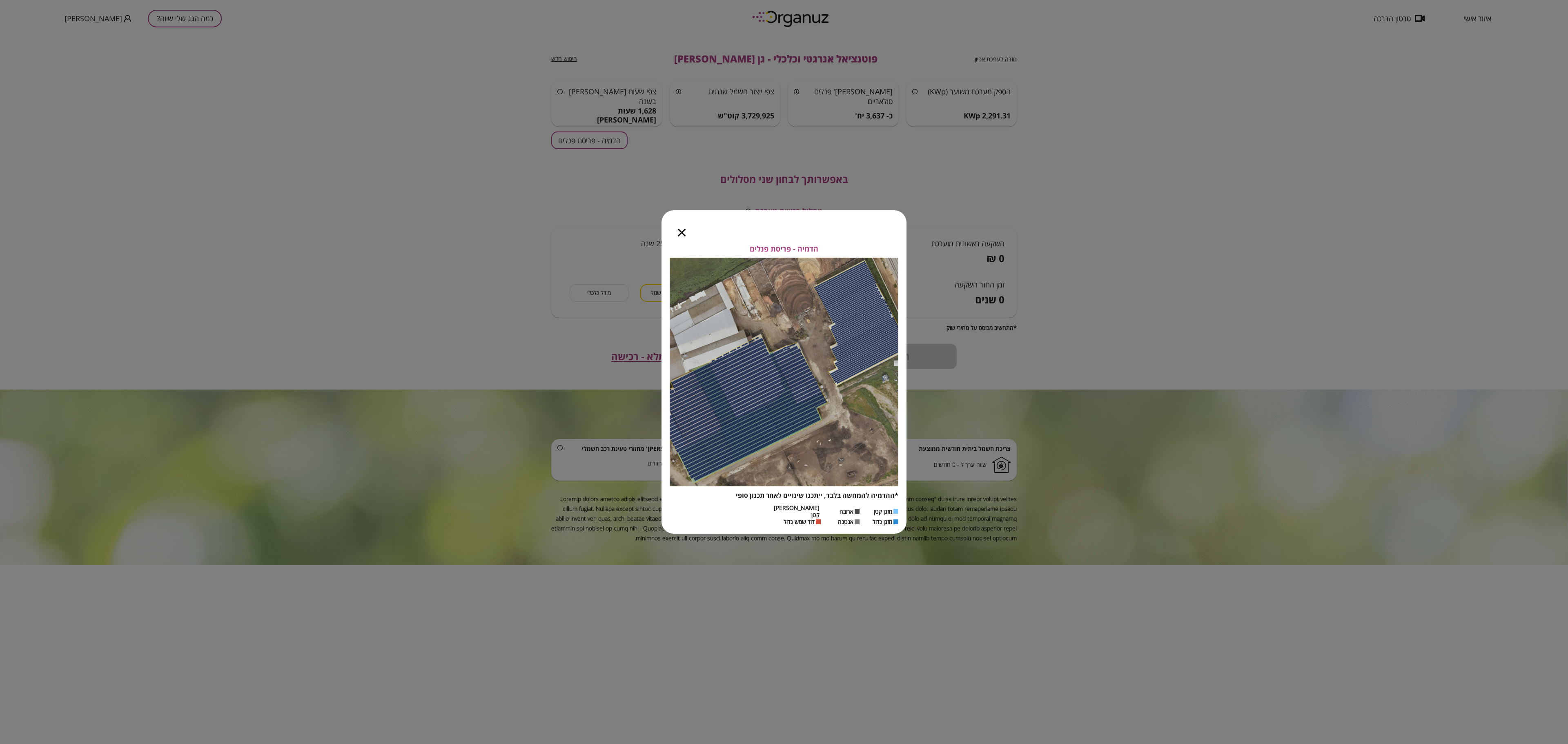
click at [1245, 382] on div "הדמיה - פריסת פנלים *ההדמיה להמחשה בלבד, ייתכנו שינויים לאחר תכנון סופי מזגן קט…" at bounding box center [784, 372] width 1568 height 744
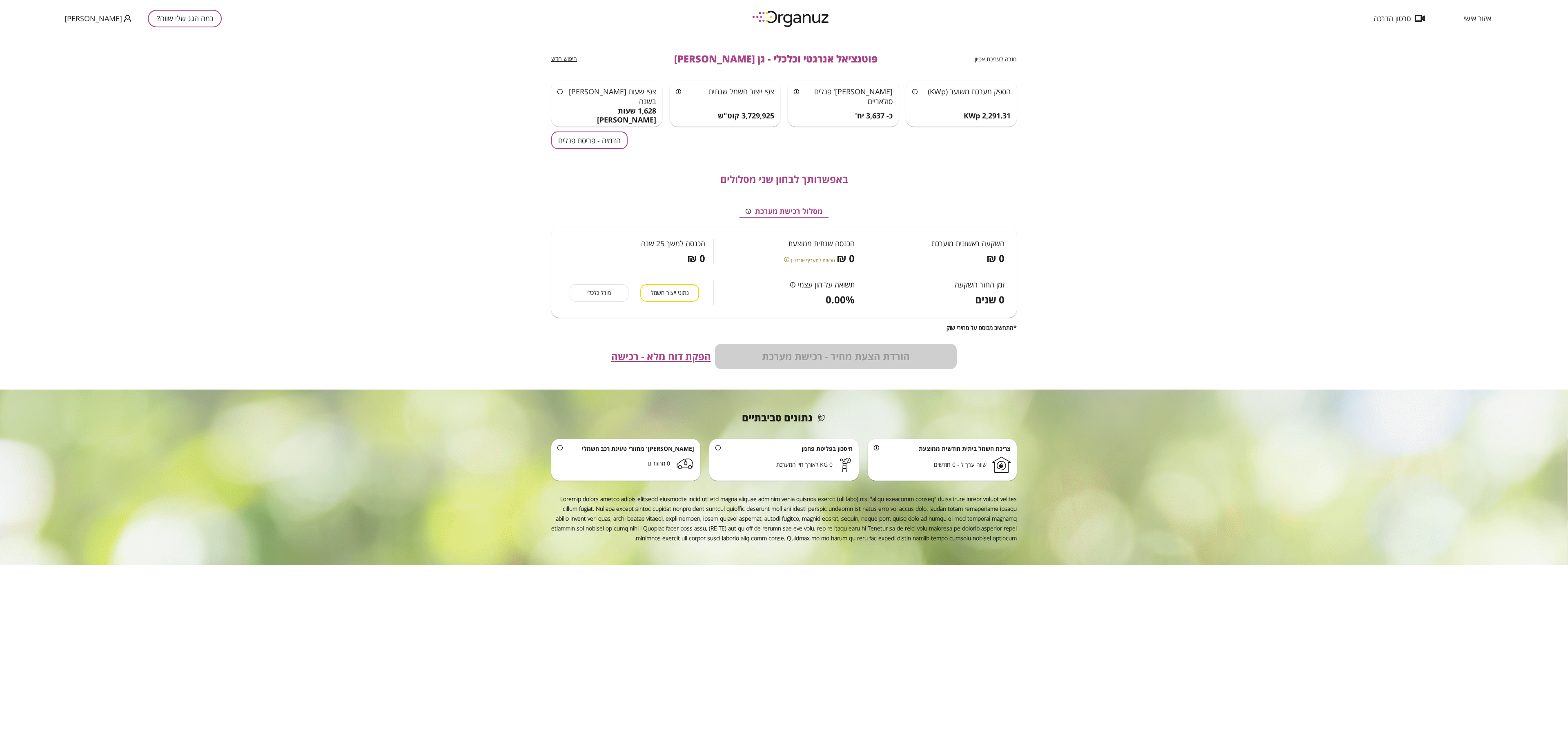
click at [1209, 331] on div "חזרה לעריכת אפיון פוטנציאל אנרגטי וכלכלי - גן [PERSON_NAME] חיפוש חדש הספק מערכ…" at bounding box center [784, 390] width 1568 height 707
click at [1200, 215] on div "חזרה לעריכת אפיון פוטנציאל אנרגטי וכלכלי - גן [PERSON_NAME] חיפוש חדש הספק מערכ…" at bounding box center [784, 390] width 1568 height 707
click at [1118, 144] on div "חזרה לעריכת אפיון פוטנציאל אנרגטי וכלכלי - גן [PERSON_NAME] חיפוש חדש הספק מערכ…" at bounding box center [784, 390] width 1568 height 707
drag, startPoint x: 1102, startPoint y: 169, endPoint x: 1243, endPoint y: 234, distance: 155.3
click at [1243, 234] on div "חזרה לעריכת אפיון פוטנציאל אנרגטי וכלכלי - גן [PERSON_NAME] חיפוש חדש הספק מערכ…" at bounding box center [784, 390] width 1568 height 707
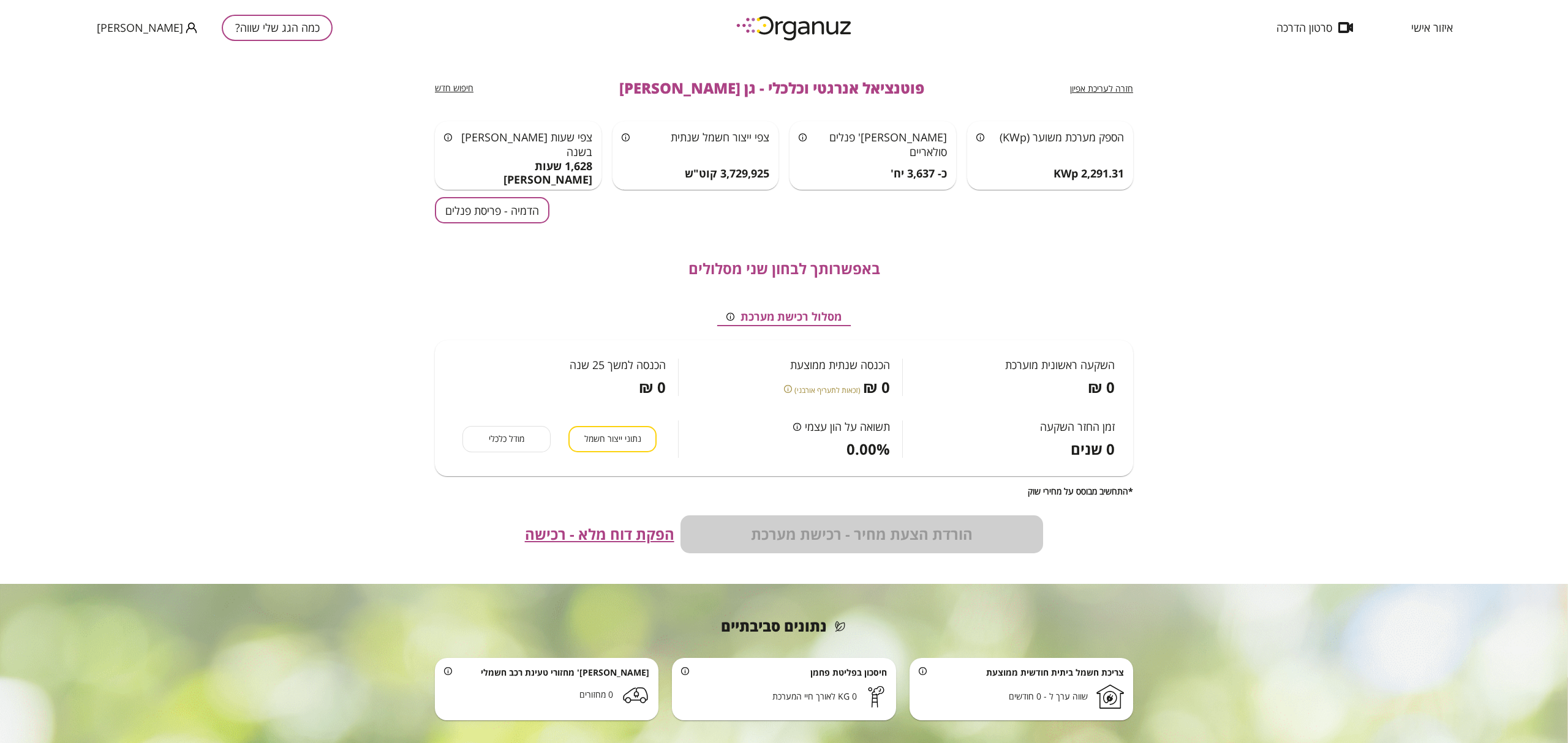
drag, startPoint x: 1865, startPoint y: 351, endPoint x: 1243, endPoint y: 234, distance: 632.9
click at [1243, 234] on div "חזרה לעריכת אפיון פוטנציאל אנרגטי וכלכלי - גן [PERSON_NAME] חיפוש חדש הספק מערכ…" at bounding box center [784, 399] width 1568 height 688
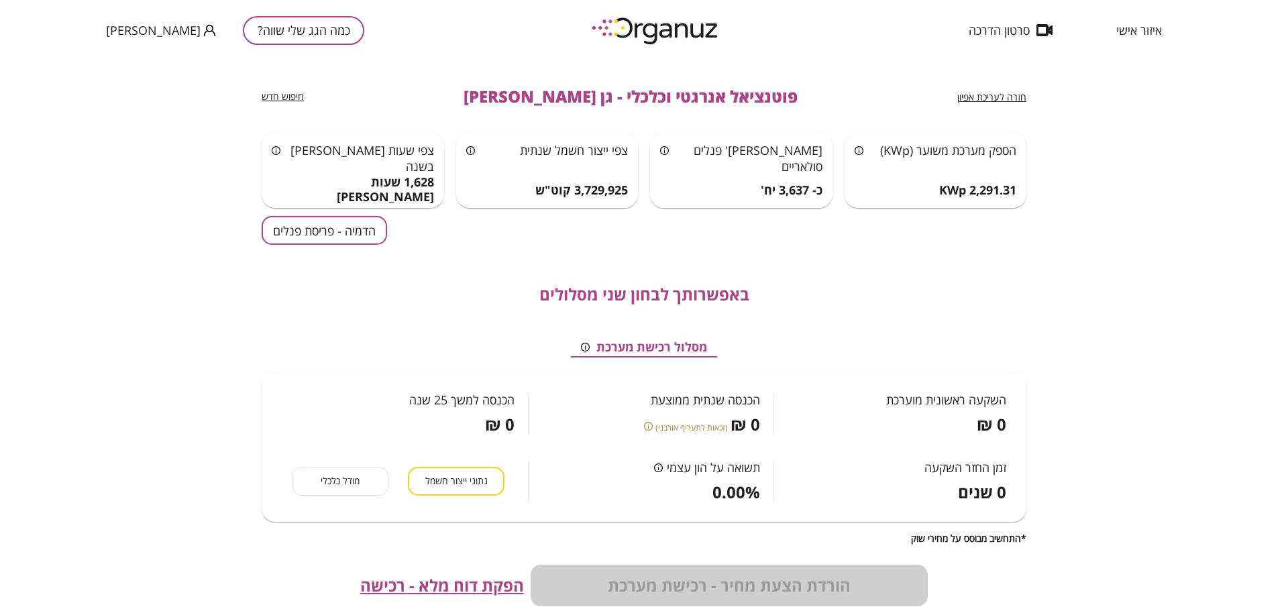
click at [1038, 149] on div "הספק מערכת משוער (KWp) 2,291.31 KWp" at bounding box center [942, 170] width 195 height 75
drag, startPoint x: 66, startPoint y: 407, endPoint x: 58, endPoint y: 407, distance: 7.4
click at [66, 407] on div "חזרה לעריכת אפיון פוטנציאל אנרגטי וכלכלי - גן [PERSON_NAME] חיפוש חדש הספק מערכ…" at bounding box center [644, 335] width 1288 height 551
